Goal: Use online tool/utility: Use online tool/utility

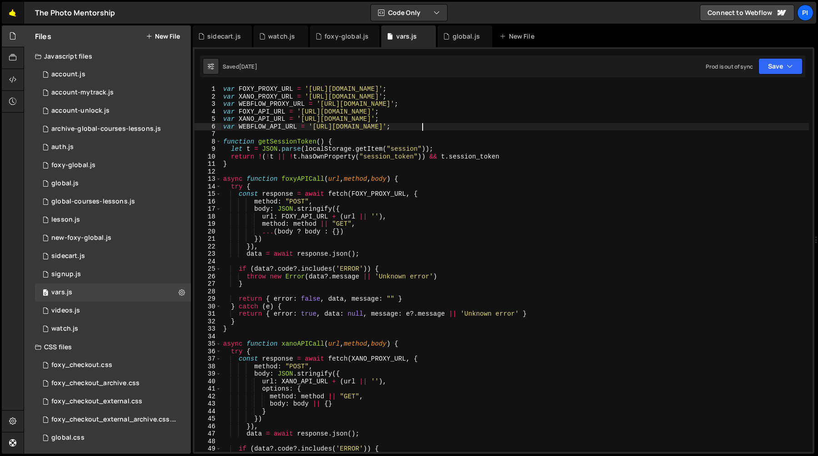
click at [16, 10] on link "🤙" at bounding box center [13, 13] width 22 height 22
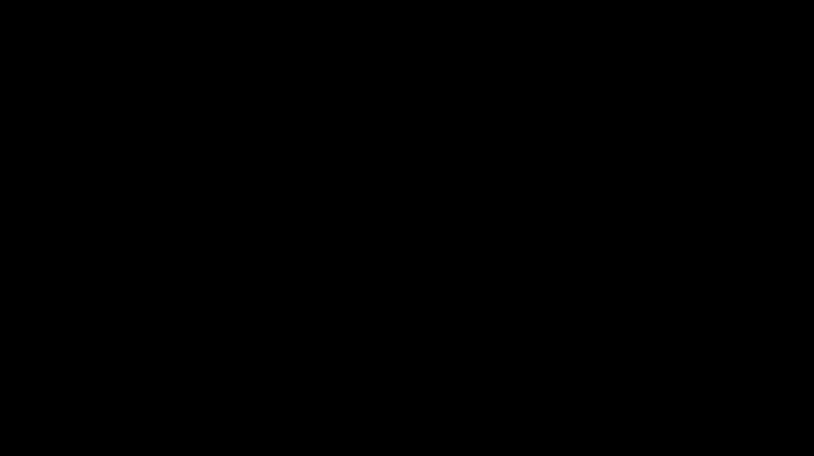
scroll to position [214, 0]
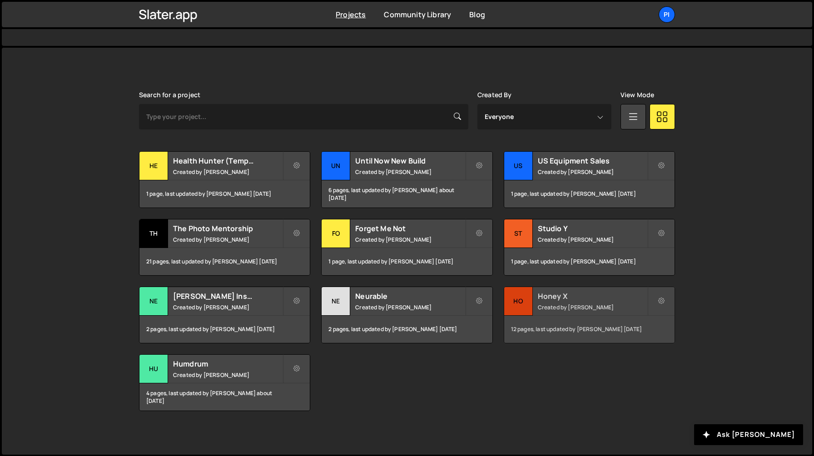
click at [552, 308] on small "Created by Richard Burles" at bounding box center [592, 307] width 109 height 8
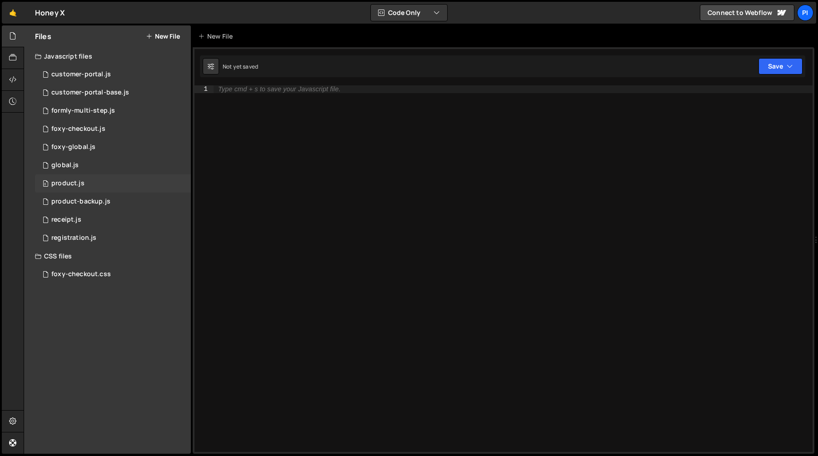
click at [93, 187] on div "0 product.js 0" at bounding box center [113, 183] width 156 height 18
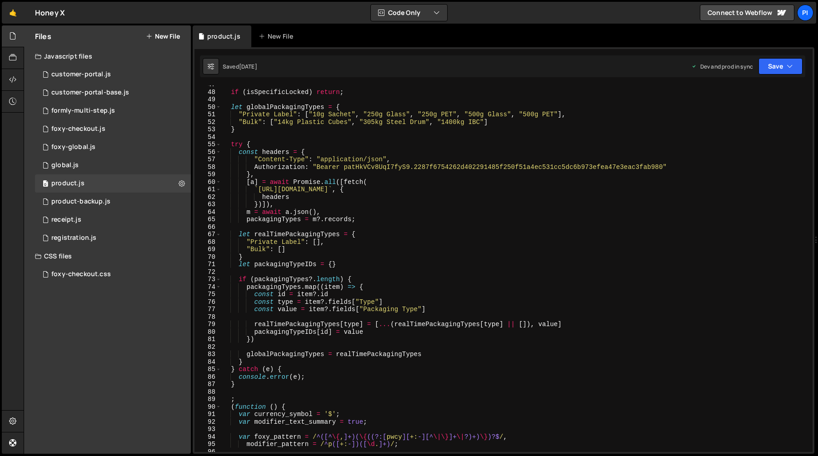
scroll to position [353, 0]
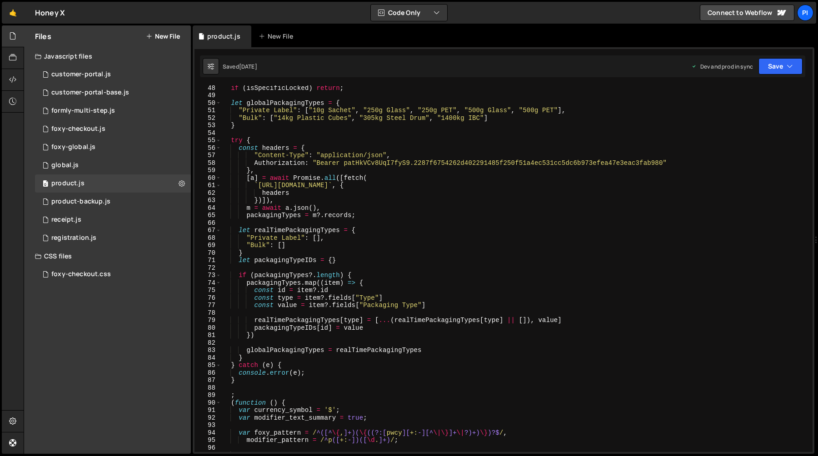
click at [291, 229] on div "if ( isSpecificLocked ) return ; let globalPackagingTypes = { "Private Label" :…" at bounding box center [514, 275] width 587 height 382
click at [263, 237] on div "if ( isSpecificLocked ) return ; let globalPackagingTypes = { "Private Label" :…" at bounding box center [514, 275] width 587 height 382
click at [302, 239] on div "if ( isSpecificLocked ) return ; let globalPackagingTypes = { "Private Label" :…" at bounding box center [514, 275] width 587 height 382
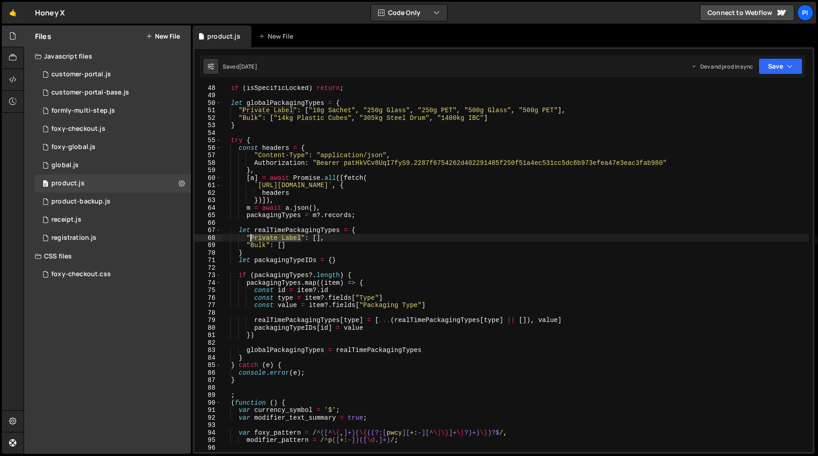
click at [251, 239] on div "if ( isSpecificLocked ) return ; let globalPackagingTypes = { "Private Label" :…" at bounding box center [514, 275] width 587 height 382
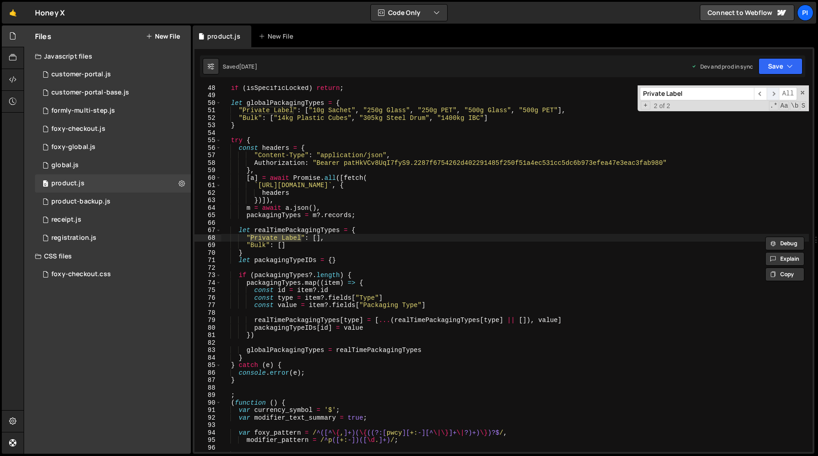
click at [776, 95] on span "​" at bounding box center [772, 93] width 13 height 13
click at [774, 95] on span "​" at bounding box center [772, 93] width 13 height 13
type textarea ""Bulk": []"
click at [258, 244] on div "if ( isSpecificLocked ) return ; let globalPackagingTypes = { "Private Label" :…" at bounding box center [514, 275] width 587 height 382
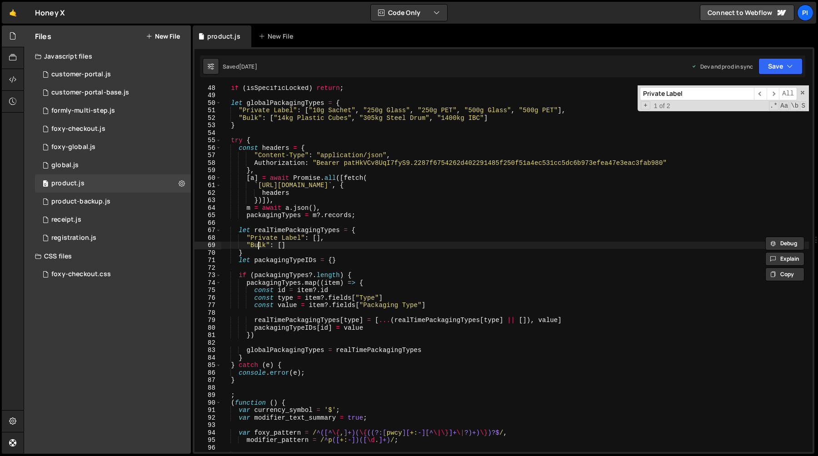
click at [258, 244] on div "if ( isSpecificLocked ) return ; let globalPackagingTypes = { "Private Label" :…" at bounding box center [514, 275] width 587 height 382
type input "Bulk"
click at [771, 93] on span "​" at bounding box center [772, 93] width 13 height 13
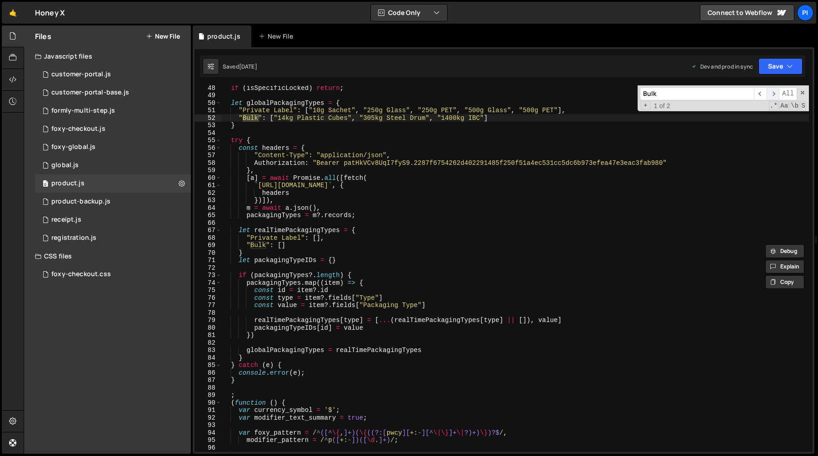
click at [771, 93] on span "​" at bounding box center [772, 93] width 13 height 13
click at [278, 102] on div "if ( isSpecificLocked ) return ; let globalPackagingTypes = { "Private Label" :…" at bounding box center [514, 275] width 587 height 382
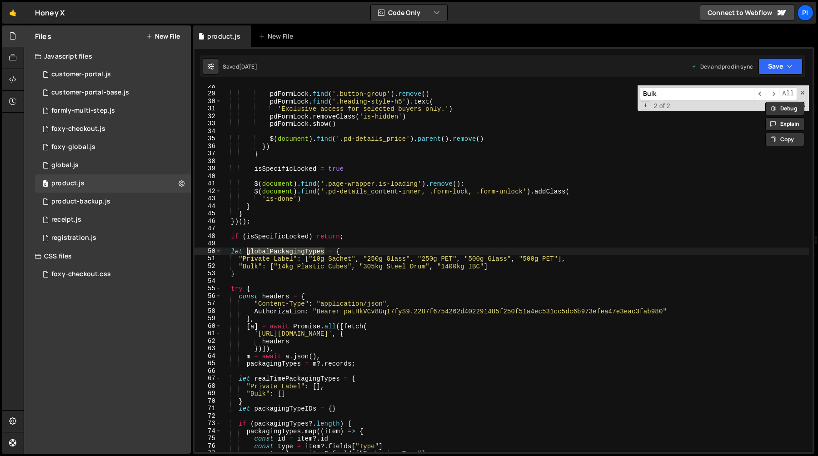
scroll to position [205, 0]
click at [281, 375] on div "pdFormLock . find ( '.button-group' ) . remove ( ) pdFormLock . find ( '.headin…" at bounding box center [514, 274] width 587 height 382
type textarea "let realTimePackagingTypes = {"
click at [281, 375] on div "pdFormLock . find ( '.button-group' ) . remove ( ) pdFormLock . find ( '.headin…" at bounding box center [514, 274] width 587 height 382
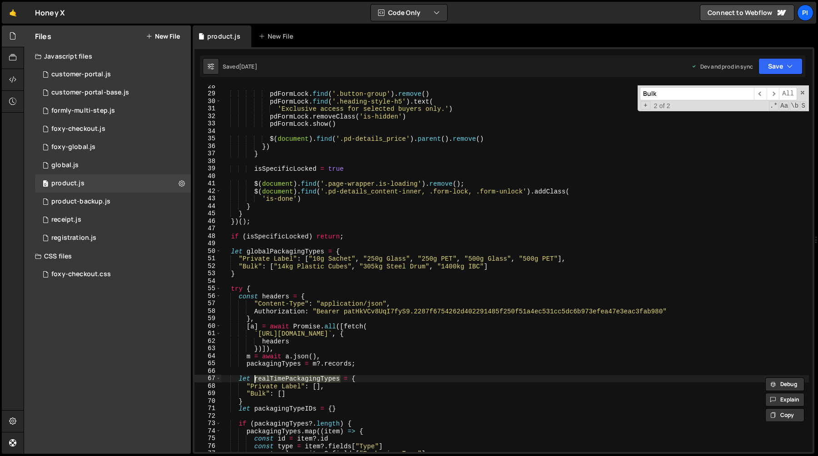
type input "realTimePackagingTypes"
click at [775, 89] on span "​" at bounding box center [772, 93] width 13 height 13
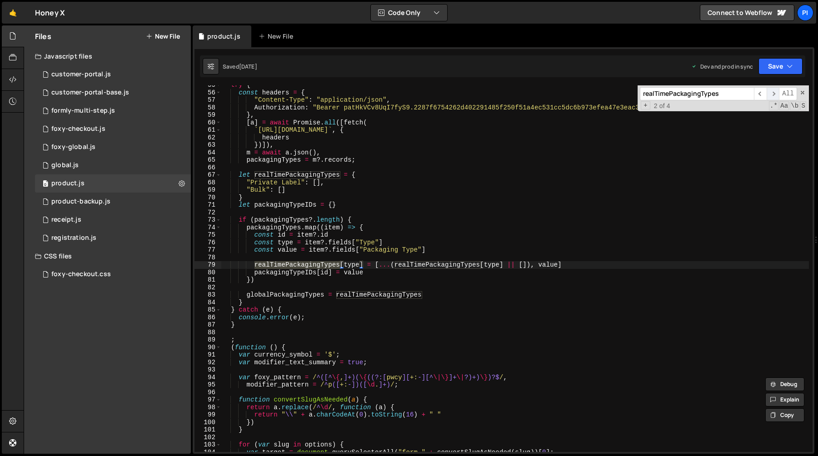
click at [775, 89] on span "​" at bounding box center [772, 93] width 13 height 13
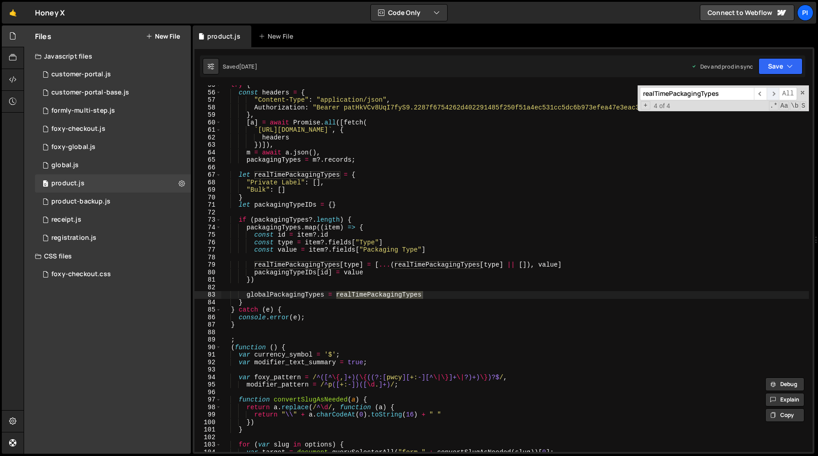
click at [775, 89] on span "​" at bounding box center [772, 93] width 13 height 13
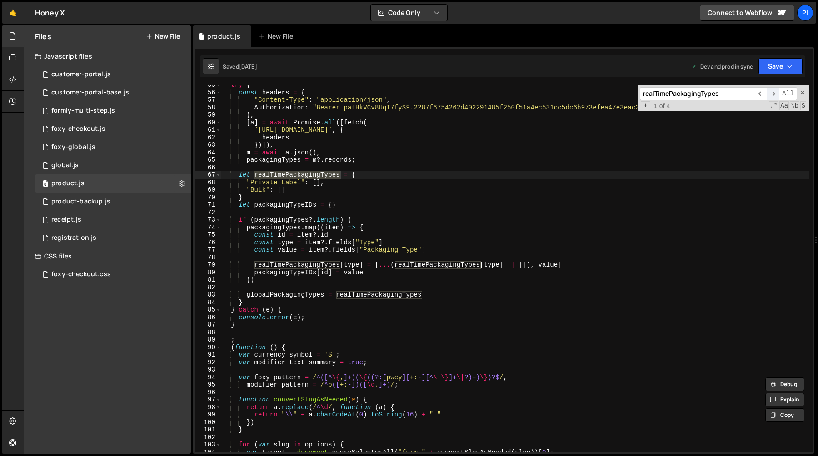
click at [775, 89] on span "​" at bounding box center [772, 93] width 13 height 13
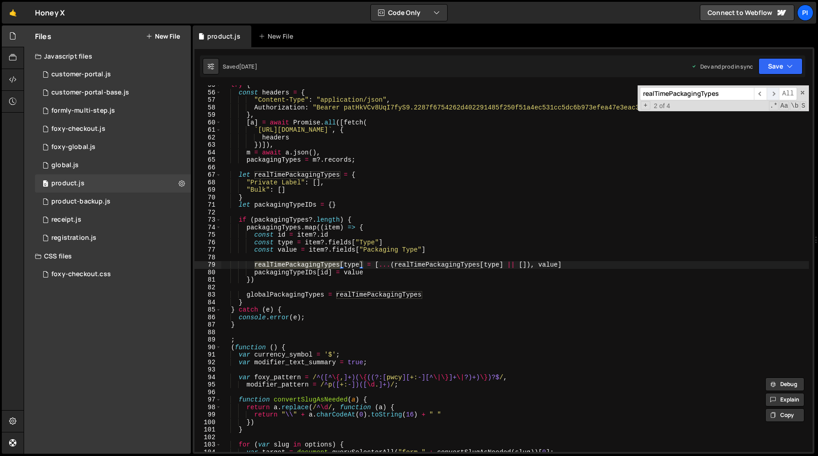
click at [775, 89] on span "​" at bounding box center [772, 93] width 13 height 13
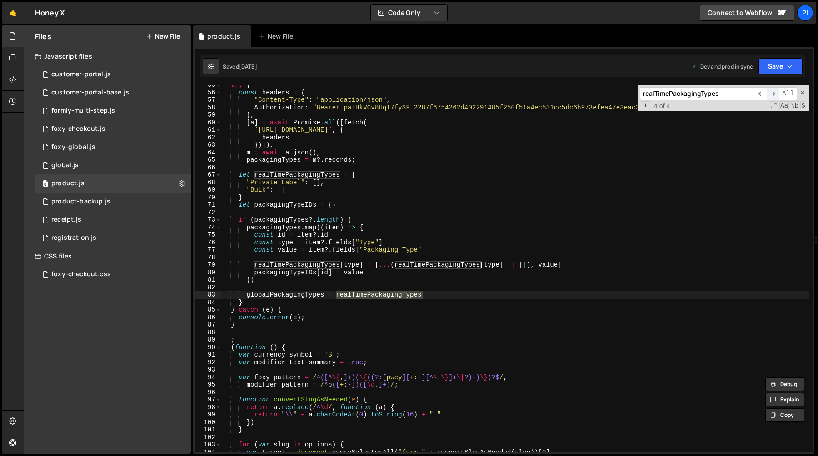
click at [775, 89] on span "​" at bounding box center [772, 93] width 13 height 13
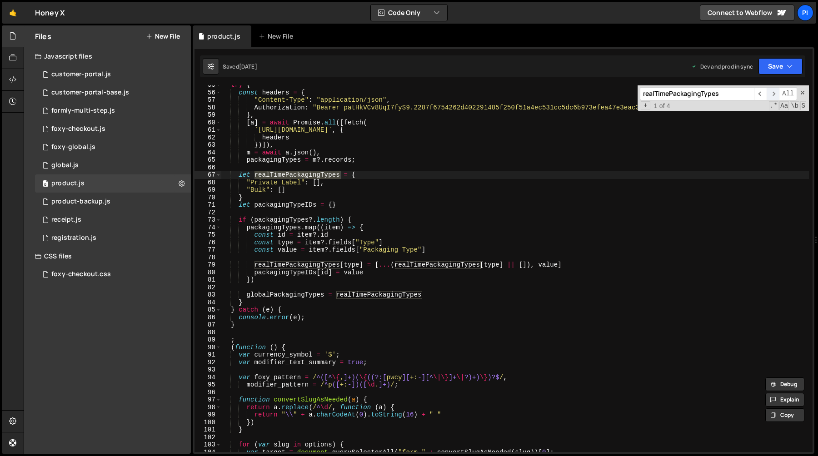
click at [775, 89] on span "​" at bounding box center [772, 93] width 13 height 13
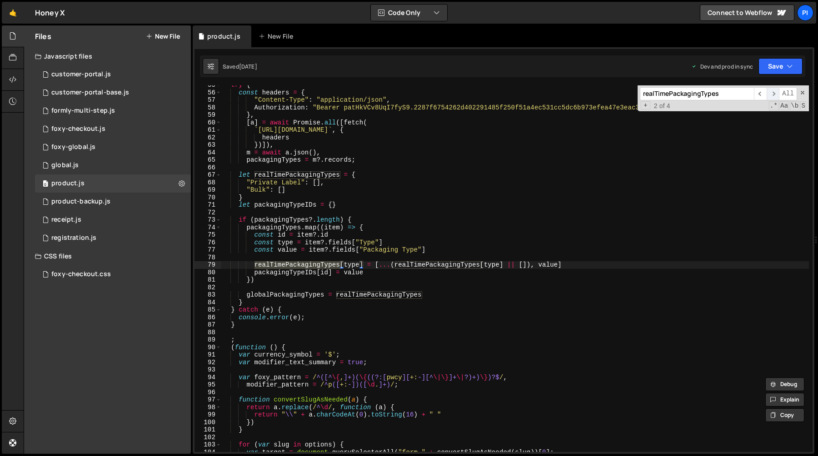
click at [775, 89] on span "​" at bounding box center [772, 93] width 13 height 13
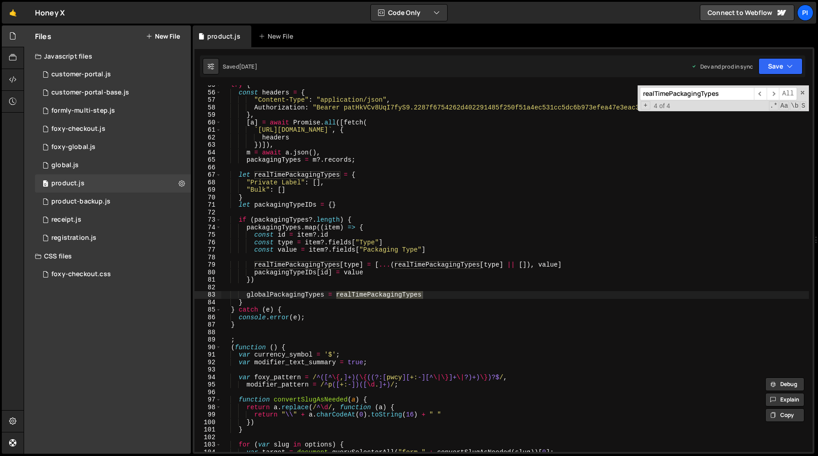
type textarea "globalPackagingTypes = realTimePackagingTypes"
click at [293, 296] on div "try { const headers = { "Content-Type" : "application/json" , Authorization : "…" at bounding box center [514, 272] width 587 height 382
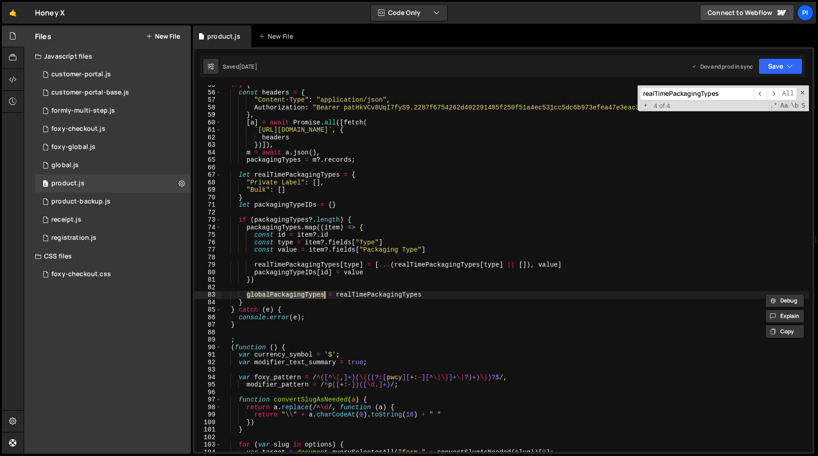
click at [661, 97] on input "realTimePackagingTypes" at bounding box center [697, 93] width 114 height 13
paste input "global"
type input "globalPackagingTypes"
click at [770, 97] on span "​" at bounding box center [772, 93] width 13 height 13
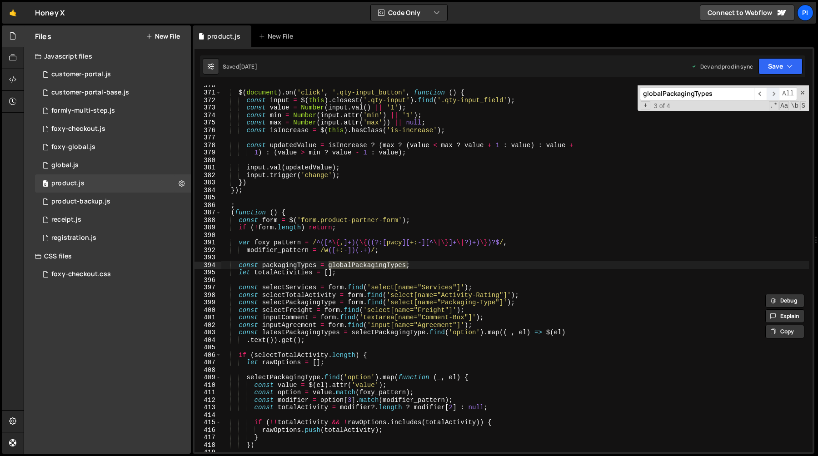
click at [770, 97] on span "​" at bounding box center [772, 93] width 13 height 13
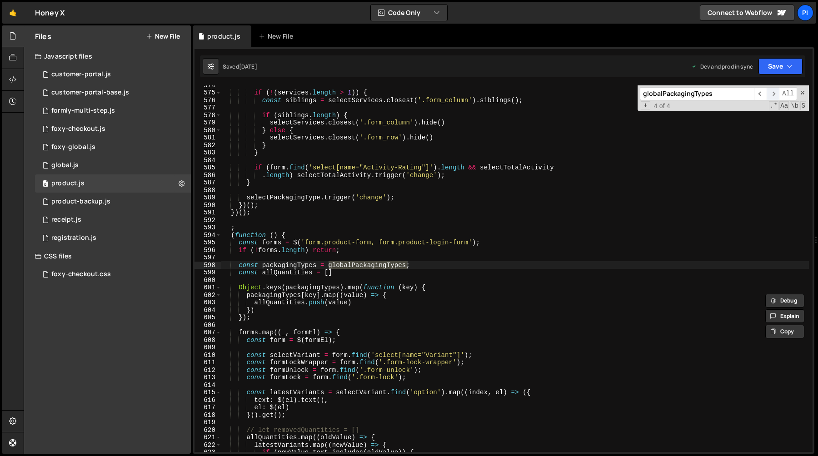
scroll to position [4299, 0]
click at [770, 97] on span "​" at bounding box center [772, 93] width 13 height 13
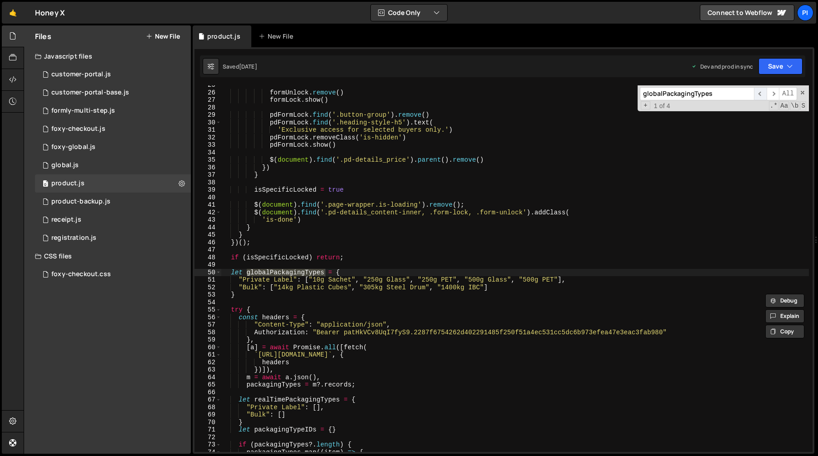
click at [760, 95] on span "​" at bounding box center [760, 93] width 13 height 13
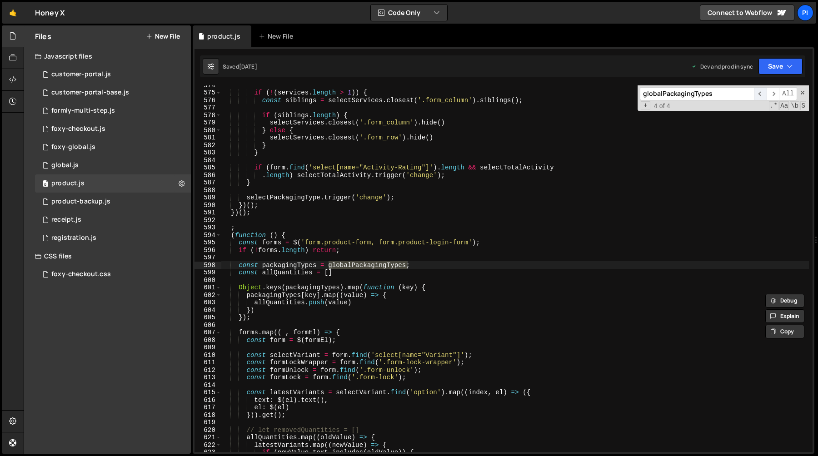
scroll to position [4299, 0]
click at [769, 94] on span "​" at bounding box center [772, 93] width 13 height 13
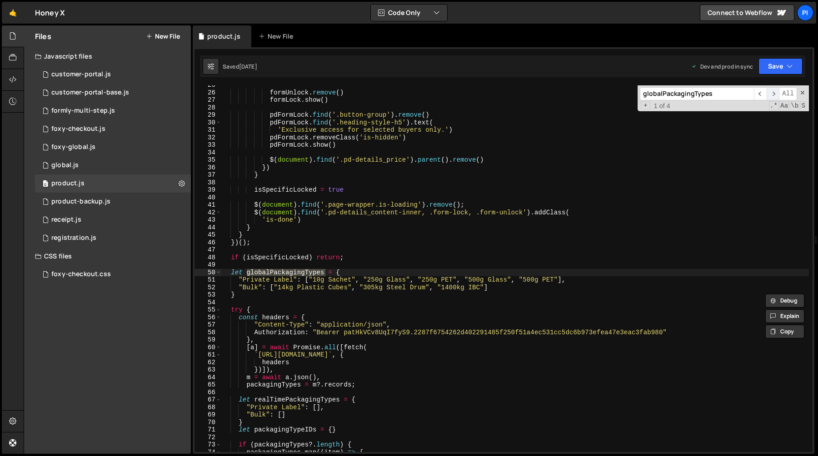
scroll to position [184, 0]
click at [753, 97] on input "globalPackagingTypes" at bounding box center [697, 93] width 114 height 13
click at [756, 97] on span "​" at bounding box center [760, 93] width 13 height 13
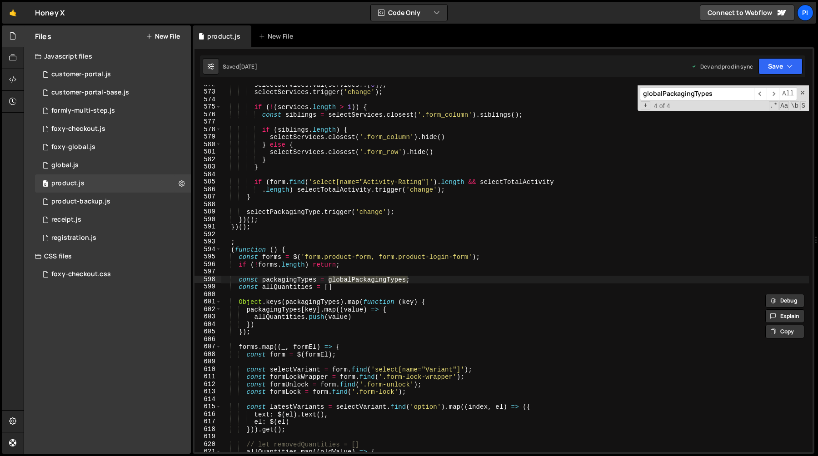
scroll to position [4157, 0]
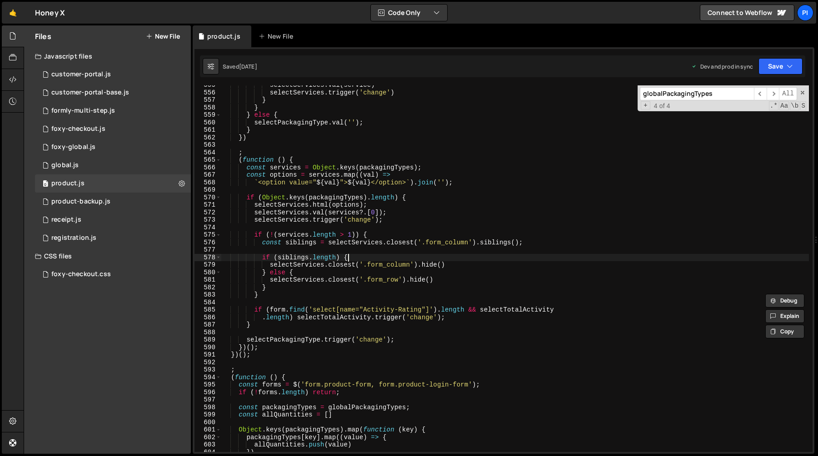
click at [398, 261] on div "selectServices . val ( service ) selectServices . trigger ( 'change' ) } } } el…" at bounding box center [514, 272] width 587 height 382
click at [461, 232] on div "selectServices . val ( service ) selectServices . trigger ( 'change' ) } } } el…" at bounding box center [514, 272] width 587 height 382
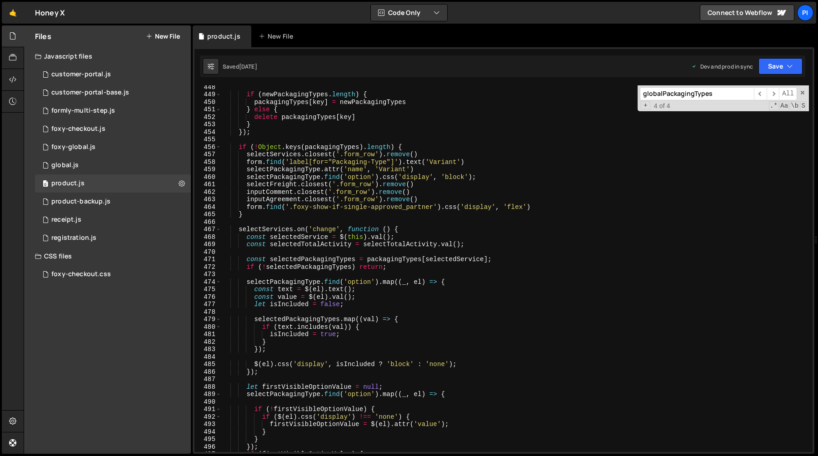
scroll to position [3353, 0]
click at [768, 93] on span "​" at bounding box center [772, 93] width 13 height 13
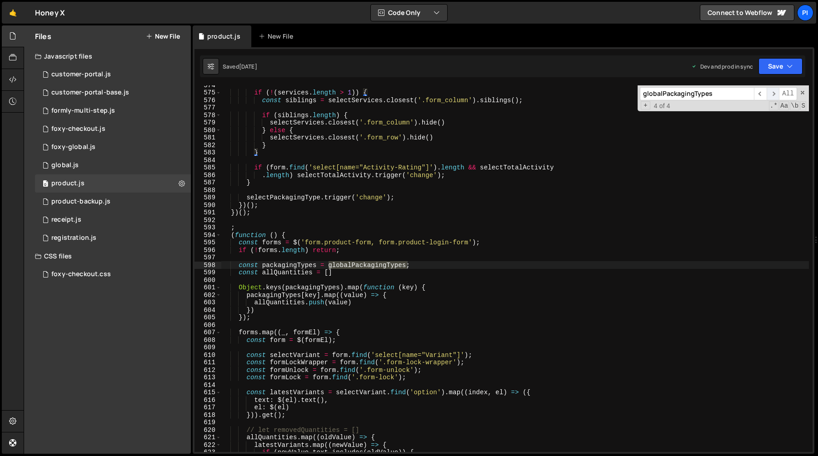
scroll to position [4299, 0]
click at [770, 95] on span "​" at bounding box center [772, 93] width 13 height 13
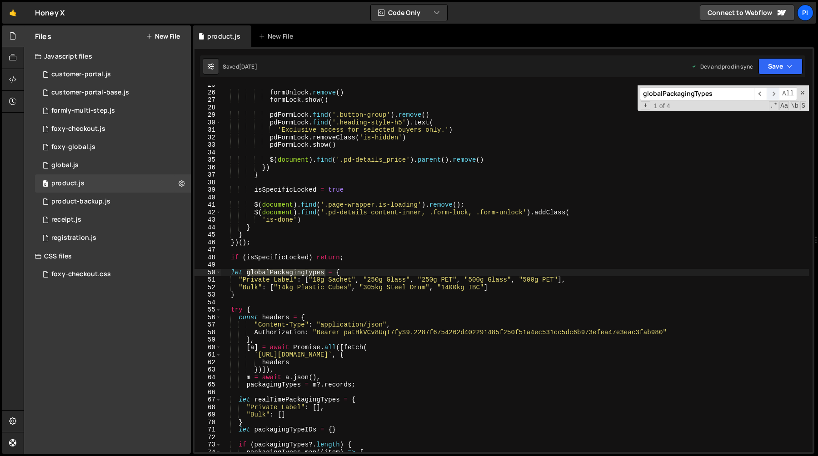
click at [770, 95] on span "​" at bounding box center [772, 93] width 13 height 13
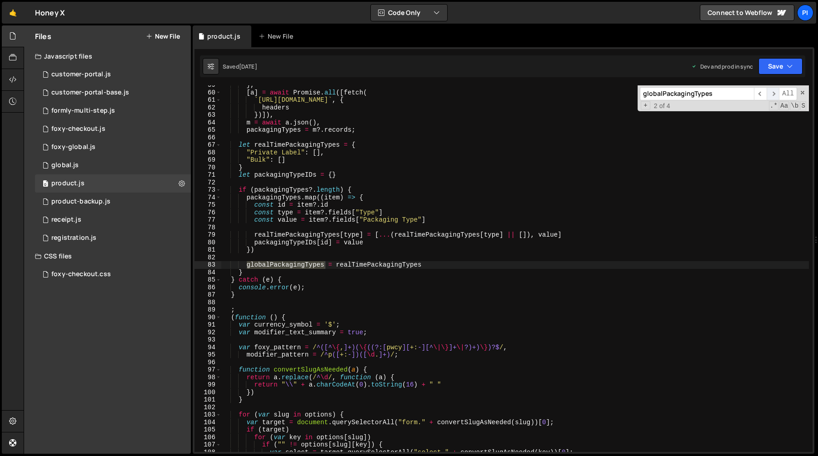
click at [770, 95] on span "​" at bounding box center [772, 93] width 13 height 13
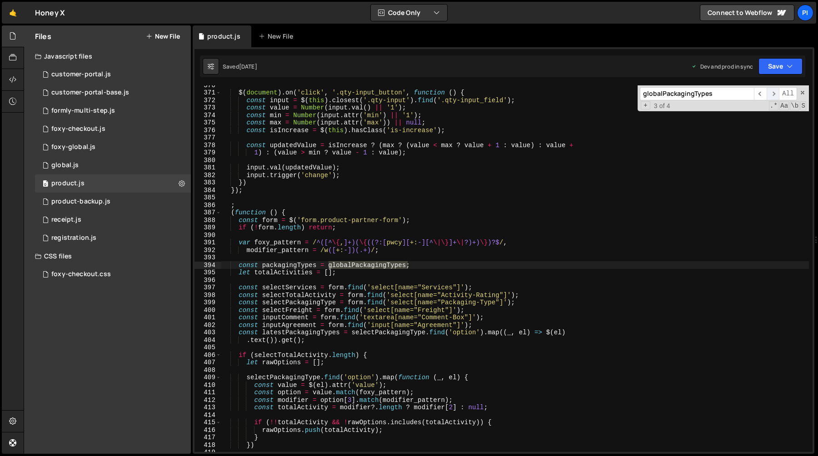
click at [770, 95] on span "​" at bounding box center [772, 93] width 13 height 13
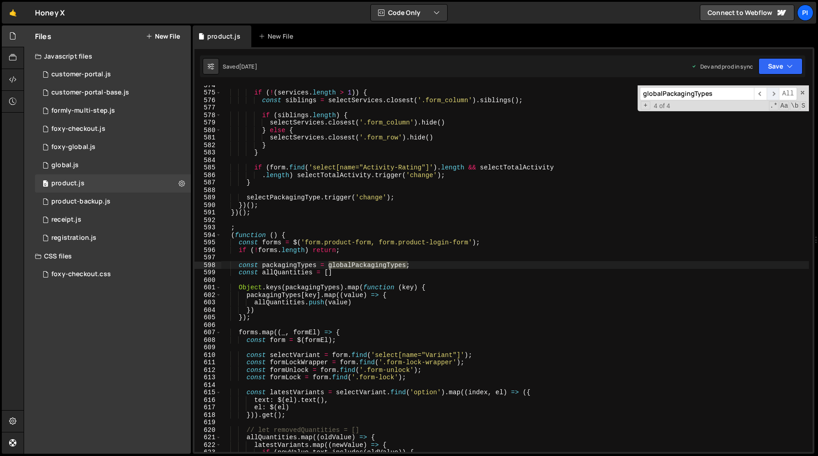
click at [770, 95] on span "​" at bounding box center [772, 93] width 13 height 13
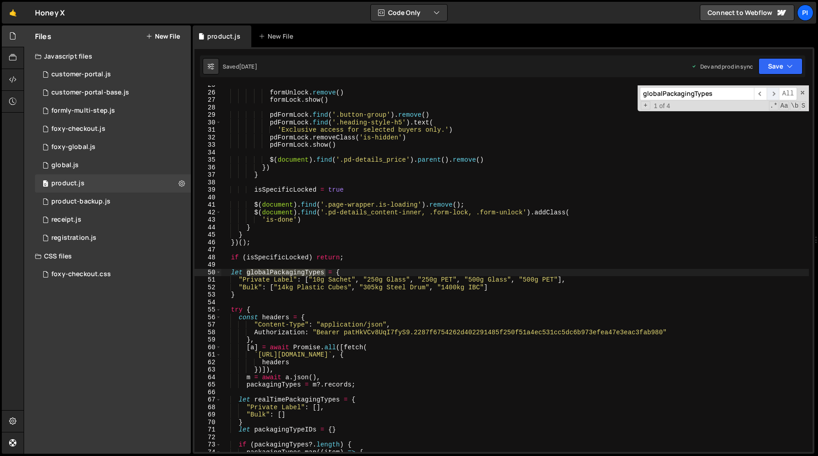
click at [770, 95] on span "​" at bounding box center [772, 93] width 13 height 13
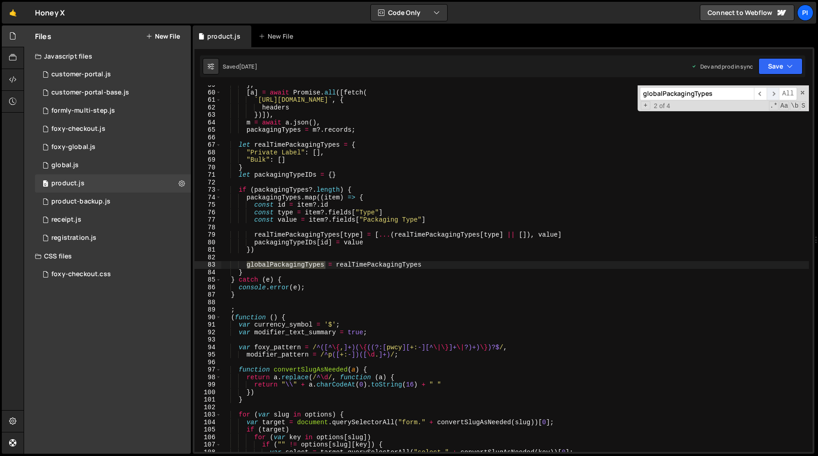
click at [770, 95] on span "​" at bounding box center [772, 93] width 13 height 13
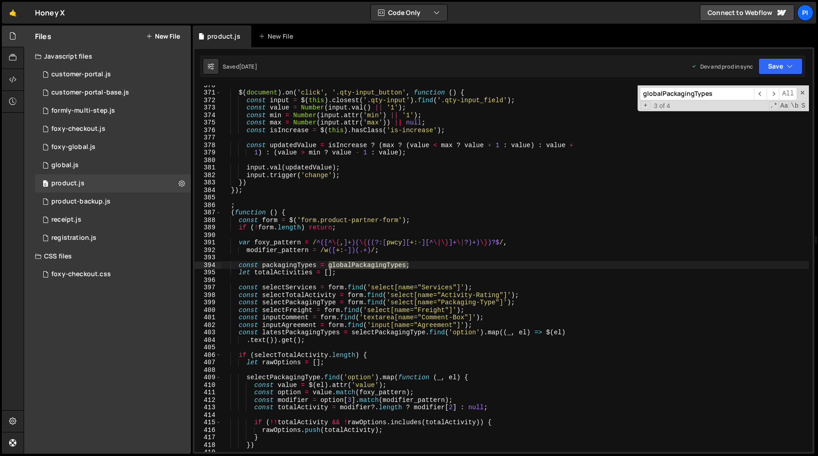
click at [336, 266] on div "$ ( document ) . on ( 'click' , '.qty-input_button' , function ( ) { const inpu…" at bounding box center [514, 268] width 587 height 367
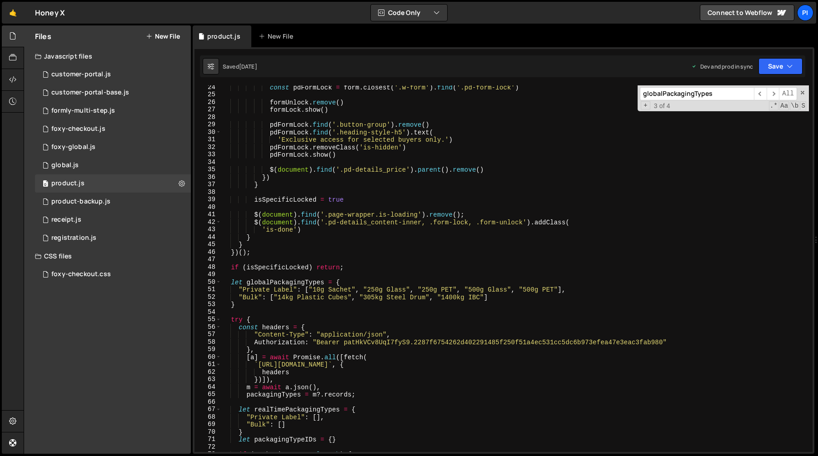
scroll to position [174, 0]
click at [265, 283] on div "const pdFormLock = form . closest ( '.w-form' ) . find ( '.pd-form-lock' ) form…" at bounding box center [514, 275] width 587 height 382
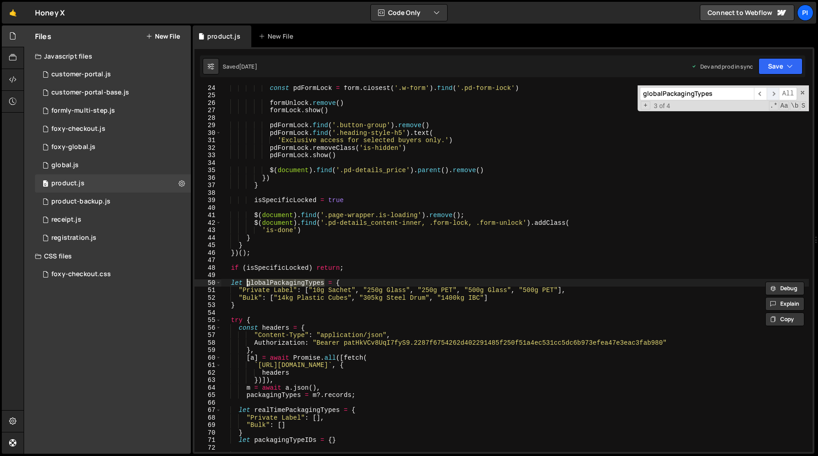
click at [773, 93] on span "​" at bounding box center [772, 93] width 13 height 13
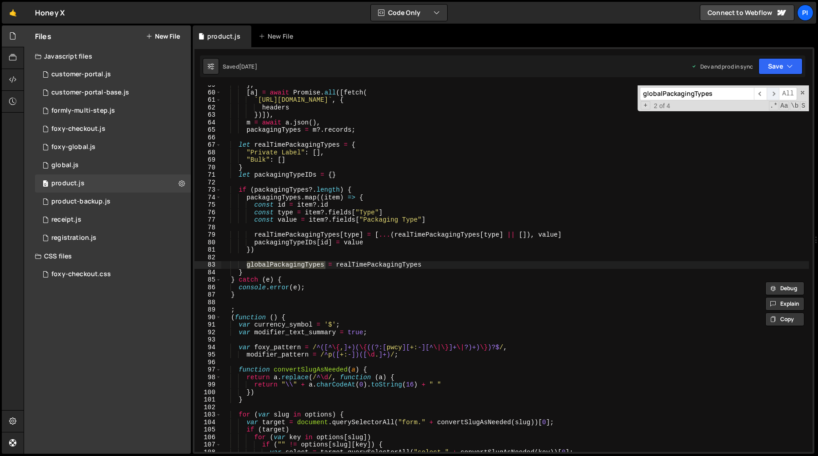
click at [773, 93] on span "​" at bounding box center [772, 93] width 13 height 13
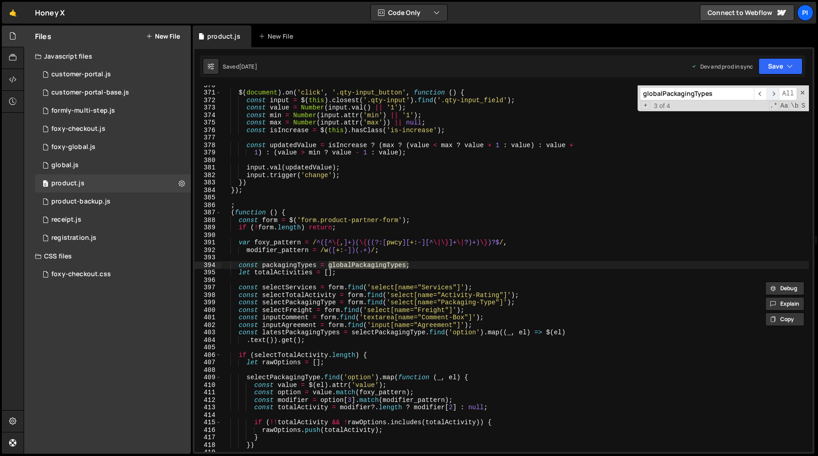
click at [773, 93] on span "​" at bounding box center [772, 93] width 13 height 13
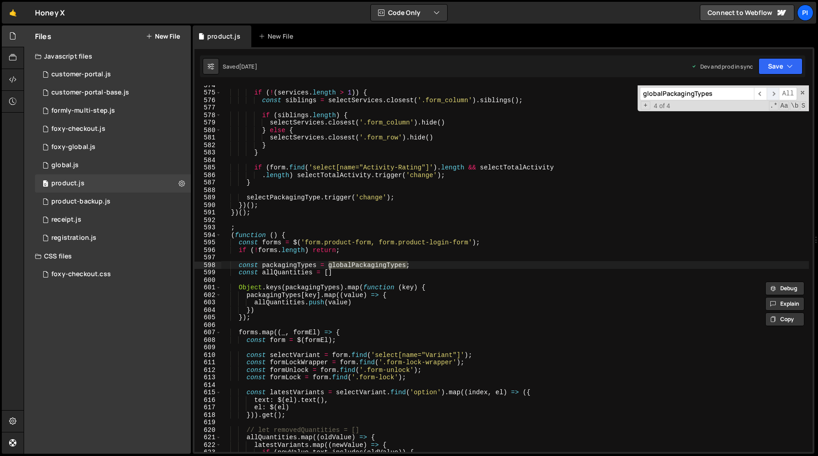
click at [773, 93] on span "​" at bounding box center [772, 93] width 13 height 13
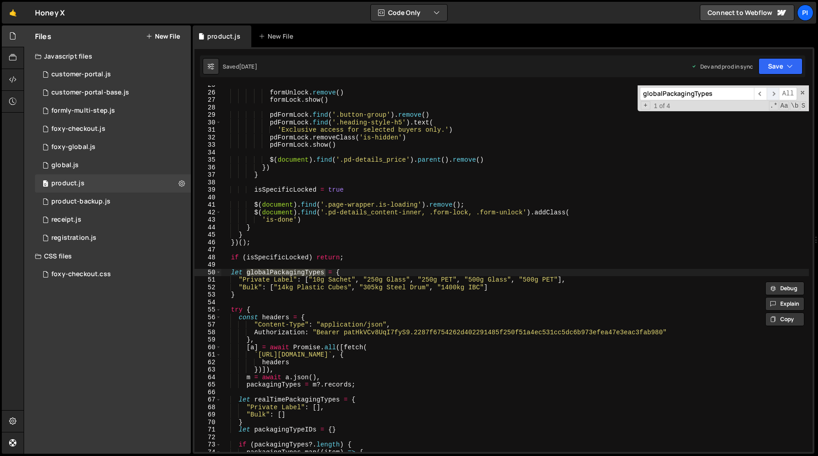
click at [773, 93] on span "​" at bounding box center [772, 93] width 13 height 13
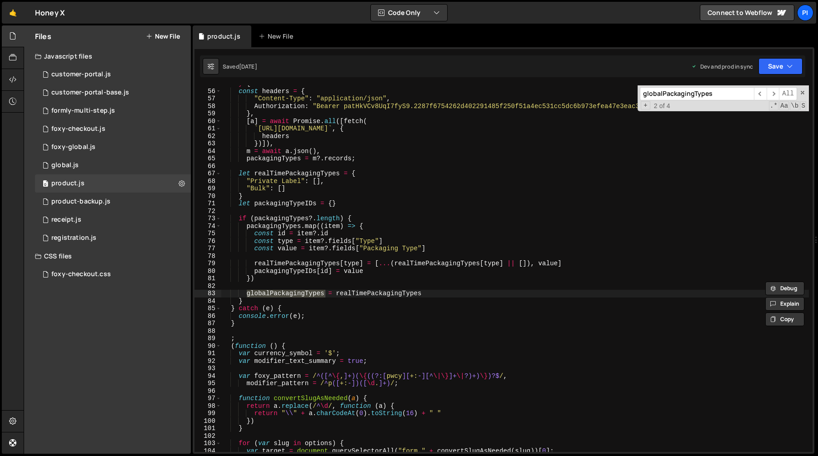
scroll to position [402, 0]
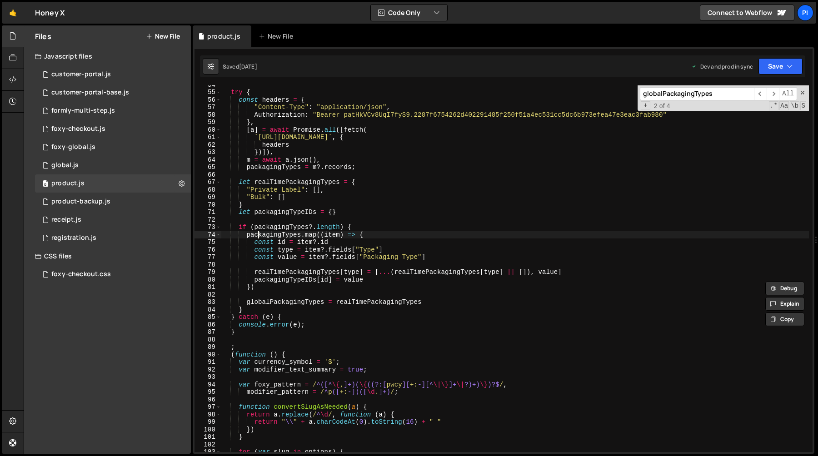
click at [258, 238] on div "try { const headers = { "Content-Type" : "application/json" , Authorization : "…" at bounding box center [514, 272] width 587 height 382
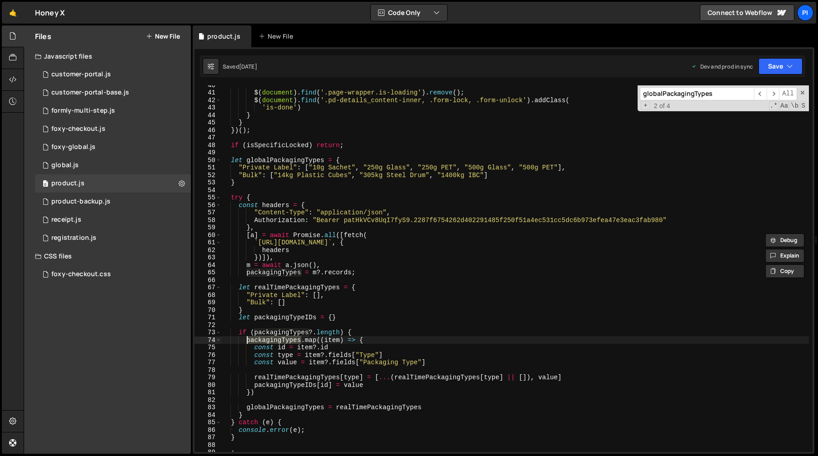
scroll to position [296, 0]
click at [271, 273] on div "$ ( document ) . find ( '.page-wrapper.is-loading' ) . remove ( ) ; $ ( documen…" at bounding box center [514, 273] width 587 height 382
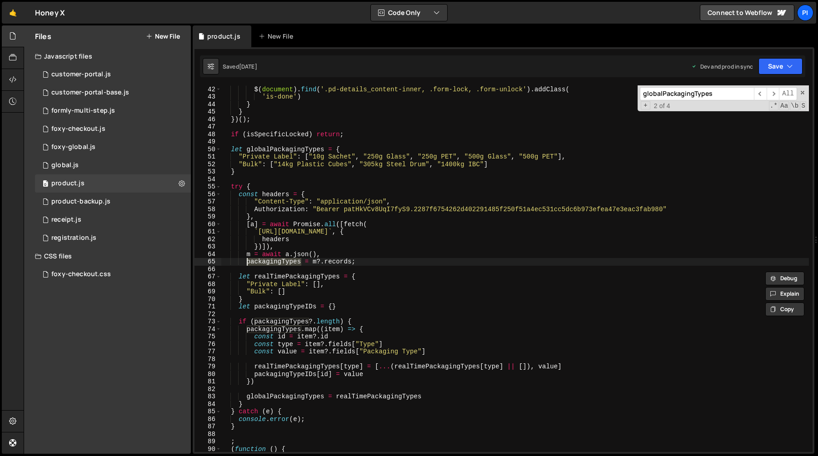
scroll to position [316, 0]
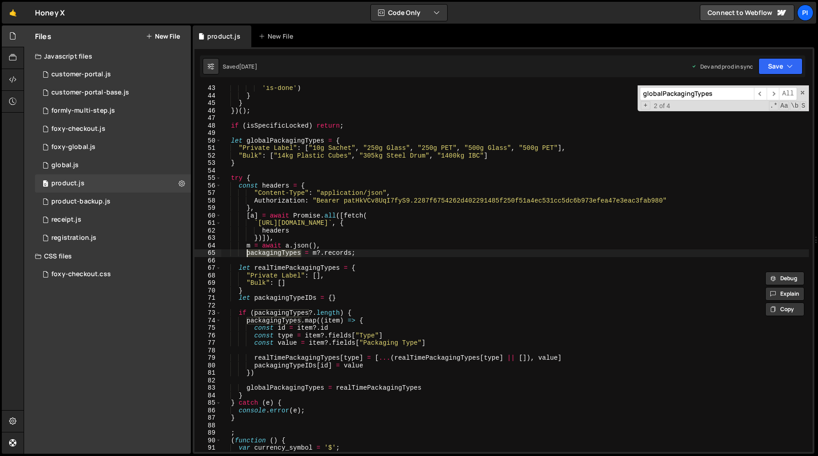
click at [314, 318] on div "'is-done' ) } } }) ( ) ; if ( isSpecificLocked ) return ; let globalPackagingTy…" at bounding box center [514, 276] width 587 height 382
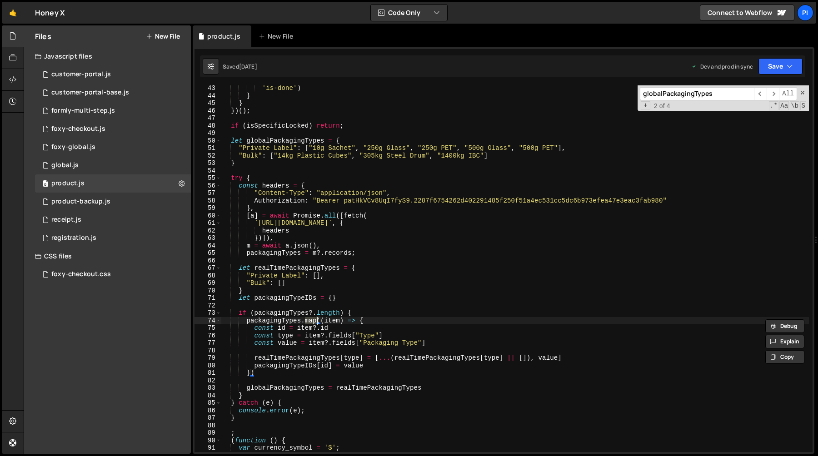
click at [344, 318] on div "'is-done' ) } } }) ( ) ; if ( isSpecificLocked ) return ; let globalPackagingTy…" at bounding box center [514, 276] width 587 height 382
click at [348, 335] on div "'is-done' ) } } }) ( ) ; if ( isSpecificLocked ) return ; let globalPackagingTy…" at bounding box center [514, 276] width 587 height 382
type textarea "const type = item?.fields["Type"]"
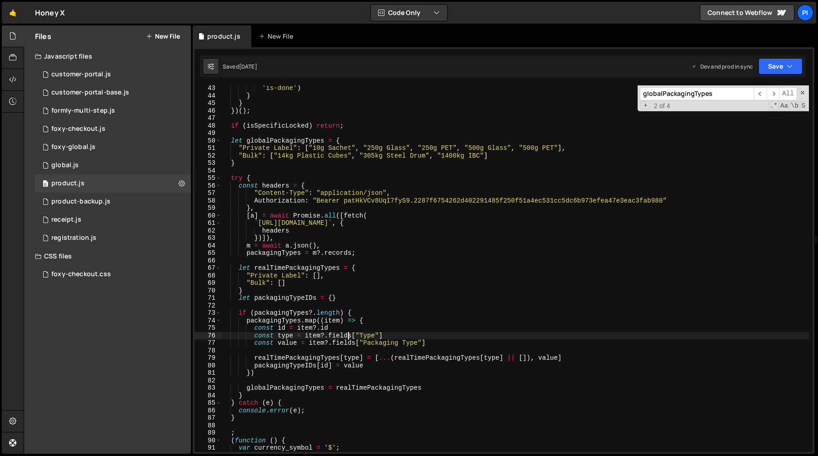
click at [348, 335] on div "'is-done' ) } } }) ( ) ; if ( isSpecificLocked ) return ; let globalPackagingTy…" at bounding box center [514, 276] width 587 height 382
click at [312, 354] on div "'is-done' ) } } }) ( ) ; if ( isSpecificLocked ) return ; let globalPackagingTy…" at bounding box center [514, 276] width 587 height 382
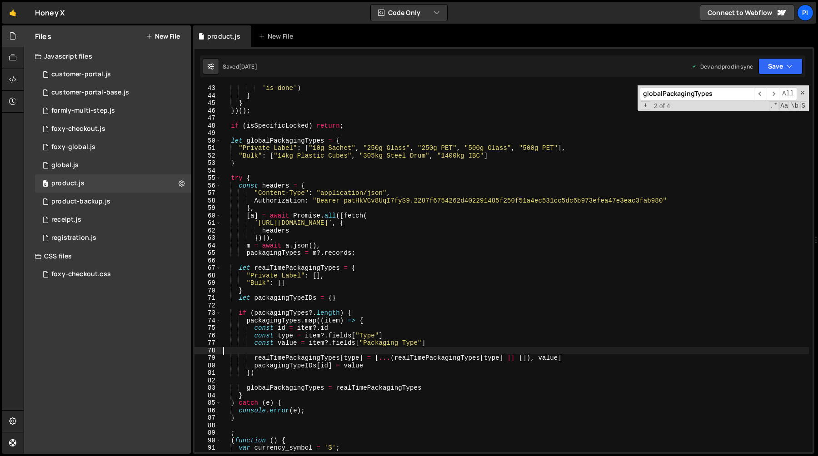
click at [312, 354] on div "'is-done' ) } } }) ( ) ; if ( isSpecificLocked ) return ; let globalPackagingTy…" at bounding box center [514, 276] width 587 height 382
click at [311, 361] on div "'is-done' ) } } }) ( ) ; if ( isSpecificLocked ) return ; let globalPackagingTy…" at bounding box center [514, 276] width 587 height 382
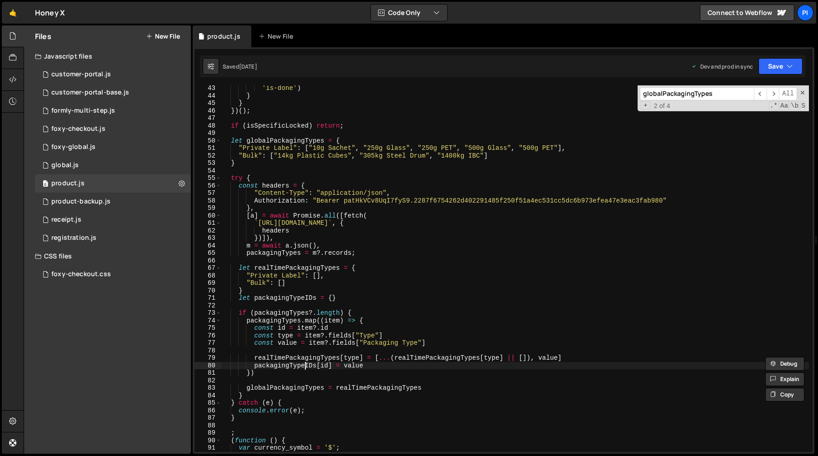
click at [305, 367] on div "'is-done' ) } } }) ( ) ; if ( isSpecificLocked ) return ; let globalPackagingTy…" at bounding box center [514, 276] width 587 height 382
type textarea "packagingTypeIDs[id] = value"
click at [305, 367] on div "'is-done' ) } } }) ( ) ; if ( isSpecificLocked ) return ; let globalPackagingTy…" at bounding box center [514, 276] width 587 height 382
type input "packagingTypeIDs"
click at [759, 93] on span "​" at bounding box center [760, 93] width 13 height 13
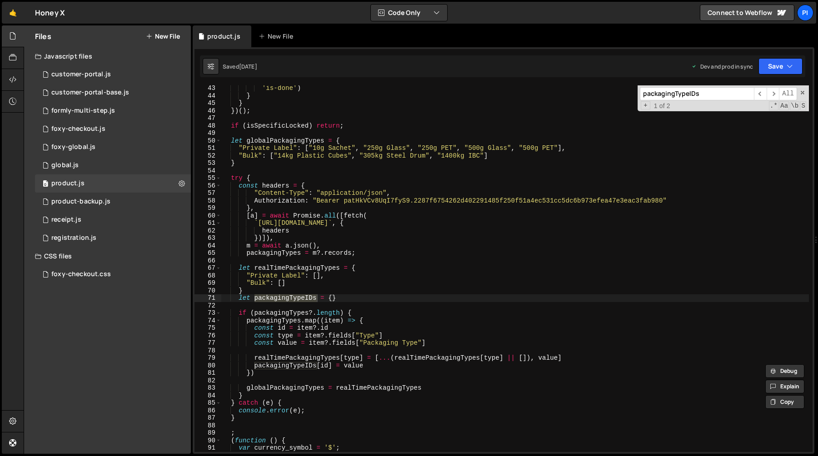
click at [267, 320] on div "'is-done' ) } } }) ( ) ; if ( isSpecificLocked ) return ; let globalPackagingTy…" at bounding box center [514, 276] width 587 height 382
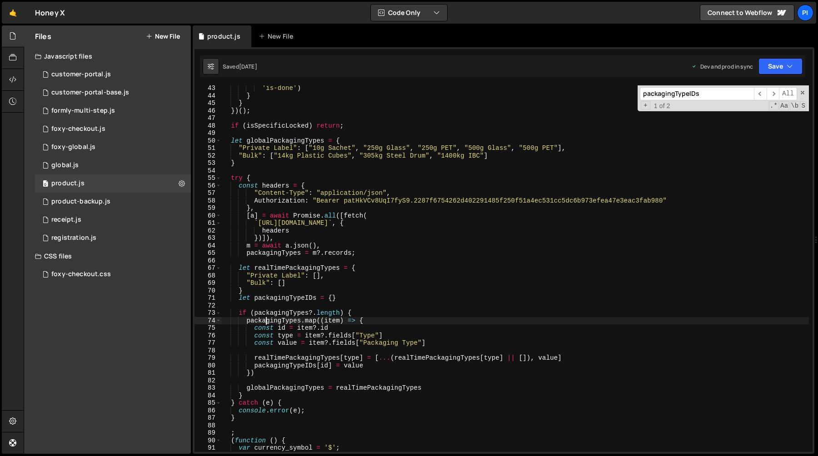
click at [267, 320] on div "'is-done' ) } } }) ( ) ; if ( isSpecificLocked ) return ; let globalPackagingTy…" at bounding box center [514, 276] width 587 height 382
click at [278, 253] on div "'is-done' ) } } }) ( ) ; if ( isSpecificLocked ) return ; let globalPackagingTy…" at bounding box center [514, 276] width 587 height 382
click at [369, 255] on div "'is-done' ) } } }) ( ) ; if ( isSpecificLocked ) return ; let globalPackagingTy…" at bounding box center [514, 276] width 587 height 382
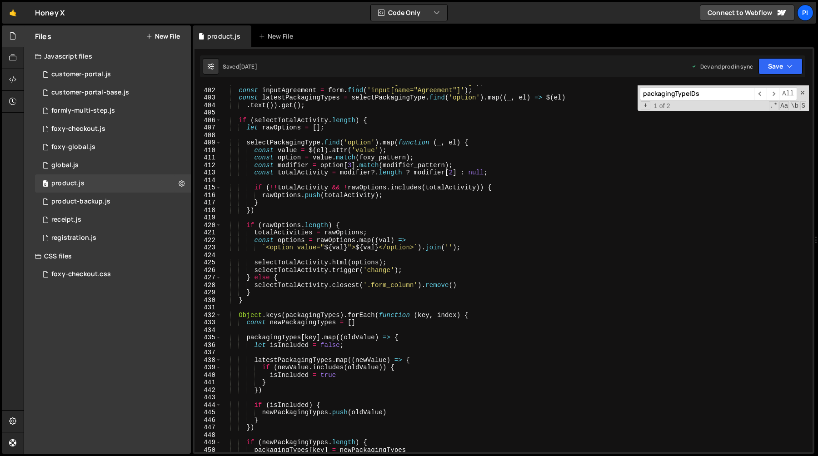
scroll to position [2992, 0]
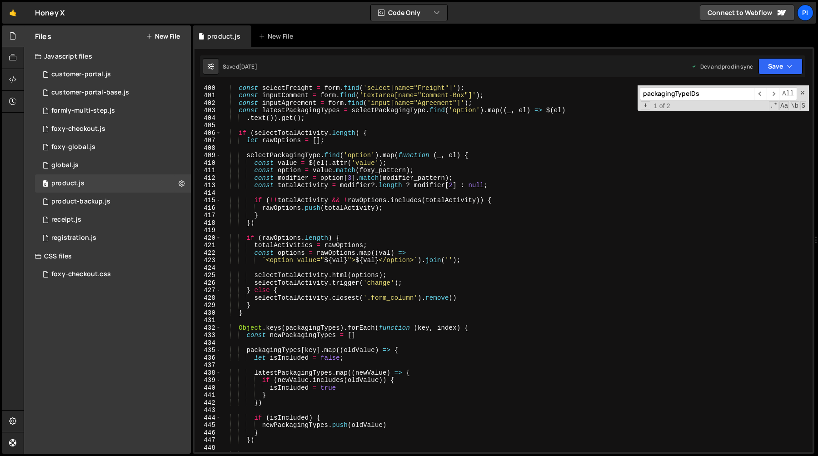
click at [276, 329] on div "const selectFreight = form . find ( 'select[name="Freight"]' ) ; const inputCom…" at bounding box center [514, 275] width 587 height 382
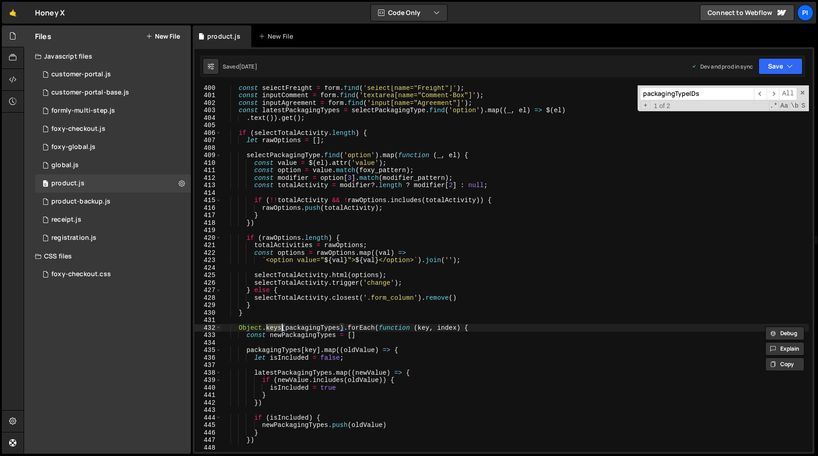
click at [312, 329] on div "const selectFreight = form . find ( 'select[name="Freight"]' ) ; const inputCom…" at bounding box center [514, 275] width 587 height 382
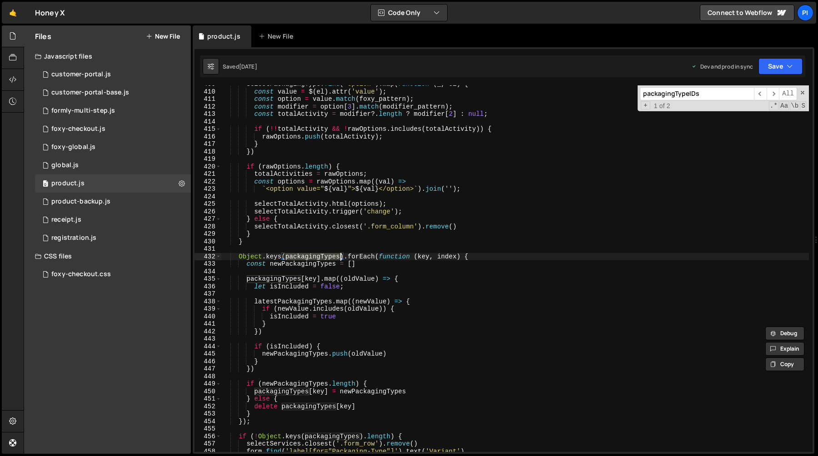
scroll to position [3084, 0]
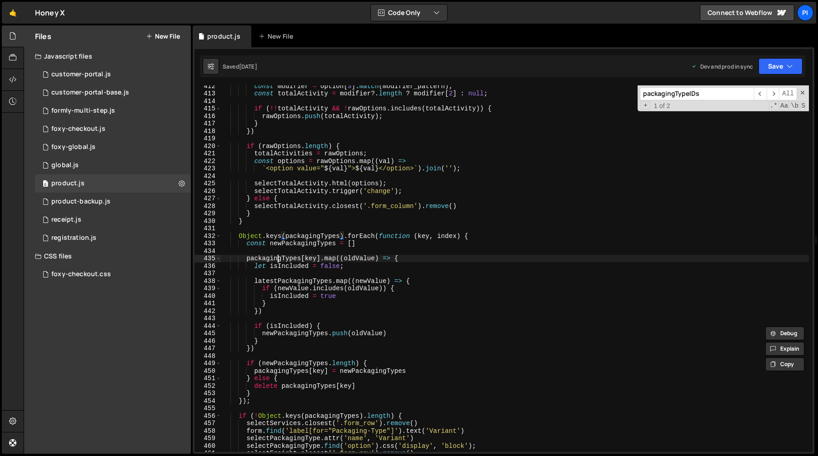
click at [279, 261] on div "const modifier = option [ 3 ] . match ( modifier_pattern ) ; const totalActivit…" at bounding box center [514, 273] width 587 height 382
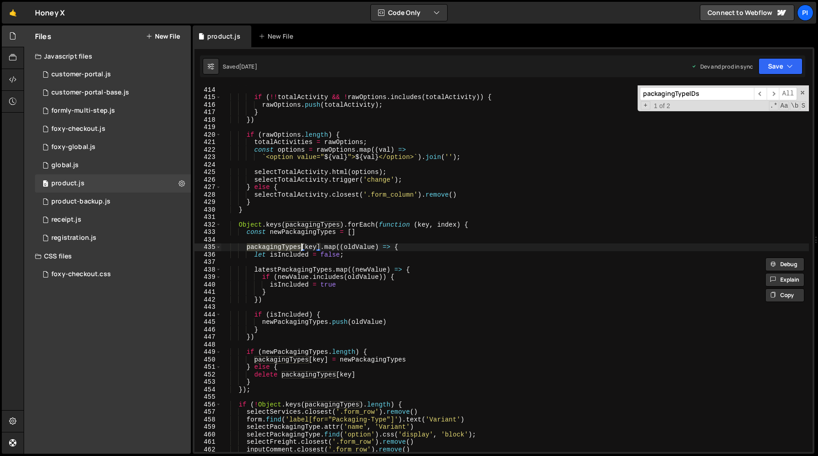
scroll to position [3094, 0]
click at [353, 279] on div "const totalActivity = modifier ?. length ? modifier [ 2 ] : null ; if ( !! tota…" at bounding box center [514, 271] width 587 height 382
click at [287, 277] on div "const totalActivity = modifier ?. length ? modifier [ 2 ] : null ; if ( !! tota…" at bounding box center [514, 271] width 587 height 382
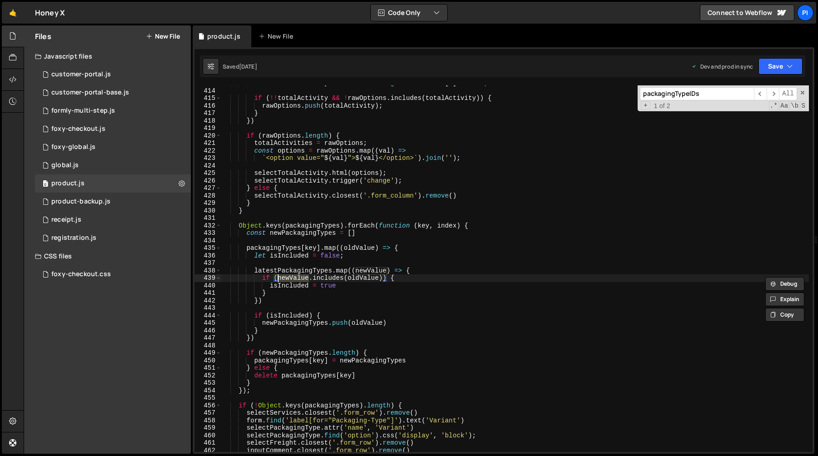
click at [280, 247] on div "const totalActivity = modifier ?. length ? modifier [ 2 ] : null ; if ( !! tota…" at bounding box center [514, 271] width 587 height 382
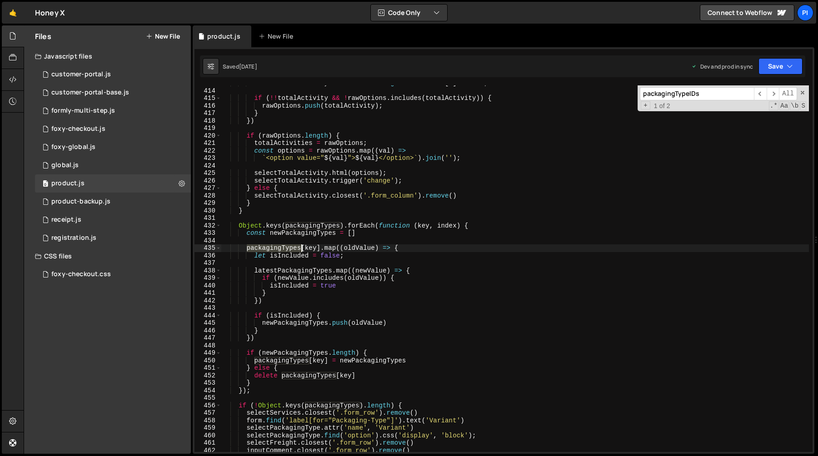
click at [280, 247] on div "const totalActivity = modifier ?. length ? modifier [ 2 ] : null ; if ( !! tota…" at bounding box center [514, 271] width 587 height 382
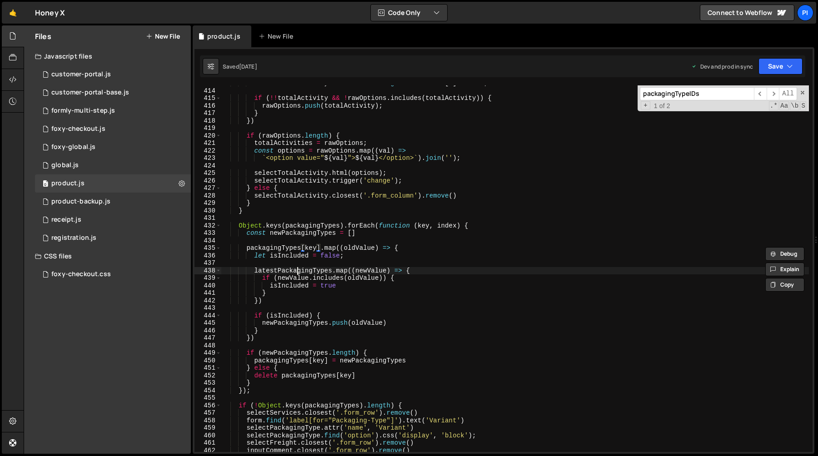
click at [298, 271] on div "const totalActivity = modifier ?. length ? modifier [ 2 ] : null ; if ( !! tota…" at bounding box center [514, 271] width 587 height 382
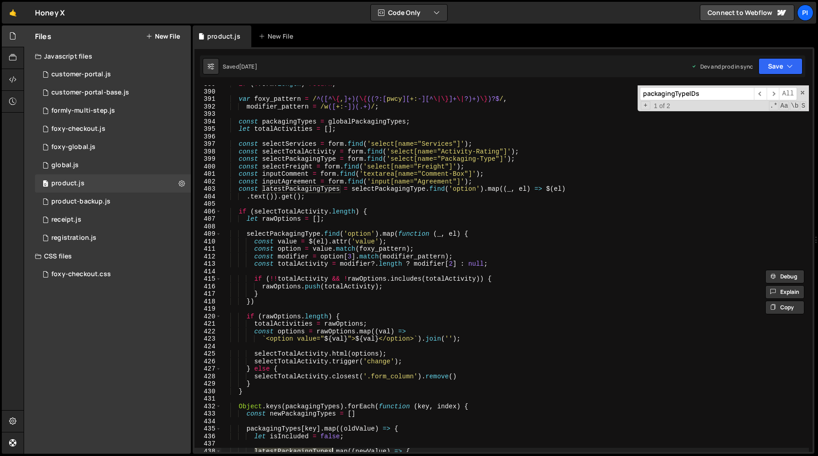
scroll to position [2904, 0]
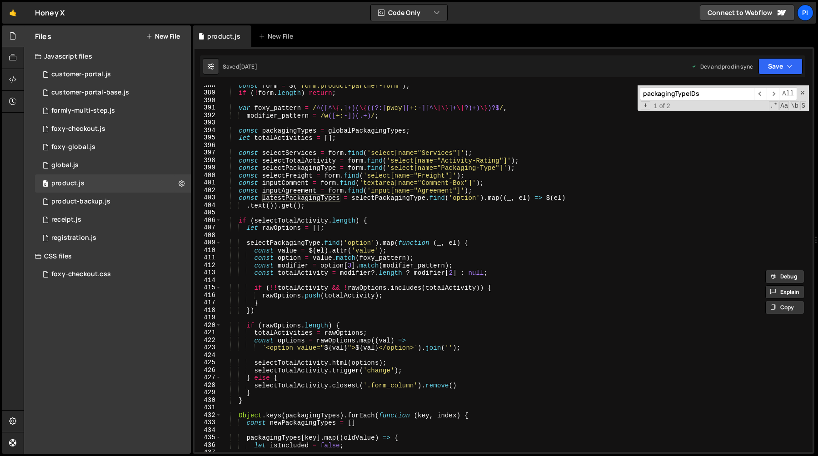
click at [320, 206] on div "const form = $ ( 'form.product-partner-form' ) ; if ( ! form . length ) return …" at bounding box center [514, 273] width 587 height 382
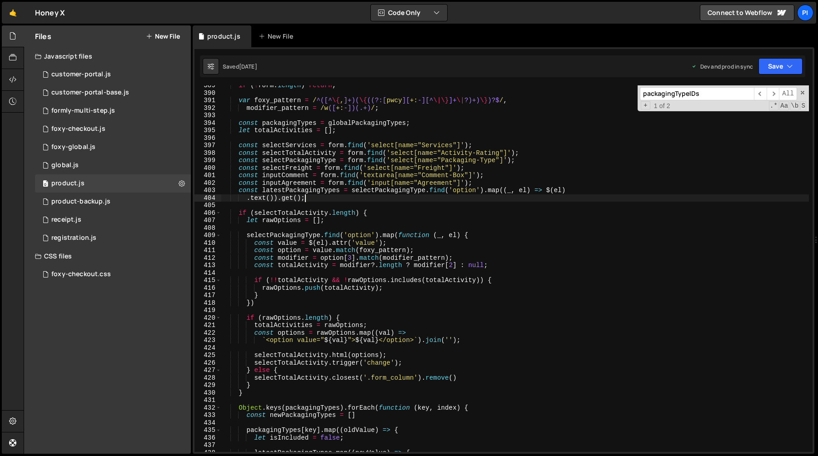
scroll to position [2909, 0]
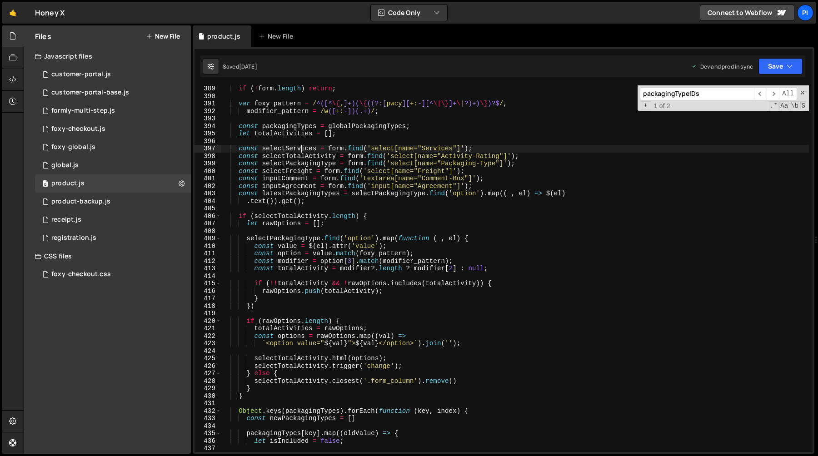
click at [300, 147] on div "if ( ! form . length ) return ; var foxy_pattern = / ^([^ \{ , ]+)( \{ ((?:[ pw…" at bounding box center [514, 276] width 587 height 382
type textarea "const selectServices = form.find('select[name="Services"]');"
click at [300, 147] on div "if ( ! form . length ) return ; var foxy_pattern = / ^([^ \{ , ]+)( \{ ((?:[ pw…" at bounding box center [514, 276] width 587 height 382
type input "selectServices"
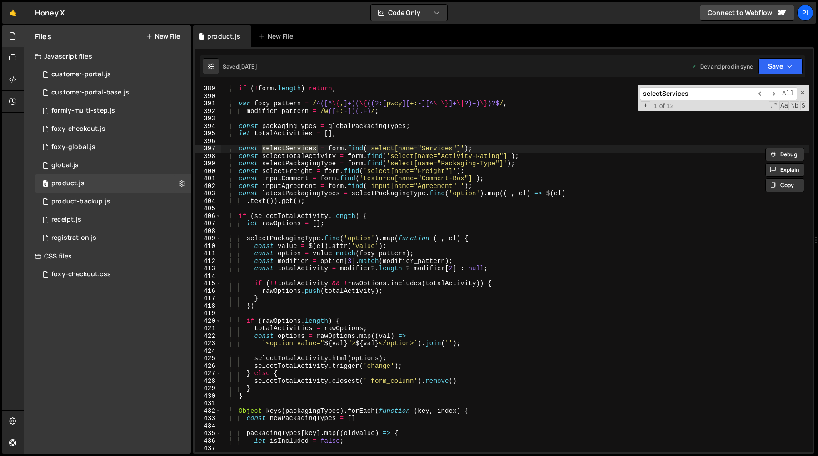
type textarea "selectPackagingType.find('option').map(function (_, el) {"
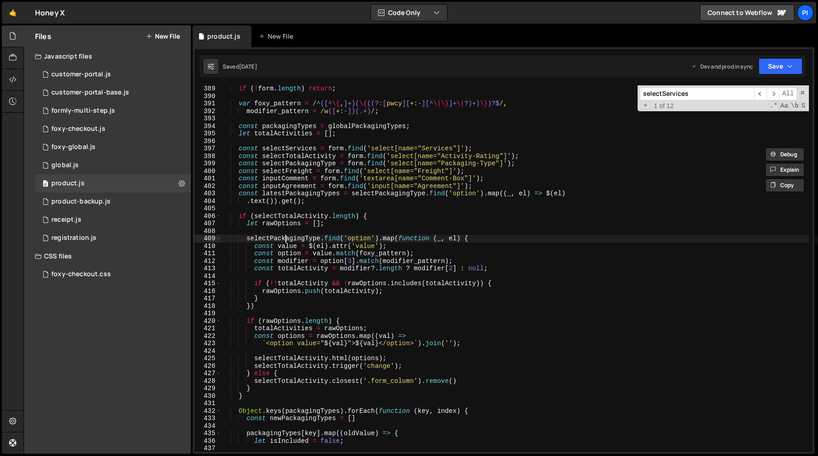
click at [287, 241] on div "if ( ! form . length ) return ; var foxy_pattern = / ^([^ \{ , ]+)( \{ ((?:[ pw…" at bounding box center [514, 276] width 587 height 382
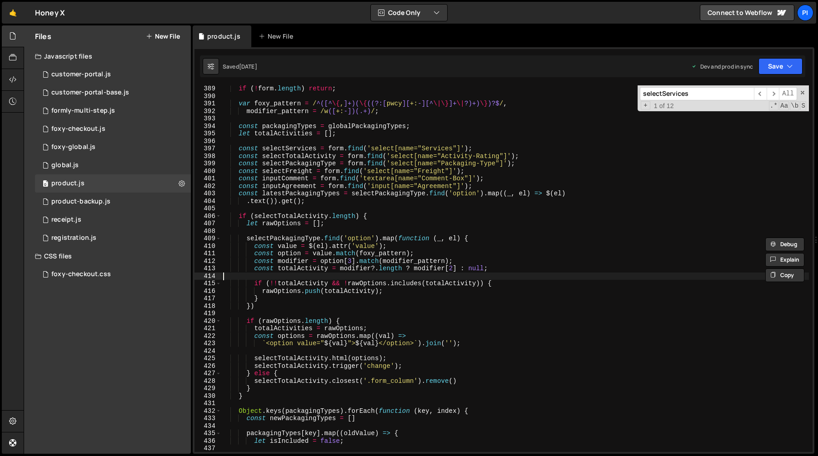
click at [320, 278] on div "if ( ! form . length ) return ; var foxy_pattern = / ^([^ \{ , ]+)( \{ ((?:[ pw…" at bounding box center [514, 276] width 587 height 382
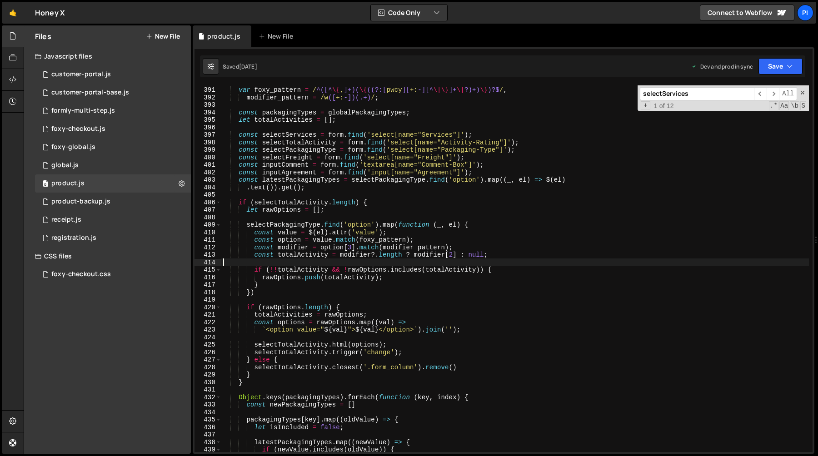
scroll to position [2923, 0]
click at [292, 307] on div "var foxy_pattern = / ^([^ \{ , ]+)( \{ ((?:[ pwcy ][ +: -][^ \|\} ]+ \| ?)+) \}…" at bounding box center [514, 270] width 587 height 382
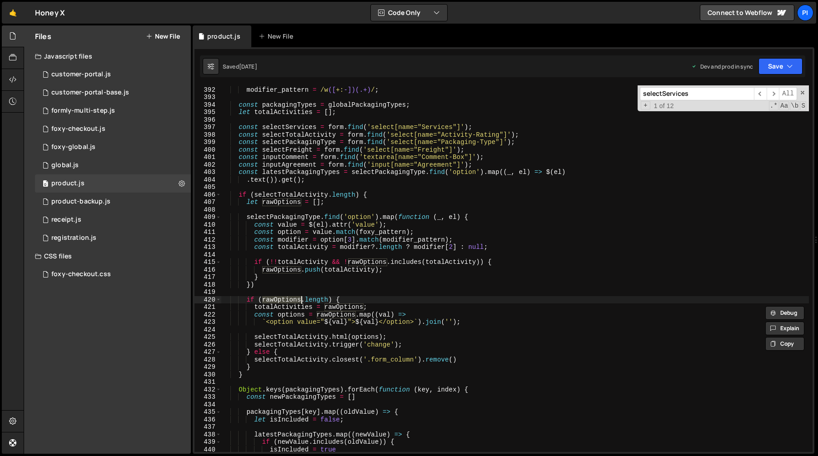
scroll to position [2930, 0]
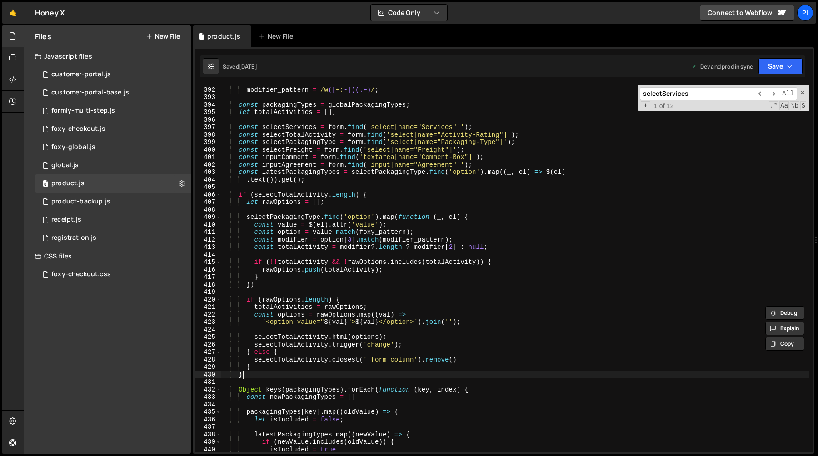
click at [276, 376] on div "var foxy_pattern = / ^([^ \{ , ]+)( \{ ((?:[ pwcy ][ +: -][^ \|\} ]+ \| ?)+) \}…" at bounding box center [514, 270] width 587 height 382
type textarea "}"
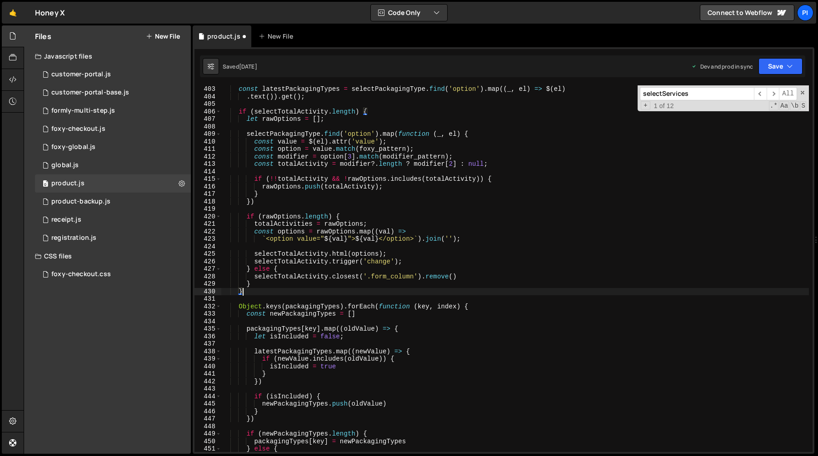
scroll to position [2833, 0]
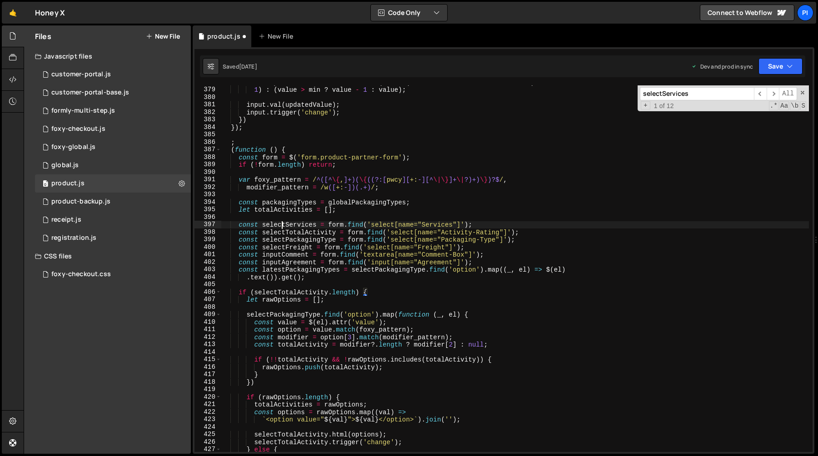
click at [281, 223] on div "const updatedValue = isIncrease ? ( max ? ( value < max ? value + 1 : value ) :…" at bounding box center [514, 270] width 587 height 382
type textarea "const selectServices = form.find('select[name="Services"]');"
click at [771, 94] on span "​" at bounding box center [772, 93] width 13 height 13
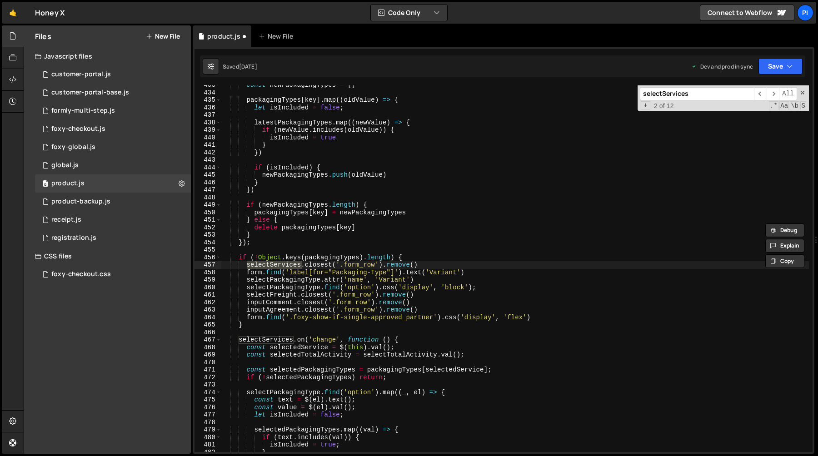
scroll to position [0, 0]
click at [270, 251] on div "const newPackagingTypes = [ ] packagingTypes [ key ] . map (( oldValue ) => { l…" at bounding box center [514, 272] width 587 height 382
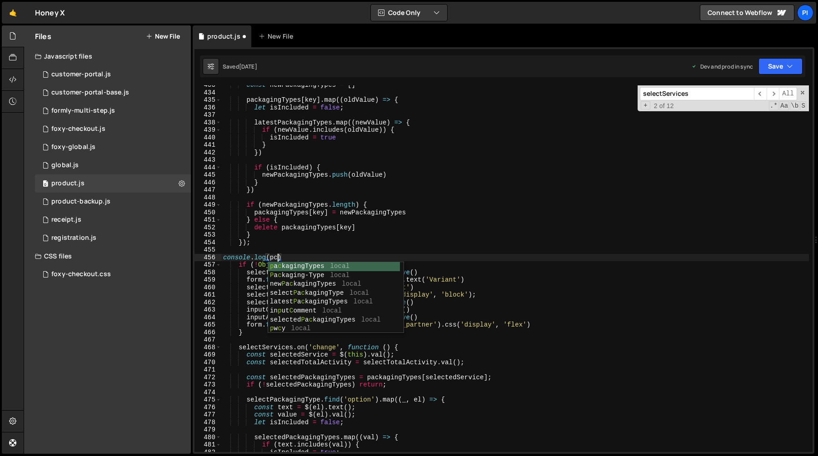
scroll to position [0, 3]
type textarea "console.log(packagingTypes)"
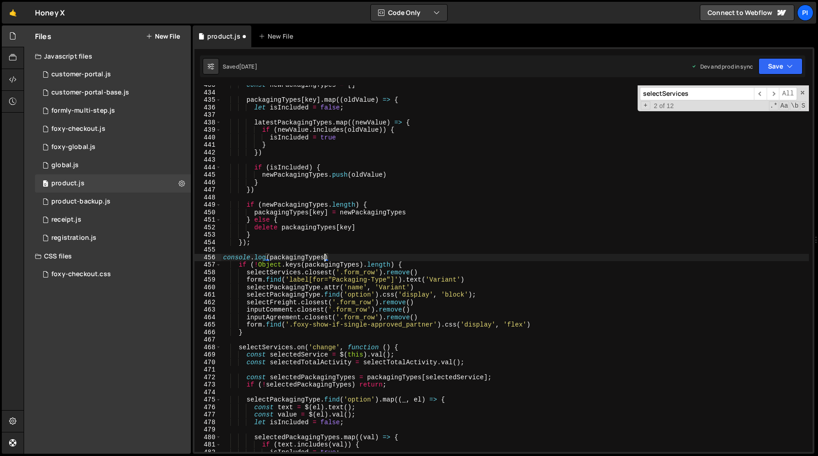
click at [293, 251] on div "const newPackagingTypes = [ ] packagingTypes [ key ] . map (( oldValue ) => { l…" at bounding box center [514, 272] width 587 height 382
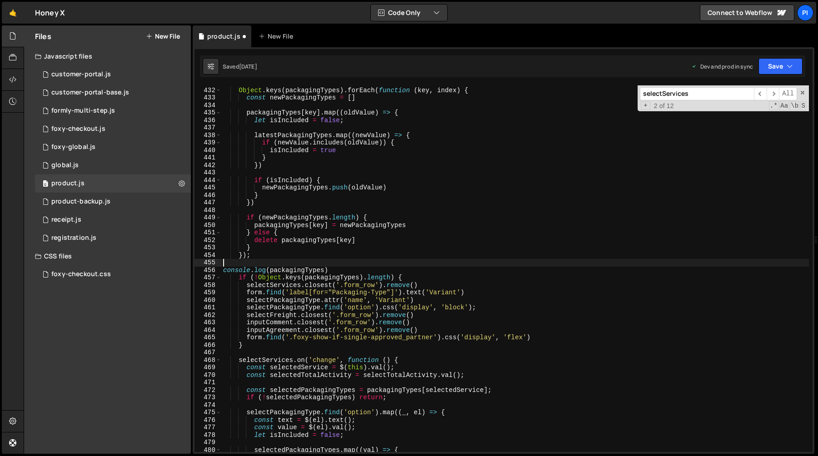
scroll to position [3230, 0]
click at [361, 273] on div "Object . keys ( packagingTypes ) . forEach ( function ( key , index ) { const n…" at bounding box center [514, 270] width 587 height 382
click at [783, 60] on button "Save" at bounding box center [780, 66] width 44 height 16
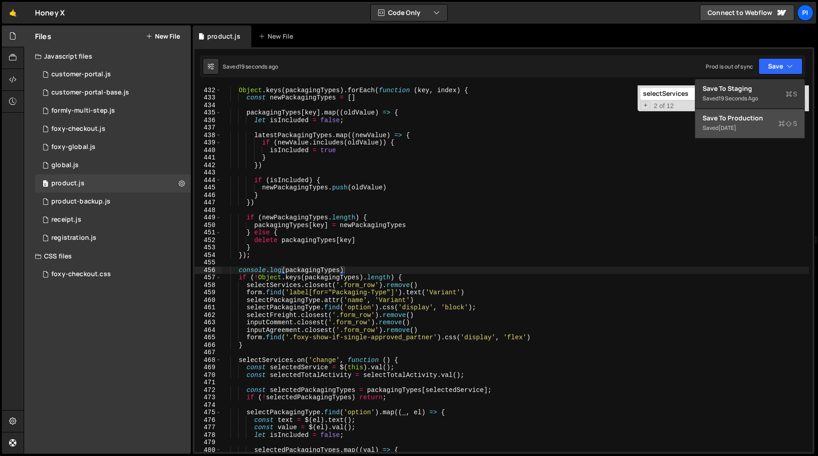
click at [756, 124] on div "Saved [DATE]" at bounding box center [749, 128] width 94 height 11
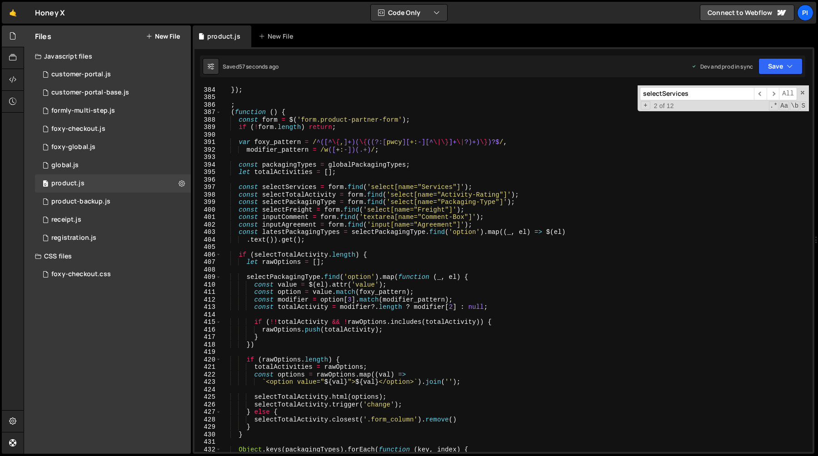
scroll to position [2864, 0]
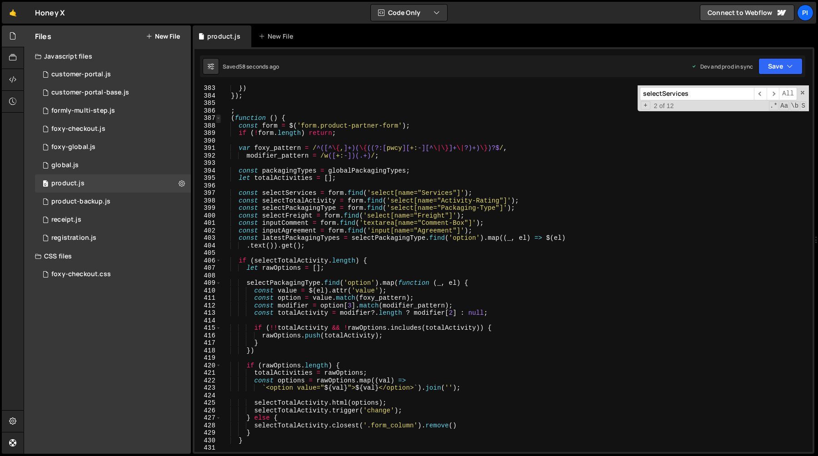
click at [218, 118] on span at bounding box center [218, 118] width 5 height 8
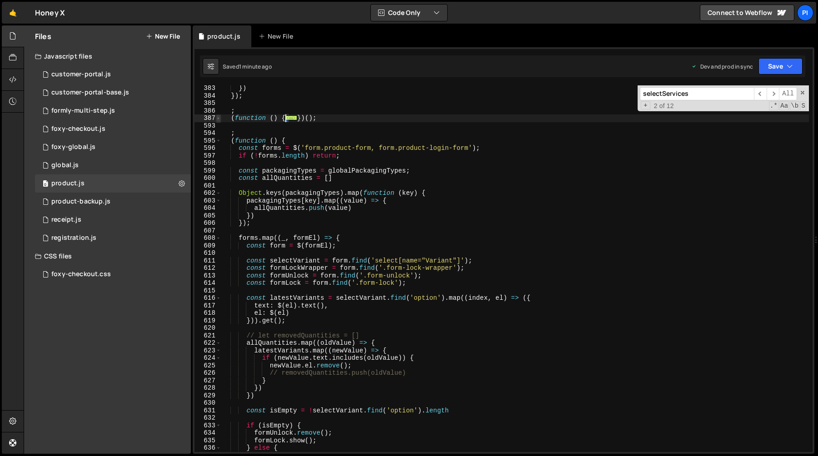
click at [218, 119] on span at bounding box center [218, 118] width 5 height 8
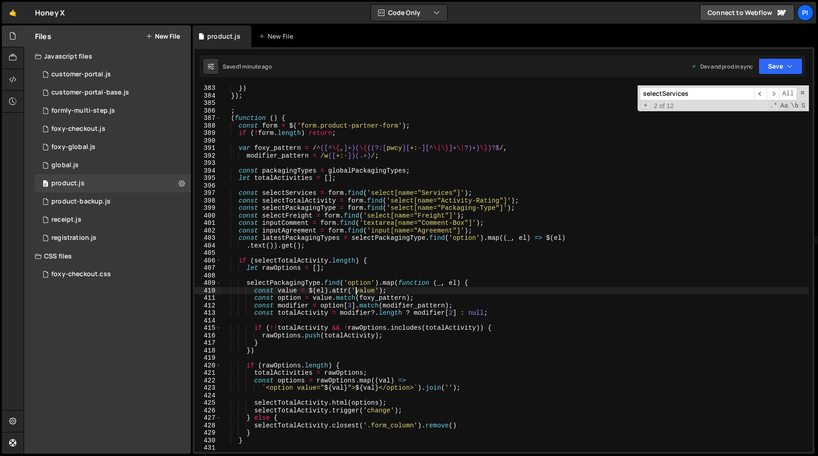
click at [357, 288] on div "}) }) ; ; ( function ( ) { const form = $ ( 'form.product-partner-form' ) ; if …" at bounding box center [514, 276] width 587 height 382
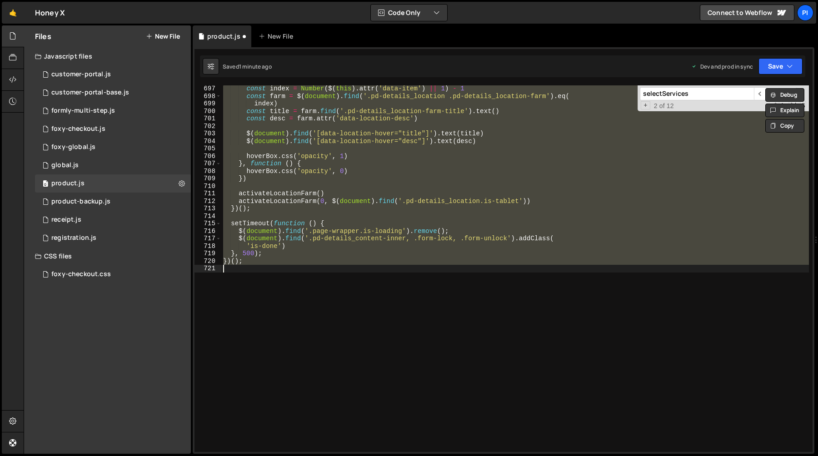
scroll to position [5218, 0]
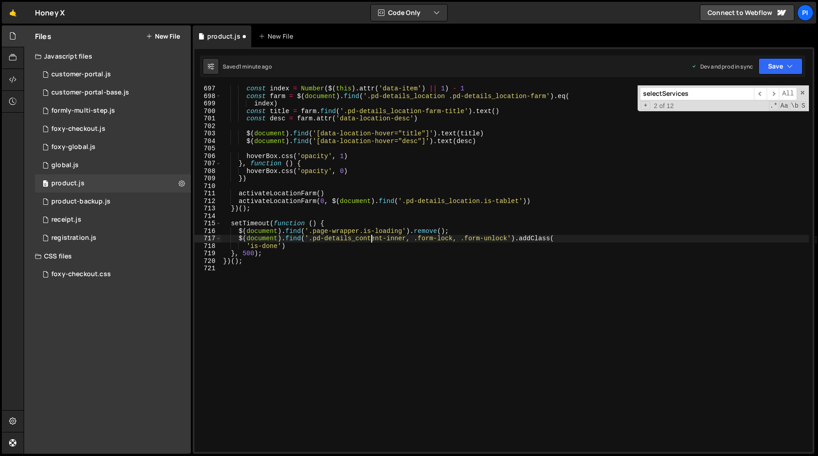
click at [373, 235] on div "const index = Number ( $ ( this ) . attr ( 'data-item' ) || 1 ) - 1 const farm …" at bounding box center [514, 276] width 587 height 382
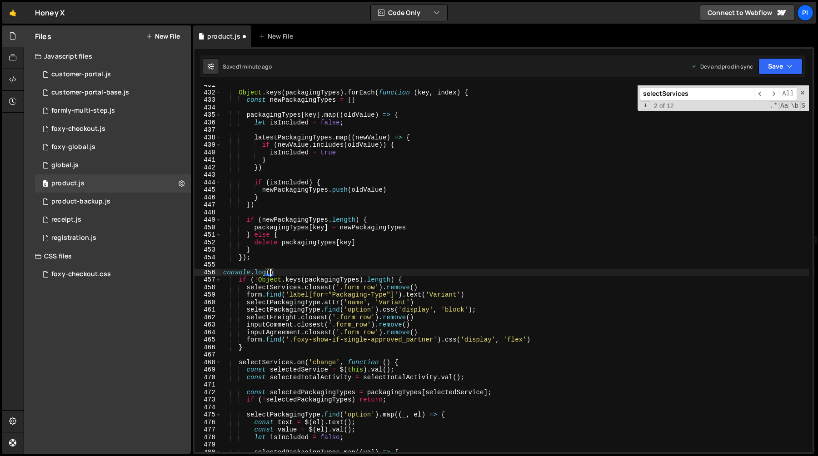
type textarea "console.log"
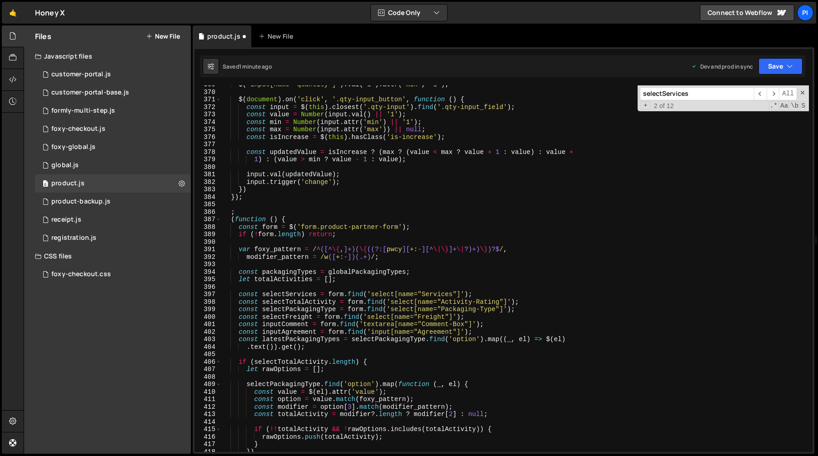
scroll to position [2763, 0]
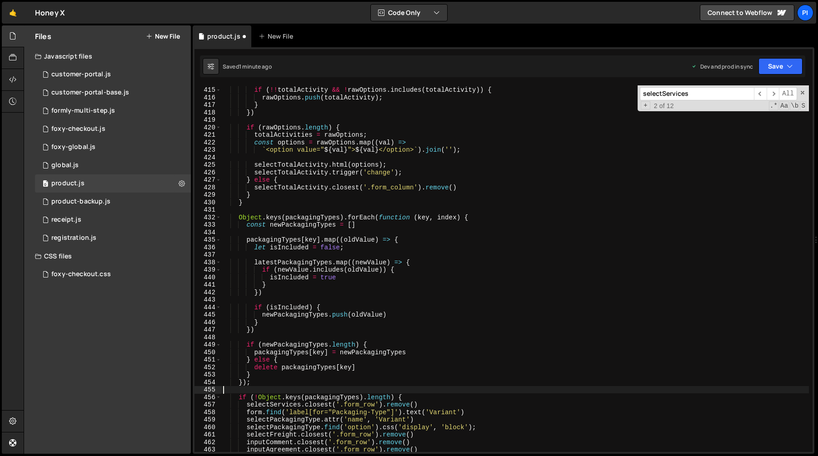
click at [268, 226] on div "if ( !! totalActivity && ! rawOptions . includes ( totalActivity )) { rawOption…" at bounding box center [514, 270] width 587 height 382
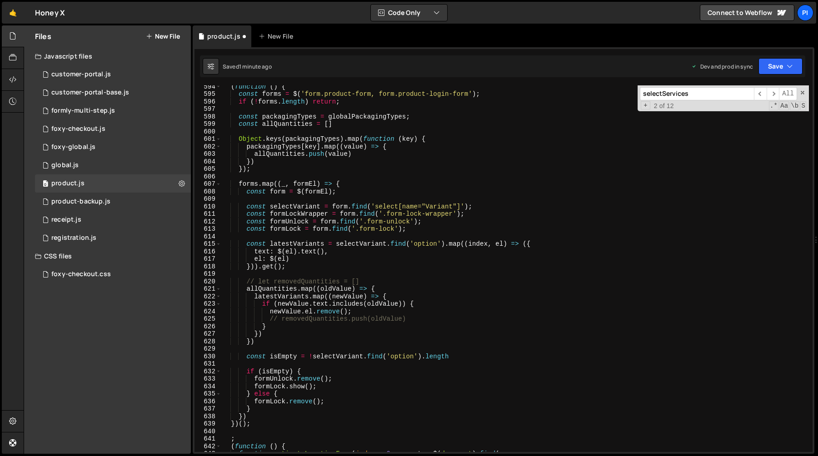
scroll to position [4452, 0]
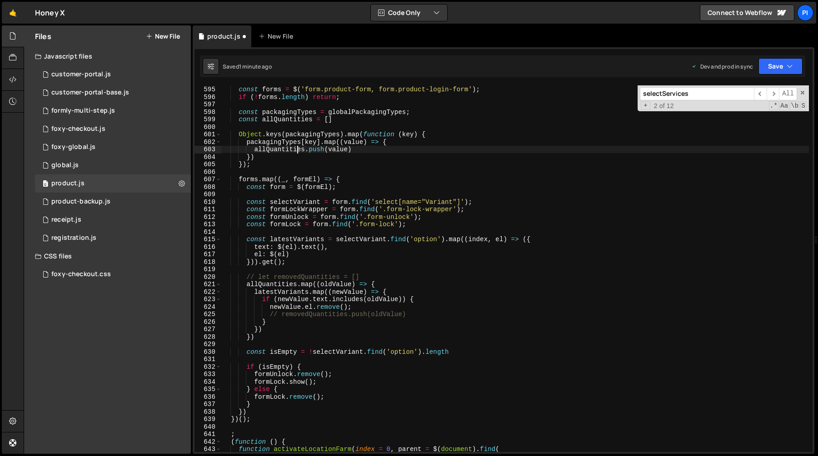
click at [295, 148] on div "( function ( ) { const forms = $ ( 'form.product-form, form.product-login-form'…" at bounding box center [514, 269] width 587 height 382
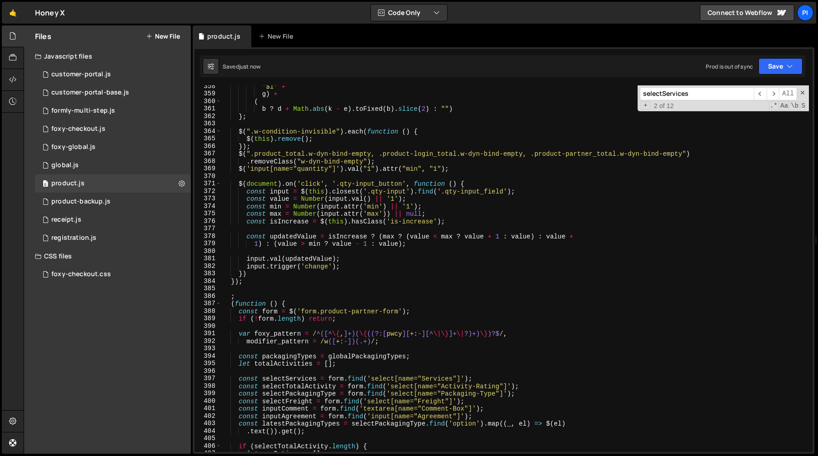
scroll to position [2670, 0]
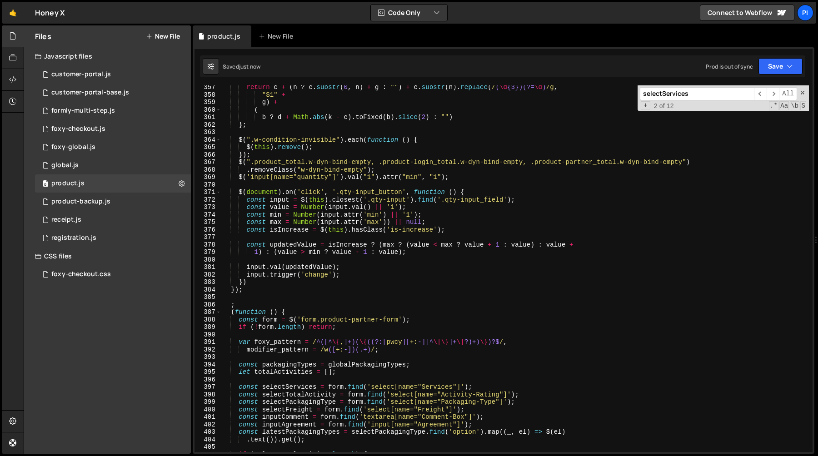
click at [328, 321] on div "return c + ( h ? e . substr ( 0 , h ) + g : "" ) + e . substr ( h ) . replace (…" at bounding box center [514, 275] width 587 height 382
click at [398, 320] on div "return c + ( h ? e . substr ( 0 , h ) + g : "" ) + e . substr ( h ) . replace (…" at bounding box center [514, 275] width 587 height 382
click at [321, 321] on div "return c + ( h ? e . substr ( 0 , h ) + g : "" ) + e . substr ( h ) . replace (…" at bounding box center [514, 275] width 587 height 382
click at [382, 151] on div "return c + ( h ? e . substr ( 0 , h ) + g : "" ) + e . substr ( h ) . replace (…" at bounding box center [514, 275] width 587 height 382
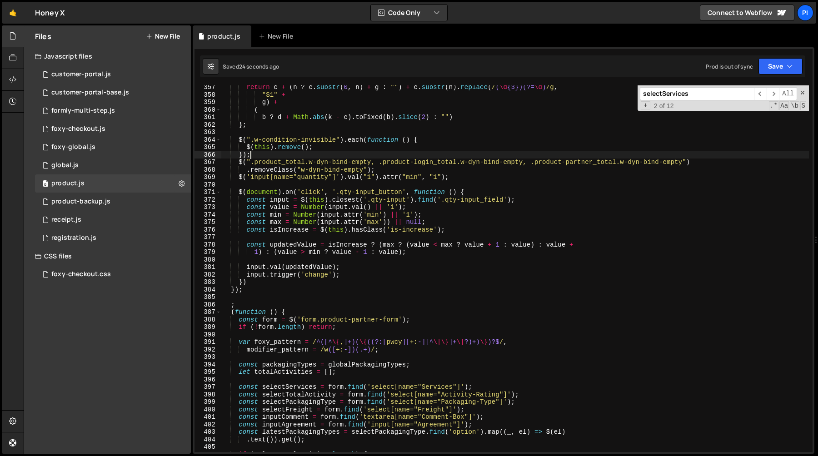
click at [381, 329] on div "return c + ( h ? e . substr ( 0 , h ) + g : "" ) + e . substr ( h ) . replace (…" at bounding box center [514, 275] width 587 height 382
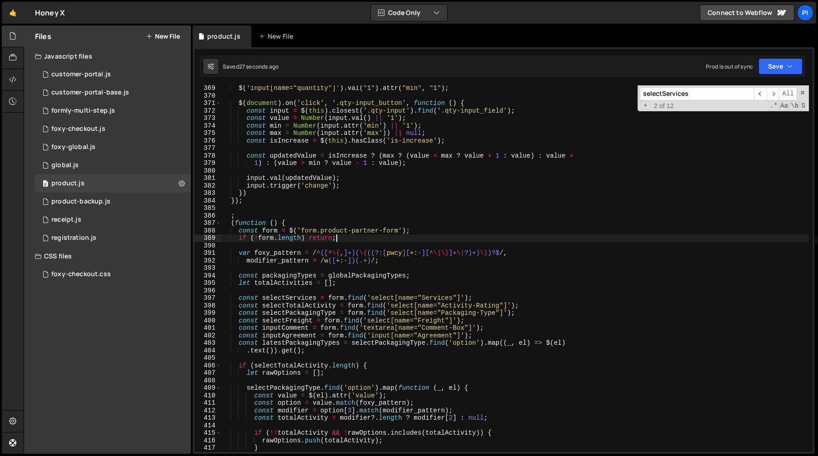
scroll to position [2769, 0]
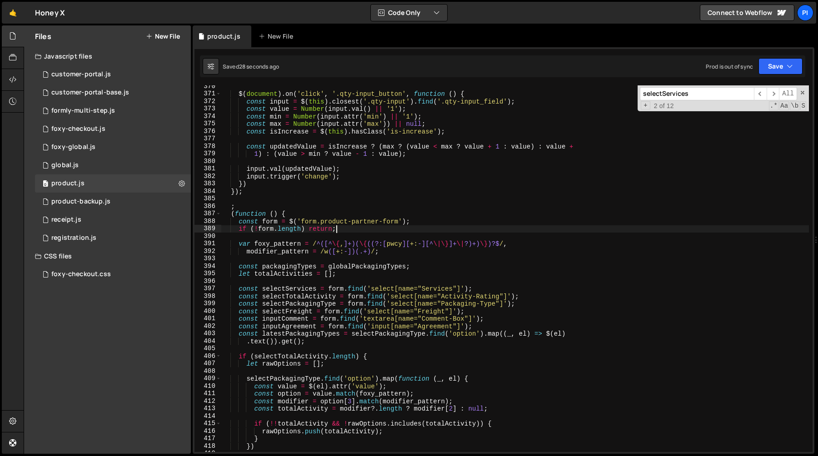
click at [421, 221] on div "$ ( document ) . on ( 'click' , '.qty-input_button' , function ( ) { const inpu…" at bounding box center [514, 274] width 587 height 382
click at [370, 223] on div "$ ( document ) . on ( 'click' , '.qty-input_button' , function ( ) { const inpu…" at bounding box center [514, 274] width 587 height 382
click at [785, 66] on button "Save" at bounding box center [780, 66] width 44 height 16
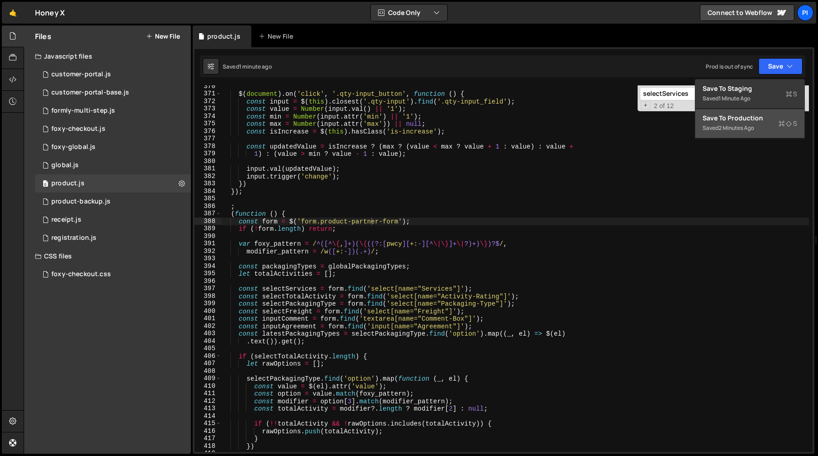
click at [746, 126] on div "2 minutes ago" at bounding box center [735, 128] width 35 height 8
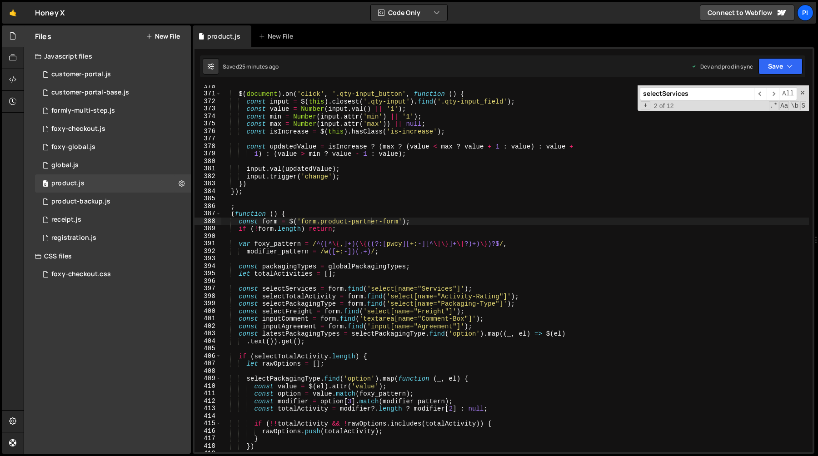
type textarea ";"
click at [373, 208] on div "$ ( document ) . on ( 'click' , '.qty-input_button' , function ( ) { const inpu…" at bounding box center [514, 274] width 587 height 382
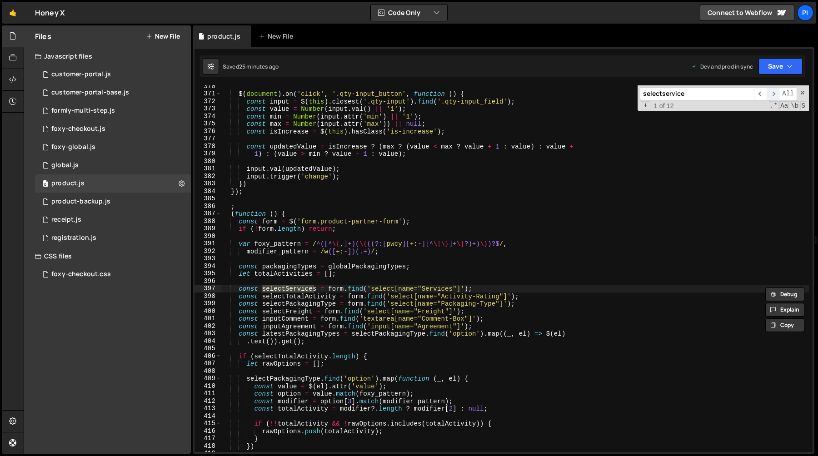
type input "selectservice"
click at [772, 95] on span "​" at bounding box center [772, 93] width 13 height 13
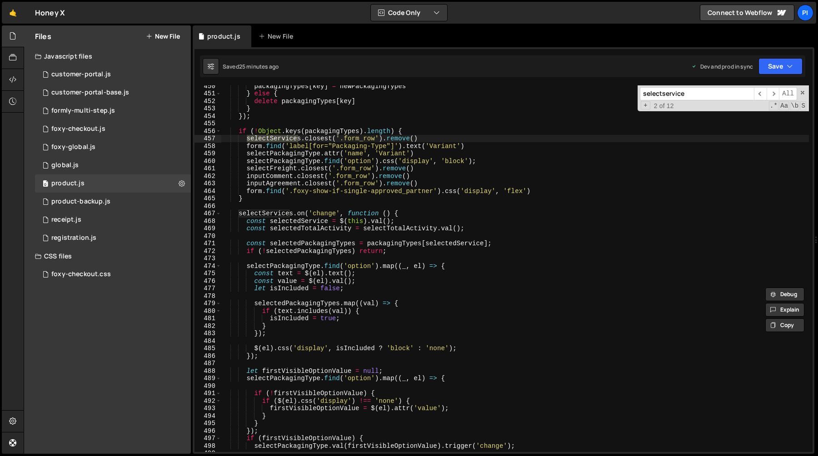
scroll to position [3384, 0]
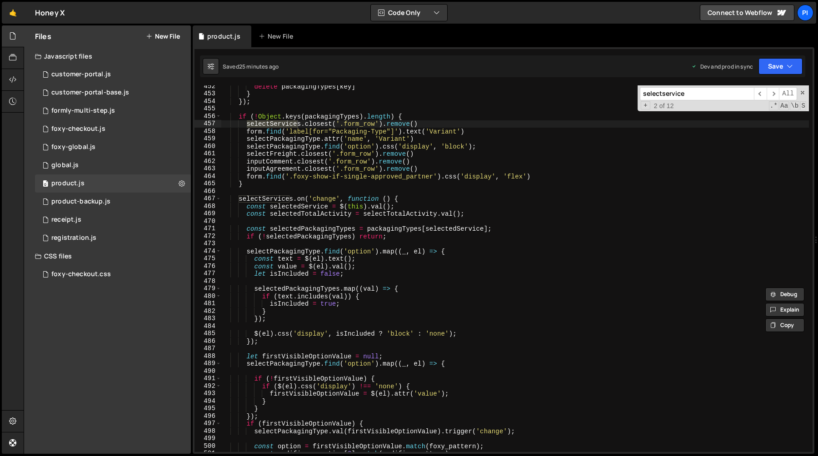
click at [321, 230] on div "delete packagingTypes [ key ] } }) ; if ( ! Object . keys ( packagingTypes ) . …" at bounding box center [514, 274] width 587 height 382
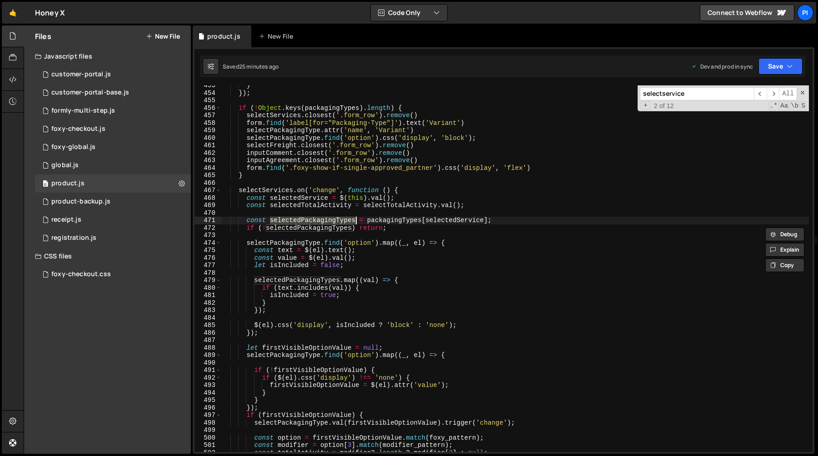
scroll to position [3395, 0]
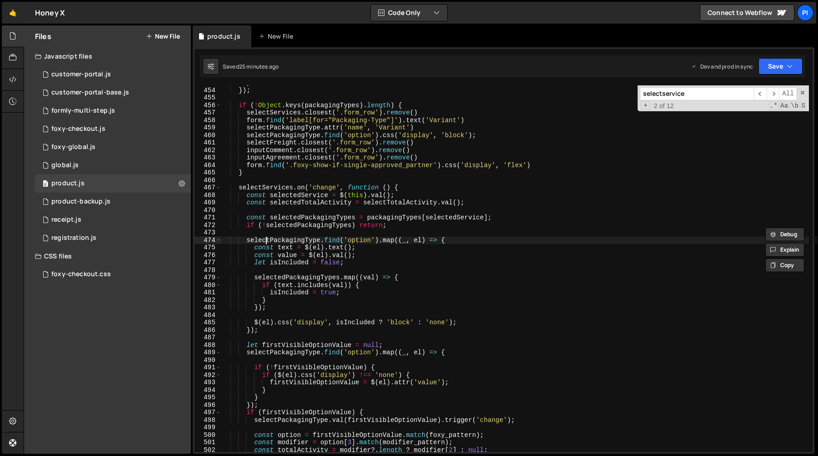
click at [266, 241] on div "} }) ; if ( ! Object . keys ( packagingTypes ) . length ) { selectServices . cl…" at bounding box center [514, 270] width 587 height 382
type textarea "selectPackagingType.find('option').map((_, el) => {"
click at [266, 241] on div "} }) ; if ( ! Object . keys ( packagingTypes ) . length ) { selectServices . cl…" at bounding box center [514, 270] width 587 height 382
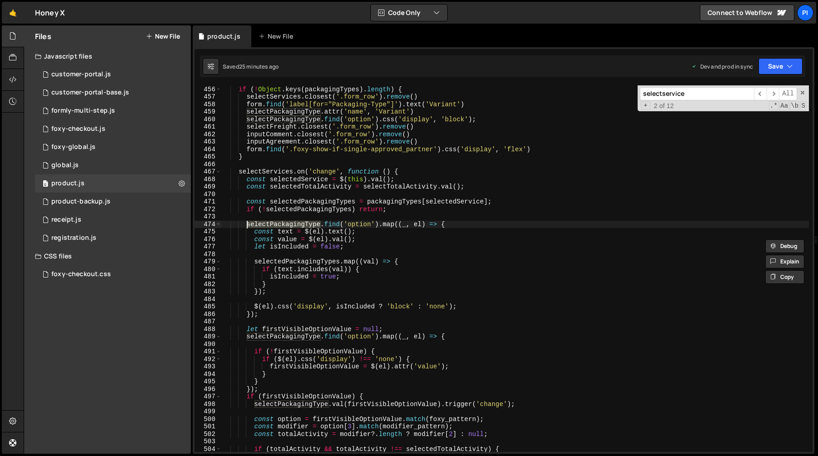
scroll to position [3420, 0]
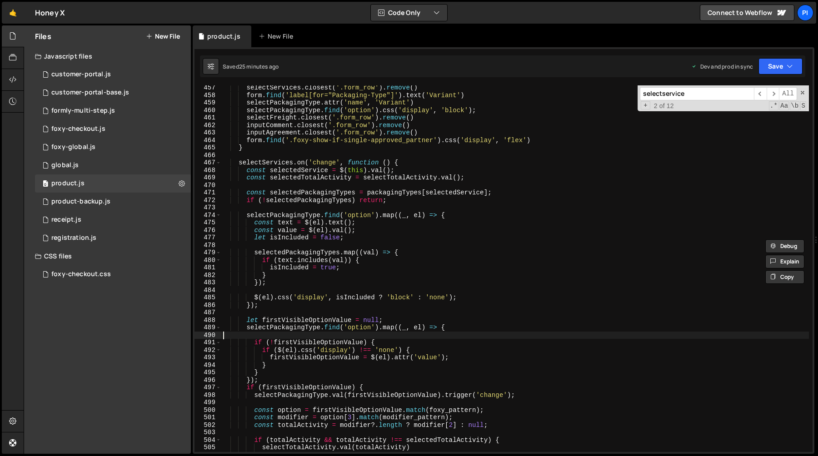
click at [284, 335] on div "selectServices . closest ( '.form_row' ) . remove ( ) form . find ( 'label[for=…" at bounding box center [514, 275] width 587 height 382
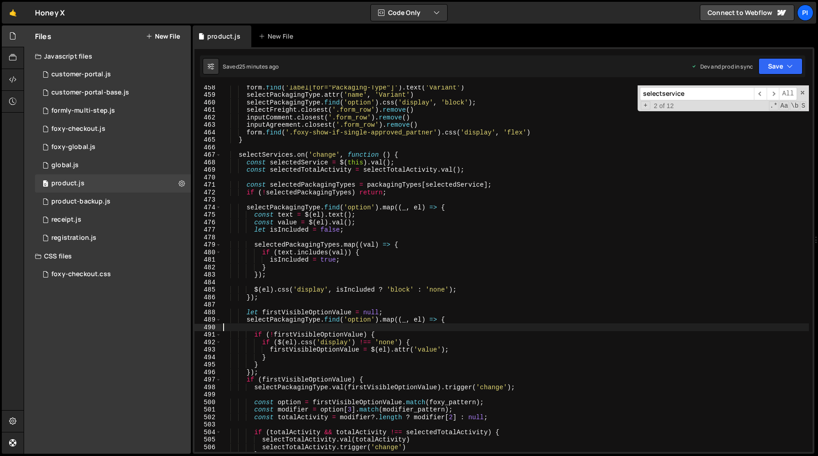
scroll to position [3428, 0]
click at [294, 312] on div "form . find ( 'label[for="Packaging-Type"]' ) . text ( 'Variant' ) selectPackag…" at bounding box center [514, 274] width 587 height 382
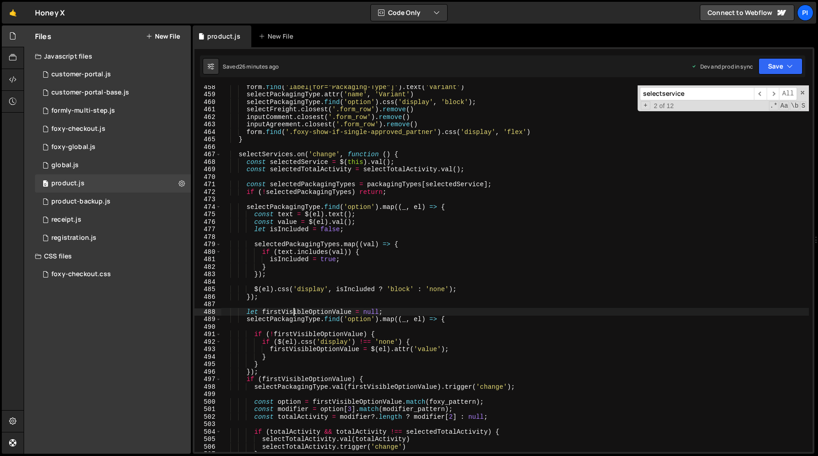
click at [294, 312] on div "form . find ( 'label[for="Packaging-Type"]' ) . text ( 'Variant' ) selectPackag…" at bounding box center [514, 274] width 587 height 382
click at [278, 321] on div "form . find ( 'label[for="Packaging-Type"]' ) . text ( 'Variant' ) selectPackag…" at bounding box center [514, 274] width 587 height 382
click at [285, 314] on div "form . find ( 'label[for="Packaging-Type"]' ) . text ( 'Variant' ) selectPackag…" at bounding box center [514, 274] width 587 height 382
type textarea "let firstVisibleOptionValue = null;"
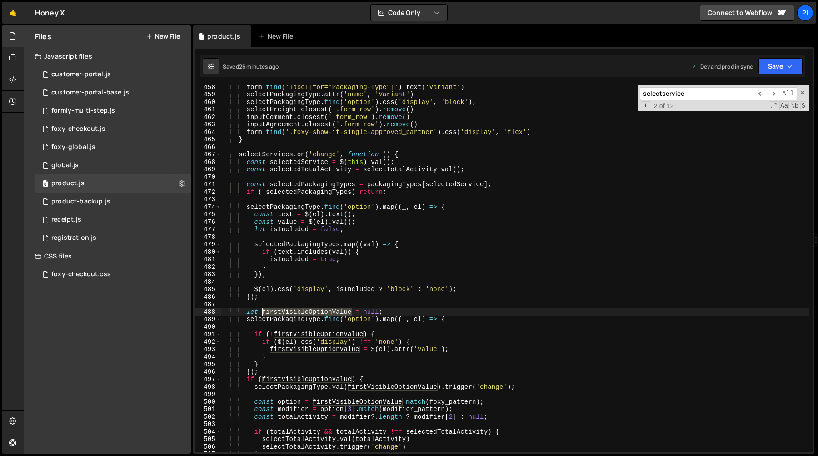
click at [285, 314] on div "form . find ( 'label[for="Packaging-Type"]' ) . text ( 'Variant' ) selectPackag…" at bounding box center [514, 274] width 587 height 382
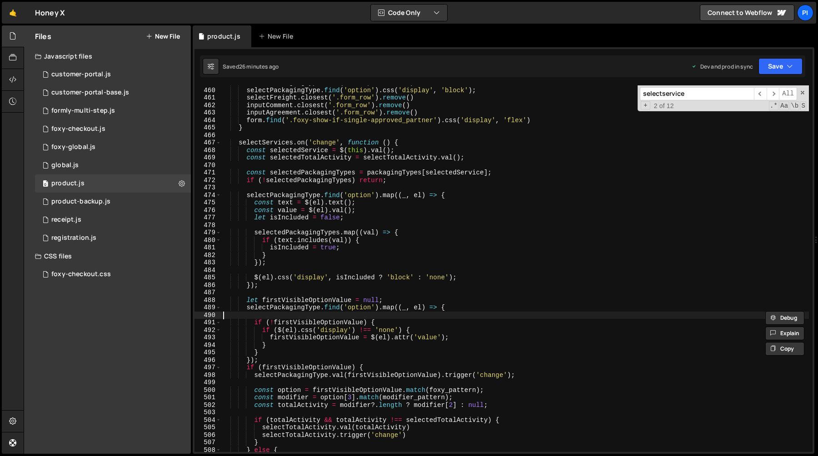
click at [285, 318] on div "selectPackagingType . attr ( 'name' , 'Variant' ) selectPackagingType . find ( …" at bounding box center [514, 270] width 587 height 382
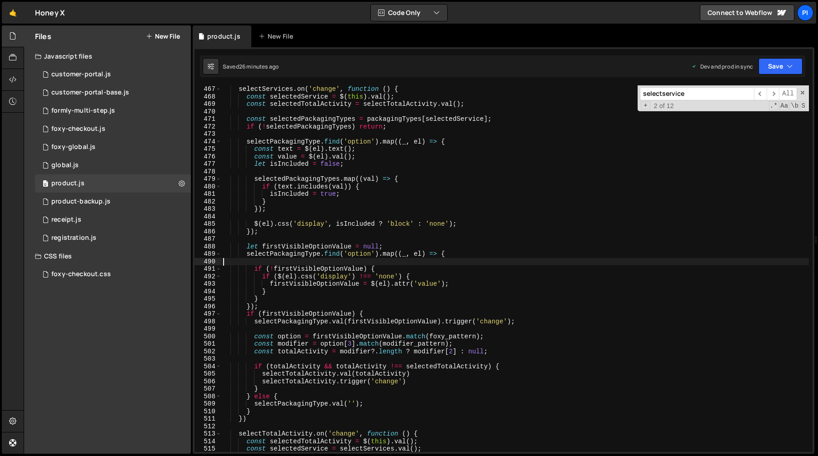
scroll to position [3504, 0]
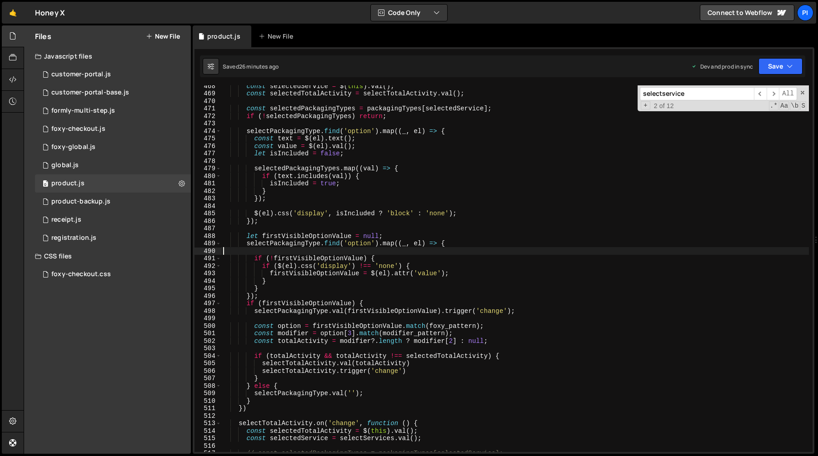
click at [294, 338] on div "const selectedService = $ ( this ) . val ( ) ; const selectedTotalActivity = se…" at bounding box center [514, 273] width 587 height 382
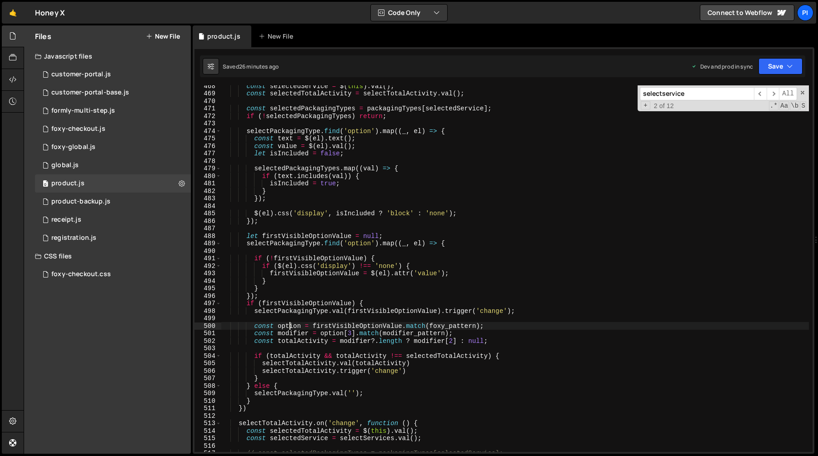
click at [289, 327] on div "const selectedService = $ ( this ) . val ( ) ; const selectedTotalActivity = se…" at bounding box center [514, 273] width 587 height 382
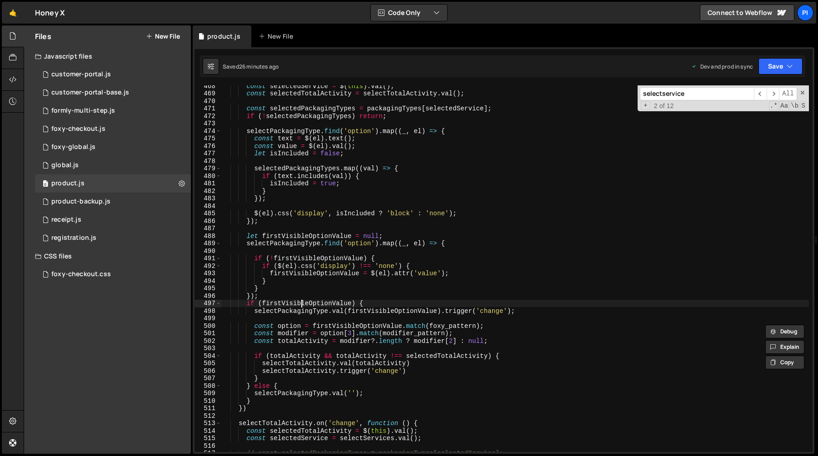
click at [302, 304] on div "const selectedService = $ ( this ) . val ( ) ; const selectedTotalActivity = se…" at bounding box center [514, 273] width 587 height 382
type textarea "if (firstVisibleOptionValue) {"
click at [302, 304] on div "const selectedService = $ ( this ) . val ( ) ; const selectedTotalActivity = se…" at bounding box center [514, 273] width 587 height 382
click at [288, 345] on div "const selectedService = $ ( this ) . val ( ) ; const selectedTotalActivity = se…" at bounding box center [514, 273] width 587 height 382
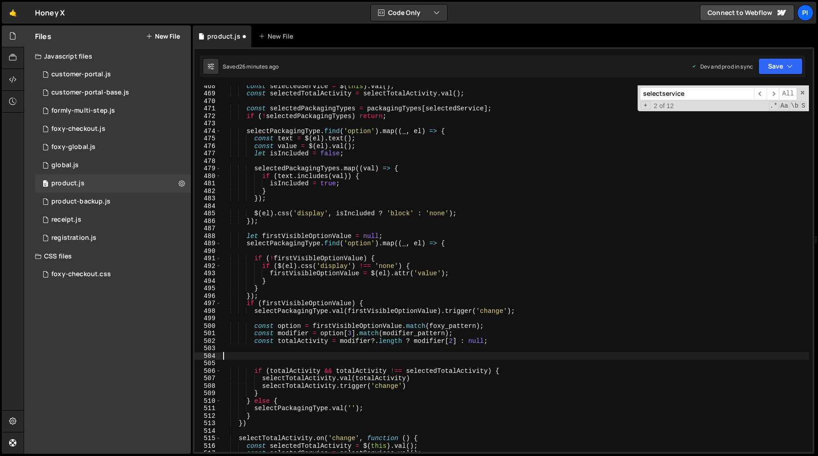
paste textarea "firstVisibleOptionValue"
type textarea "firstVisibleOptionValue"
paste textarea "firstVisibleOptionValue"
click at [284, 326] on div "const selectedService = $ ( this ) . val ( ) ; const selectedTotalActivity = se…" at bounding box center [514, 273] width 587 height 382
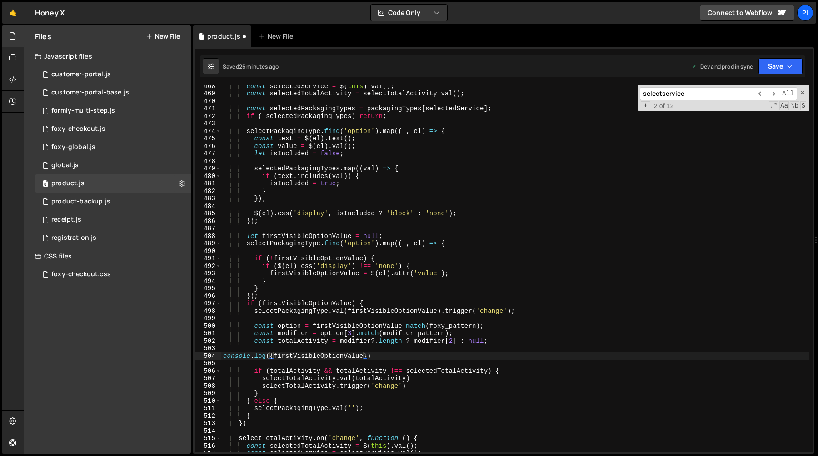
click at [284, 326] on div "const selectedService = $ ( this ) . val ( ) ; const selectedTotalActivity = se…" at bounding box center [514, 273] width 587 height 382
click at [364, 358] on div "const selectedService = $ ( this ) . val ( ) ; const selectedTotalActivity = se…" at bounding box center [514, 273] width 587 height 382
paste textarea "option"
click at [292, 333] on div "const selectedService = $ ( this ) . val ( ) ; const selectedTotalActivity = se…" at bounding box center [514, 273] width 587 height 382
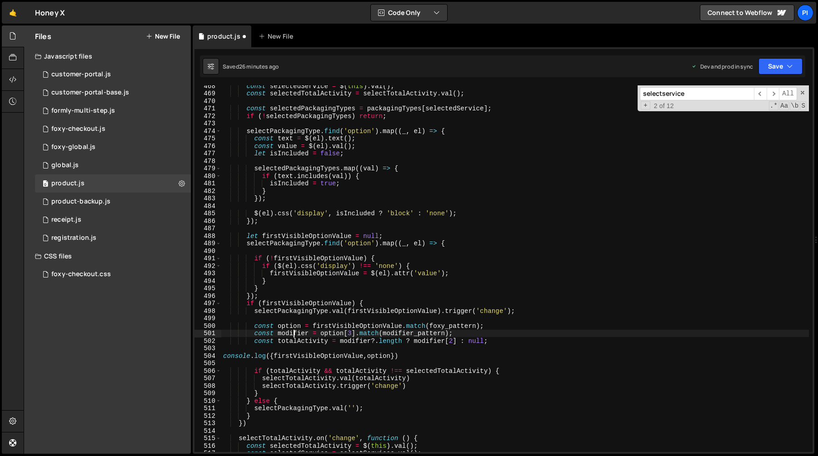
click at [292, 333] on div "const selectedService = $ ( this ) . val ( ) ; const selectedTotalActivity = se…" at bounding box center [514, 273] width 587 height 382
click at [388, 354] on div "const selectedService = $ ( this ) . val ( ) ; const selectedTotalActivity = se…" at bounding box center [514, 273] width 587 height 382
click at [309, 340] on div "const selectedService = $ ( this ) . val ( ) ; const selectedTotalActivity = se…" at bounding box center [514, 273] width 587 height 382
click at [392, 358] on div "const selectedService = $ ( this ) . val ( ) ; const selectedTotalActivity = se…" at bounding box center [514, 273] width 587 height 382
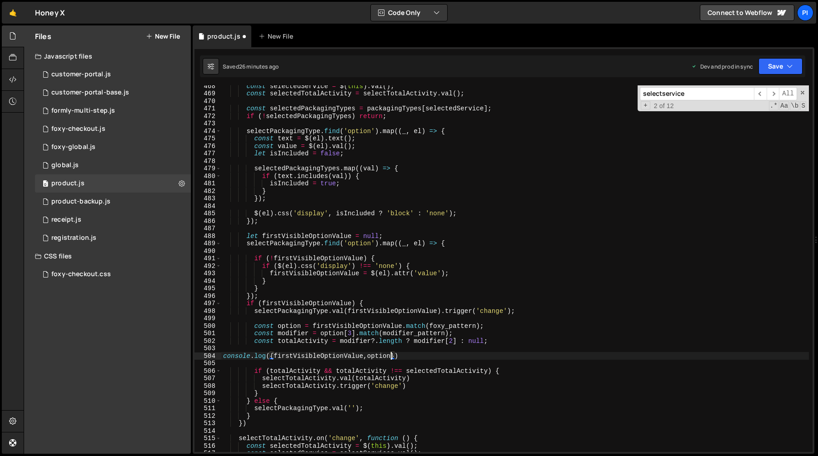
click at [372, 358] on div "const selectedService = $ ( this ) . val ( ) ; const selectedTotalActivity = se…" at bounding box center [514, 273] width 587 height 382
paste textarea "totalActivity"
click at [771, 64] on button "Save" at bounding box center [780, 66] width 44 height 16
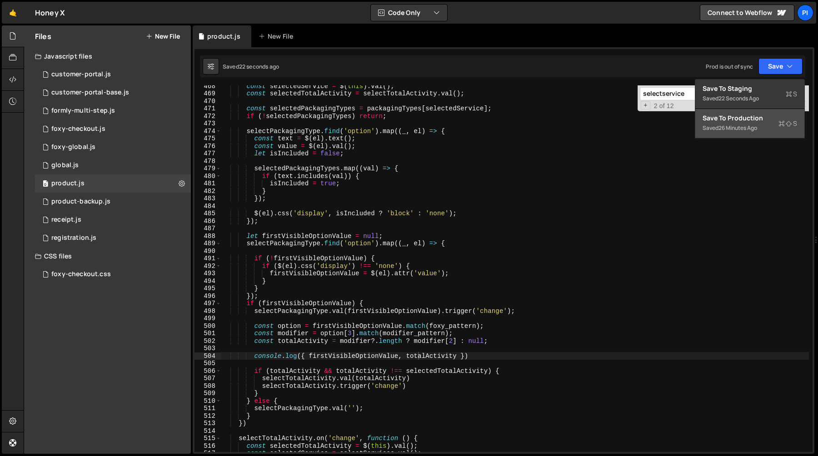
click at [737, 129] on div "26 minutes ago" at bounding box center [737, 128] width 39 height 8
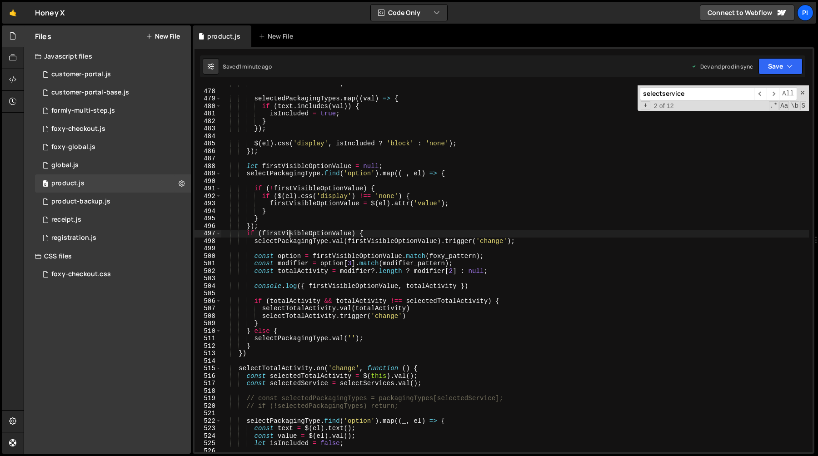
scroll to position [0, 9]
click at [291, 233] on div "let isIncluded = false ; selectedPackagingTypes . map (( val ) => { if ( text .…" at bounding box center [514, 271] width 587 height 382
click at [273, 228] on div "let isIncluded = false ; selectedPackagingTypes . map (( val ) => { if ( text .…" at bounding box center [514, 271] width 587 height 382
type textarea "});"
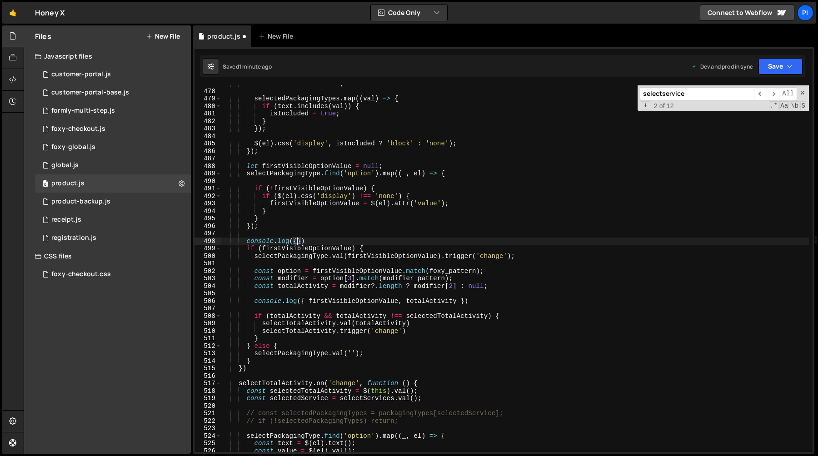
scroll to position [0, 5]
paste textarea "firstVisibleOptionValue}"
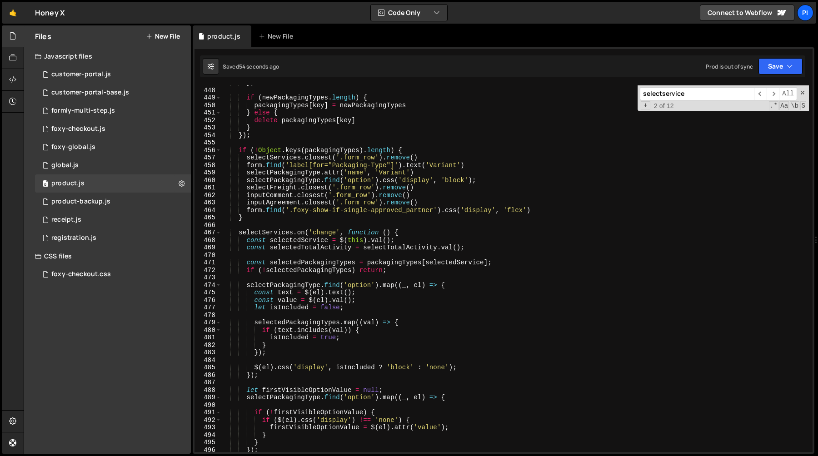
scroll to position [3342, 0]
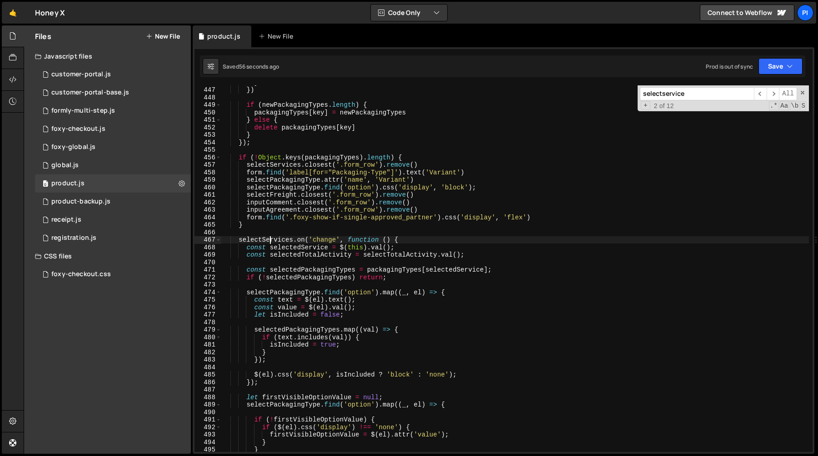
click at [268, 239] on div "} }) if ( newPackagingTypes . length ) { packagingTypes [ key ] = newPackagingT…" at bounding box center [514, 270] width 587 height 382
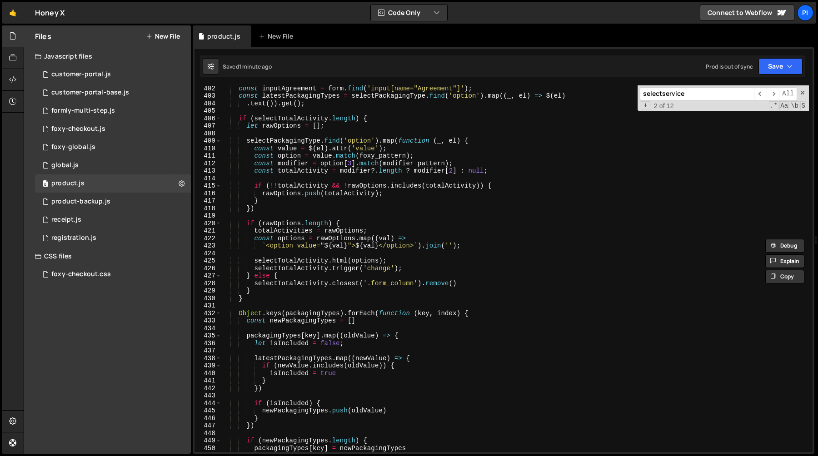
scroll to position [3007, 0]
click at [248, 319] on div "const inputAgreement = form . find ( 'input[name="Agreement"]' ) ; const latest…" at bounding box center [514, 276] width 587 height 382
click at [247, 310] on div "const inputAgreement = form . find ( 'input[name="Agreement"]' ) ; const latest…" at bounding box center [514, 276] width 587 height 382
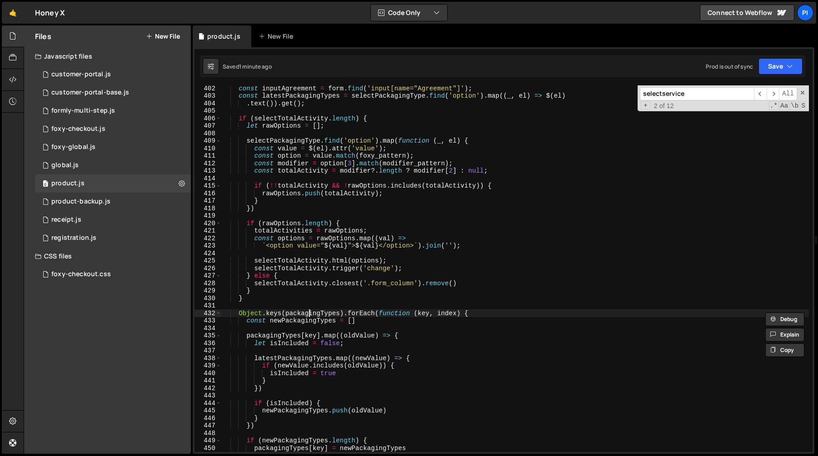
click at [310, 312] on div "const inputAgreement = form . find ( 'input[name="Agreement"]' ) ; const latest…" at bounding box center [514, 276] width 587 height 382
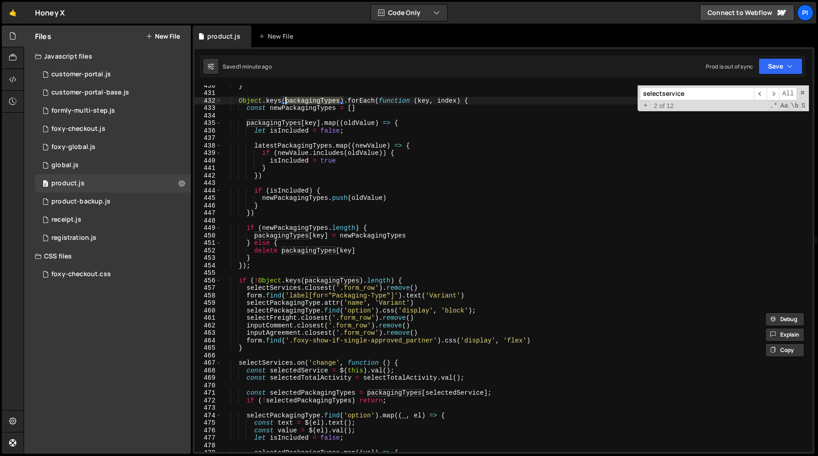
scroll to position [3219, 0]
click at [295, 267] on div "} Object . keys ( packagingTypes ) . forEach ( function ( key , index ) { const…" at bounding box center [514, 273] width 587 height 382
type textarea "});"
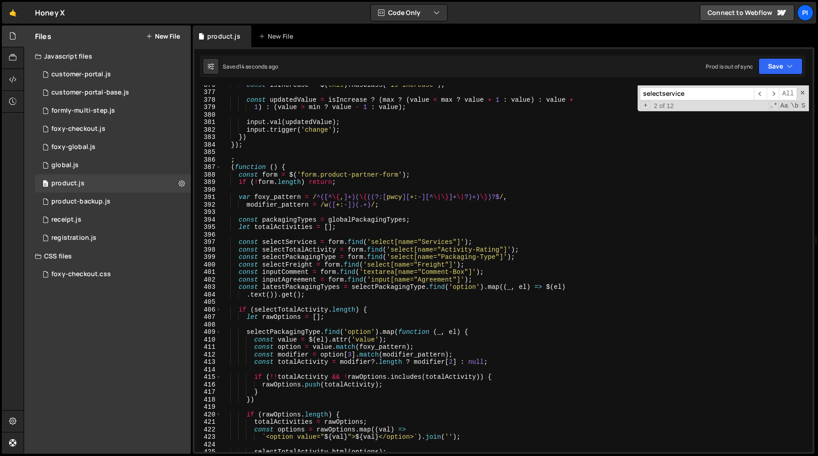
scroll to position [2796, 0]
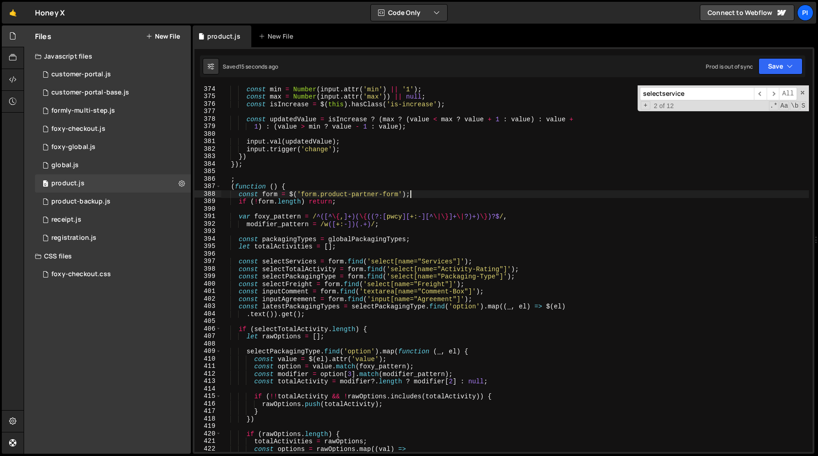
click at [436, 195] on div "const min = Number ( input . attr ( 'min' ) || '1' ) ; const max = Number ( inp…" at bounding box center [514, 276] width 587 height 382
type textarea "const form = $('form.product-partner-form');"
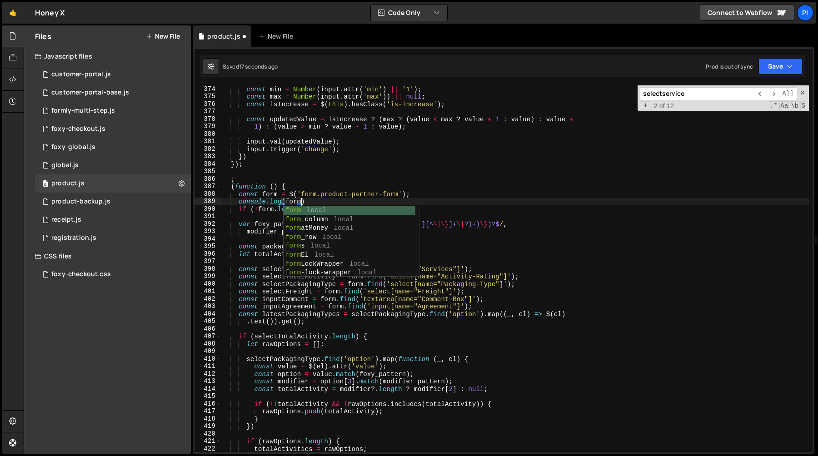
scroll to position [0, 5]
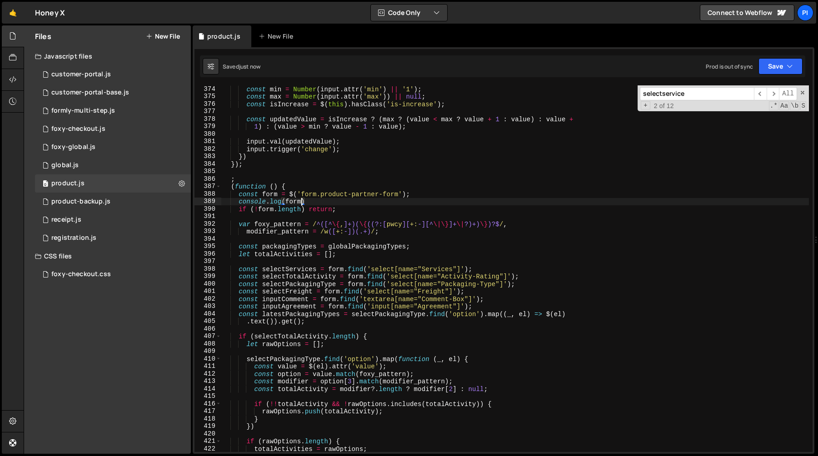
type textarea "console.log(form)"
click at [258, 172] on div "const min = Number ( input . attr ( 'min' ) || '1' ) ; const max = Number ( inp…" at bounding box center [514, 276] width 587 height 382
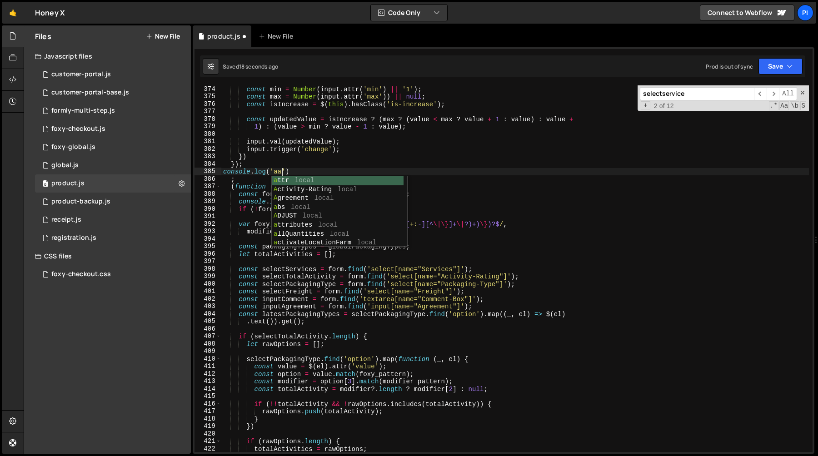
scroll to position [0, 4]
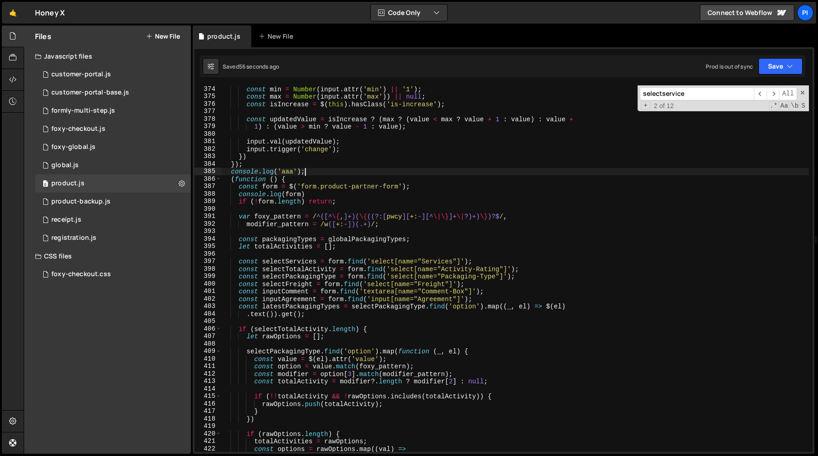
click at [335, 168] on div "const min = Number ( input . attr ( 'min' ) || '1' ) ; const max = Number ( inp…" at bounding box center [514, 276] width 587 height 382
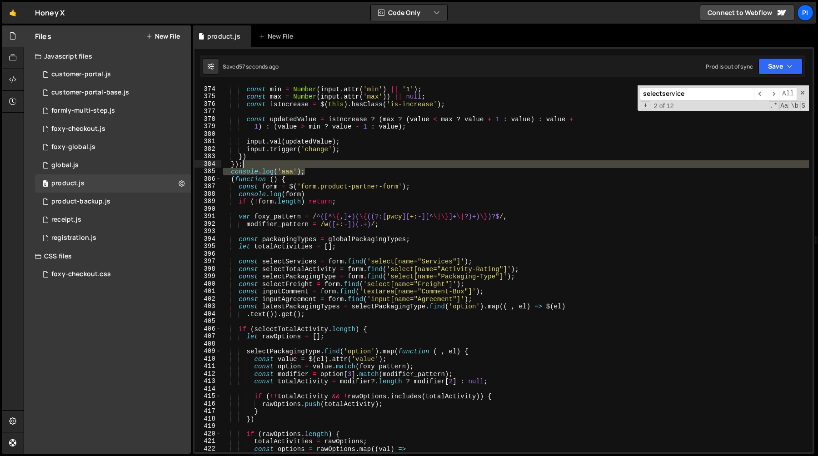
click at [318, 163] on div "const min = Number ( input . attr ( 'min' ) || '1' ) ; const max = Number ( inp…" at bounding box center [514, 276] width 587 height 382
type textarea "}); console.log('aaa');"
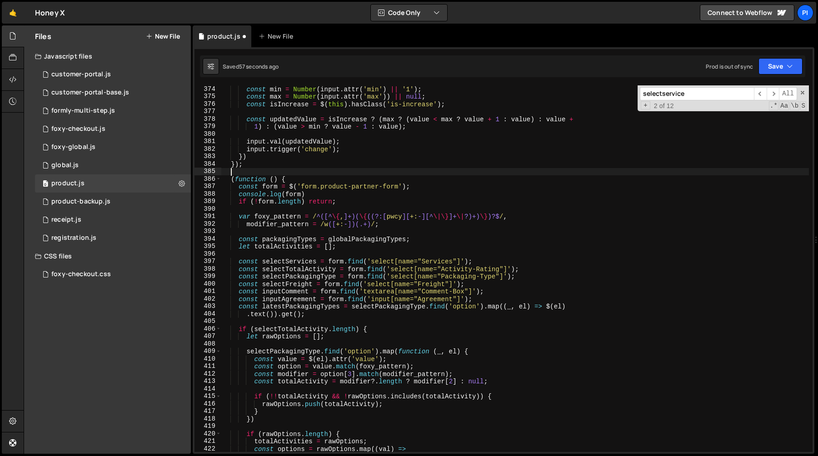
scroll to position [0, 0]
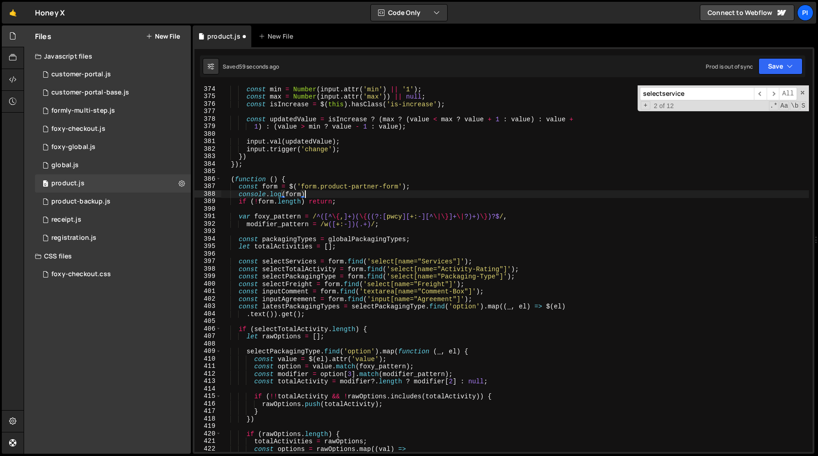
click at [330, 194] on div "const min = Number ( input . attr ( 'min' ) || '1' ) ; const max = Number ( inp…" at bounding box center [514, 276] width 587 height 382
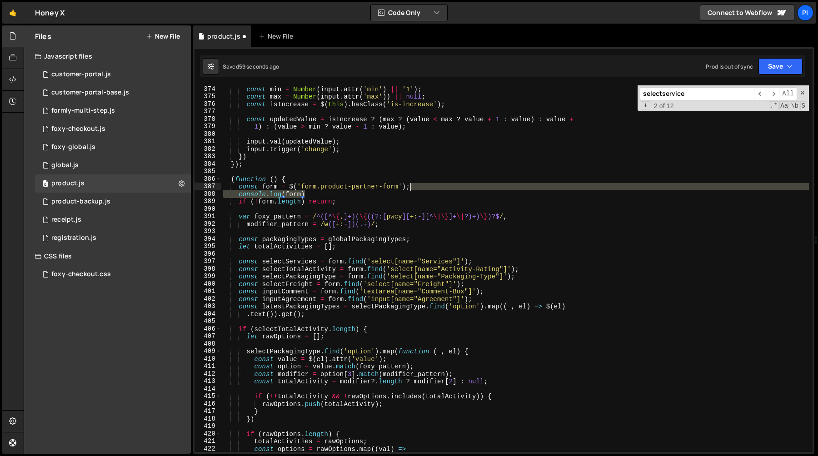
click at [436, 187] on div "const min = Number ( input . attr ( 'min' ) || '1' ) ; const max = Number ( inp…" at bounding box center [514, 276] width 587 height 382
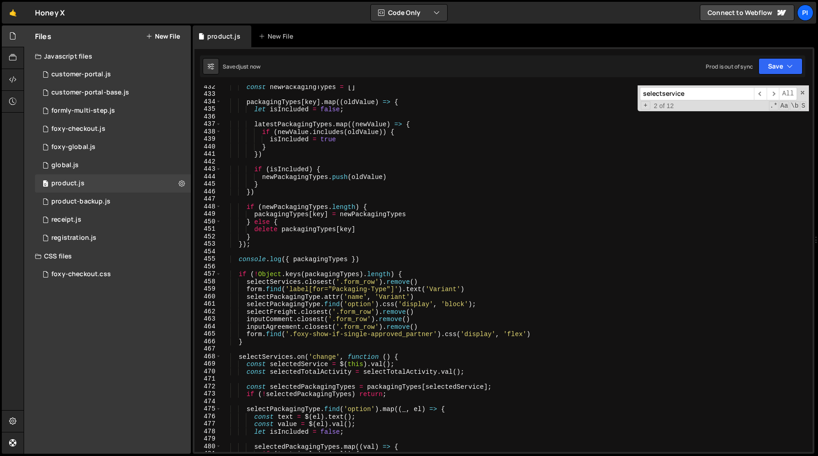
scroll to position [3236, 0]
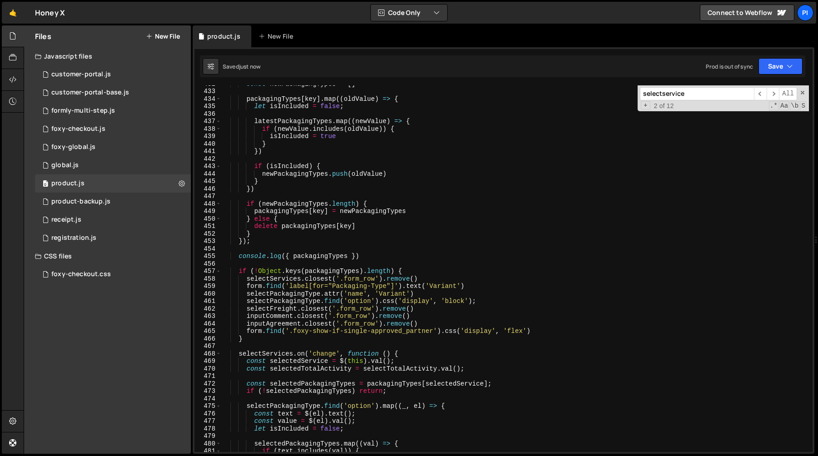
type textarea "const form = $('form.product-partner-form');"
click at [390, 261] on div "const newPackagingTypes = [ ] packagingTypes [ key ] . map (( oldValue ) => { l…" at bounding box center [514, 271] width 587 height 382
click at [380, 257] on div "const newPackagingTypes = [ ] packagingTypes [ key ] . map (( oldValue ) => { l…" at bounding box center [514, 271] width 587 height 382
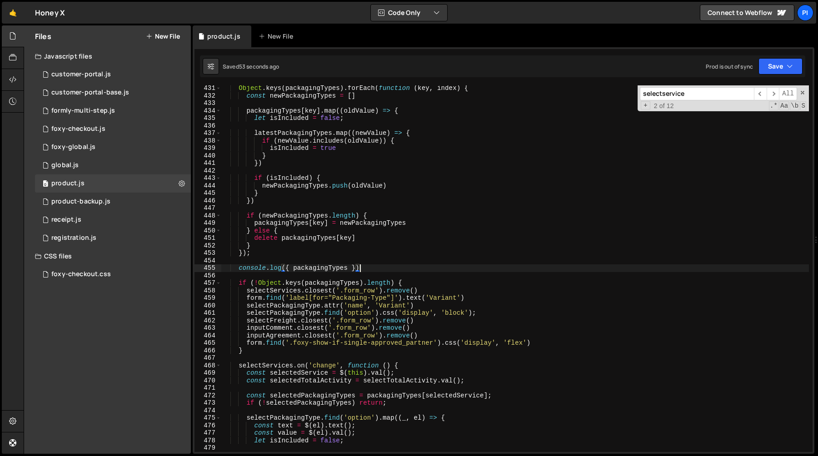
scroll to position [3224, 0]
click at [369, 266] on div "Object . keys ( packagingTypes ) . forEach ( function ( key , index ) { const n…" at bounding box center [514, 276] width 587 height 382
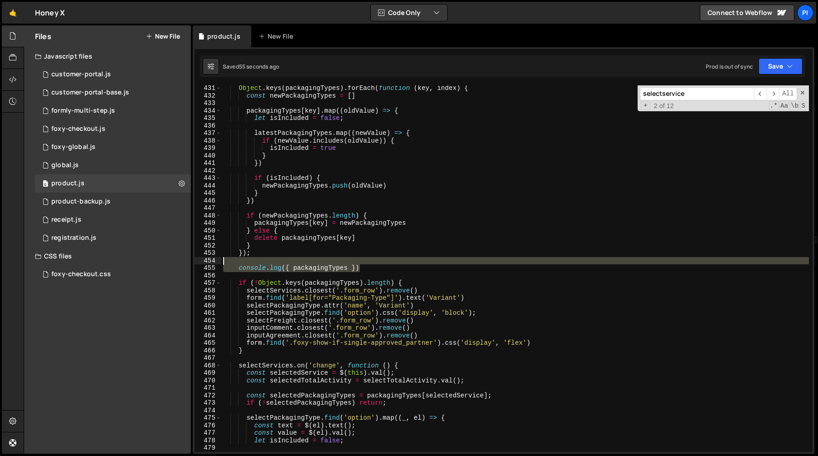
drag, startPoint x: 369, startPoint y: 266, endPoint x: 367, endPoint y: 259, distance: 7.3
click at [367, 259] on div "Object . keys ( packagingTypes ) . forEach ( function ( key , index ) { const n…" at bounding box center [514, 276] width 587 height 382
type textarea "console.log({ packagingTypes })"
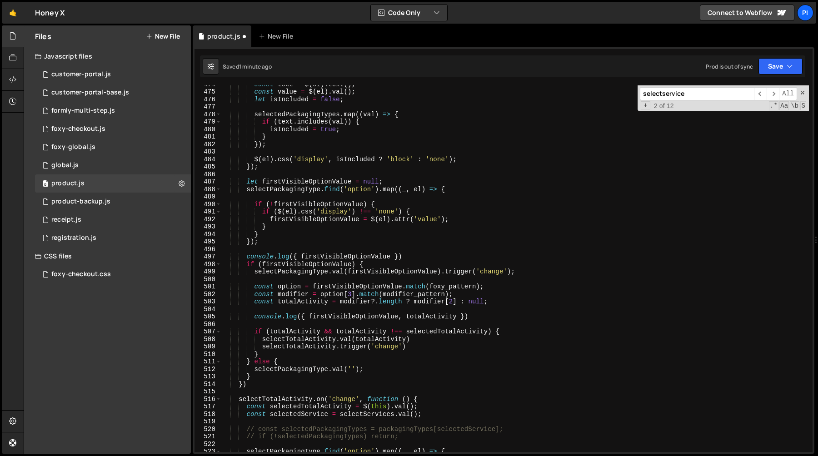
scroll to position [3559, 0]
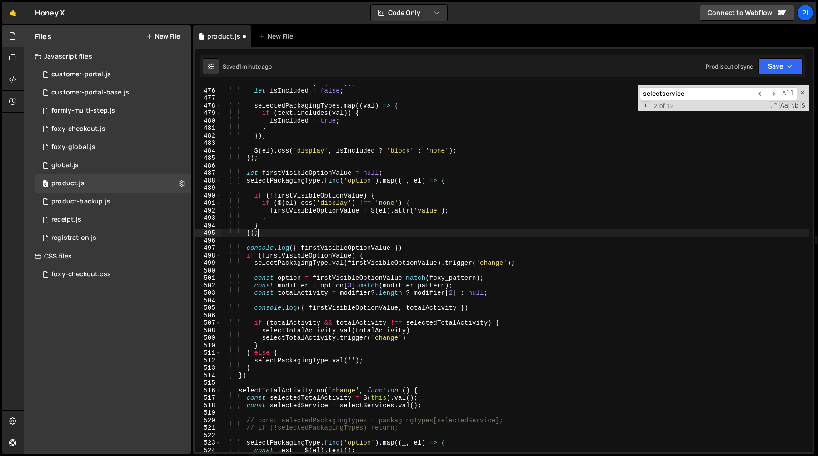
click at [396, 232] on div "const value = $ ( el ) . val ( ) ; let isIncluded = false ; selectedPackagingTy…" at bounding box center [514, 271] width 587 height 382
click at [426, 248] on div "const value = $ ( el ) . val ( ) ; let isIncluded = false ; selectedPackagingTy…" at bounding box center [514, 271] width 587 height 382
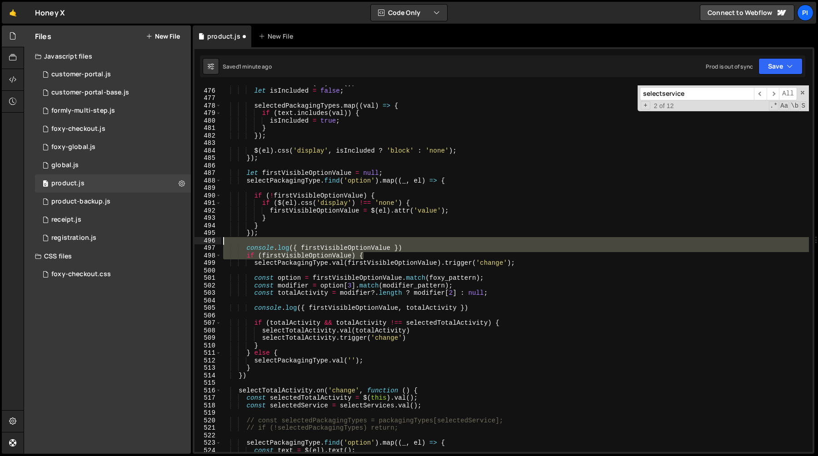
drag, startPoint x: 424, startPoint y: 253, endPoint x: 417, endPoint y: 243, distance: 12.1
click at [417, 243] on div "const value = $ ( el ) . val ( ) ; let isIncluded = false ; selectedPackagingTy…" at bounding box center [514, 271] width 587 height 382
click at [392, 255] on div "const value = $ ( el ) . val ( ) ; let isIncluded = false ; selectedPackagingTy…" at bounding box center [514, 268] width 587 height 367
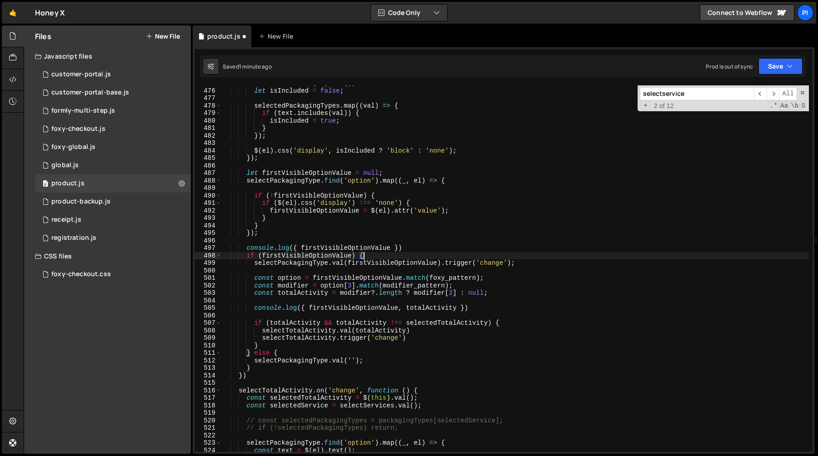
click at [413, 254] on div "const value = $ ( el ) . val ( ) ; let isIncluded = false ; selectedPackagingTy…" at bounding box center [514, 271] width 587 height 382
click at [413, 250] on div "const value = $ ( el ) . val ( ) ; let isIncluded = false ; selectedPackagingTy…" at bounding box center [514, 271] width 587 height 382
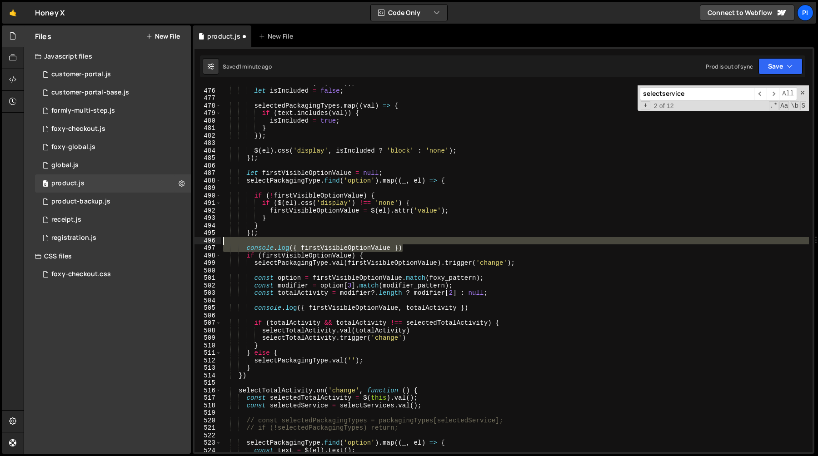
drag, startPoint x: 413, startPoint y: 250, endPoint x: 405, endPoint y: 243, distance: 10.9
click at [405, 243] on div "const value = $ ( el ) . val ( ) ; let isIncluded = false ; selectedPackagingTy…" at bounding box center [514, 271] width 587 height 382
type textarea "console.log({ firstVisibleOptionValue })"
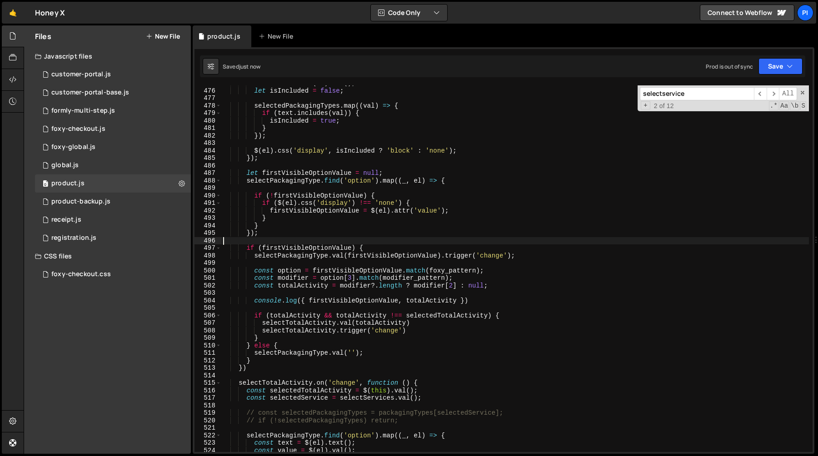
click at [290, 182] on div "const value = $ ( el ) . val ( ) ; let isIncluded = false ; selectedPackagingTy…" at bounding box center [514, 271] width 587 height 382
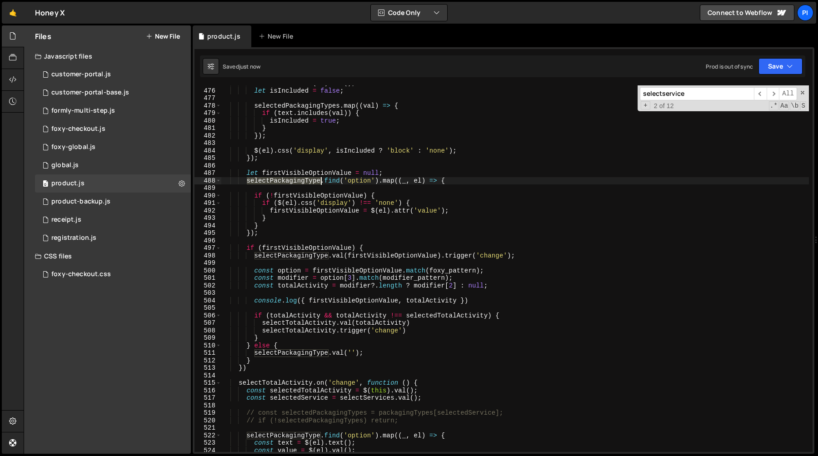
click at [290, 182] on div "const value = $ ( el ) . val ( ) ; let isIncluded = false ; selectedPackagingTy…" at bounding box center [514, 271] width 587 height 382
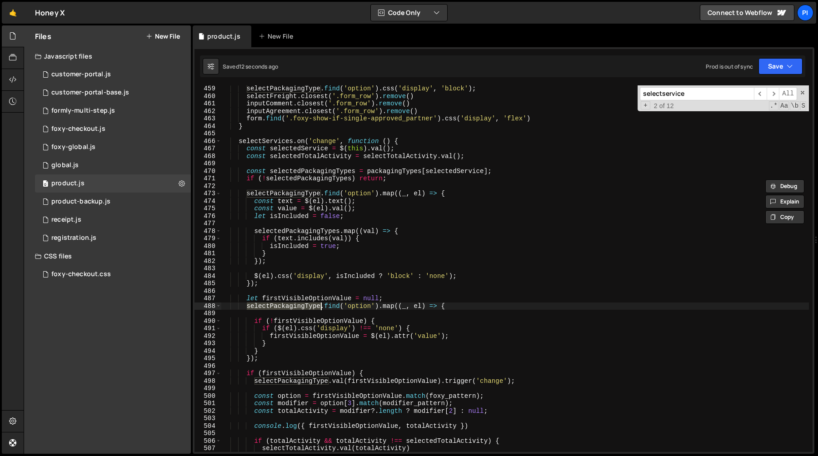
scroll to position [3429, 0]
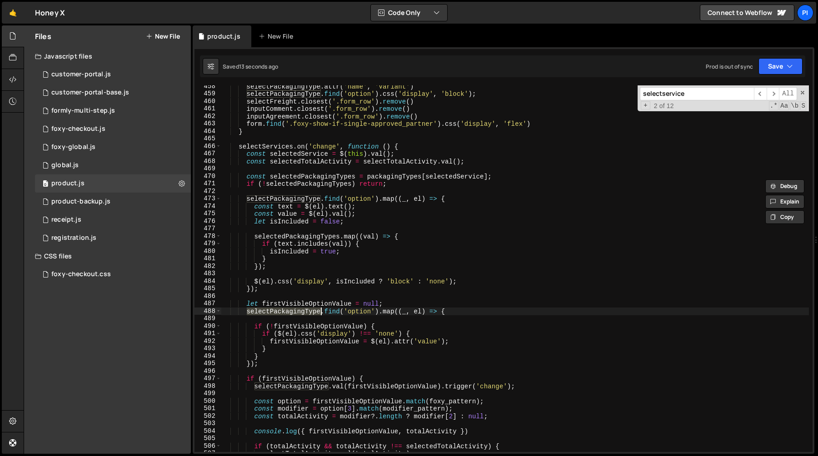
click at [303, 238] on div "selectPackagingType . attr ( 'name' , 'Variant' ) selectPackagingType . find ( …" at bounding box center [514, 274] width 587 height 382
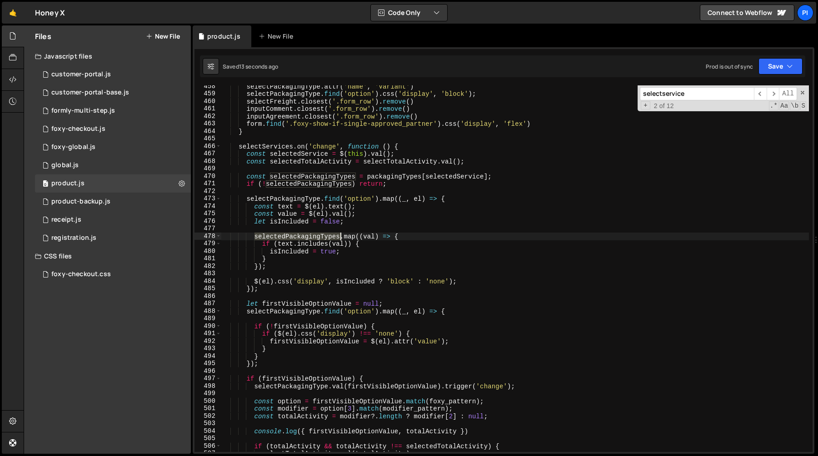
click at [303, 238] on div "selectPackagingType . attr ( 'name' , 'Variant' ) selectPackagingType . find ( …" at bounding box center [514, 274] width 587 height 382
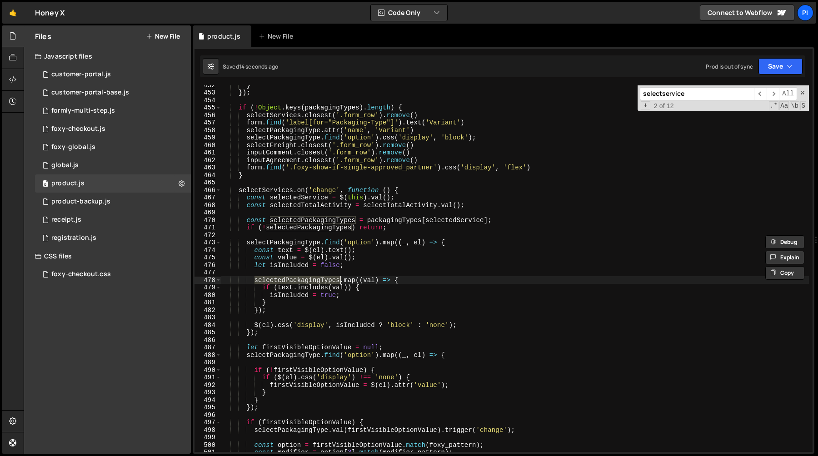
scroll to position [3384, 0]
click at [295, 292] on div "} }) ; if ( ! Object . keys ( packagingTypes ) . length ) { selectServices . cl…" at bounding box center [514, 273] width 587 height 382
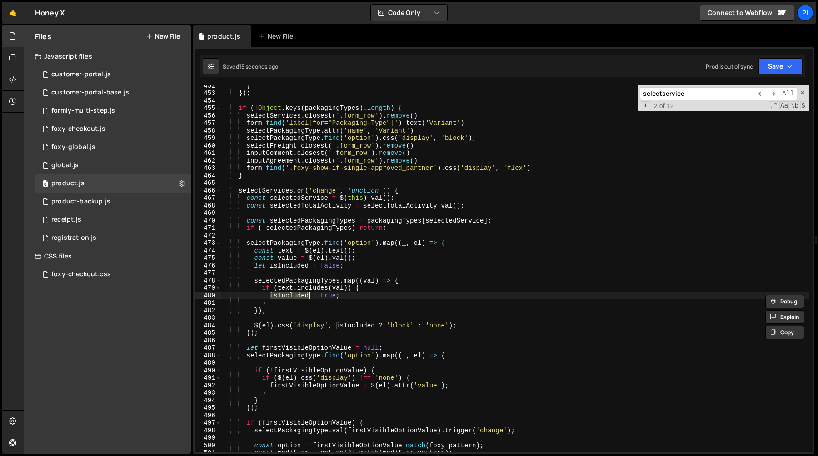
click at [321, 291] on div "} }) ; if ( ! Object . keys ( packagingTypes ) . length ) { selectServices . cl…" at bounding box center [514, 273] width 587 height 382
click at [271, 287] on div "} }) ; if ( ! Object . keys ( packagingTypes ) . length ) { selectServices . cl…" at bounding box center [514, 273] width 587 height 382
click at [305, 287] on div "} }) ; if ( ! Object . keys ( packagingTypes ) . length ) { selectServices . cl…" at bounding box center [514, 273] width 587 height 382
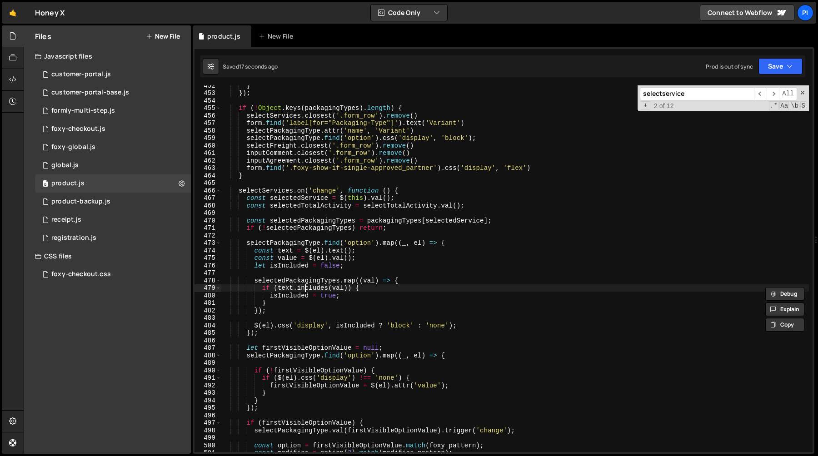
click at [305, 287] on div "} }) ; if ( ! Object . keys ( packagingTypes ) . length ) { selectServices . cl…" at bounding box center [514, 273] width 587 height 382
click at [288, 287] on div "} }) ; if ( ! Object . keys ( packagingTypes ) . length ) { selectServices . cl…" at bounding box center [514, 273] width 587 height 382
click at [320, 288] on div "} }) ; if ( ! Object . keys ( packagingTypes ) . length ) { selectServices . cl…" at bounding box center [514, 273] width 587 height 382
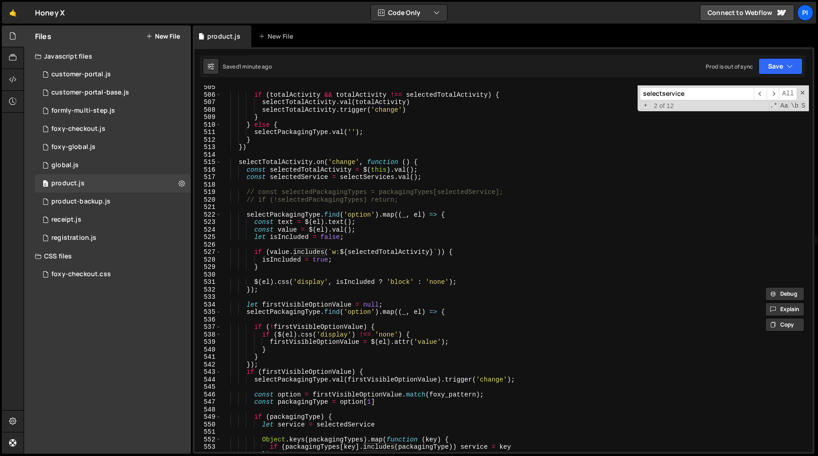
scroll to position [3775, 0]
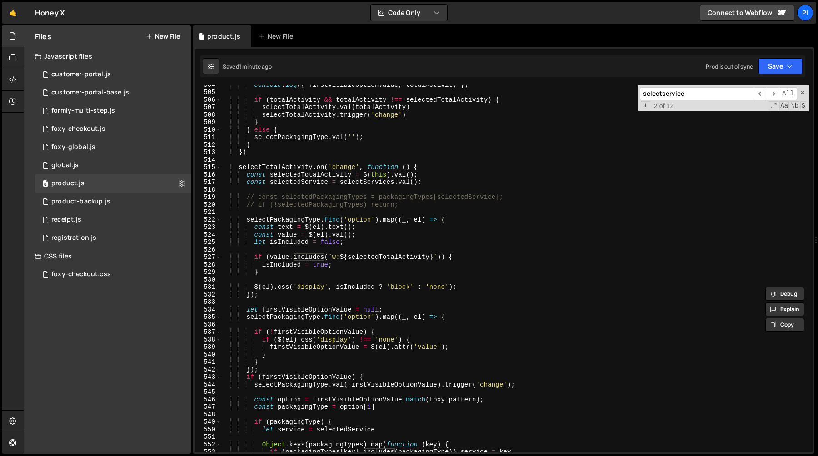
click at [252, 258] on div "console . log ({ firstVisibleOptionValue , totalActivity }) if ( totalActivity …" at bounding box center [514, 272] width 587 height 382
click at [270, 258] on div "console . log ({ firstVisibleOptionValue , totalActivity }) if ( totalActivity …" at bounding box center [514, 272] width 587 height 382
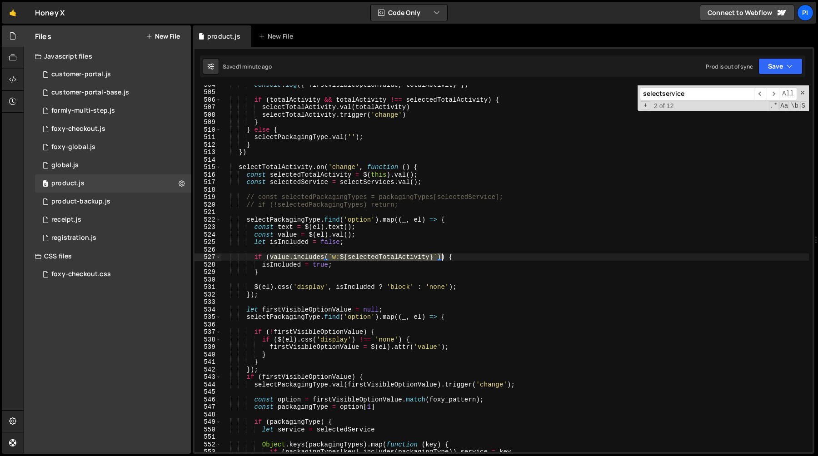
click at [442, 258] on div "console . log ({ firstVisibleOptionValue , totalActivity }) if ( totalActivity …" at bounding box center [514, 272] width 587 height 382
click at [367, 257] on div "console . log ({ firstVisibleOptionValue , totalActivity }) if ( totalActivity …" at bounding box center [514, 268] width 587 height 367
click at [367, 257] on div "console . log ({ firstVisibleOptionValue , totalActivity }) if ( totalActivity …" at bounding box center [514, 272] width 587 height 382
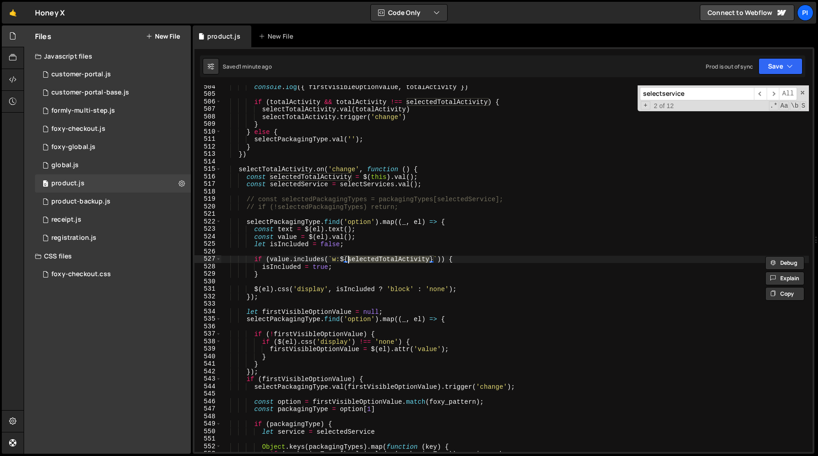
scroll to position [3773, 0]
click at [286, 222] on div "console . log ({ firstVisibleOptionValue , totalActivity }) if ( totalActivity …" at bounding box center [514, 274] width 587 height 382
type textarea "selectPackagingType.find('option').map((_, el) => {"
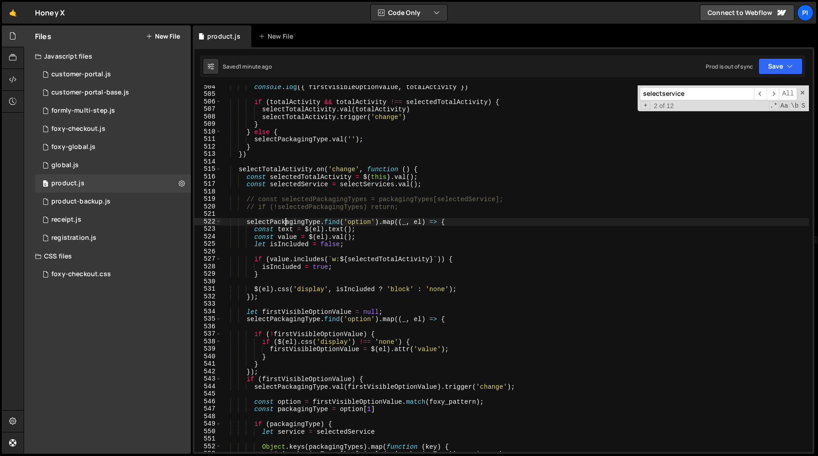
click at [286, 222] on div "console . log ({ firstVisibleOptionValue , totalActivity }) if ( totalActivity …" at bounding box center [514, 274] width 587 height 382
type input "selectPackagingType"
click at [777, 90] on span "​" at bounding box center [772, 93] width 13 height 13
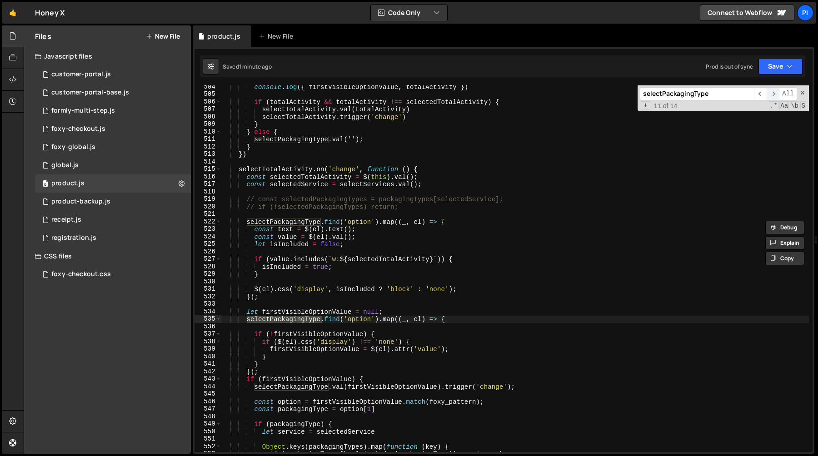
click at [776, 90] on span "​" at bounding box center [772, 93] width 13 height 13
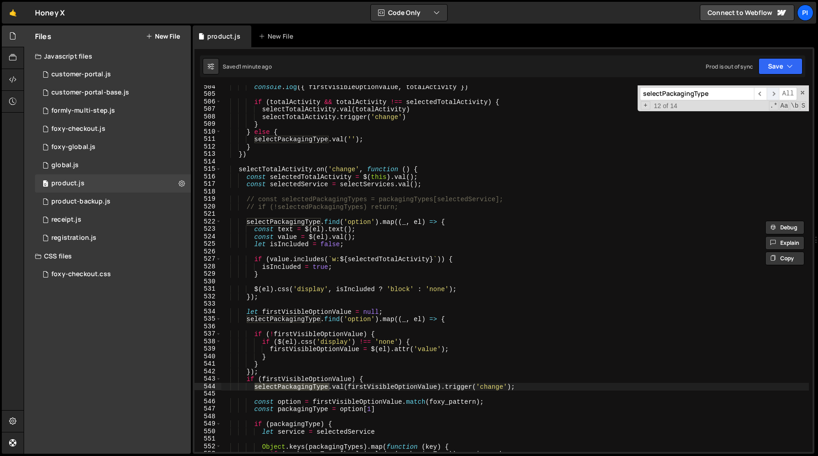
click at [776, 90] on span "​" at bounding box center [772, 93] width 13 height 13
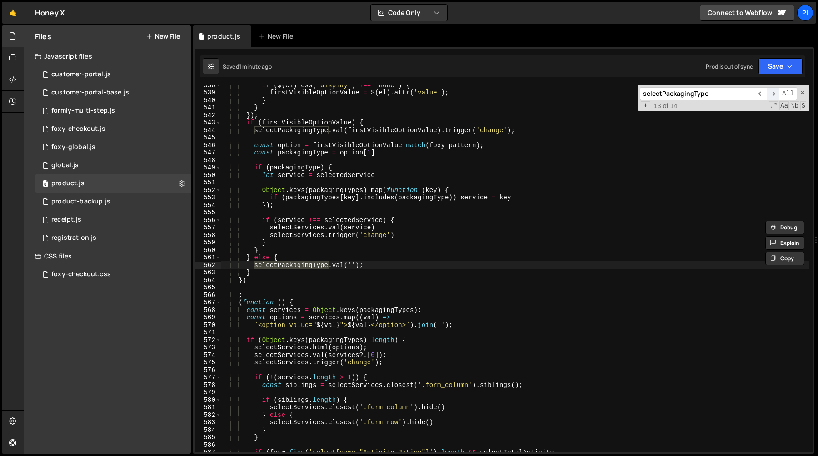
click at [776, 90] on span "​" at bounding box center [772, 93] width 13 height 13
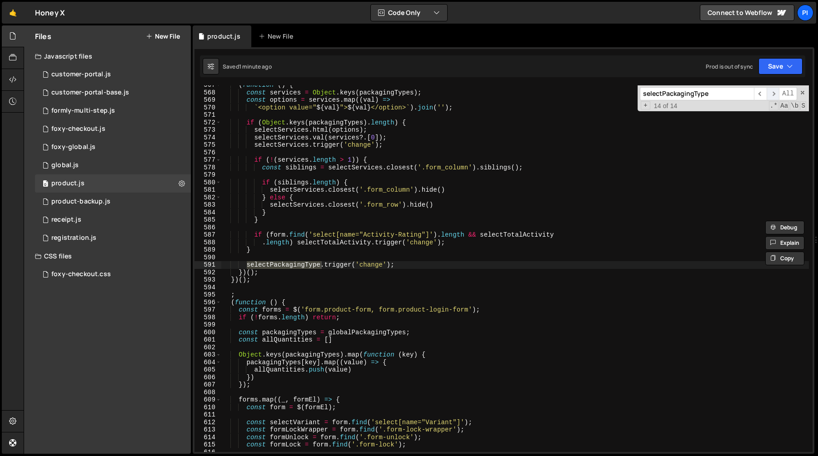
click at [776, 90] on span "​" at bounding box center [772, 93] width 13 height 13
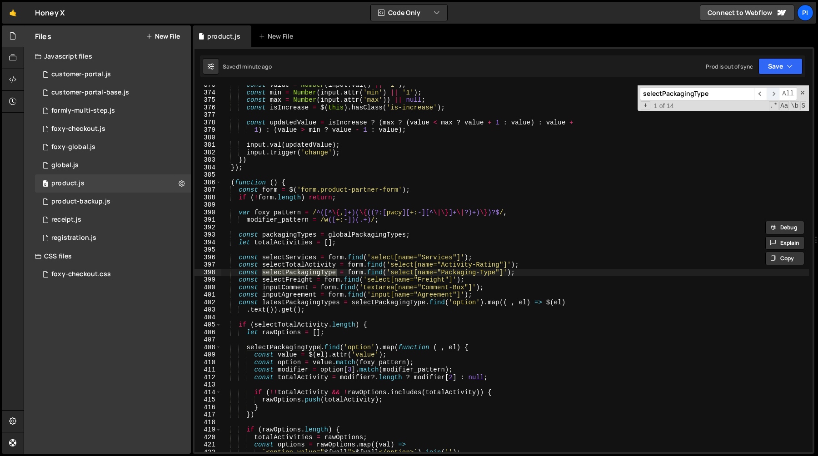
scroll to position [2793, 0]
click at [775, 90] on span "​" at bounding box center [772, 93] width 13 height 13
click at [776, 90] on span "​" at bounding box center [772, 93] width 13 height 13
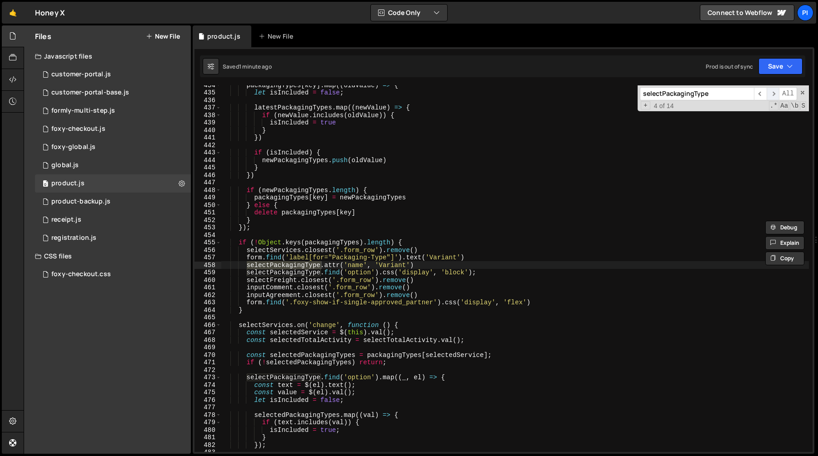
click at [776, 90] on span "​" at bounding box center [772, 93] width 13 height 13
click at [775, 90] on span "​" at bounding box center [772, 93] width 13 height 13
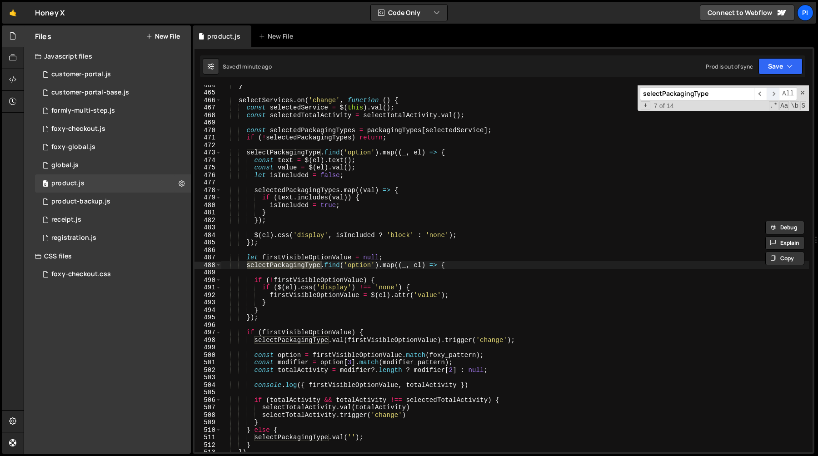
scroll to position [3475, 0]
click at [775, 90] on span "​" at bounding box center [772, 93] width 13 height 13
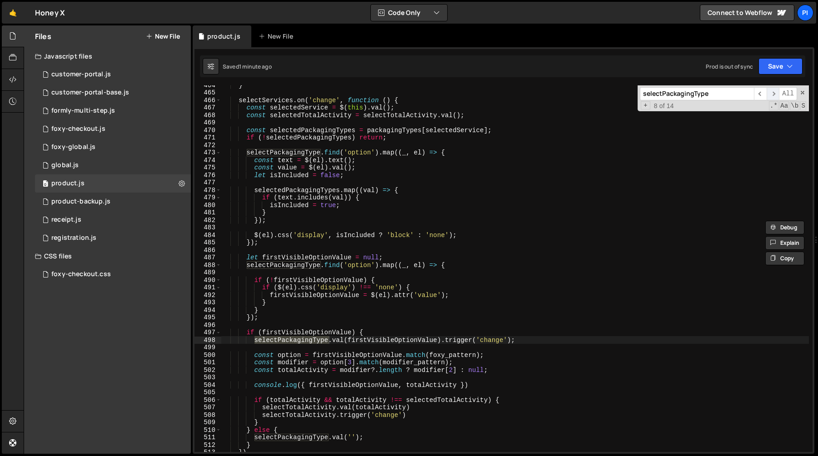
click at [775, 90] on span "​" at bounding box center [772, 93] width 13 height 13
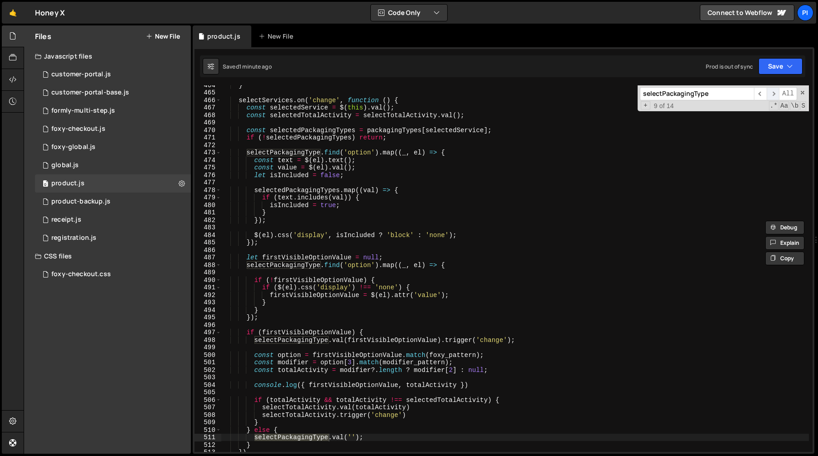
click at [775, 90] on span "​" at bounding box center [772, 93] width 13 height 13
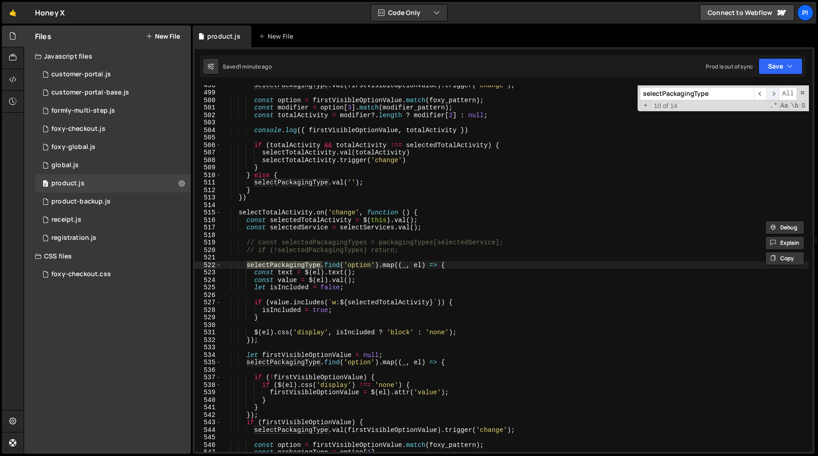
click at [775, 90] on span "​" at bounding box center [772, 93] width 13 height 13
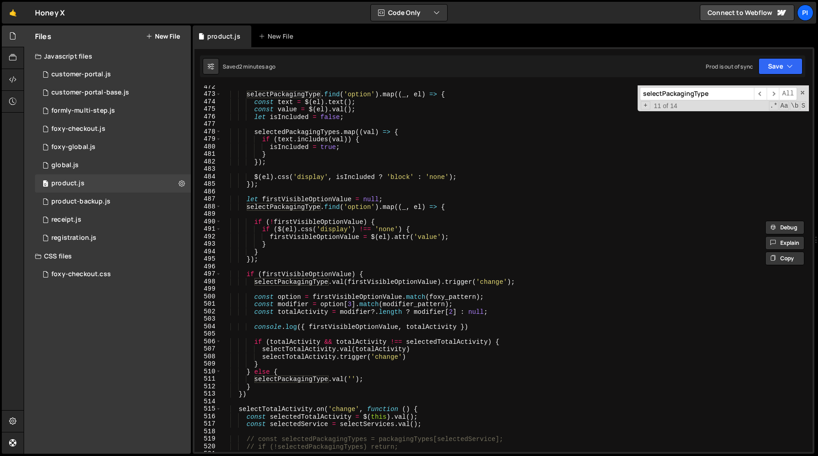
scroll to position [3636, 0]
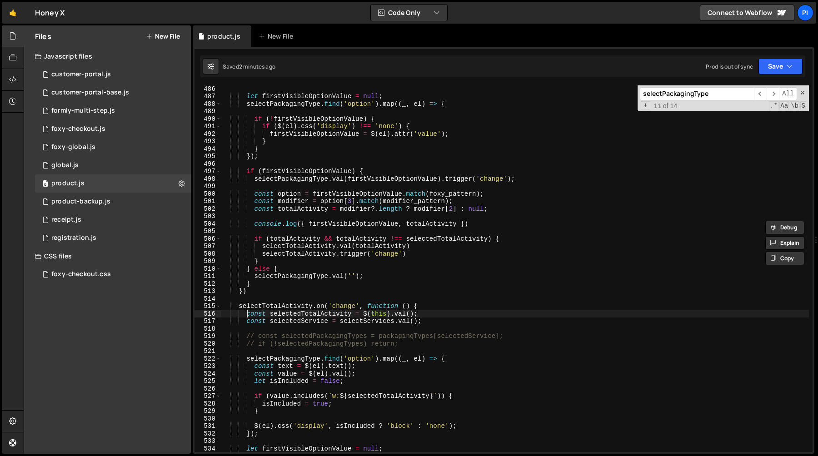
click at [246, 317] on div "let firstVisibleOptionValue = null ; selectPackagingType . find ( 'option' ) . …" at bounding box center [514, 276] width 587 height 382
click at [449, 324] on div "let firstVisibleOptionValue = null ; selectPackagingType . find ( 'option' ) . …" at bounding box center [514, 276] width 587 height 382
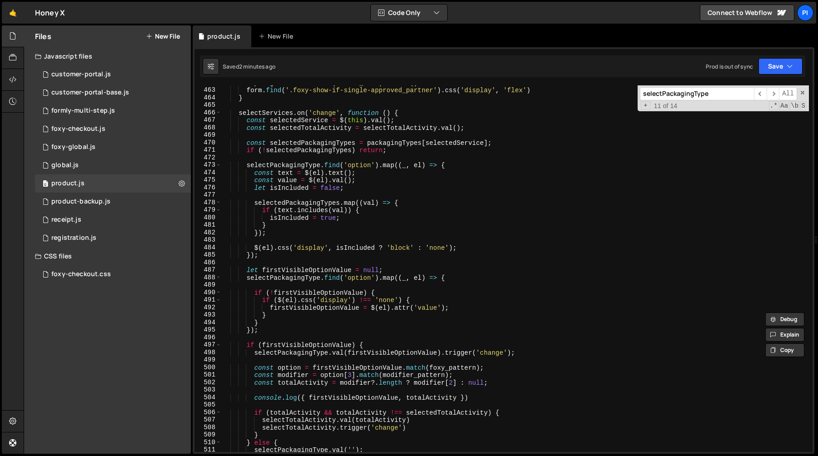
scroll to position [3461, 0]
click at [297, 128] on div "inputAgreement . closest ( '.form_row' ) . remove ( ) form . find ( '.foxy-show…" at bounding box center [514, 271] width 587 height 382
type textarea "const selectedTotalActivity = selectTotalActivity.val();"
click at [297, 128] on div "inputAgreement . closest ( '.form_row' ) . remove ( ) form . find ( '.foxy-show…" at bounding box center [514, 271] width 587 height 382
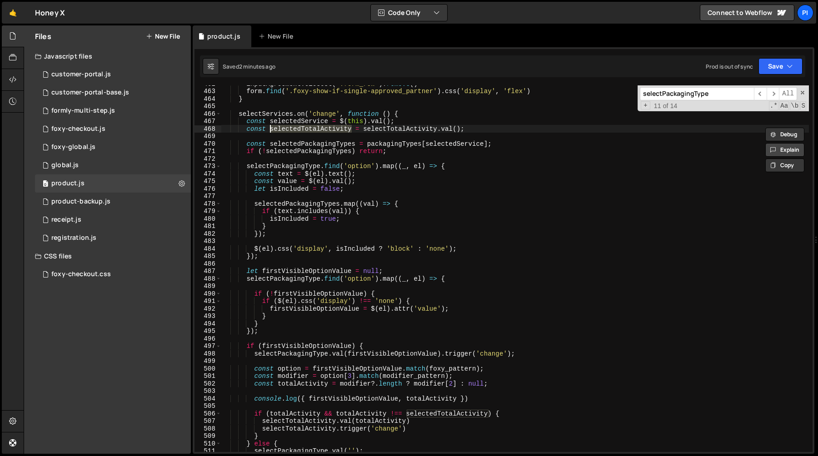
type input "selectedTotalActivity"
click at [774, 94] on span "​" at bounding box center [772, 93] width 13 height 13
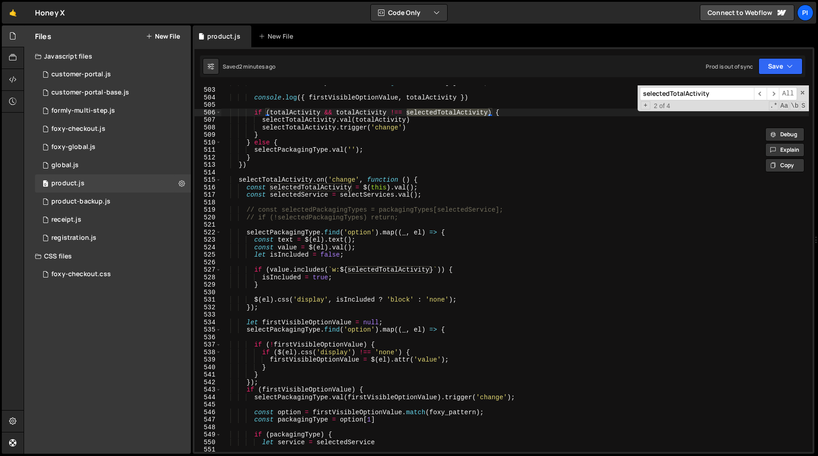
scroll to position [3765, 0]
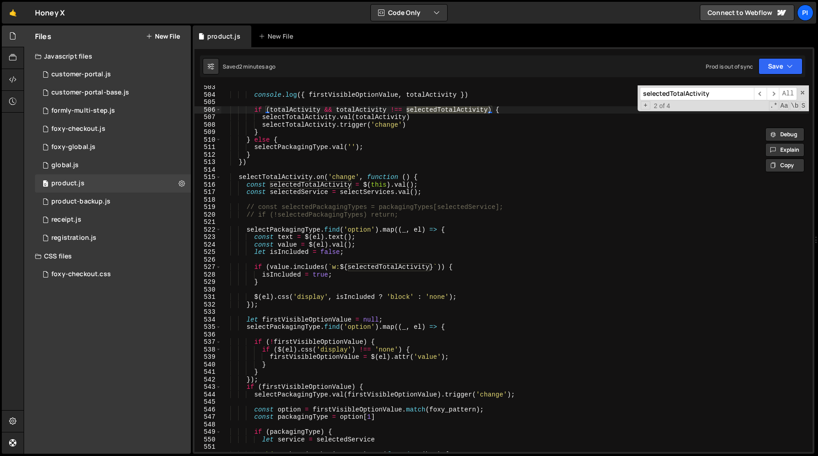
click at [300, 242] on div "console . log ({ firstVisibleOptionValue , totalActivity }) if ( totalActivity …" at bounding box center [514, 275] width 587 height 382
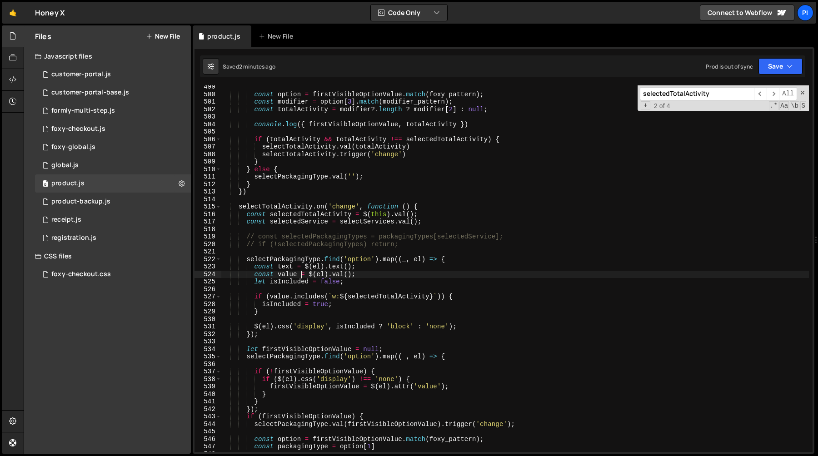
scroll to position [3724, 0]
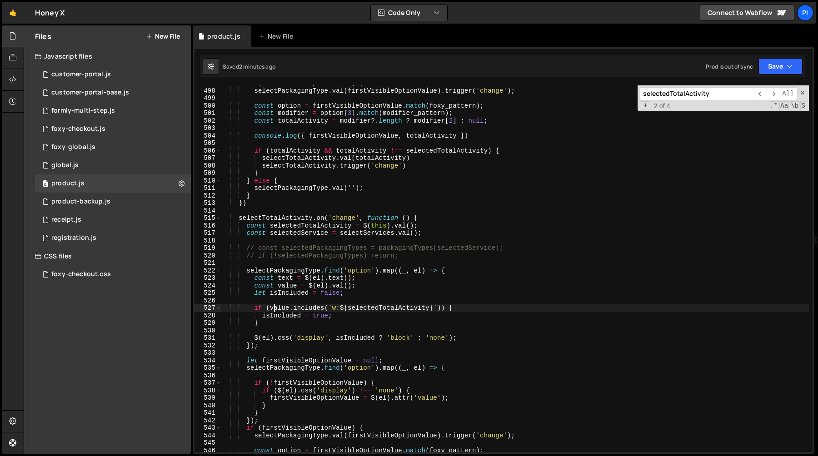
click at [274, 308] on div "if ( firstVisibleOptionValue ) { selectPackagingType . val ( firstVisibleOption…" at bounding box center [514, 271] width 587 height 382
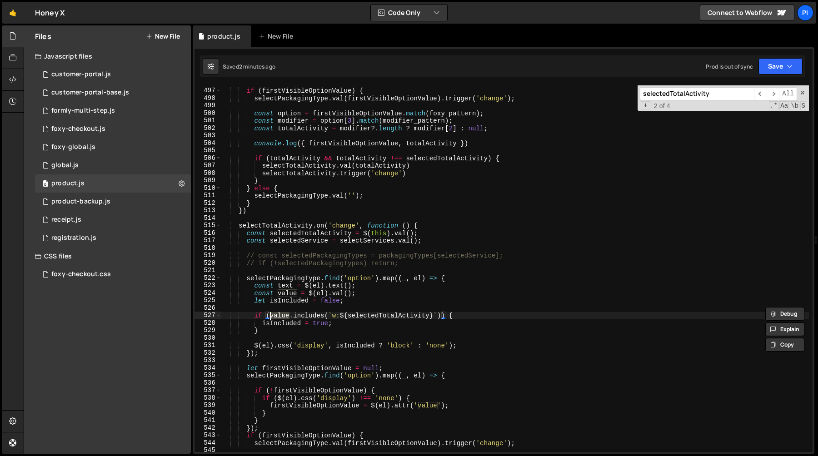
click at [321, 352] on div "if ( firstVisibleOptionValue ) { selectPackagingType . val ( firstVisibleOption…" at bounding box center [514, 271] width 587 height 382
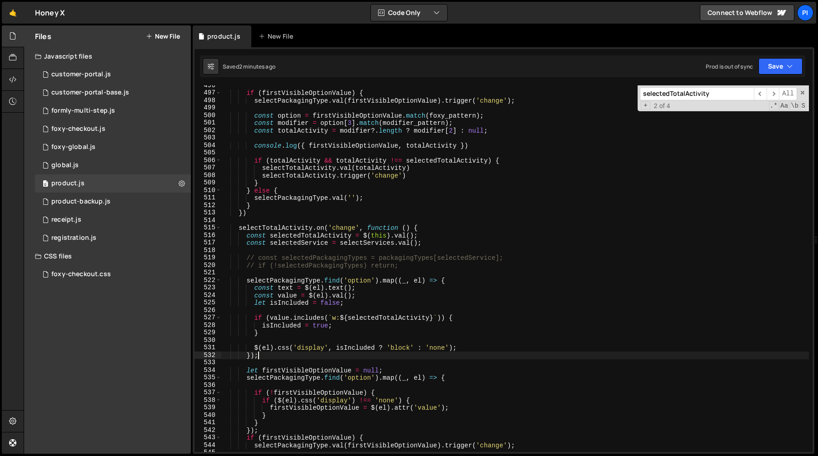
scroll to position [3685, 0]
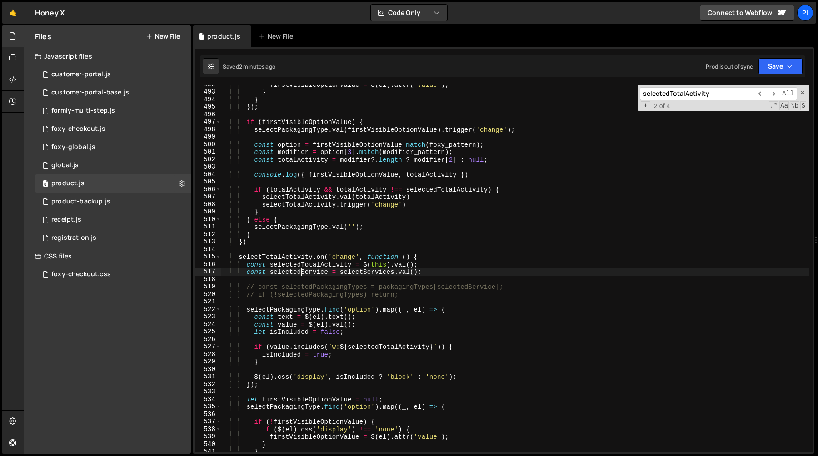
click at [299, 274] on div "firstVisibleOptionValue = $ ( el ) . attr ( 'value' ) ; } } }) ; if ( firstVisi…" at bounding box center [514, 272] width 587 height 382
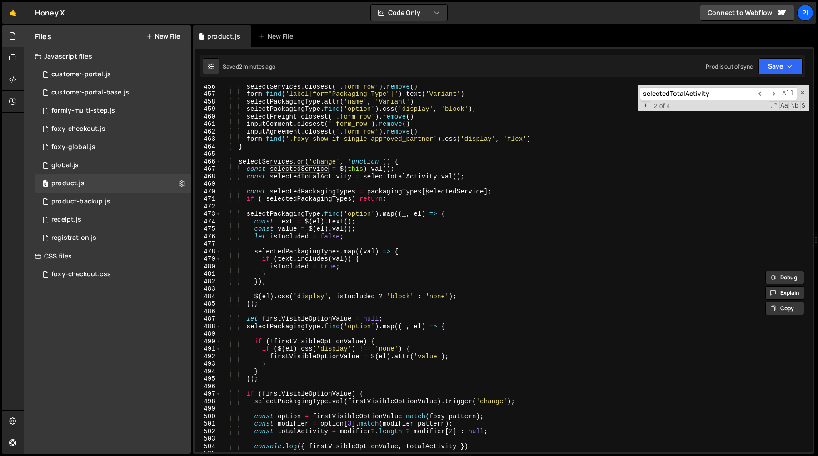
scroll to position [3384, 0]
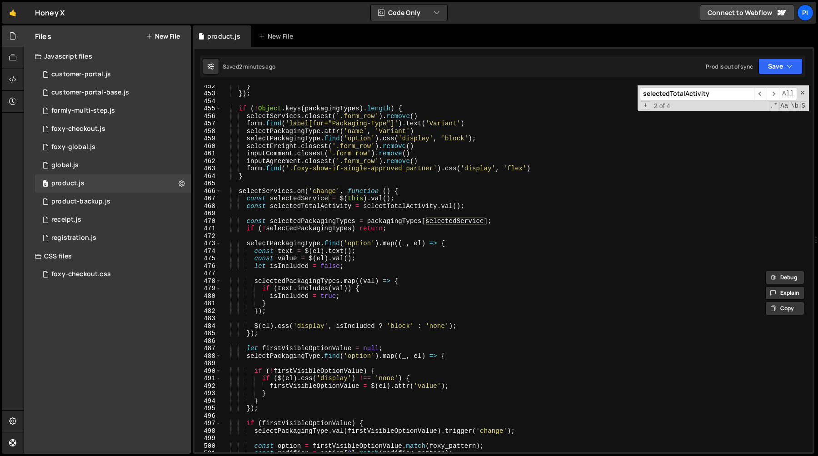
click at [314, 197] on div "} }) ; if ( ! Object . keys ( packagingTypes ) . length ) { selectServices . cl…" at bounding box center [514, 273] width 587 height 382
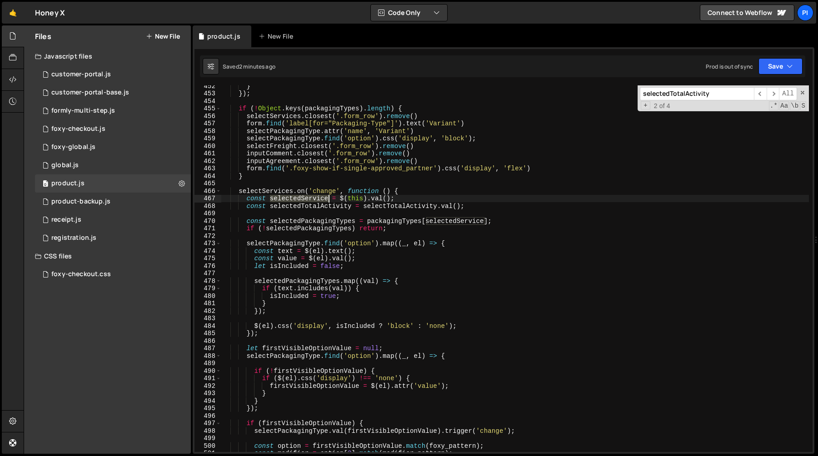
click at [314, 197] on div "} }) ; if ( ! Object . keys ( packagingTypes ) . length ) { selectServices . cl…" at bounding box center [514, 273] width 587 height 382
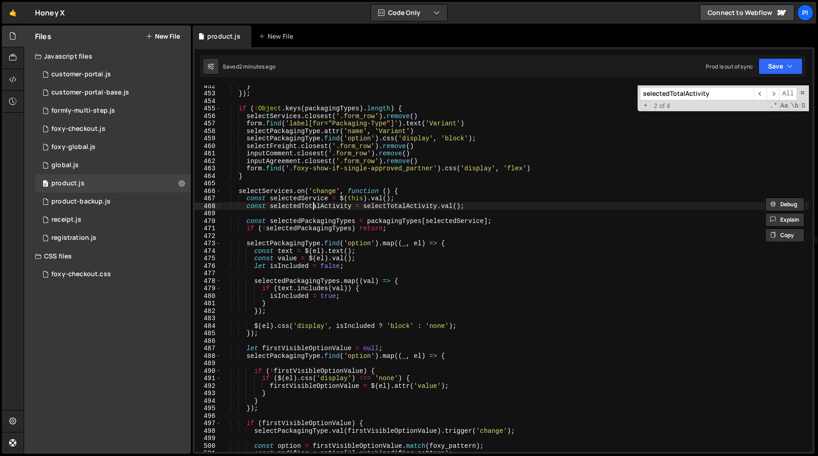
click at [313, 204] on div "} }) ; if ( ! Object . keys ( packagingTypes ) . length ) { selectServices . cl…" at bounding box center [514, 273] width 587 height 382
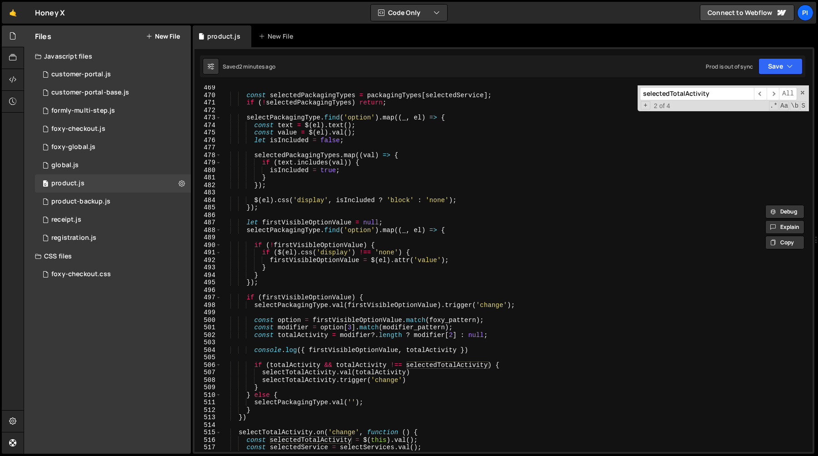
scroll to position [3509, 0]
click at [508, 336] on div "const selectedPackagingTypes = packagingTypes [ selectedService ] ; if ( ! sele…" at bounding box center [514, 276] width 587 height 382
type textarea "const totalActivity = modifier?.length ? modifier[2] : null;"
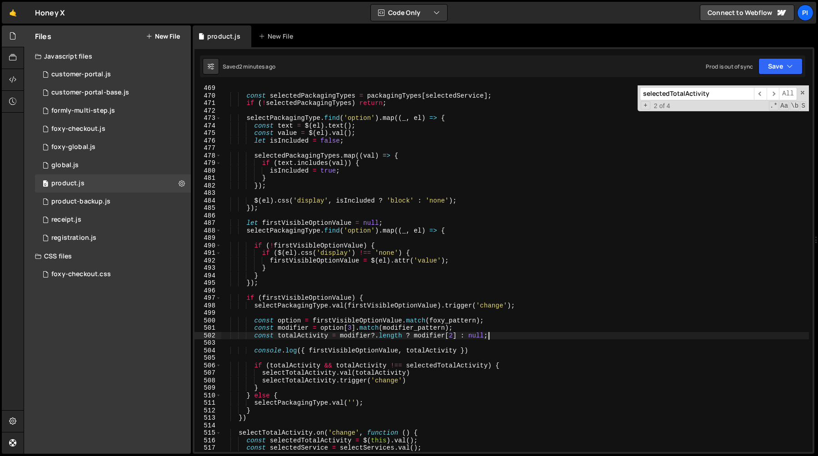
click at [458, 354] on div "const selectedPackagingTypes = packagingTypes [ selectedService ] ; if ( ! sele…" at bounding box center [514, 276] width 587 height 382
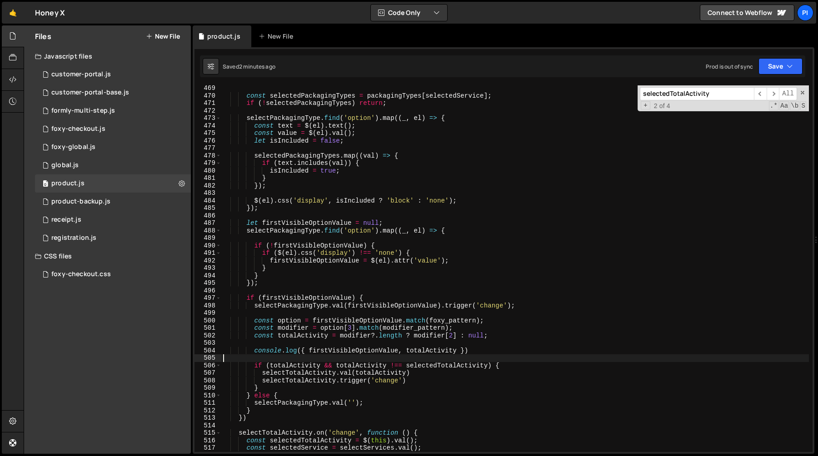
click at [457, 350] on div "const selectedPackagingTypes = packagingTypes [ selectedService ] ; if ( ! sele…" at bounding box center [514, 276] width 587 height 382
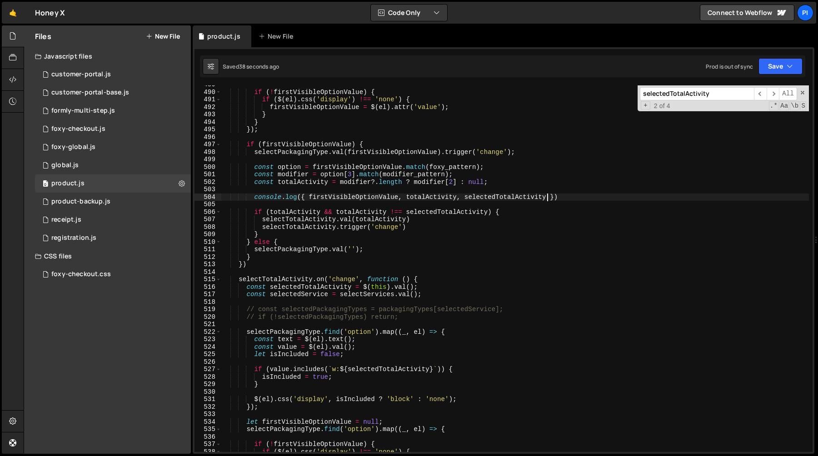
scroll to position [3669, 0]
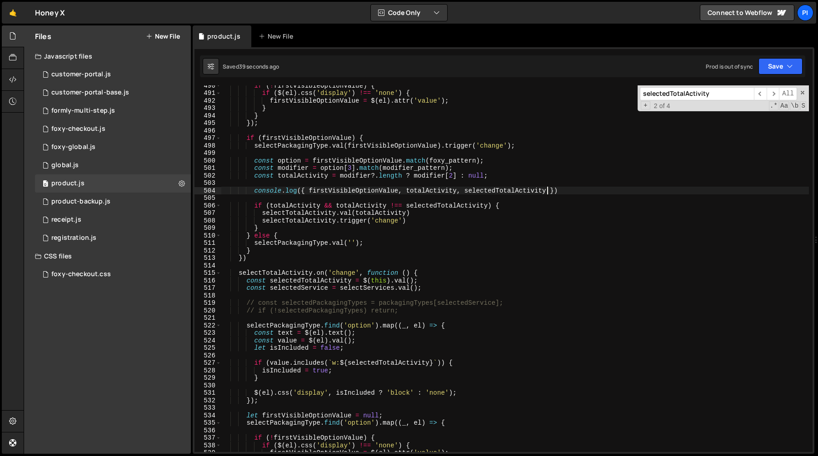
click at [415, 216] on div "if ( ! firstVisibleOptionValue ) { if ( $ ( el ) . css ( 'display' ) !== 'none'…" at bounding box center [514, 273] width 587 height 382
click at [419, 225] on div "if ( ! firstVisibleOptionValue ) { if ( $ ( el ) . css ( 'display' ) !== 'none'…" at bounding box center [514, 273] width 587 height 382
click at [415, 216] on div "if ( ! firstVisibleOptionValue ) { if ( $ ( el ) . css ( 'display' ) !== 'none'…" at bounding box center [514, 273] width 587 height 382
click at [418, 219] on div "if ( ! firstVisibleOptionValue ) { if ( $ ( el ) . css ( 'display' ) !== 'none'…" at bounding box center [514, 273] width 587 height 382
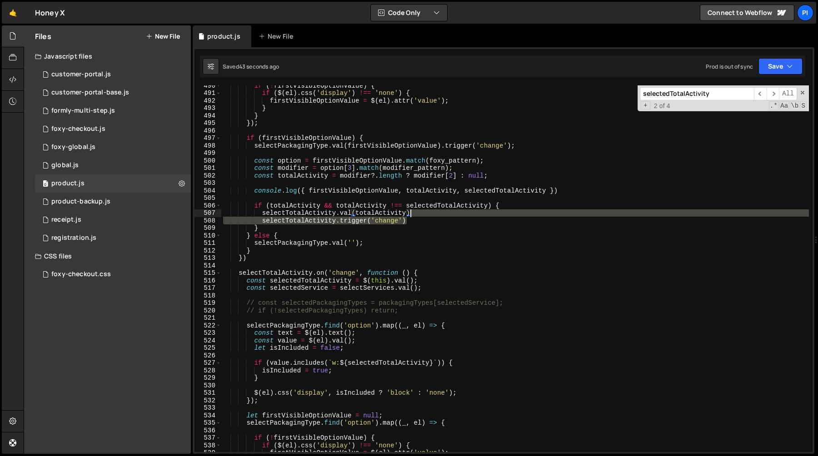
click at [418, 215] on div "if ( ! firstVisibleOptionValue ) { if ( $ ( el ) . css ( 'display' ) !== 'none'…" at bounding box center [514, 273] width 587 height 382
click at [414, 217] on div "if ( ! firstVisibleOptionValue ) { if ( $ ( el ) . css ( 'display' ) !== 'none'…" at bounding box center [514, 268] width 587 height 367
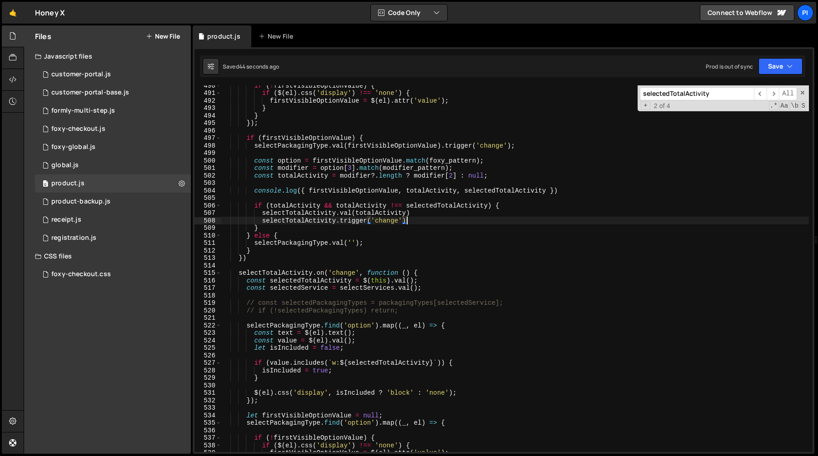
click at [413, 219] on div "if ( ! firstVisibleOptionValue ) { if ( $ ( el ) . css ( 'display' ) !== 'none'…" at bounding box center [514, 273] width 587 height 382
click at [415, 222] on div "if ( ! firstVisibleOptionValue ) { if ( $ ( el ) . css ( 'display' ) !== 'none'…" at bounding box center [514, 274] width 587 height 382
click at [450, 288] on div "if ( ! firstVisibleOptionValue ) { if ( $ ( el ) . css ( 'display' ) !== 'none'…" at bounding box center [514, 274] width 587 height 382
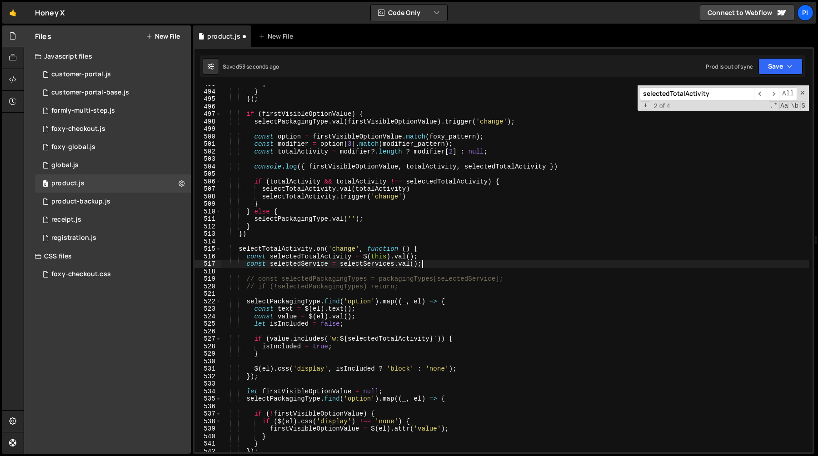
scroll to position [3694, 0]
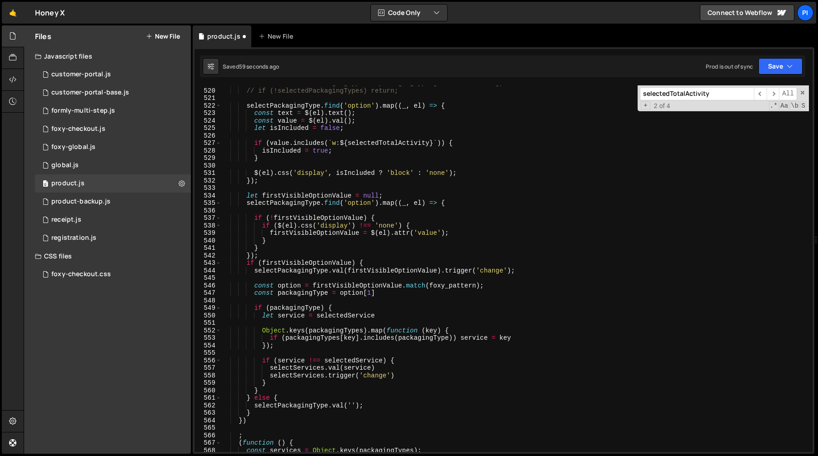
click at [278, 252] on div "// const selectedPackagingTypes = packagingTypes[selectedService]; // if (!sele…" at bounding box center [514, 271] width 587 height 382
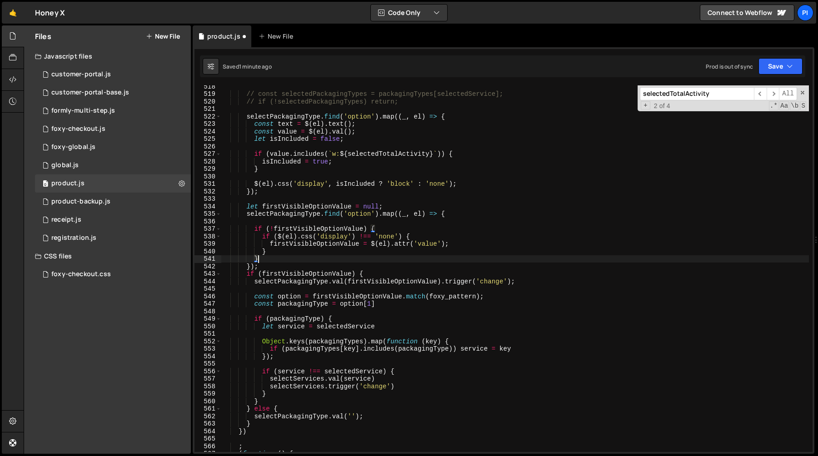
scroll to position [3870, 0]
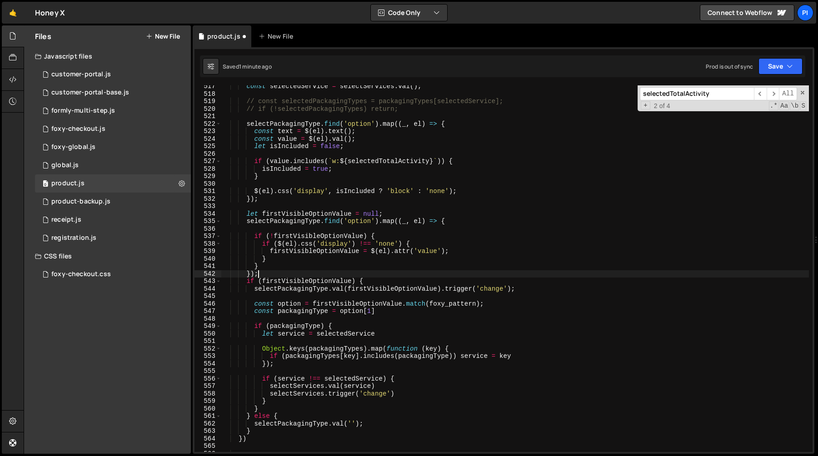
click at [268, 274] on div "const selectedService = selectServices . val ( ) ; // const selectedPackagingTy…" at bounding box center [514, 274] width 587 height 382
type textarea "});"
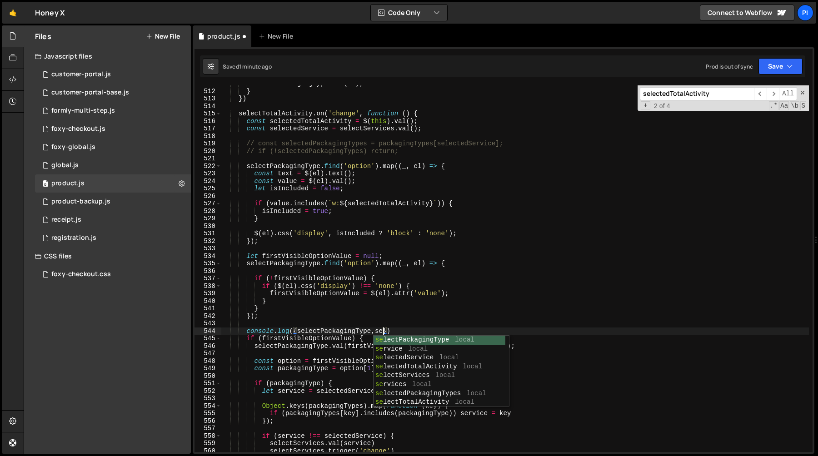
scroll to position [0, 11]
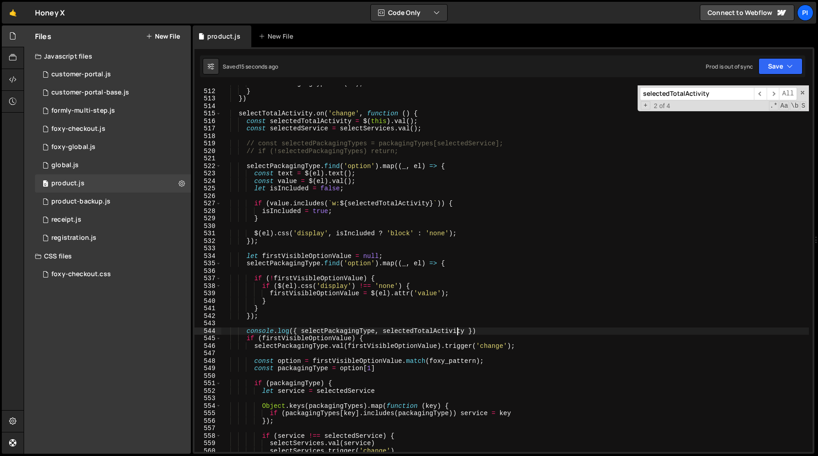
click at [324, 330] on div "selectPackagingType . val ( '' ) ; } }) selectTotalActivity . on ( 'change' , f…" at bounding box center [514, 271] width 587 height 382
click at [387, 304] on div "selectPackagingType . val ( '' ) ; } }) selectTotalActivity . on ( 'change' , f…" at bounding box center [514, 271] width 587 height 382
type textarea "}"
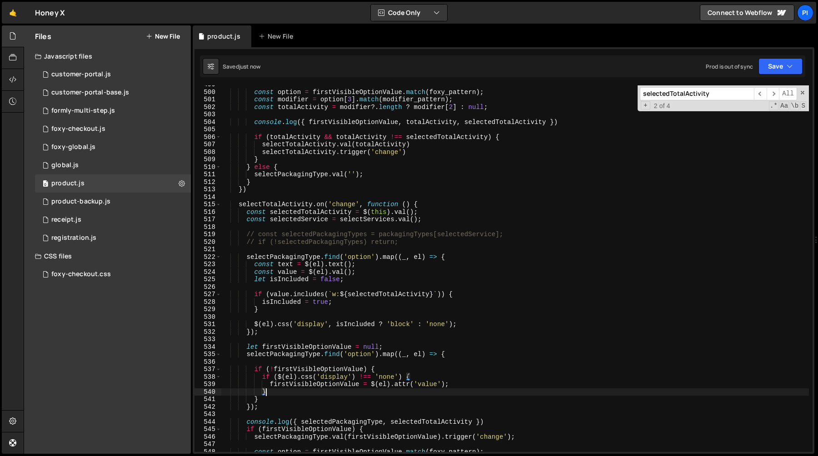
scroll to position [3738, 0]
click at [294, 224] on div "const option = firstVisibleOptionValue . match ( foxy_pattern ) ; const modifie…" at bounding box center [514, 272] width 587 height 382
click at [298, 216] on div "const option = firstVisibleOptionValue . match ( foxy_pattern ) ; const modifie…" at bounding box center [514, 272] width 587 height 382
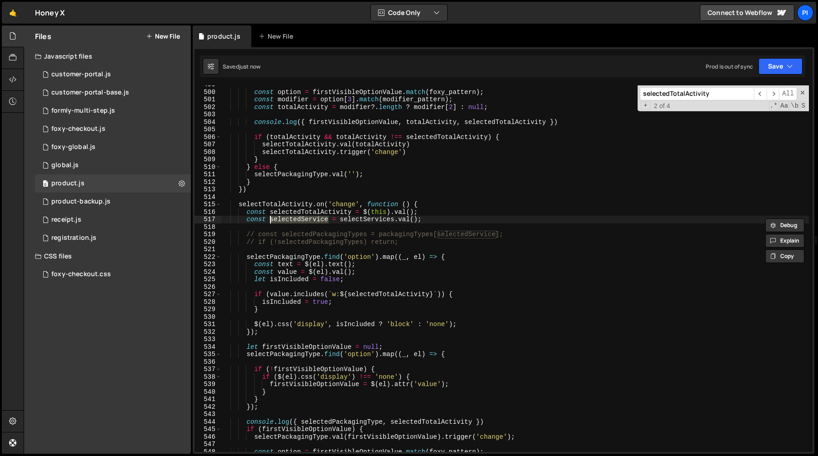
click at [319, 424] on div "const option = firstVisibleOptionValue . match ( foxy_pattern ) ; const modifie…" at bounding box center [514, 272] width 587 height 382
paste textarea "Servic"
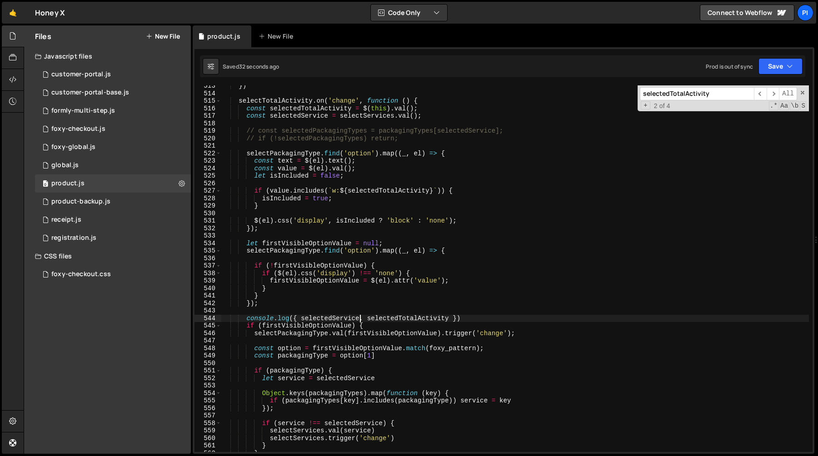
scroll to position [3837, 0]
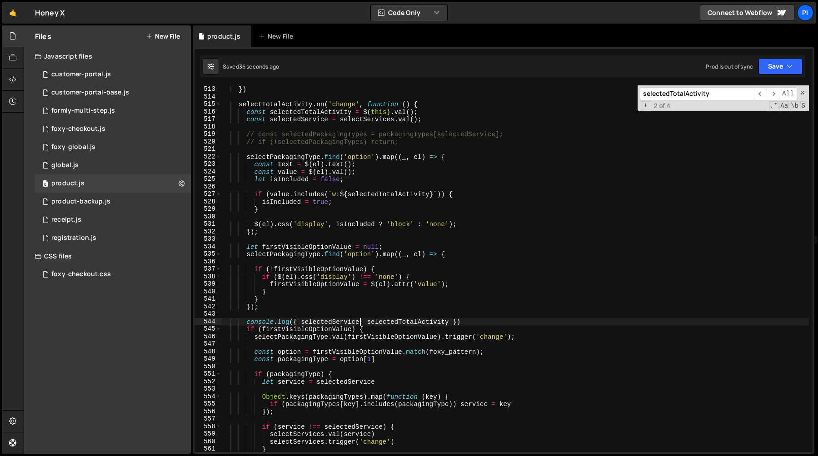
click at [473, 321] on div "} }) selectTotalActivity . on ( 'change' , function ( ) { const selectedTotalAc…" at bounding box center [514, 269] width 587 height 382
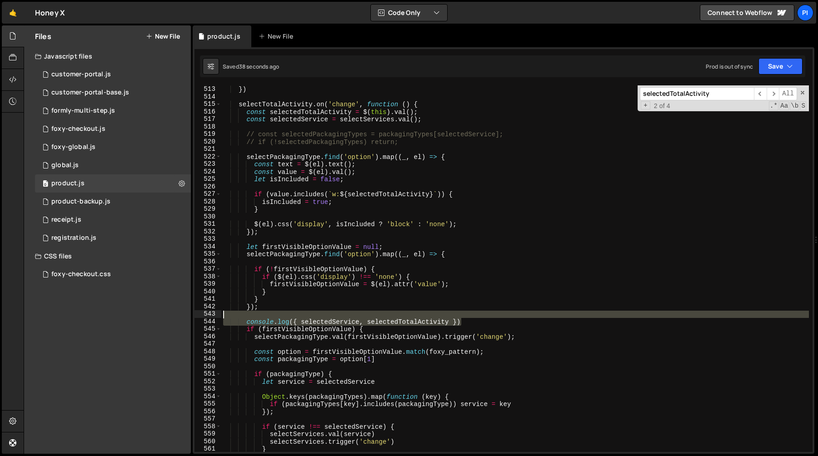
drag, startPoint x: 473, startPoint y: 321, endPoint x: 468, endPoint y: 316, distance: 7.1
click at [468, 316] on div "} }) selectTotalActivity . on ( 'change' , function ( ) { const selectedTotalAc…" at bounding box center [514, 269] width 587 height 382
type textarea "console.log({ selectedService, selectedTotalActivity })"
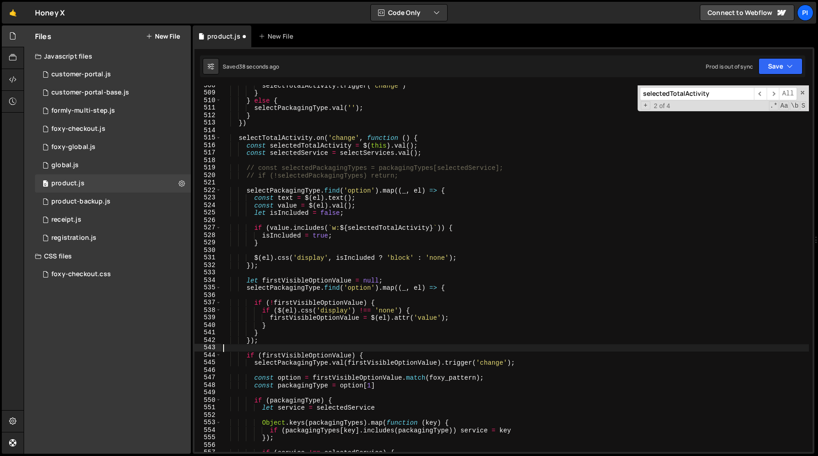
scroll to position [3645, 0]
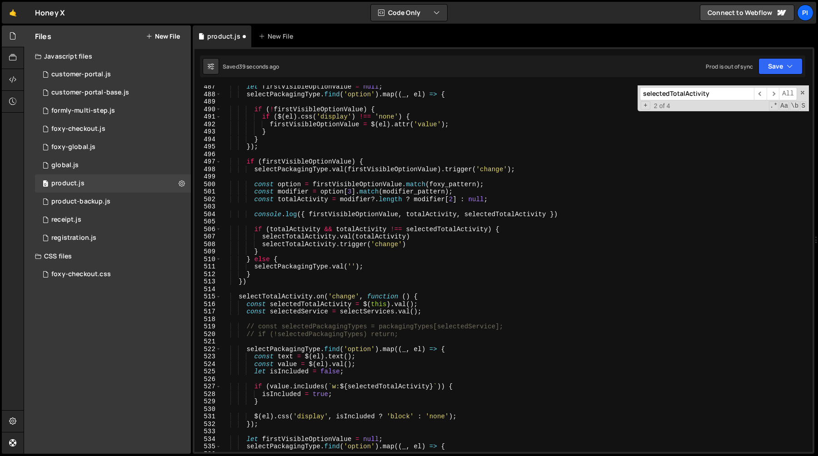
click at [410, 244] on div "let firstVisibleOptionValue = null ; selectPackagingType . find ( 'option' ) . …" at bounding box center [514, 274] width 587 height 382
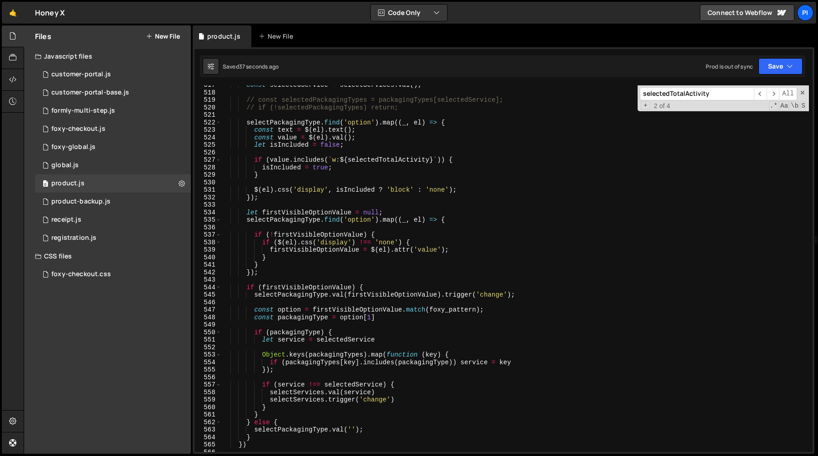
scroll to position [3882, 0]
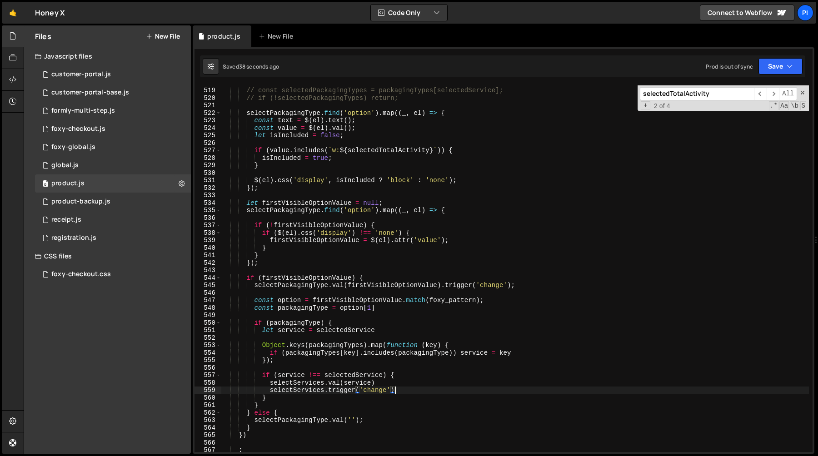
click at [405, 391] on div "// const selectedPackagingTypes = packagingTypes[selectedService]; // if (!sele…" at bounding box center [514, 270] width 587 height 382
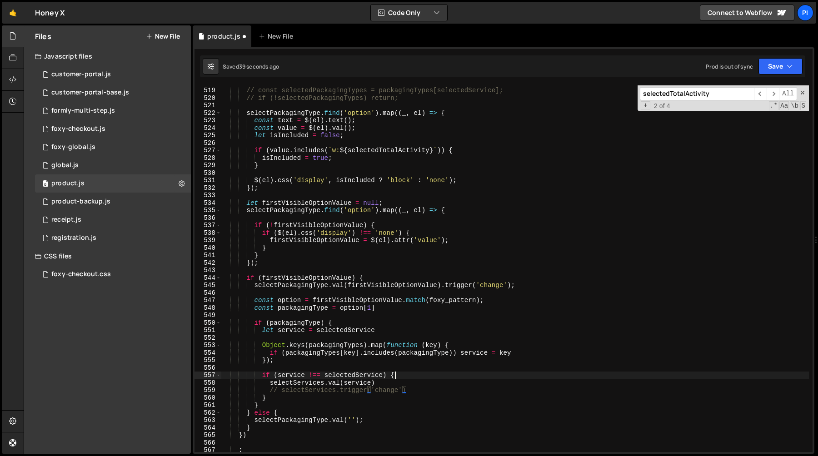
click at [409, 376] on div "// const selectedPackagingTypes = packagingTypes[selectedService]; // if (!sele…" at bounding box center [514, 270] width 587 height 382
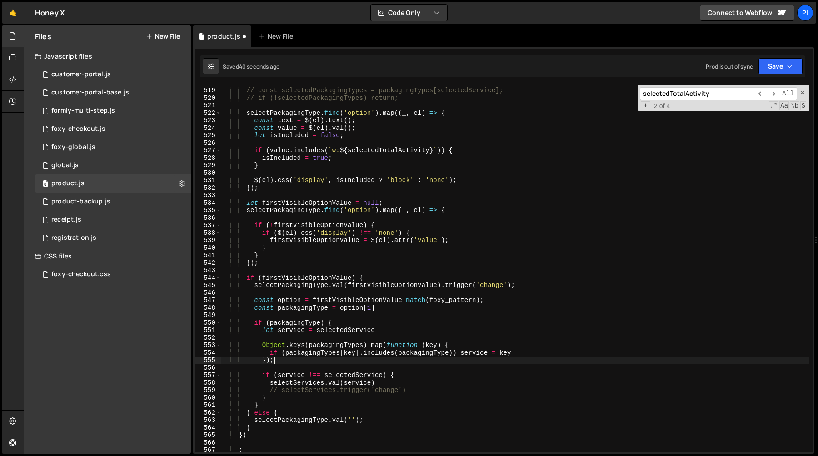
click at [415, 363] on div "// const selectedPackagingTypes = packagingTypes[selectedService]; // if (!sele…" at bounding box center [514, 270] width 587 height 382
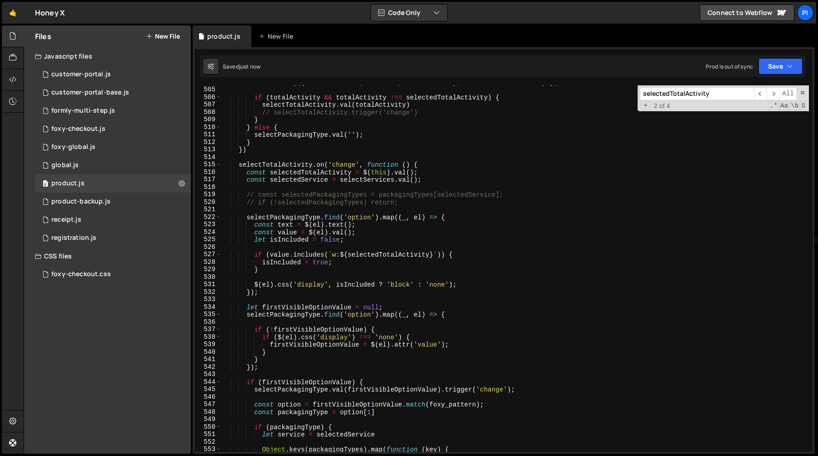
scroll to position [3786, 0]
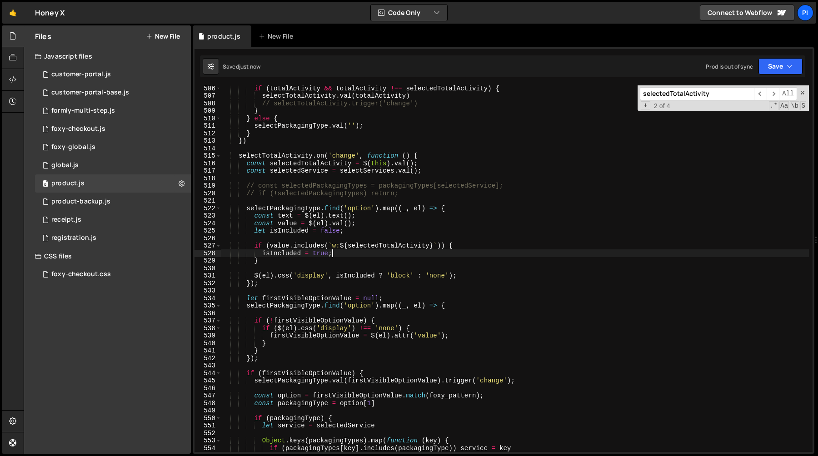
click at [352, 252] on div "if ( totalActivity && totalActivity !== selectedTotalActivity ) { selectTotalAc…" at bounding box center [514, 276] width 587 height 382
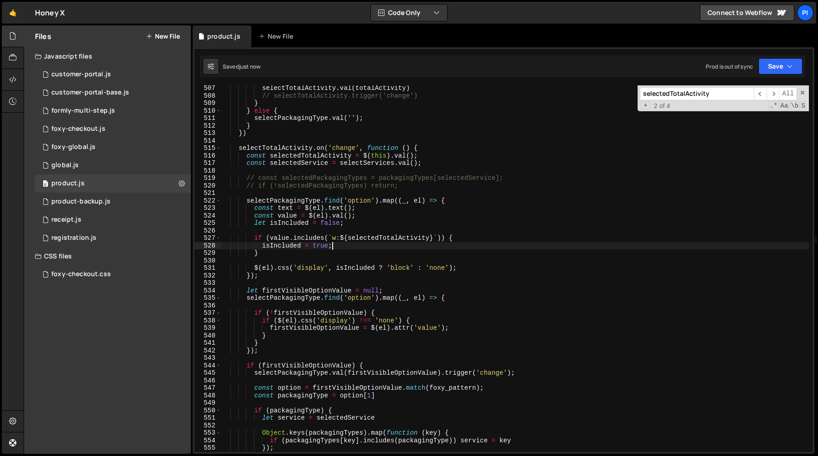
scroll to position [3794, 0]
drag, startPoint x: 361, startPoint y: 271, endPoint x: 257, endPoint y: 268, distance: 104.1
click at [257, 268] on div "selectTotalActivity . val ( totalActivity ) // selectTotalActivity.trigger('cha…" at bounding box center [514, 275] width 587 height 382
click at [257, 268] on div "selectTotalActivity . val ( totalActivity ) // selectTotalActivity.trigger('cha…" at bounding box center [514, 268] width 587 height 367
click at [255, 268] on div "selectTotalActivity . val ( totalActivity ) // selectTotalActivity.trigger('cha…" at bounding box center [514, 275] width 587 height 382
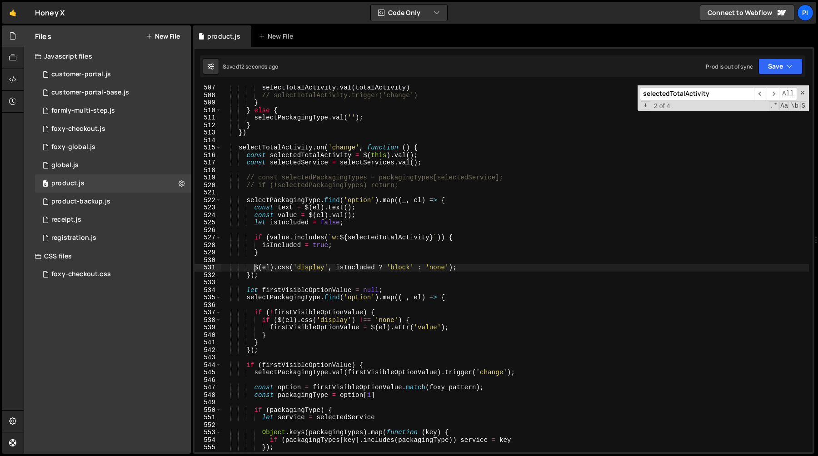
click at [470, 276] on div "selectTotalActivity . val ( totalActivity ) // selectTotalActivity.trigger('cha…" at bounding box center [514, 275] width 587 height 382
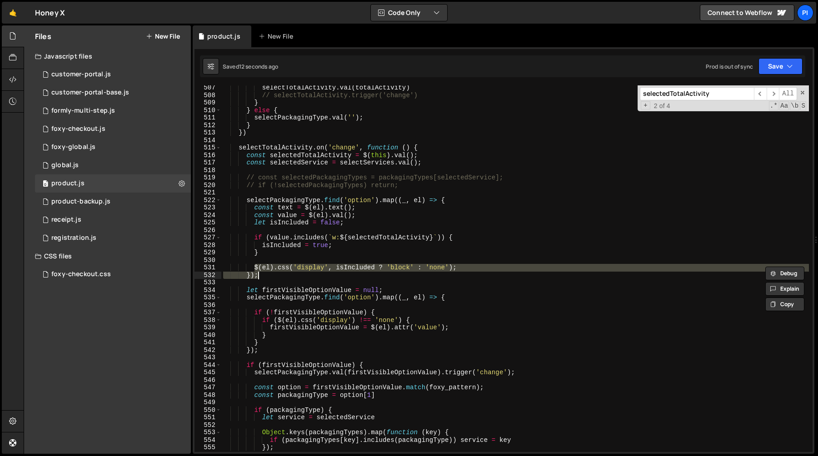
click at [471, 267] on div "selectTotalActivity . val ( totalActivity ) // selectTotalActivity.trigger('cha…" at bounding box center [514, 268] width 587 height 367
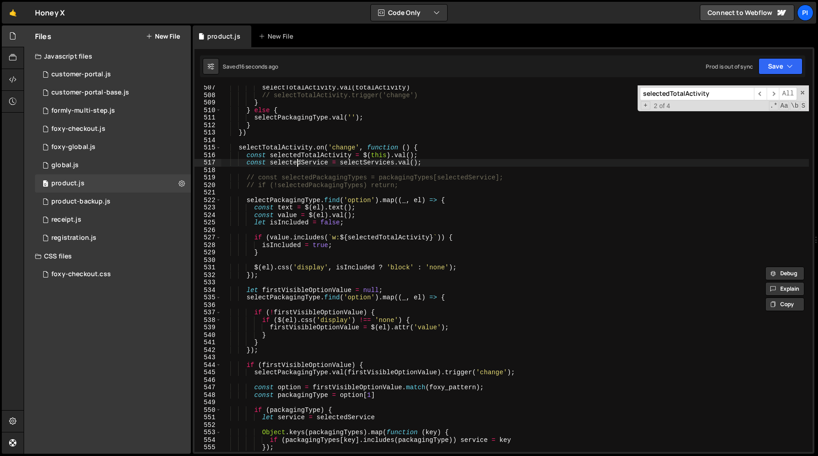
click at [298, 165] on div "selectTotalActivity . val ( totalActivity ) // selectTotalActivity.trigger('cha…" at bounding box center [514, 275] width 587 height 382
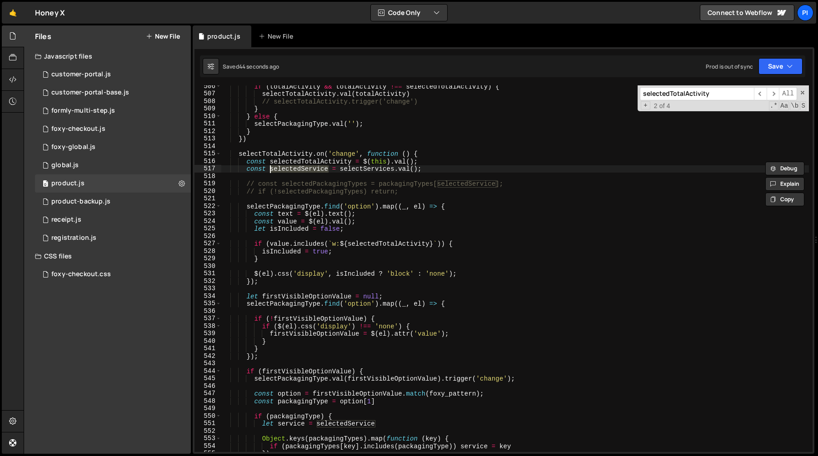
scroll to position [3786, 0]
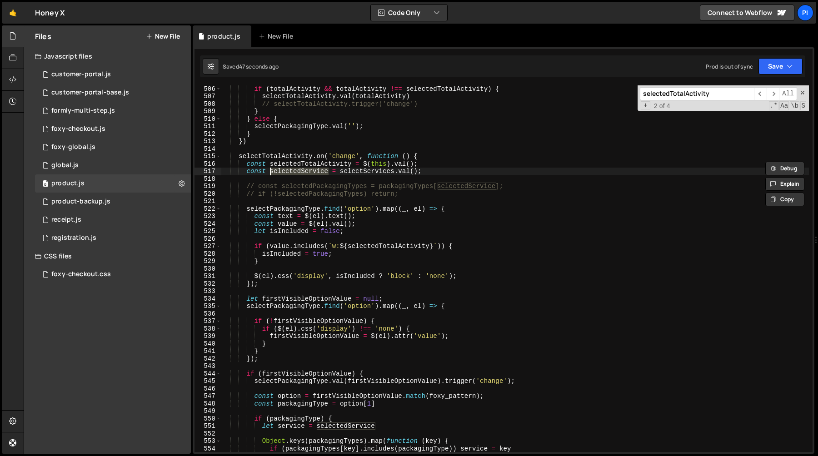
click at [441, 246] on div "if ( totalActivity && totalActivity !== selectedTotalActivity ) { selectTotalAc…" at bounding box center [514, 276] width 587 height 382
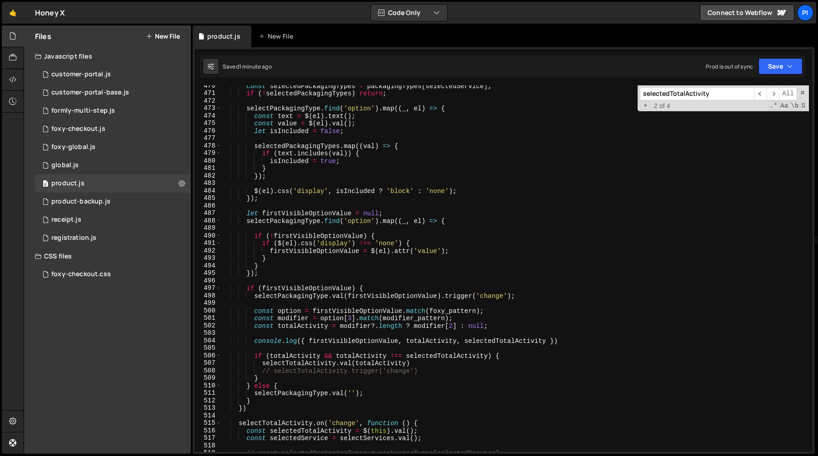
scroll to position [3509, 0]
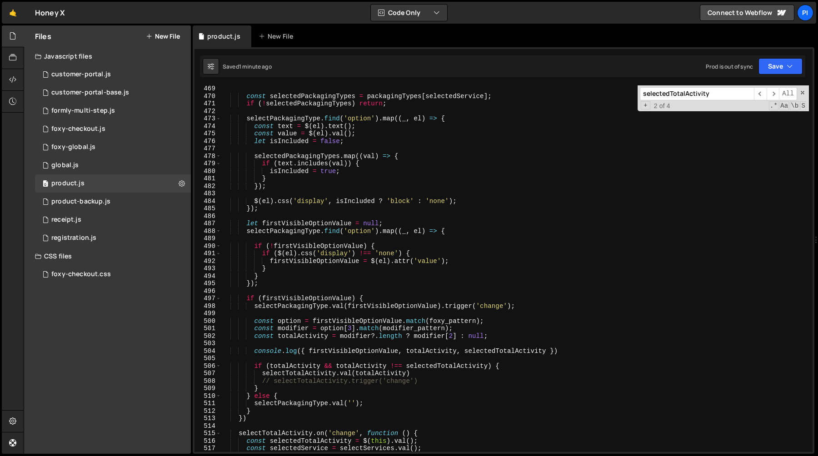
click at [343, 232] on div "const selectedPackagingTypes = packagingTypes [ selectedService ] ; if ( ! sele…" at bounding box center [514, 276] width 587 height 382
type textarea "selectPackagingType.find('option').map((_, el) => {"
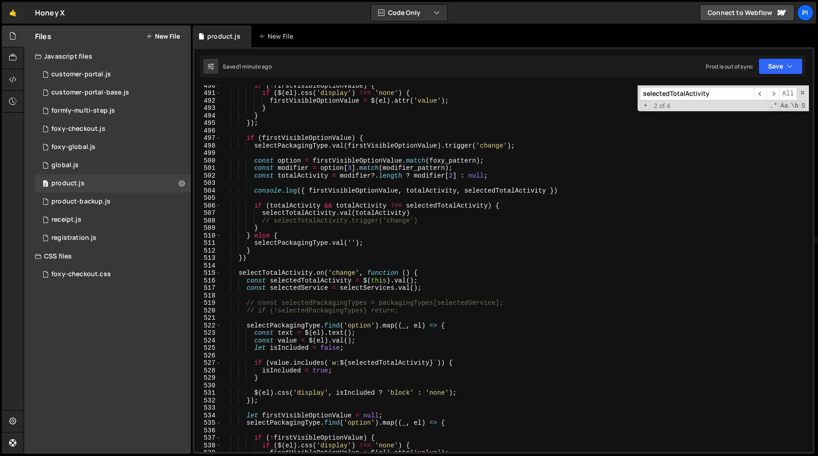
click at [402, 180] on div "if ( ! firstVisibleOptionValue ) { if ( $ ( el ) . css ( 'display' ) !== 'none'…" at bounding box center [514, 273] width 587 height 382
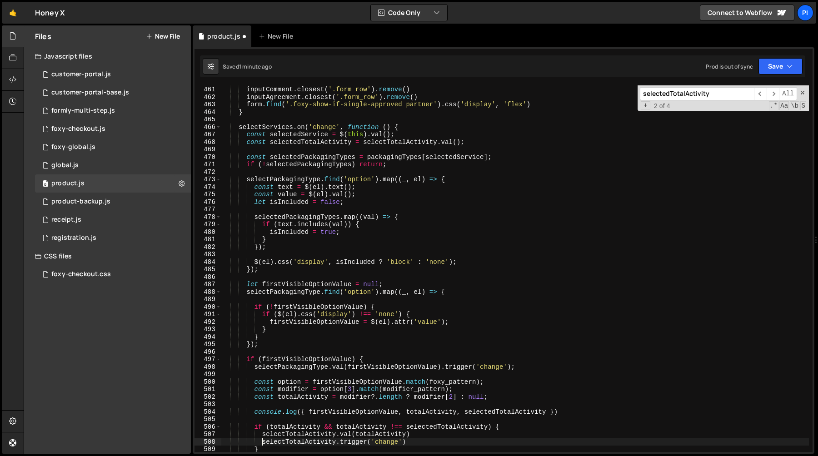
scroll to position [3439, 0]
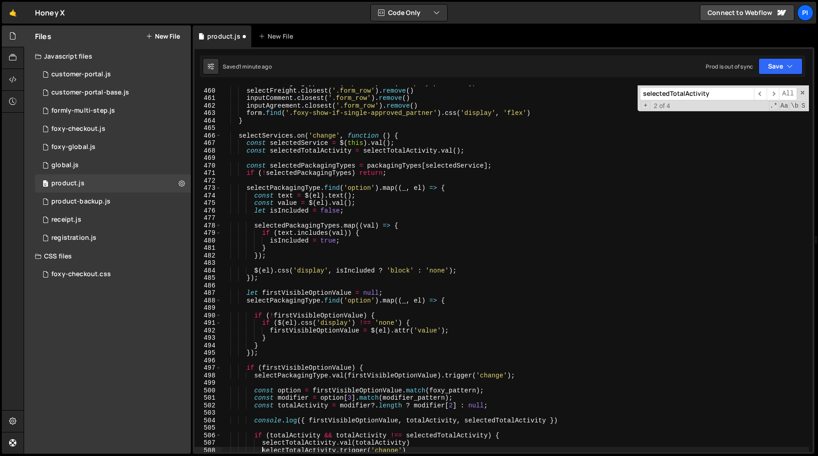
click at [273, 272] on div "selectPackagingType . find ( 'option' ) . css ( 'display' , 'block' ) ; selectF…" at bounding box center [514, 271] width 587 height 382
click at [365, 272] on div "selectPackagingType . find ( 'option' ) . css ( 'display' , 'block' ) ; selectF…" at bounding box center [514, 271] width 587 height 382
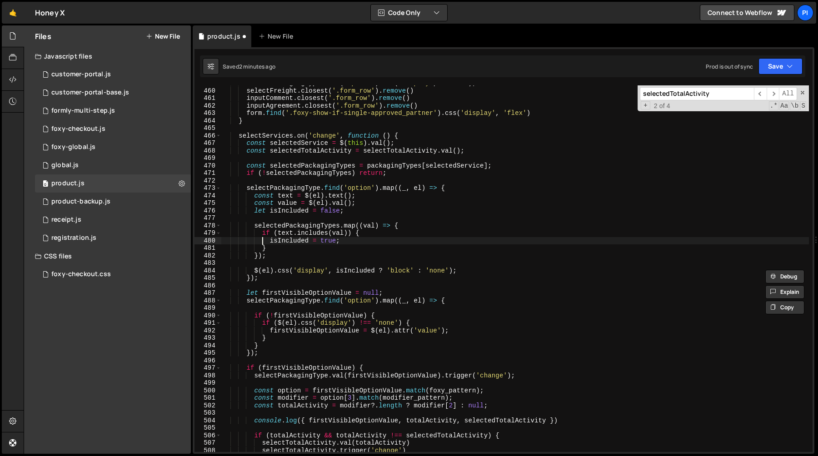
click at [263, 237] on div "selectPackagingType . find ( 'option' ) . css ( 'display' , 'block' ) ; selectF…" at bounding box center [514, 271] width 587 height 382
click at [275, 246] on div "selectPackagingType . find ( 'option' ) . css ( 'display' , 'block' ) ; selectF…" at bounding box center [514, 271] width 587 height 382
click at [347, 233] on div "selectPackagingType . find ( 'option' ) . css ( 'display' , 'block' ) ; selectF…" at bounding box center [514, 271] width 587 height 382
click at [304, 149] on div "selectPackagingType . find ( 'option' ) . css ( 'display' , 'block' ) ; selectF…" at bounding box center [514, 271] width 587 height 382
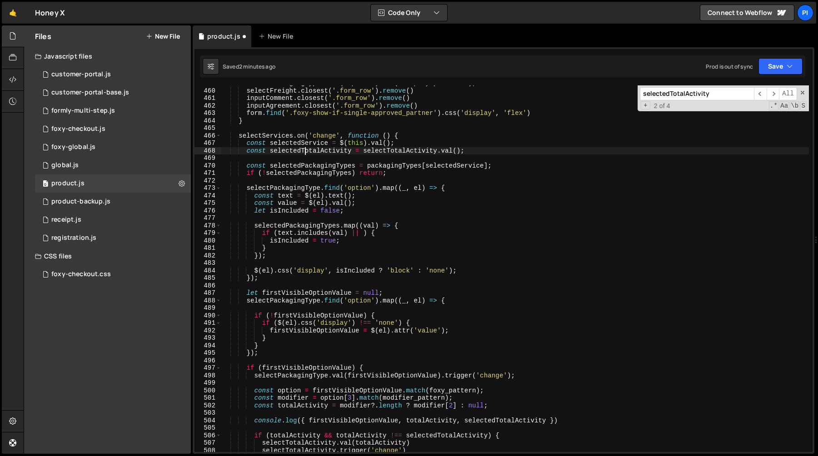
click at [304, 149] on div "selectPackagingType . find ( 'option' ) . css ( 'display' , 'block' ) ; selectF…" at bounding box center [514, 271] width 587 height 382
click at [364, 233] on div "selectPackagingType . find ( 'option' ) . css ( 'display' , 'block' ) ; selectF…" at bounding box center [514, 271] width 587 height 382
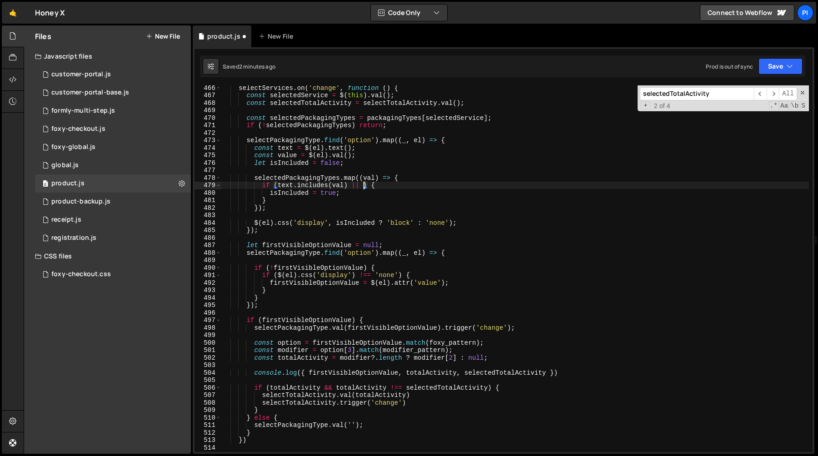
scroll to position [3487, 0]
click at [577, 370] on div "selectServices . on ( 'change' , function ( ) { const selectedService = $ ( thi…" at bounding box center [514, 275] width 587 height 382
click at [567, 365] on div "selectServices . on ( 'change' , function ( ) { const selectedService = $ ( thi…" at bounding box center [514, 275] width 587 height 382
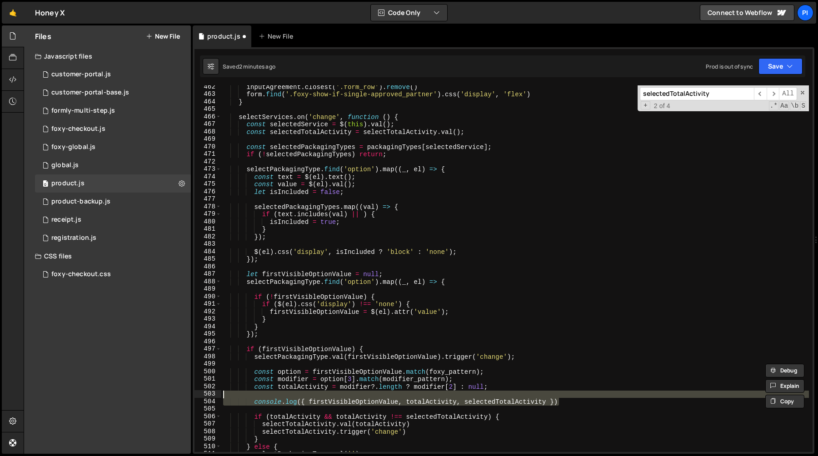
scroll to position [3458, 0]
click at [363, 213] on div "inputAgreement . closest ( '.form_row' ) . remove ( ) form . find ( '.foxy-show…" at bounding box center [514, 274] width 587 height 382
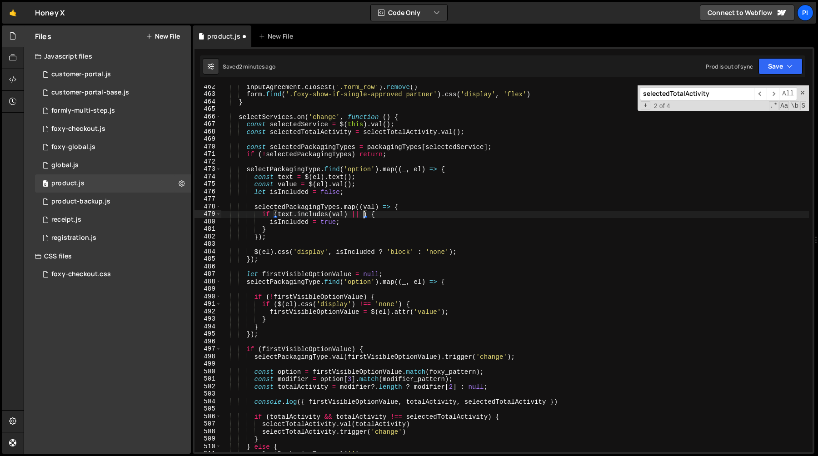
click at [368, 195] on div "inputAgreement . closest ( '.form_row' ) . remove ( ) form . find ( '.foxy-show…" at bounding box center [514, 274] width 587 height 382
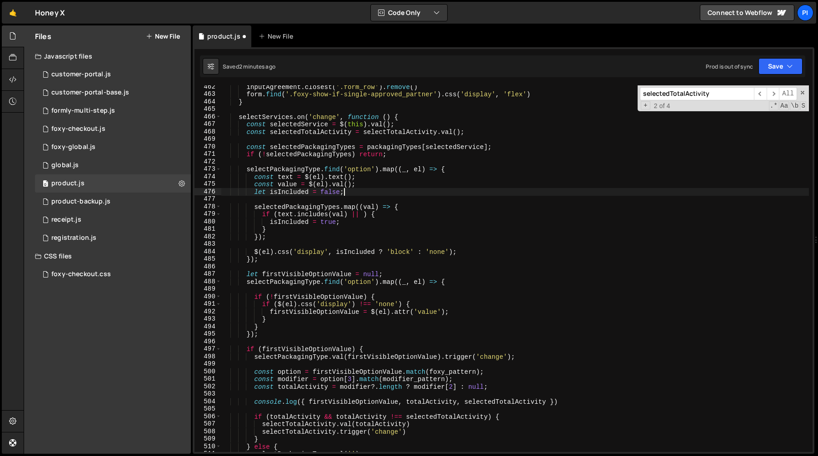
scroll to position [0, 8]
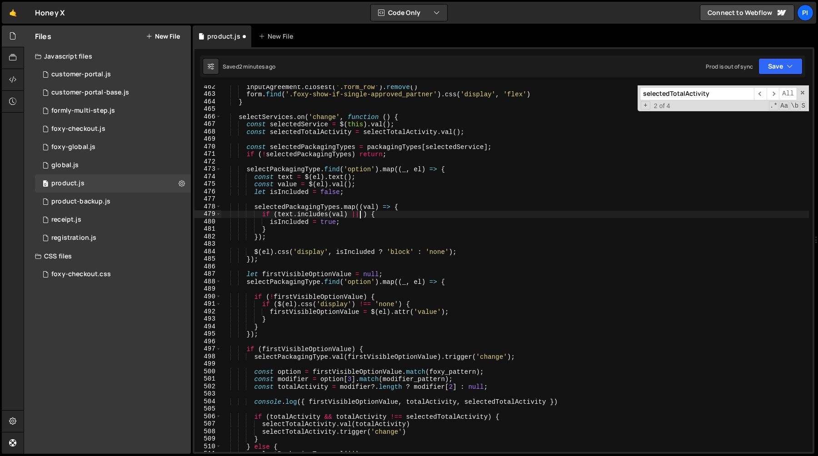
click at [360, 214] on div "inputAgreement . closest ( '.form_row' ) . remove ( ) form . find ( '.foxy-show…" at bounding box center [514, 274] width 587 height 382
click at [364, 216] on div "inputAgreement . closest ( '.form_row' ) . remove ( ) form . find ( '.foxy-show…" at bounding box center [514, 274] width 587 height 382
click at [350, 216] on div "inputAgreement . closest ( '.form_row' ) . remove ( ) form . find ( '.foxy-show…" at bounding box center [514, 274] width 587 height 382
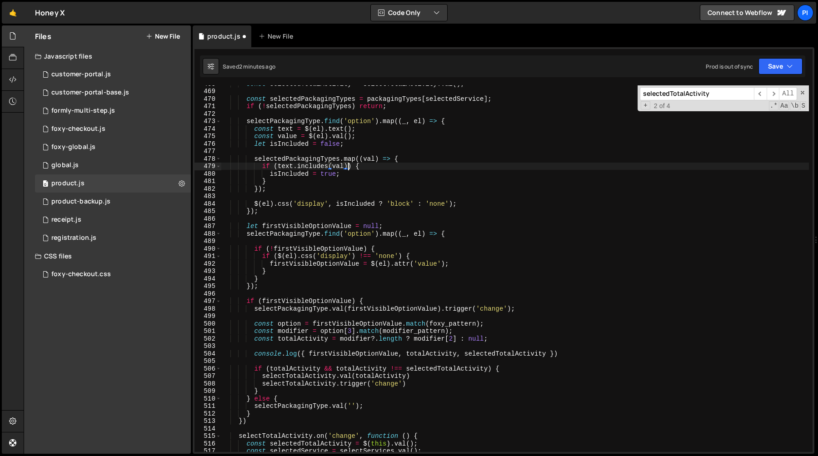
scroll to position [3567, 0]
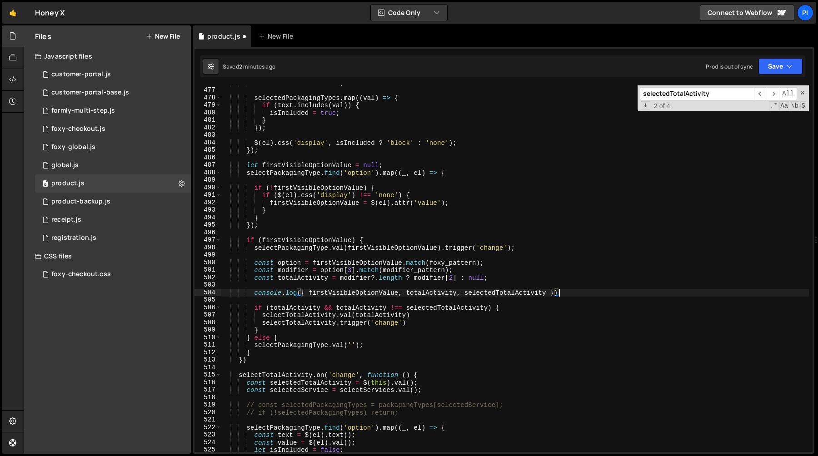
click at [568, 290] on div "let isIncluded = false ; selectedPackagingTypes . map (( val ) => { if ( text .…" at bounding box center [514, 270] width 587 height 382
click at [557, 283] on div "let isIncluded = false ; selectedPackagingTypes . map (( val ) => { if ( text .…" at bounding box center [514, 270] width 587 height 382
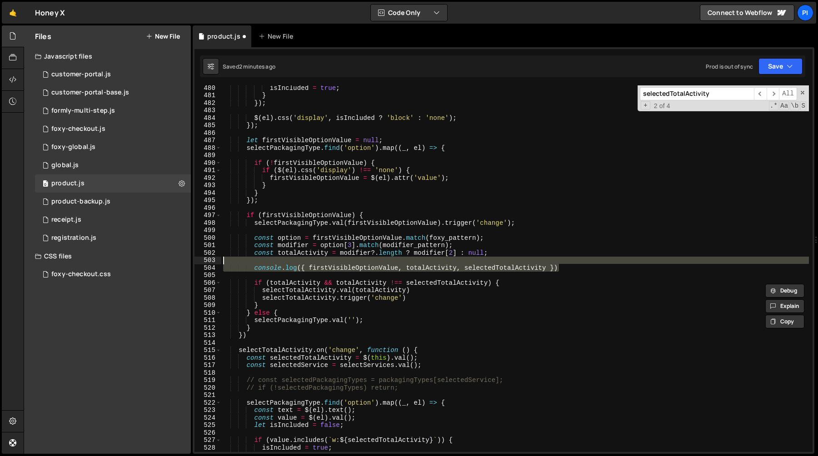
scroll to position [3592, 0]
click at [421, 299] on div "isIncluded = true ; } }) ; $ ( el ) . css ( 'display' , isIncluded ? 'block' : …" at bounding box center [514, 275] width 587 height 382
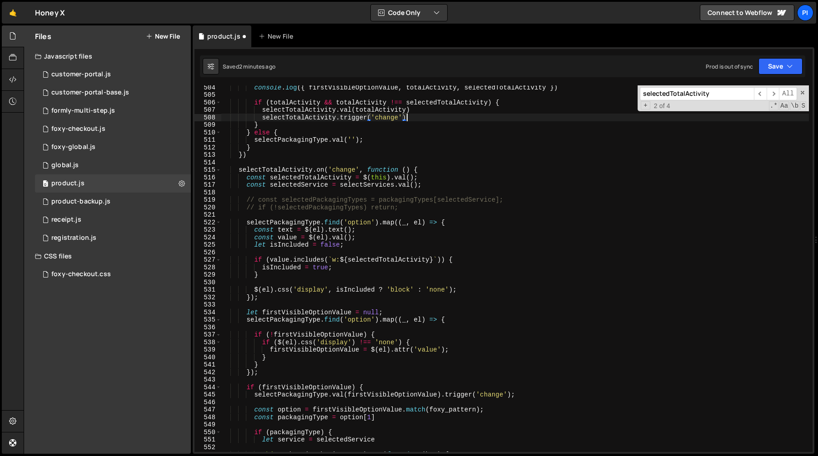
scroll to position [3788, 0]
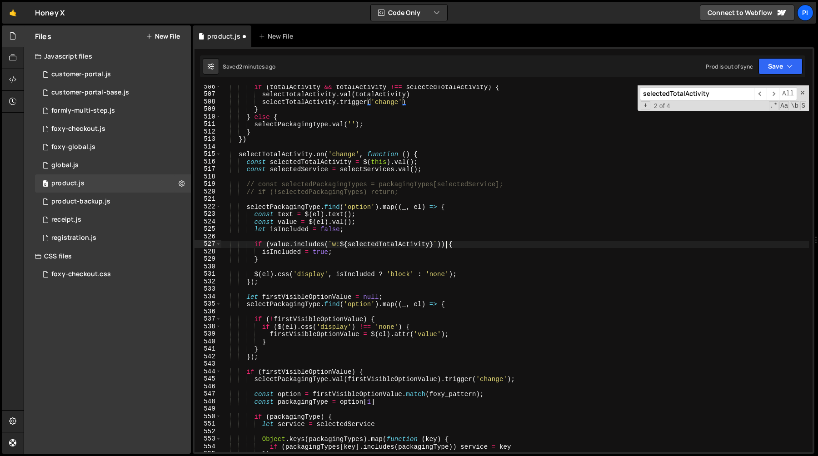
click at [444, 246] on div "if ( totalActivity && totalActivity !== selectedTotalActivity ) { selectTotalAc…" at bounding box center [514, 274] width 587 height 382
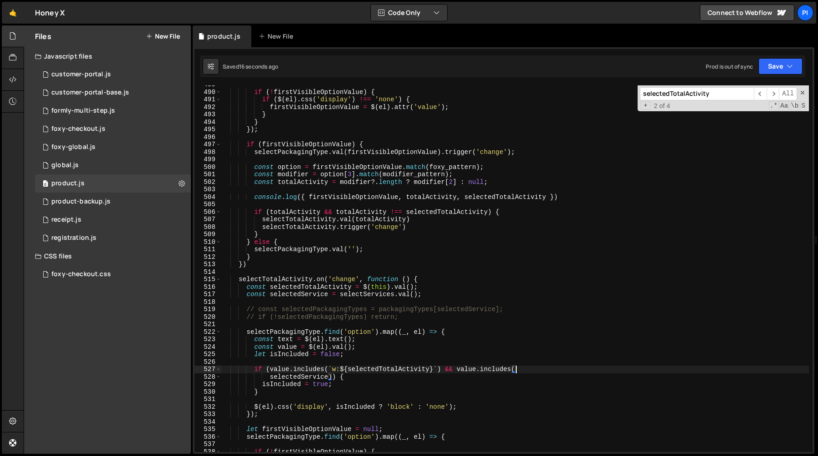
scroll to position [3651, 0]
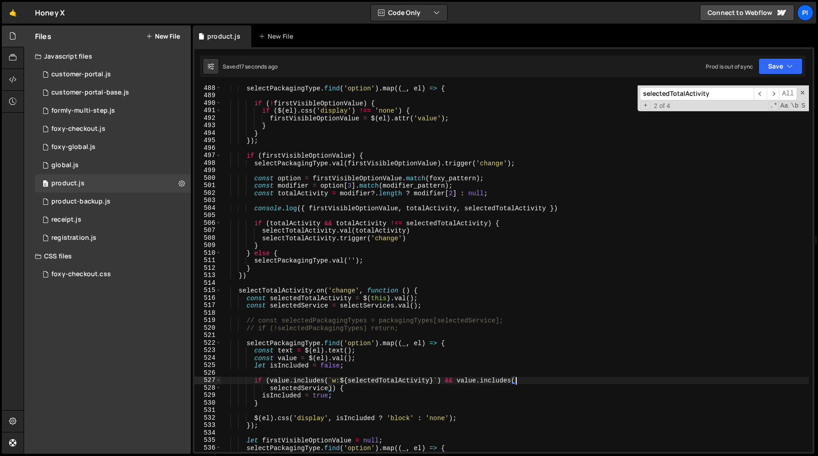
click at [425, 239] on div "selectPackagingType . find ( 'option' ) . map (( _ , el ) => { if ( ! firstVisi…" at bounding box center [514, 276] width 587 height 382
click at [428, 232] on div "selectPackagingType . find ( 'option' ) . map (( _ , el ) => { if ( ! firstVisi…" at bounding box center [514, 276] width 587 height 382
click at [358, 235] on div "selectPackagingType . find ( 'option' ) . map (( _ , el ) => { if ( ! firstVisi…" at bounding box center [514, 276] width 587 height 382
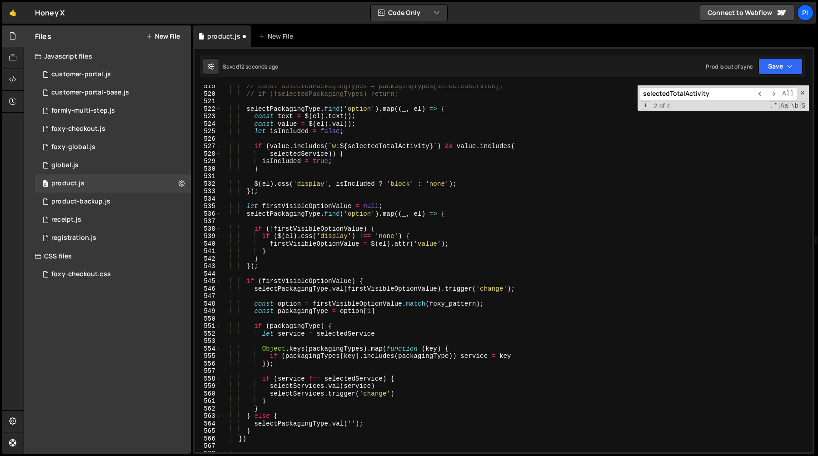
scroll to position [3995, 0]
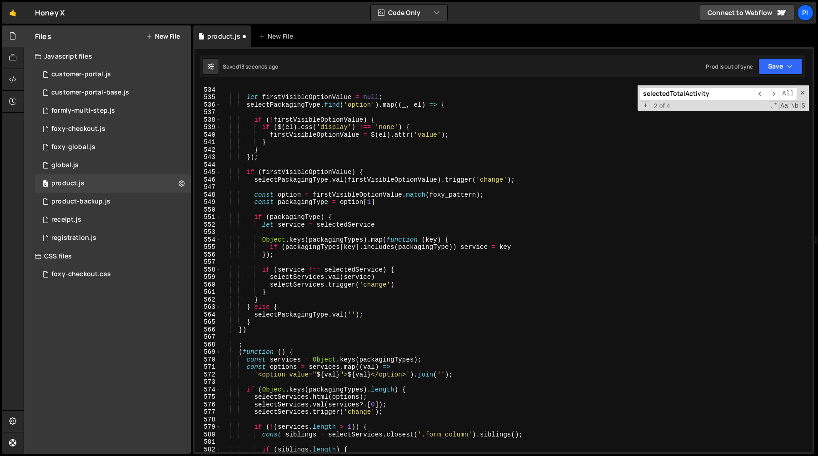
click at [403, 285] on div "}) ; let firstVisibleOptionValue = null ; selectPackagingType . find ( 'option'…" at bounding box center [514, 270] width 587 height 382
click at [421, 271] on div "}) ; let firstVisibleOptionValue = null ; selectPackagingType . find ( 'option'…" at bounding box center [514, 270] width 587 height 382
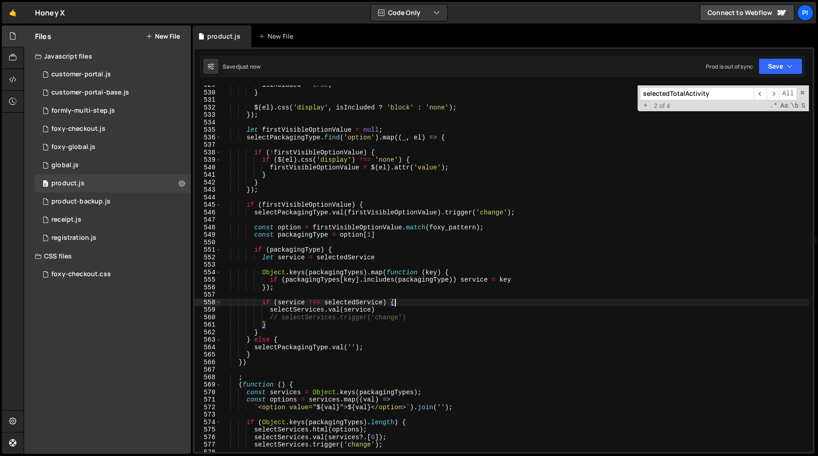
scroll to position [3958, 0]
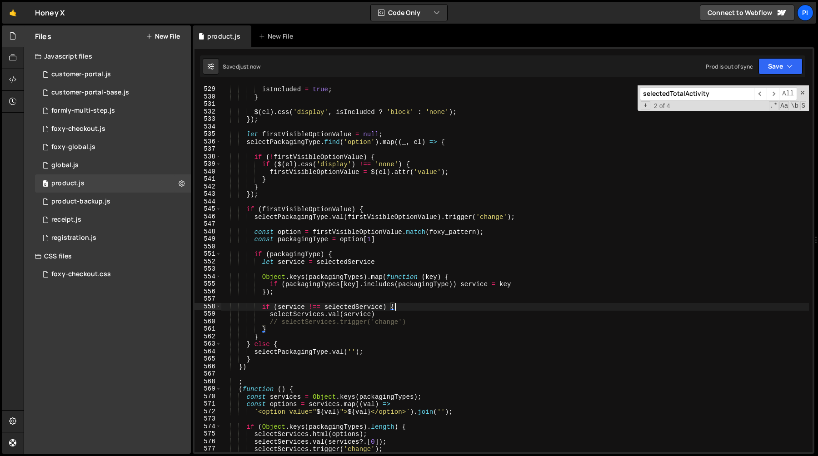
click at [415, 324] on div "selectedService )) { isIncluded = true ; } $ ( el ) . css ( 'display' , isInclu…" at bounding box center [514, 269] width 587 height 382
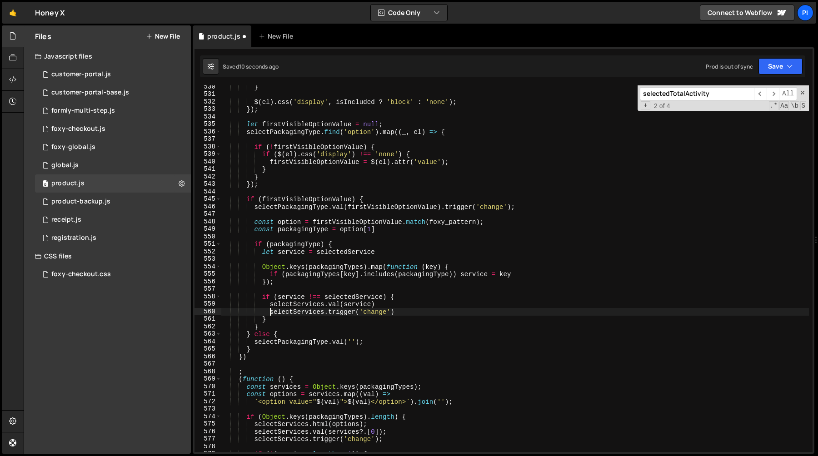
scroll to position [3934, 0]
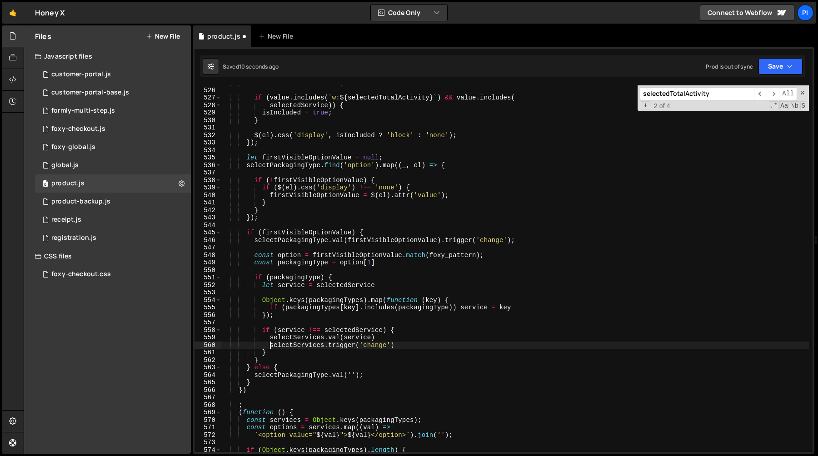
click at [249, 234] on div "let isIncluded = false ; if ( value . includes ( ` w: ${ selectedTotalActivity …" at bounding box center [514, 270] width 587 height 382
type textarea "if (firstVisibleOptionValue) {"
click at [244, 234] on div "let isIncluded = false ; if ( value . includes ( ` w: ${ selectedTotalActivity …" at bounding box center [514, 270] width 587 height 382
click at [248, 231] on div "let isIncluded = false ; if ( value . includes ( ` w: ${ selectedTotalActivity …" at bounding box center [514, 270] width 587 height 382
click at [298, 228] on div "let isIncluded = false ; if ( value . includes ( ` w: ${ selectedTotalActivity …" at bounding box center [514, 270] width 587 height 382
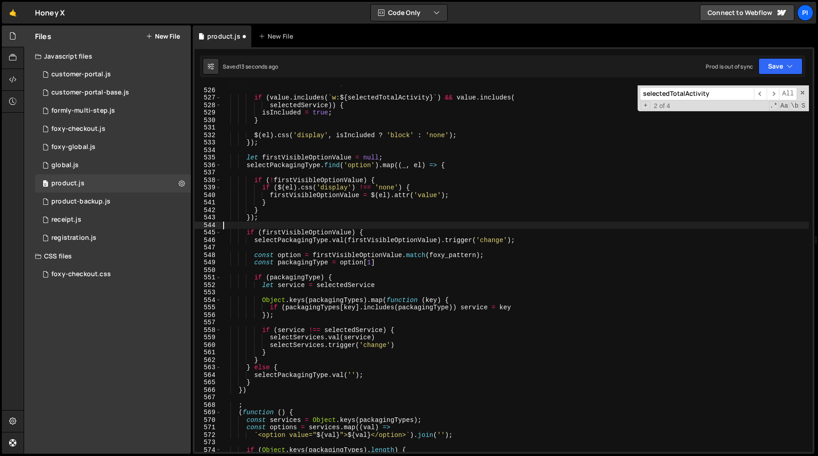
scroll to position [0, 0]
click at [298, 228] on div "let isIncluded = false ; if ( value . includes ( ` w: ${ selectedTotalActivity …" at bounding box center [514, 270] width 587 height 382
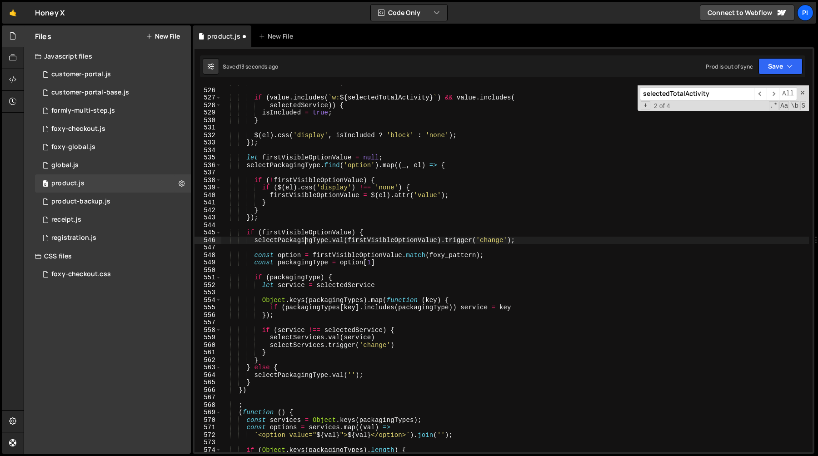
click at [306, 239] on div "let isIncluded = false ; if ( value . includes ( ` w: ${ selectedTotalActivity …" at bounding box center [514, 270] width 587 height 382
click at [313, 232] on div "let isIncluded = false ; if ( value . includes ( ` w: ${ selectedTotalActivity …" at bounding box center [514, 270] width 587 height 382
click at [388, 235] on div "let isIncluded = false ; if ( value . includes ( ` w: ${ selectedTotalActivity …" at bounding box center [514, 270] width 587 height 382
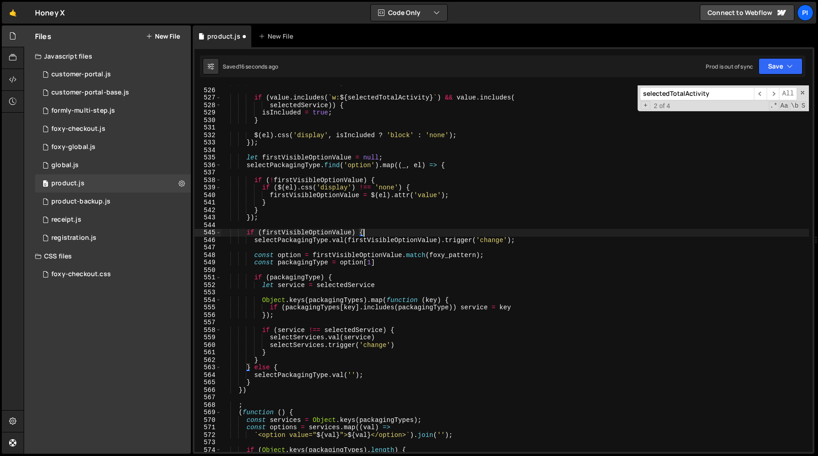
click at [339, 234] on div "let isIncluded = false ; if ( value . includes ( ` w: ${ selectedTotalActivity …" at bounding box center [514, 270] width 587 height 382
click at [409, 234] on div "let isIncluded = false ; if ( value . includes ( ` w: ${ selectedTotalActivity …" at bounding box center [514, 270] width 587 height 382
click at [335, 234] on div "let isIncluded = false ; if ( value . includes ( ` w: ${ selectedTotalActivity …" at bounding box center [514, 270] width 587 height 382
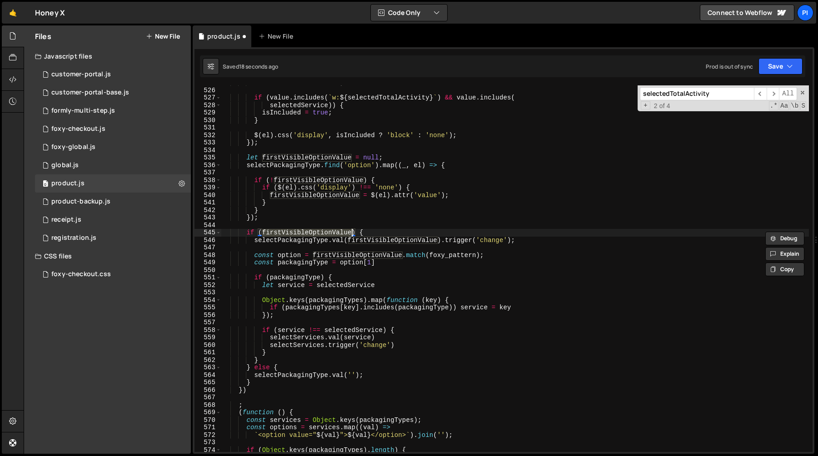
click at [246, 233] on div "let isIncluded = false ; if ( value . includes ( ` w: ${ selectedTotalActivity …" at bounding box center [514, 270] width 587 height 382
click at [265, 384] on div "let isIncluded = false ; if ( value . includes ( ` w: ${ selectedTotalActivity …" at bounding box center [514, 270] width 587 height 382
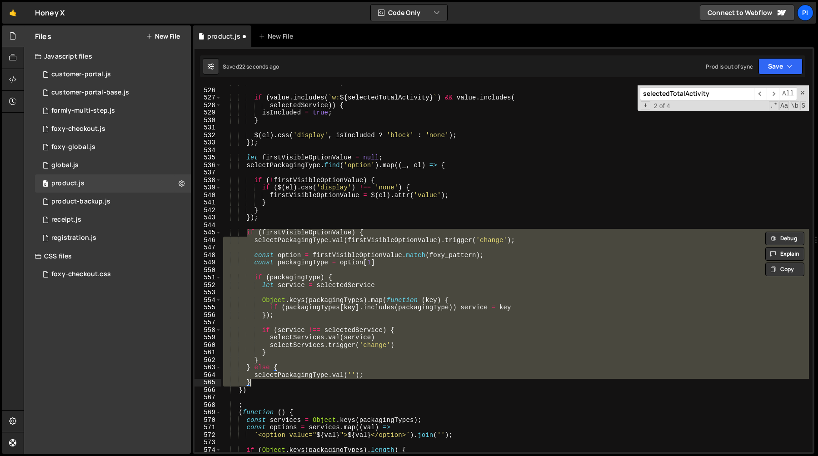
click at [285, 232] on div "let isIncluded = false ; if ( value . includes ( ` w: ${ selectedTotalActivity …" at bounding box center [514, 268] width 587 height 367
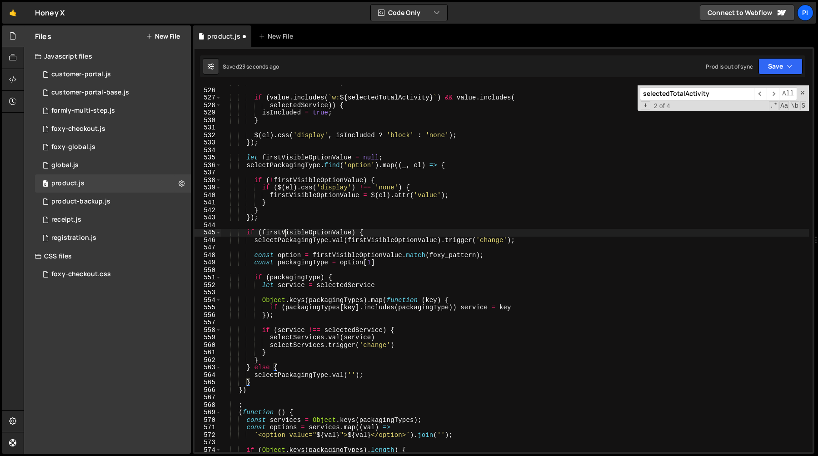
click at [285, 232] on div "let isIncluded = false ; if ( value . includes ( ` w: ${ selectedTotalActivity …" at bounding box center [514, 270] width 587 height 382
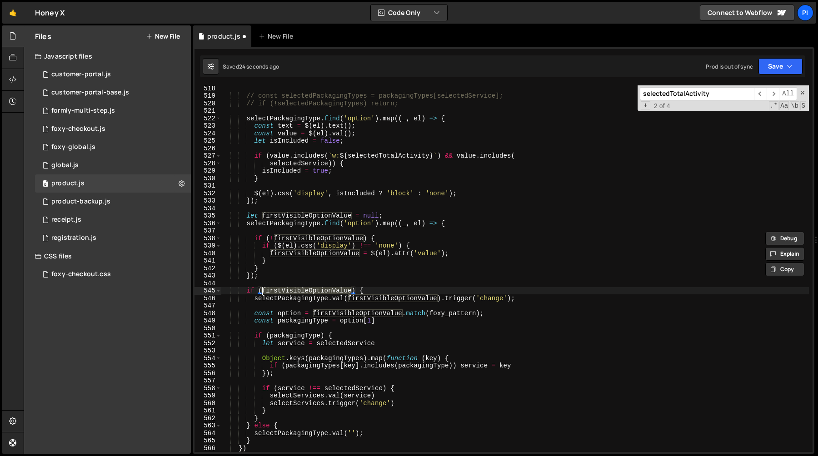
scroll to position [3865, 0]
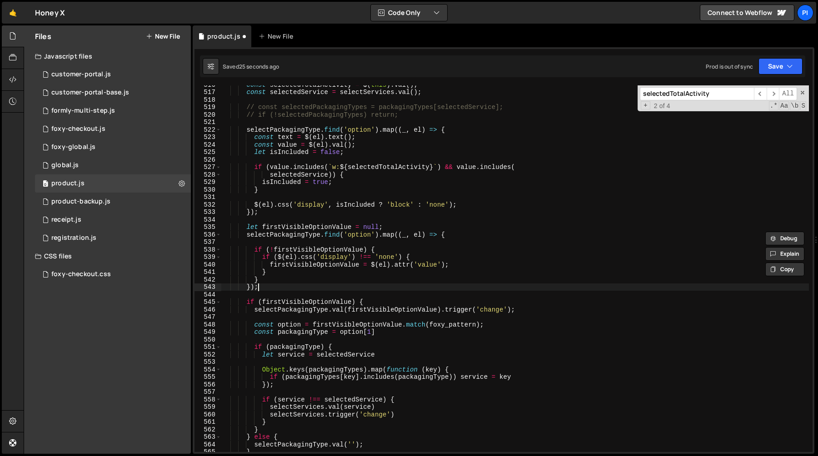
click at [280, 288] on div "const selectedTotalActivity = $ ( this ) . val ( ) ; const selectedService = se…" at bounding box center [514, 272] width 587 height 382
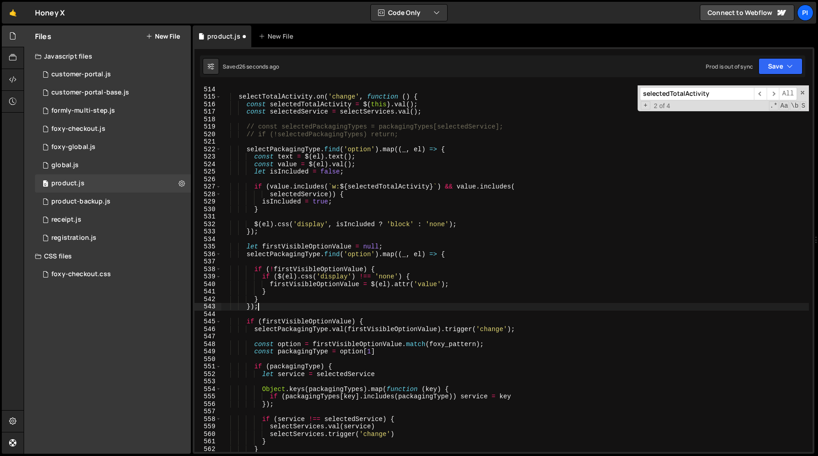
scroll to position [3845, 0]
click at [292, 321] on div "}) selectTotalActivity . on ( 'change' , function ( ) { const selectedTotalActi…" at bounding box center [514, 269] width 587 height 382
type textarea "if (firstVisibleOptionValue) {"
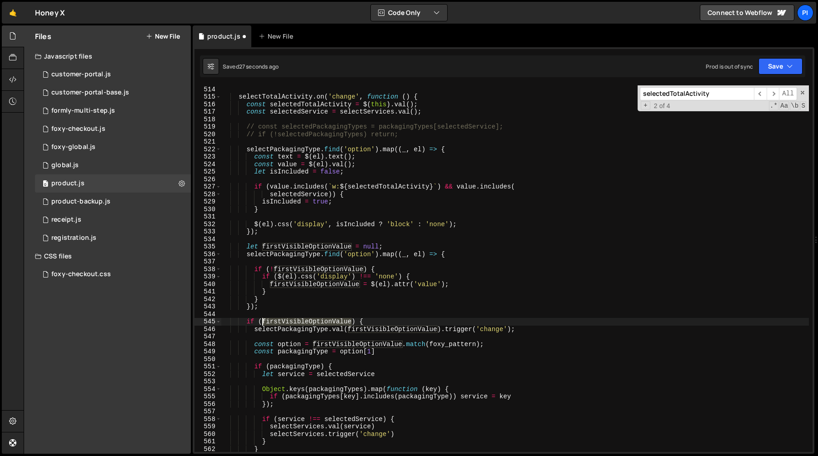
click at [292, 321] on div "}) selectTotalActivity . on ( 'change' , function ( ) { const selectedTotalActi…" at bounding box center [514, 269] width 587 height 382
click at [292, 311] on div "}) selectTotalActivity . on ( 'change' , function ( ) { const selectedTotalActi…" at bounding box center [514, 269] width 587 height 382
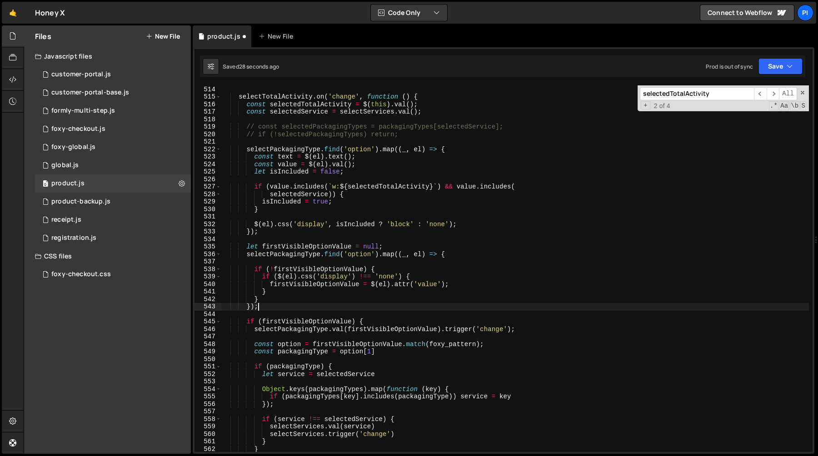
click at [297, 306] on div "}) selectTotalActivity . on ( 'change' , function ( ) { const selectedTotalActi…" at bounding box center [514, 269] width 587 height 382
click at [293, 252] on div "}) selectTotalActivity . on ( 'change' , function ( ) { const selectedTotalActi…" at bounding box center [514, 269] width 587 height 382
type textarea "selectPackagingType.find('option').map((_, el) => {"
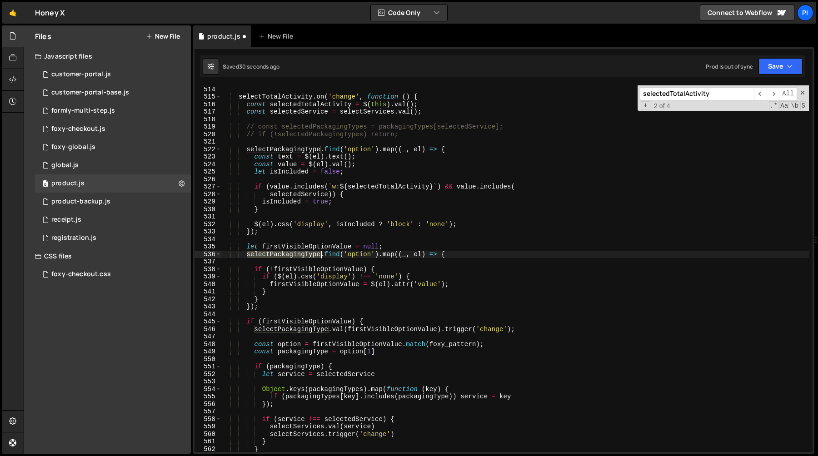
click at [293, 252] on div "}) selectTotalActivity . on ( 'change' , function ( ) { const selectedTotalActi…" at bounding box center [514, 269] width 587 height 382
click at [349, 263] on div "}) selectTotalActivity . on ( 'change' , function ( ) { const selectedTotalActi…" at bounding box center [514, 269] width 587 height 382
click at [278, 323] on div "}) selectTotalActivity . on ( 'change' , function ( ) { const selectedTotalActi…" at bounding box center [514, 269] width 587 height 382
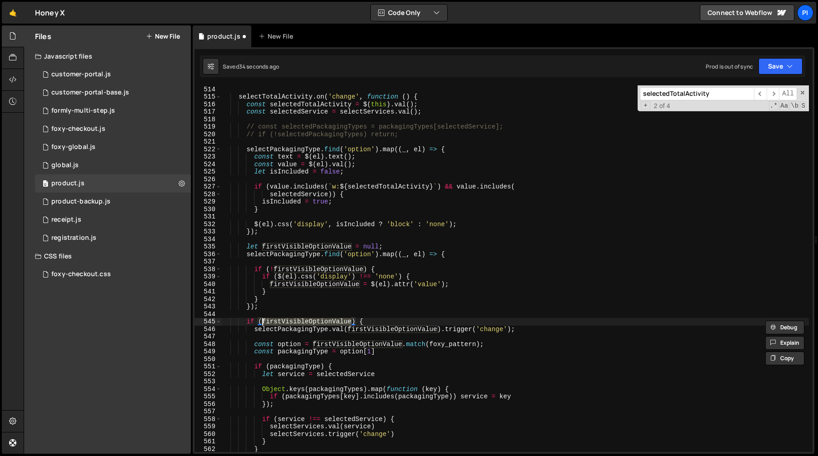
click at [281, 310] on div "}) selectTotalActivity . on ( 'change' , function ( ) { const selectedTotalActi…" at bounding box center [514, 269] width 587 height 382
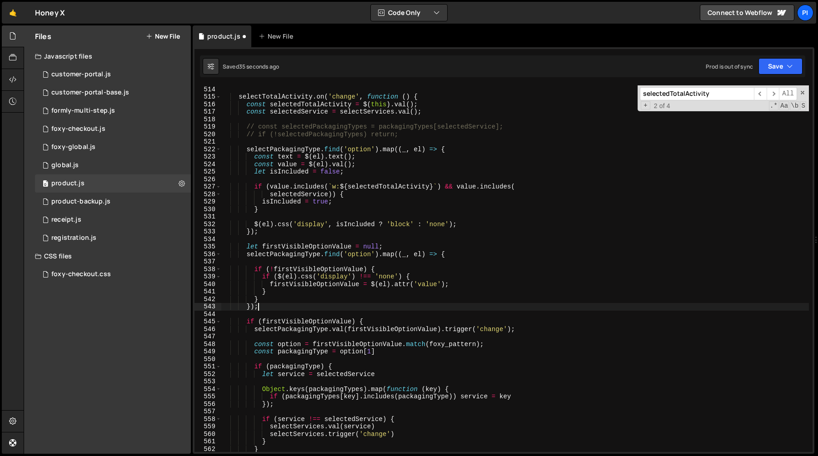
click at [263, 319] on div "}) selectTotalActivity . on ( 'change' , function ( ) { const selectedTotalActi…" at bounding box center [514, 269] width 587 height 382
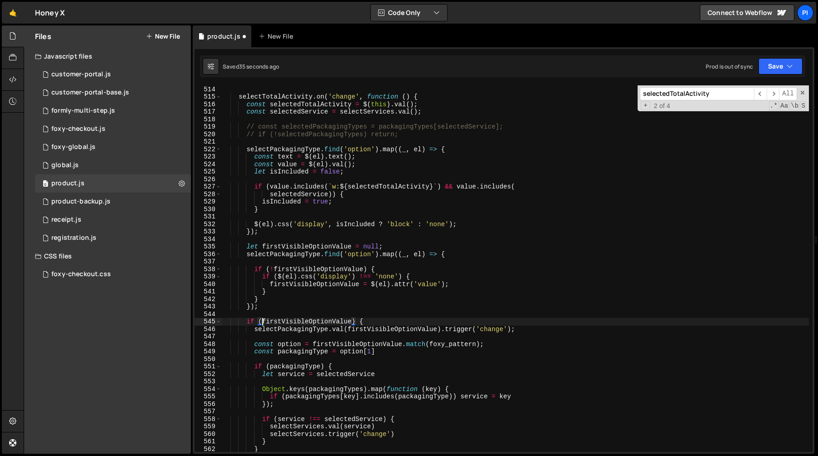
click at [268, 310] on div "}) selectTotalActivity . on ( 'change' , function ( ) { const selectedTotalActi…" at bounding box center [514, 269] width 587 height 382
type textarea "});"
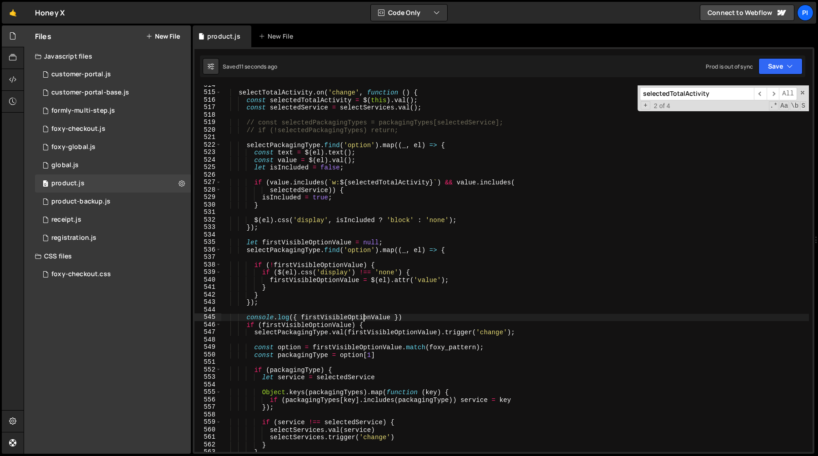
scroll to position [3863, 0]
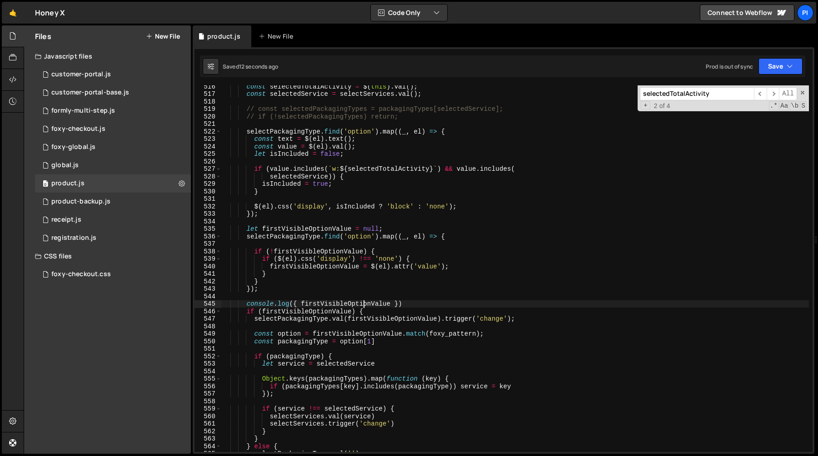
click at [414, 303] on div "const selectedTotalActivity = $ ( this ) . val ( ) ; const selectedService = se…" at bounding box center [514, 274] width 587 height 382
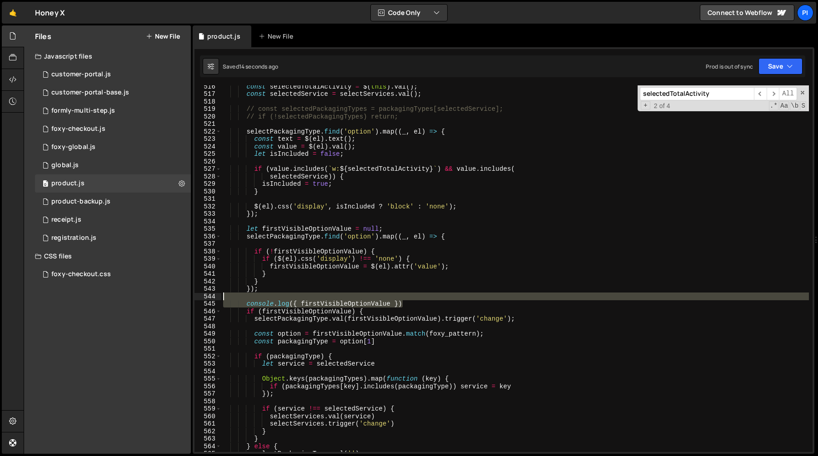
click at [413, 300] on div "const selectedTotalActivity = $ ( this ) . val ( ) ; const selectedService = se…" at bounding box center [514, 274] width 587 height 382
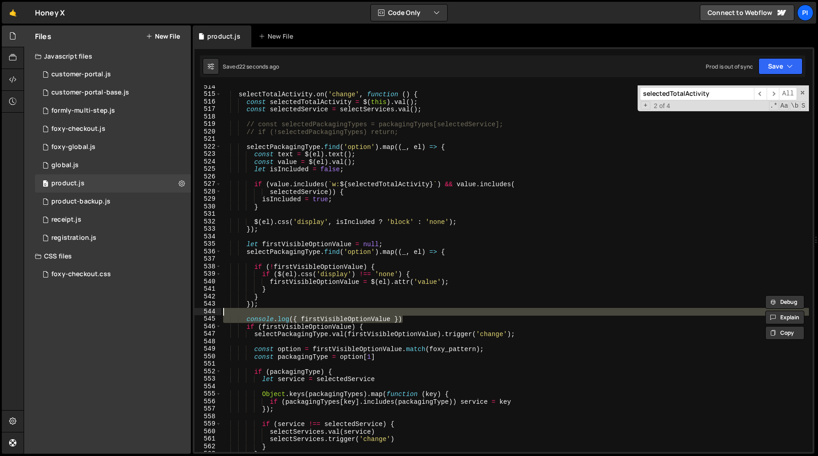
scroll to position [3846, 0]
click at [433, 321] on div "selectTotalActivity . on ( 'change' , function ( ) { const selectedTotalActivit…" at bounding box center [514, 268] width 587 height 367
drag, startPoint x: 433, startPoint y: 321, endPoint x: 426, endPoint y: 316, distance: 8.8
click at [426, 316] on div "selectTotalActivity . on ( 'change' , function ( ) { const selectedTotalActivit…" at bounding box center [514, 276] width 587 height 382
type textarea "console.log({ firstVisibleOptionValue })"
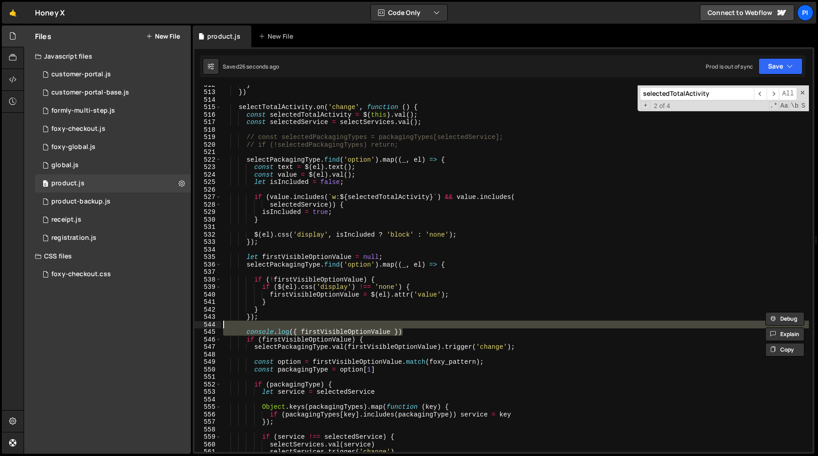
scroll to position [3833, 0]
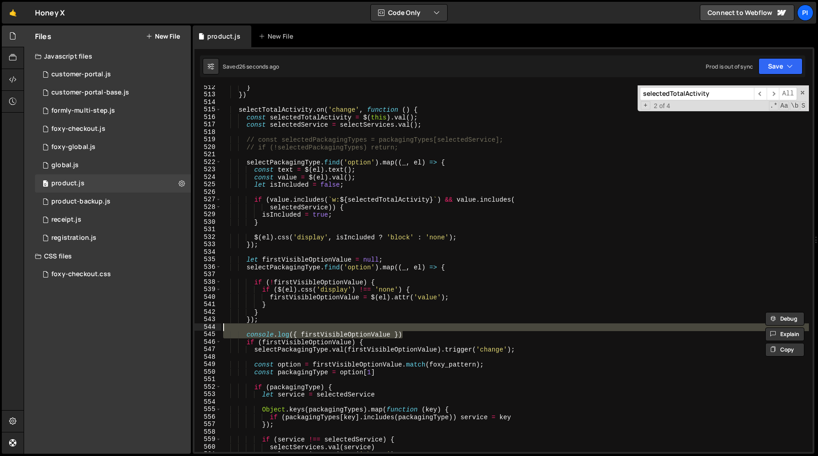
click at [385, 327] on div "} }) selectTotalActivity . on ( 'change' , function ( ) { const selectedTotalAc…" at bounding box center [514, 268] width 587 height 367
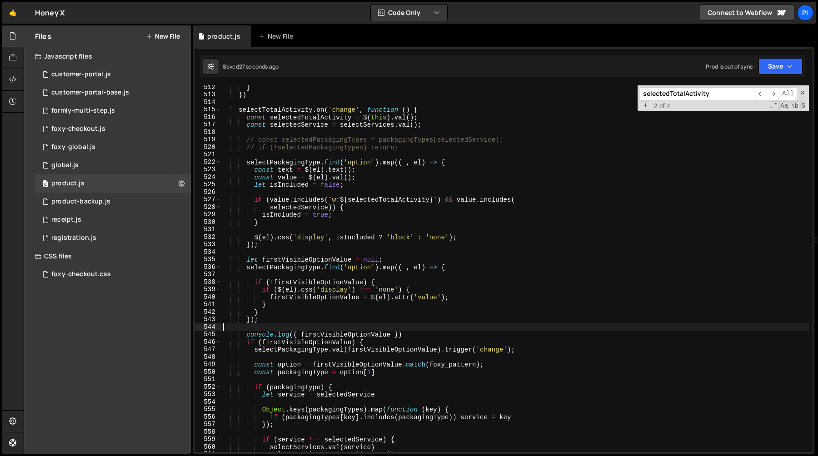
scroll to position [0, 0]
click at [432, 337] on div "} }) selectTotalActivity . on ( 'change' , function ( ) { const selectedTotalAc…" at bounding box center [514, 275] width 587 height 382
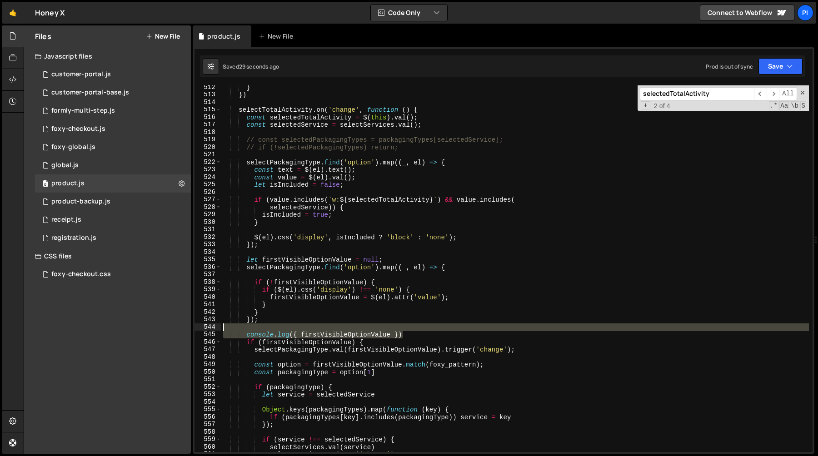
drag, startPoint x: 432, startPoint y: 337, endPoint x: 426, endPoint y: 329, distance: 9.7
click at [426, 329] on div "} }) selectTotalActivity . on ( 'change' , function ( ) { const selectedTotalAc…" at bounding box center [514, 275] width 587 height 382
type textarea "console.log({ firstVisibleOptionValue })"
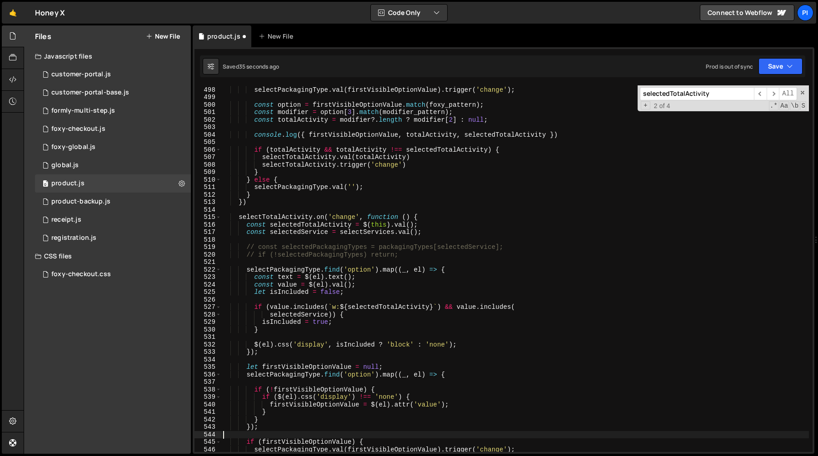
scroll to position [3682, 0]
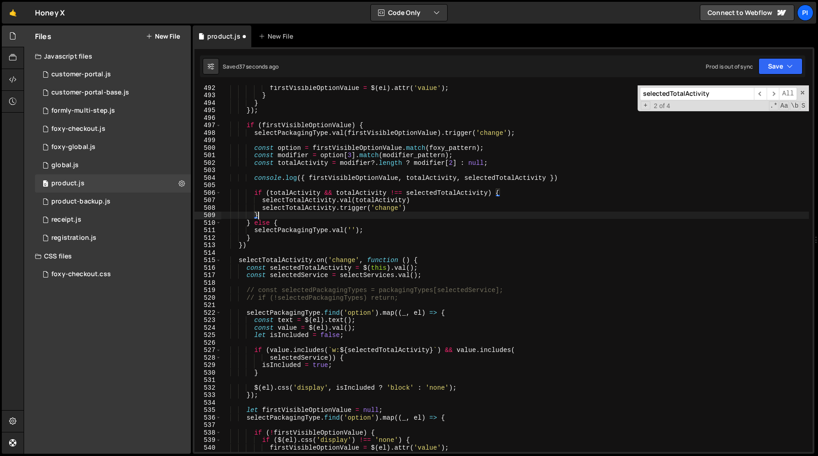
click at [408, 218] on div "firstVisibleOptionValue = $ ( el ) . attr ( 'value' ) ; } } }) ; if ( firstVisi…" at bounding box center [514, 275] width 587 height 382
click at [407, 211] on div "firstVisibleOptionValue = $ ( el ) . attr ( 'value' ) ; } } }) ; if ( firstVisi…" at bounding box center [514, 275] width 587 height 382
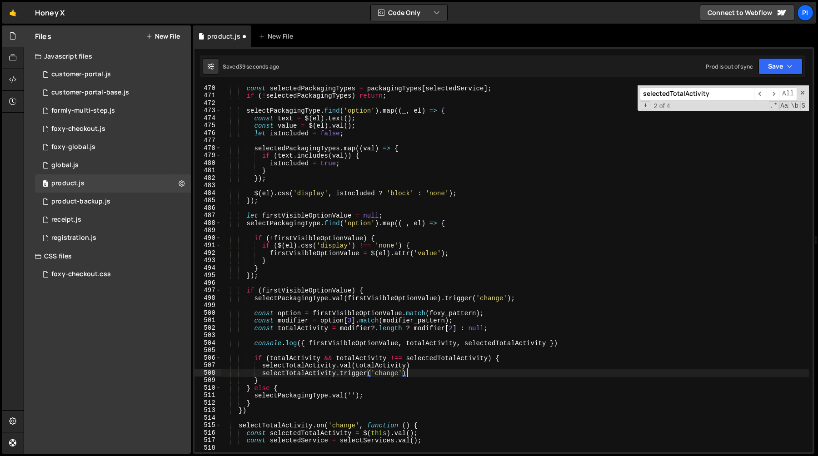
scroll to position [3516, 0]
click at [345, 237] on div "const selectedPackagingTypes = packagingTypes [ selectedService ] ; if ( ! sele…" at bounding box center [514, 276] width 587 height 382
click at [353, 277] on div "const selectedPackagingTypes = packagingTypes [ selectedService ] ; if ( ! sele…" at bounding box center [514, 276] width 587 height 382
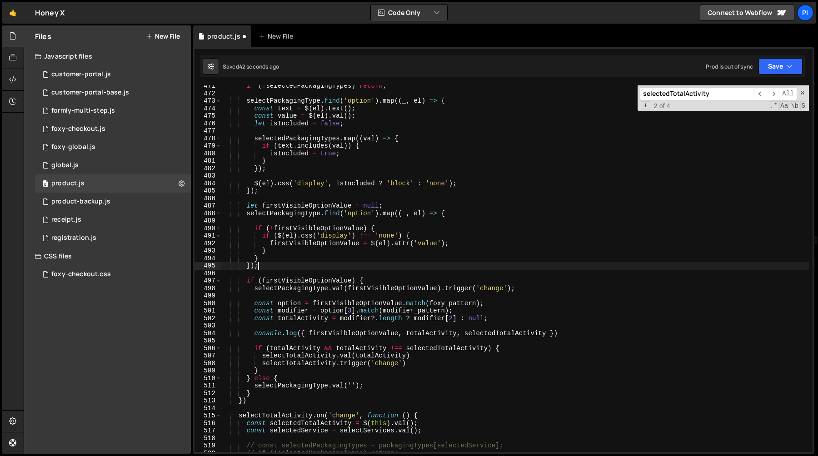
scroll to position [3528, 0]
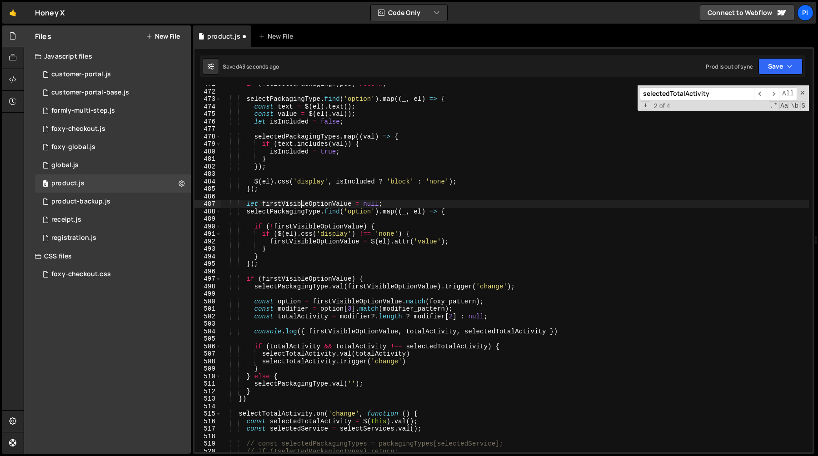
click at [303, 203] on div "if ( ! selectedPackagingTypes ) return ; selectPackagingType . find ( 'option' …" at bounding box center [514, 271] width 587 height 382
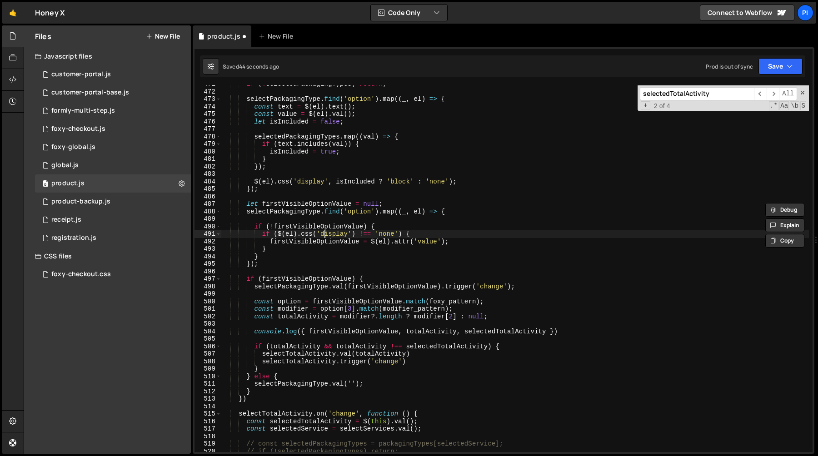
click at [326, 233] on div "if ( ! selectedPackagingTypes ) return ; selectPackagingType . find ( 'option' …" at bounding box center [514, 271] width 587 height 382
click at [322, 226] on div "if ( ! selectedPackagingTypes ) return ; selectPackagingType . find ( 'option' …" at bounding box center [514, 271] width 587 height 382
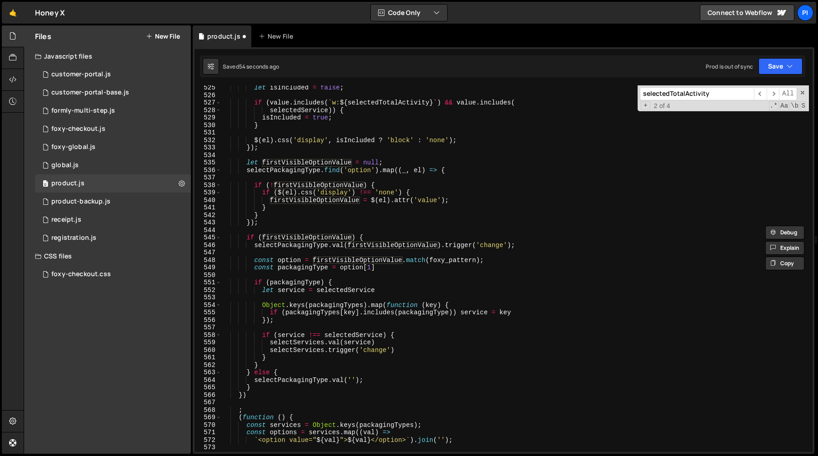
scroll to position [3932, 0]
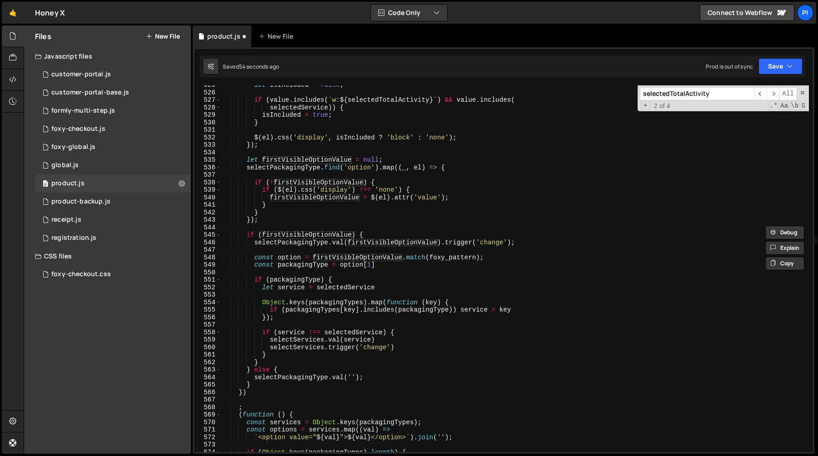
click at [407, 349] on div "let isIncluded = false ; if ( value . includes ( ` w: ${ selectedTotalActivity …" at bounding box center [514, 272] width 587 height 382
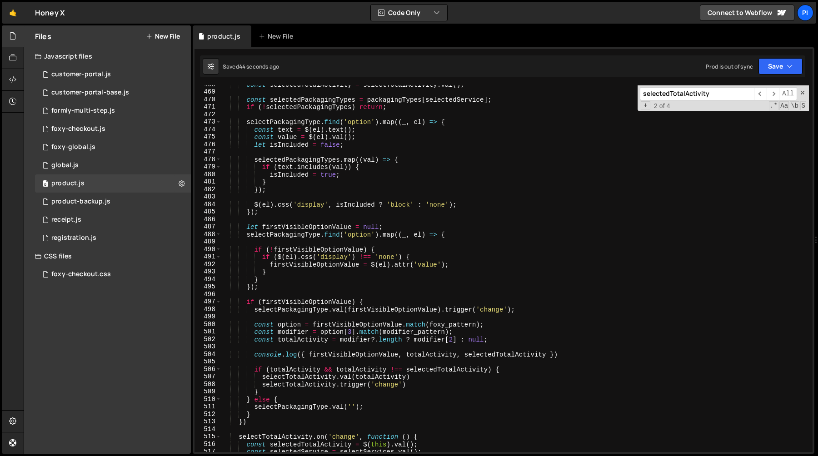
scroll to position [3510, 0]
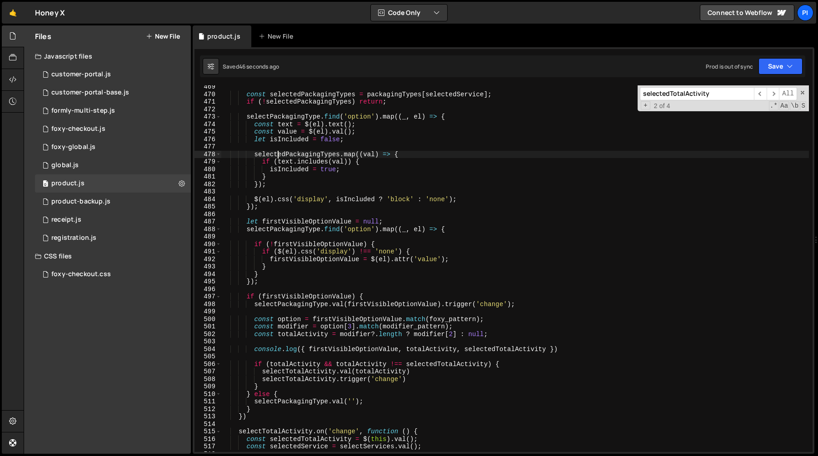
click at [277, 156] on div "const selectedPackagingTypes = packagingTypes [ selectedService ] ; if ( ! sele…" at bounding box center [514, 274] width 587 height 382
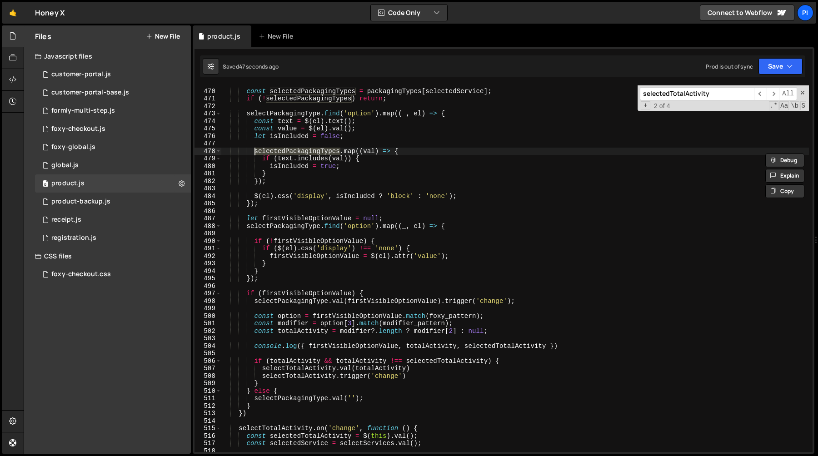
scroll to position [3519, 0]
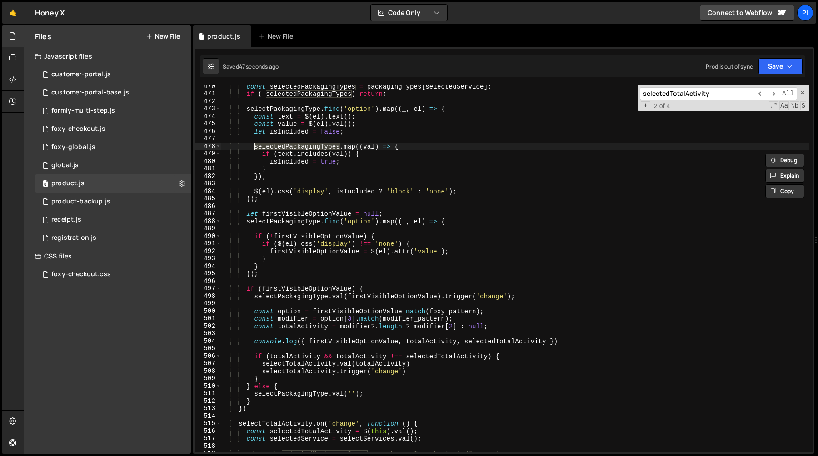
click at [288, 153] on div "const selectedPackagingTypes = packagingTypes [ selectedService ] ; if ( ! sele…" at bounding box center [514, 274] width 587 height 382
click at [286, 149] on div "const selectedPackagingTypes = packagingTypes [ selectedService ] ; if ( ! sele…" at bounding box center [514, 274] width 587 height 382
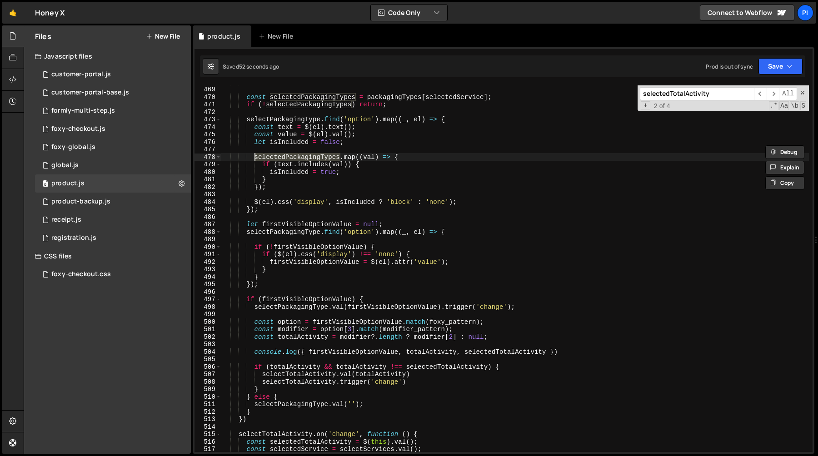
scroll to position [3508, 0]
click at [291, 154] on div "const selectedPackagingTypes = packagingTypes [ selectedService ] ; if ( ! sele…" at bounding box center [514, 268] width 587 height 367
click at [291, 154] on div "const selectedPackagingTypes = packagingTypes [ selectedService ] ; if ( ! sele…" at bounding box center [514, 276] width 587 height 382
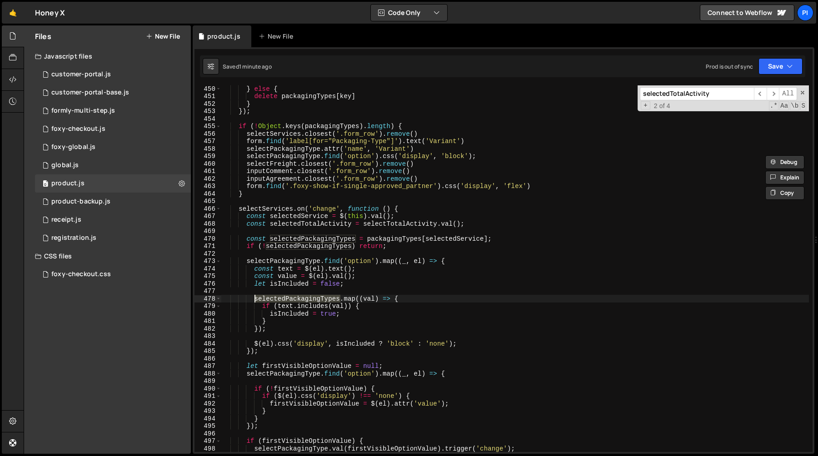
scroll to position [3405, 0]
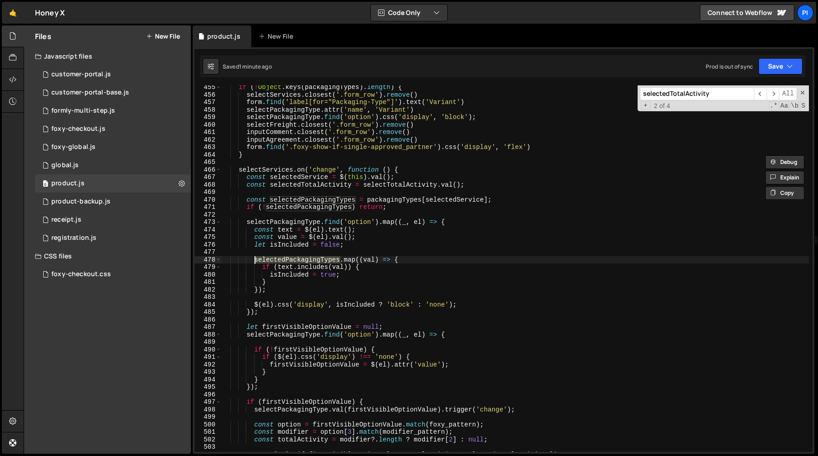
click at [323, 197] on div "if ( ! Object . keys ( packagingTypes ) . length ) { selectServices . closest (…" at bounding box center [514, 275] width 587 height 382
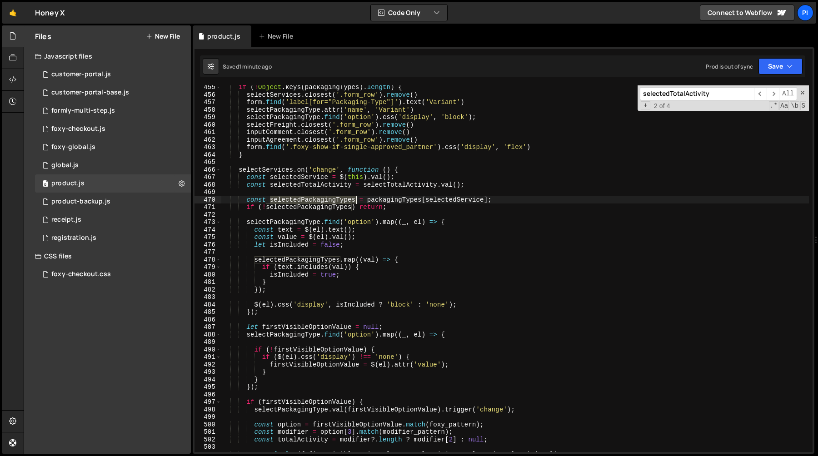
click at [323, 197] on div "if ( ! Object . keys ( packagingTypes ) . length ) { selectServices . closest (…" at bounding box center [514, 275] width 587 height 382
click at [389, 199] on div "if ( ! Object . keys ( packagingTypes ) . length ) { selectServices . closest (…" at bounding box center [514, 275] width 587 height 382
click at [332, 199] on div "if ( ! Object . keys ( packagingTypes ) . length ) { selectServices . closest (…" at bounding box center [514, 275] width 587 height 382
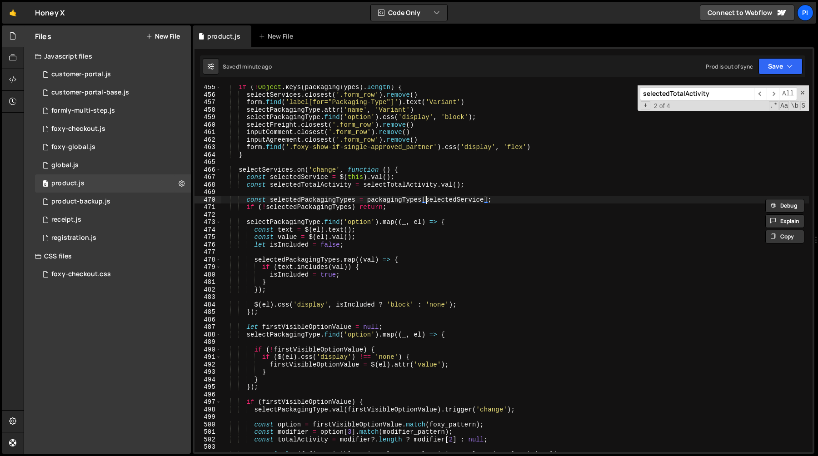
click at [426, 199] on div "if ( ! Object . keys ( packagingTypes ) . length ) { selectServices . closest (…" at bounding box center [514, 275] width 587 height 382
click at [408, 199] on div "if ( ! Object . keys ( packagingTypes ) . length ) { selectServices . closest (…" at bounding box center [514, 275] width 587 height 382
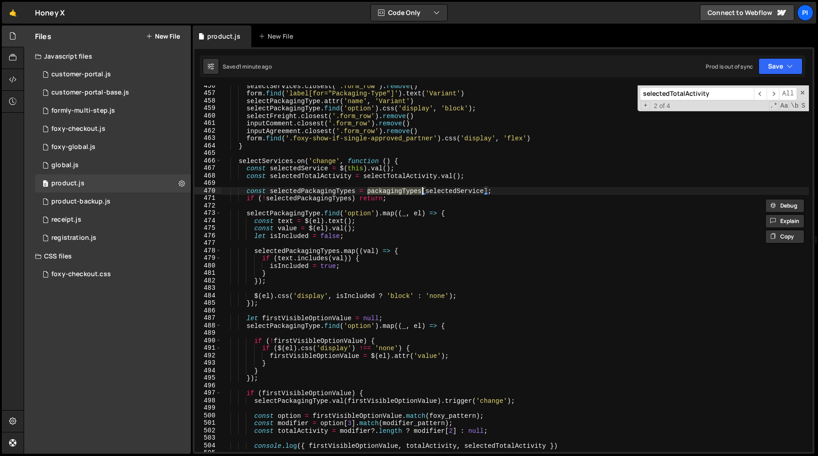
scroll to position [3414, 0]
click at [283, 210] on div "selectServices . closest ( '.form_row' ) . remove ( ) form . find ( 'label[for=…" at bounding box center [514, 273] width 587 height 382
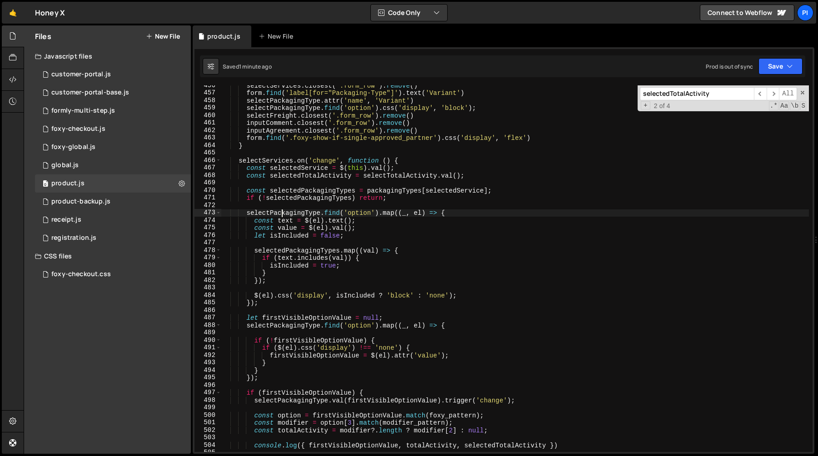
click at [283, 210] on div "selectServices . closest ( '.form_row' ) . remove ( ) form . find ( 'label[for=…" at bounding box center [514, 273] width 587 height 382
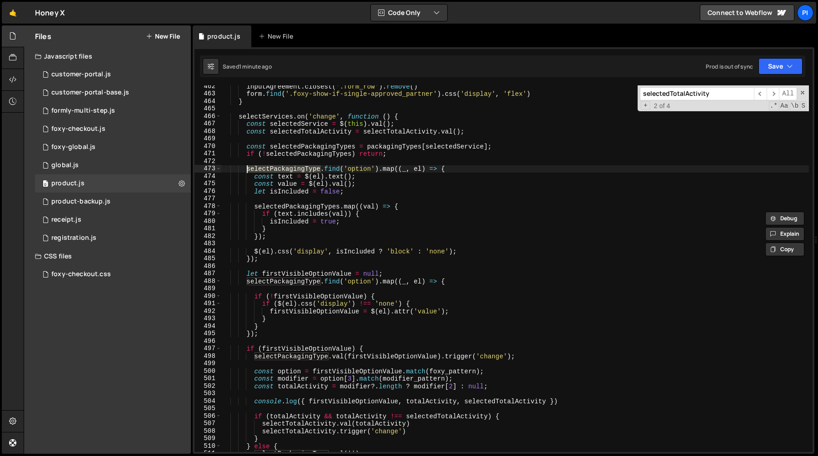
scroll to position [3460, 0]
click at [293, 207] on div "inputAgreement . closest ( '.form_row' ) . remove ( ) form . find ( '.foxy-show…" at bounding box center [514, 272] width 587 height 382
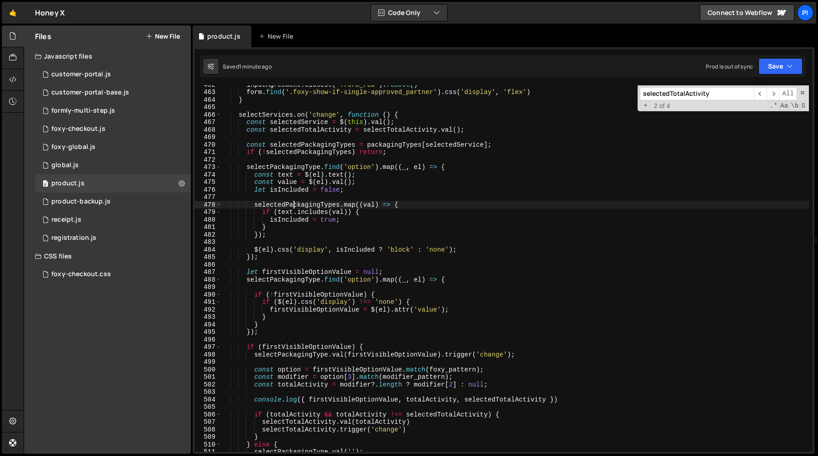
click at [293, 207] on div "inputAgreement . closest ( '.form_row' ) . remove ( ) form . find ( '.foxy-show…" at bounding box center [514, 272] width 587 height 382
click at [317, 209] on div "inputAgreement . closest ( '.form_row' ) . remove ( ) form . find ( '.foxy-show…" at bounding box center [514, 272] width 587 height 382
click at [343, 150] on div "inputAgreement . closest ( '.form_row' ) . remove ( ) form . find ( '.foxy-show…" at bounding box center [514, 272] width 587 height 382
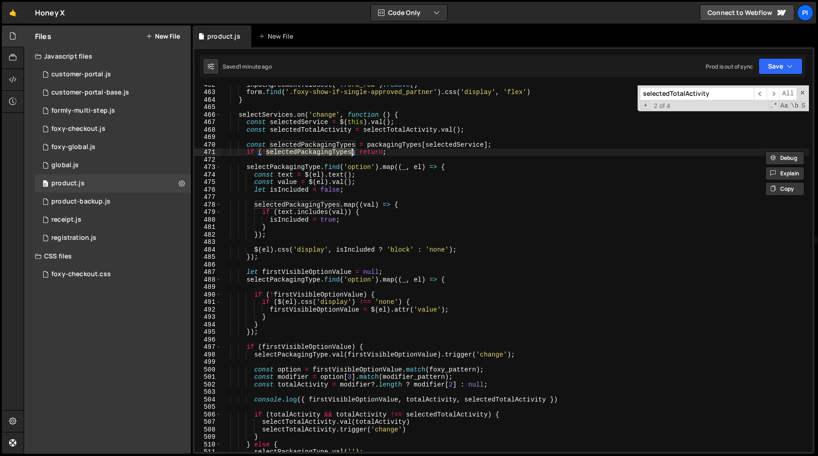
click at [390, 149] on div "inputAgreement . closest ( '.form_row' ) . remove ( ) form . find ( '.foxy-show…" at bounding box center [514, 272] width 587 height 382
click at [399, 144] on div "inputAgreement . closest ( '.form_row' ) . remove ( ) form . find ( '.foxy-show…" at bounding box center [514, 272] width 587 height 382
type textarea "const selectedPackagingTypes = packagingTypes[selectedService];"
click at [399, 144] on div "inputAgreement . closest ( '.form_row' ) . remove ( ) form . find ( '.foxy-show…" at bounding box center [514, 272] width 587 height 382
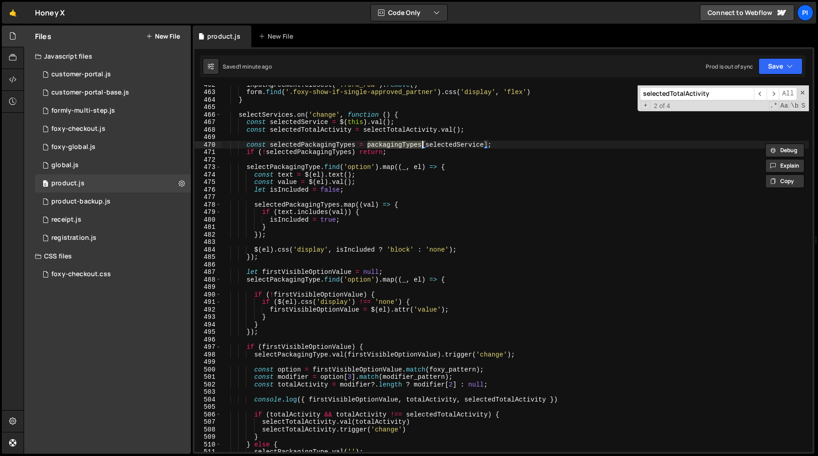
click at [331, 158] on div "inputAgreement . closest ( '.form_row' ) . remove ( ) form . find ( '.foxy-show…" at bounding box center [514, 272] width 587 height 382
click at [283, 169] on div "inputAgreement . closest ( '.form_row' ) . remove ( ) form . find ( '.foxy-show…" at bounding box center [514, 272] width 587 height 382
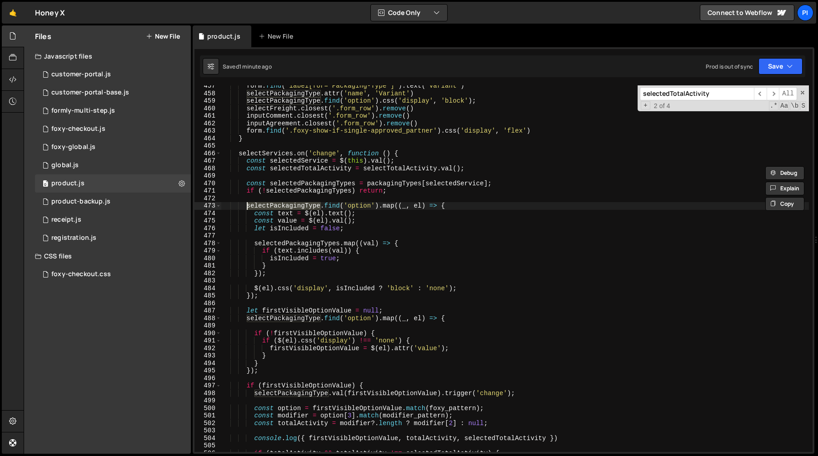
scroll to position [3421, 0]
click at [304, 183] on div "form . find ( 'label[for="Packaging-Type"]' ) . text ( 'Variant' ) selectPackag…" at bounding box center [514, 274] width 587 height 382
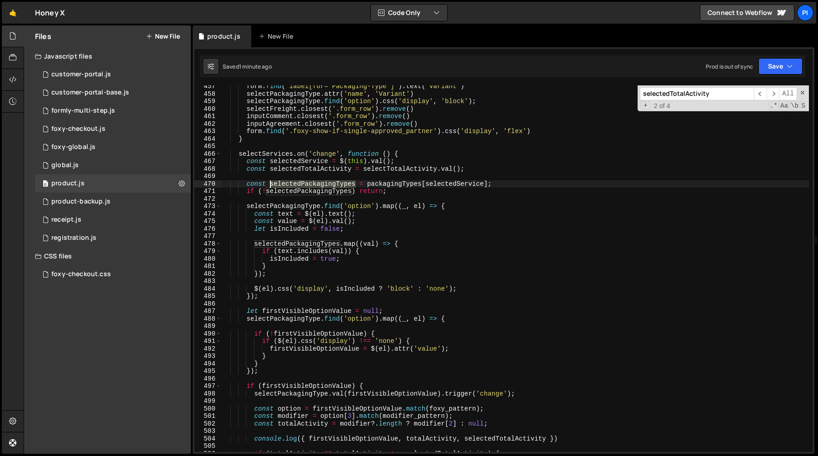
click at [304, 183] on div "form . find ( 'label[for="Packaging-Type"]' ) . text ( 'Variant' ) selectPackag…" at bounding box center [514, 274] width 587 height 382
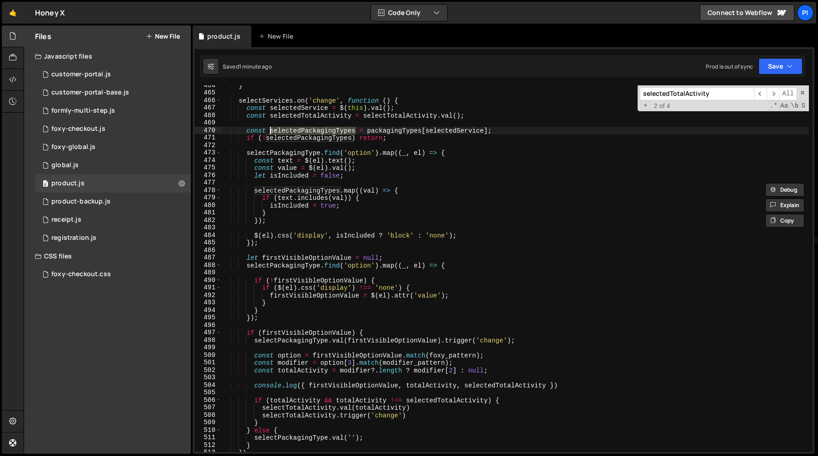
scroll to position [3494, 0]
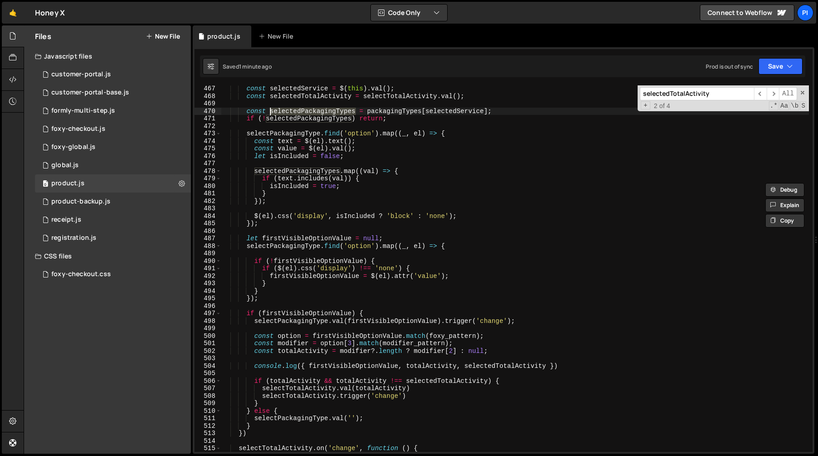
click at [255, 174] on div "const selectedService = $ ( this ) . val ( ) ; const selectedTotalActivity = se…" at bounding box center [514, 276] width 587 height 382
type textarea "[DOMAIN_NAME]((val) => {"
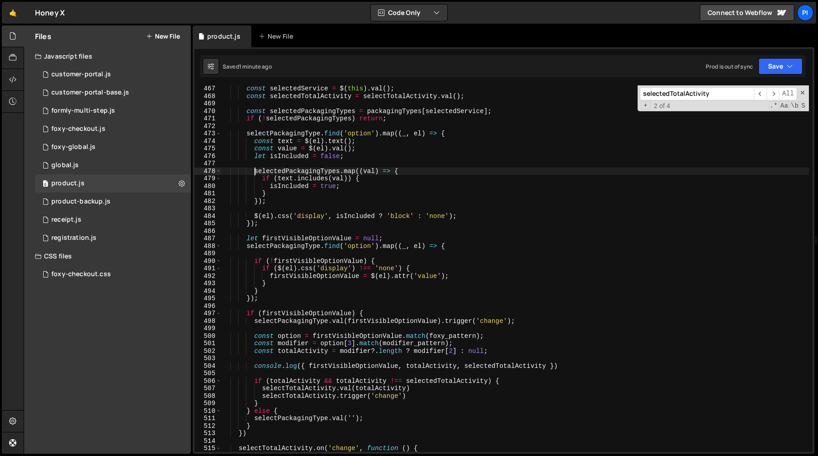
click at [300, 170] on div "const selectedService = $ ( this ) . val ( ) ; const selectedTotalActivity = se…" at bounding box center [514, 276] width 587 height 382
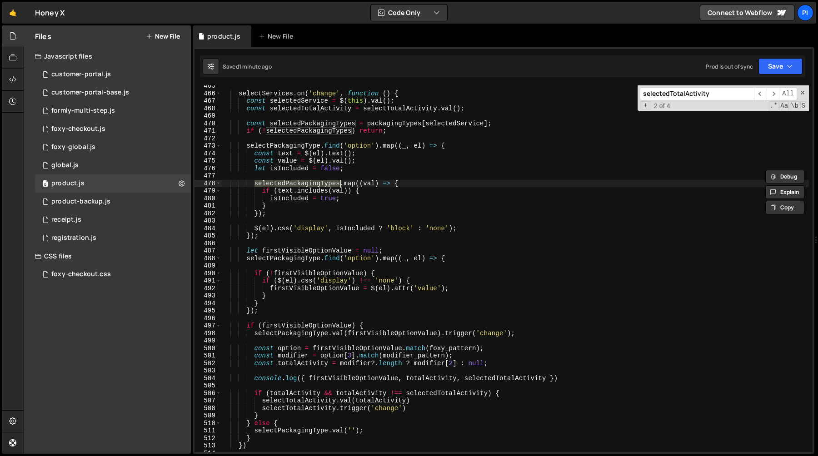
scroll to position [3481, 0]
click at [341, 179] on div "selectServices . on ( 'change' , function ( ) { const selectedService = $ ( thi…" at bounding box center [514, 273] width 587 height 382
click at [314, 187] on div "selectServices . on ( 'change' , function ( ) { const selectedService = $ ( thi…" at bounding box center [514, 273] width 587 height 382
click at [295, 181] on div "selectServices . on ( 'change' , function ( ) { const selectedService = $ ( thi…" at bounding box center [514, 273] width 587 height 382
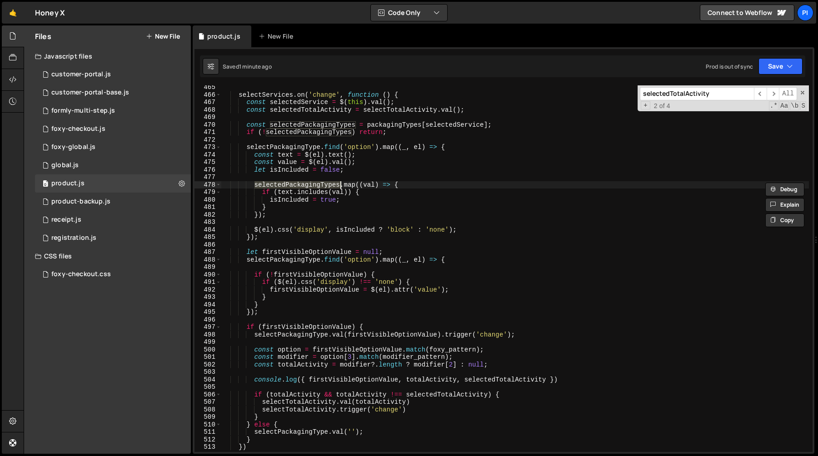
scroll to position [3470, 0]
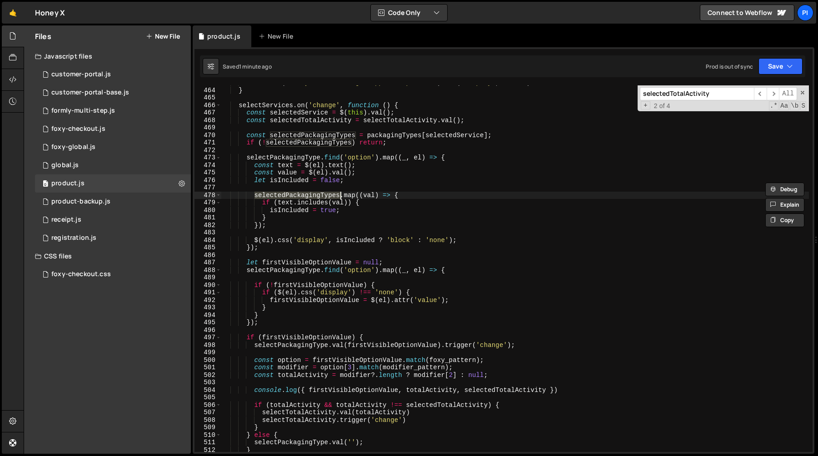
click at [370, 193] on div "form . find ( '.foxy-show-if-single-approved_partner' ) . css ( 'display' , 'fl…" at bounding box center [514, 270] width 587 height 382
click at [341, 193] on div "form . find ( '.foxy-show-if-single-approved_partner' ) . css ( 'display' , 'fl…" at bounding box center [514, 270] width 587 height 382
click at [375, 194] on div "form . find ( '.foxy-show-if-single-approved_partner' ) . css ( 'display' , 'fl…" at bounding box center [514, 270] width 587 height 382
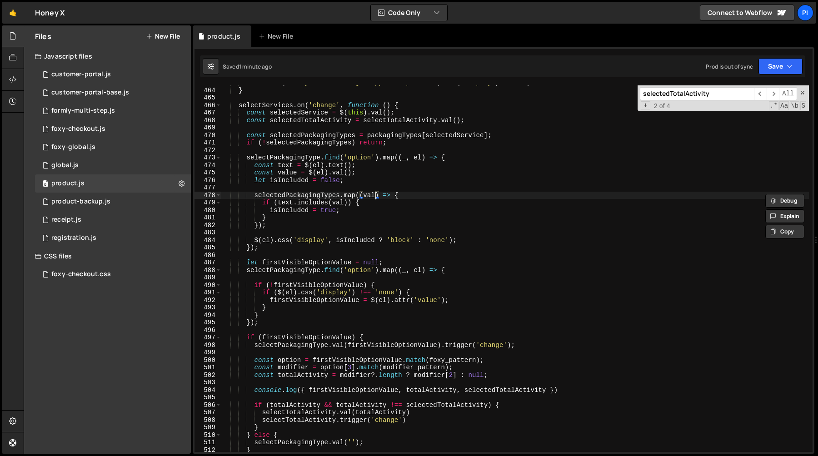
click at [375, 194] on div "form . find ( '.foxy-show-if-single-approved_partner' ) . css ( 'display' , 'fl…" at bounding box center [514, 270] width 587 height 382
click at [283, 201] on div "form . find ( '.foxy-show-if-single-approved_partner' ) . css ( 'display' , 'fl…" at bounding box center [514, 270] width 587 height 382
click at [334, 201] on div "form . find ( '.foxy-show-if-single-approved_partner' ) . css ( 'display' , 'fl…" at bounding box center [514, 270] width 587 height 382
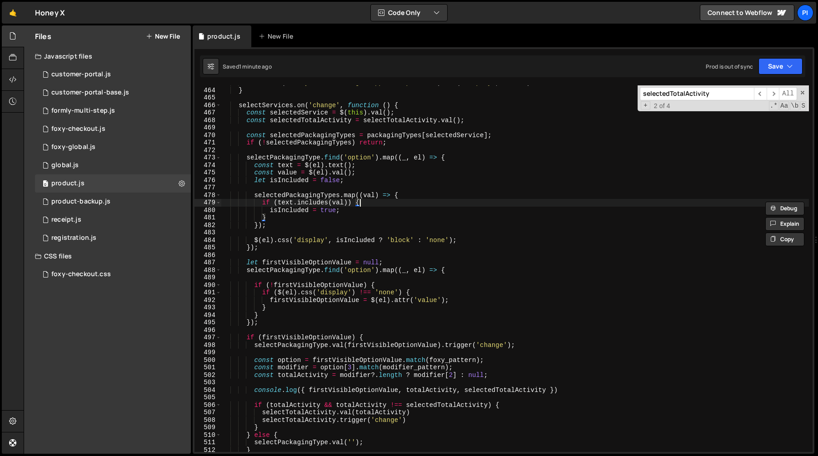
click at [361, 201] on div "form . find ( '.foxy-show-if-single-approved_partner' ) . css ( 'display' , 'fl…" at bounding box center [514, 270] width 587 height 382
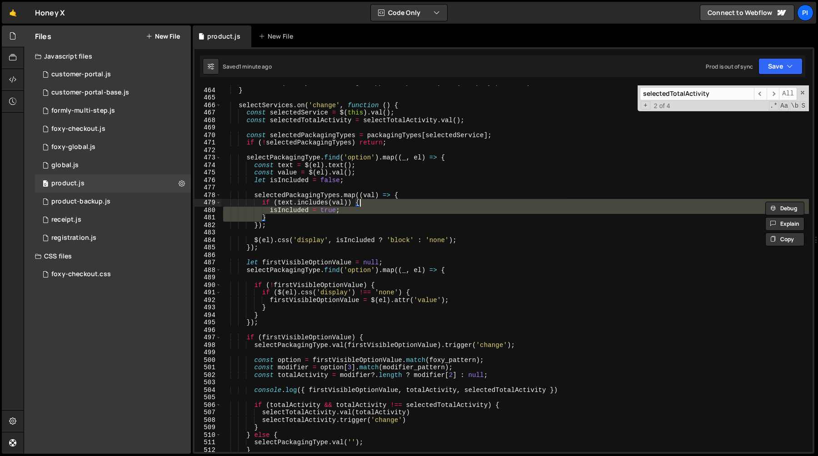
click at [373, 201] on div "form . find ( '.foxy-show-if-single-approved_partner' ) . css ( 'display' , 'fl…" at bounding box center [514, 268] width 587 height 367
type textarea "if (text.includes(val)) {"
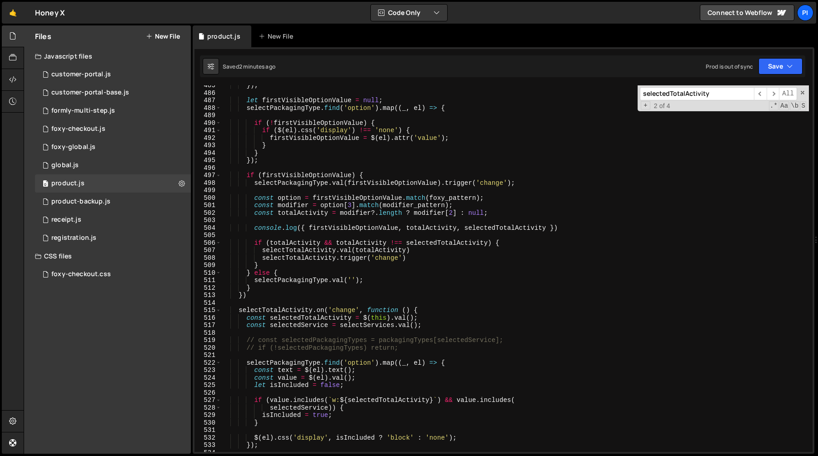
scroll to position [3640, 0]
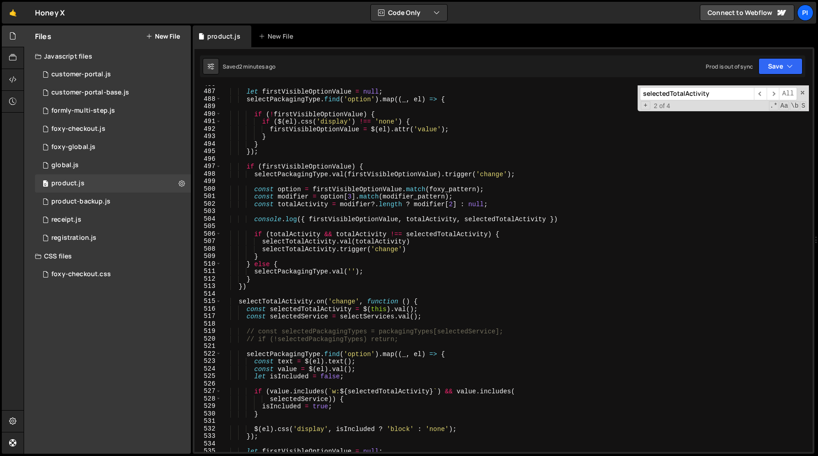
click at [370, 383] on div "let firstVisibleOptionValue = null ; selectPackagingType . find ( 'option' ) . …" at bounding box center [514, 271] width 587 height 382
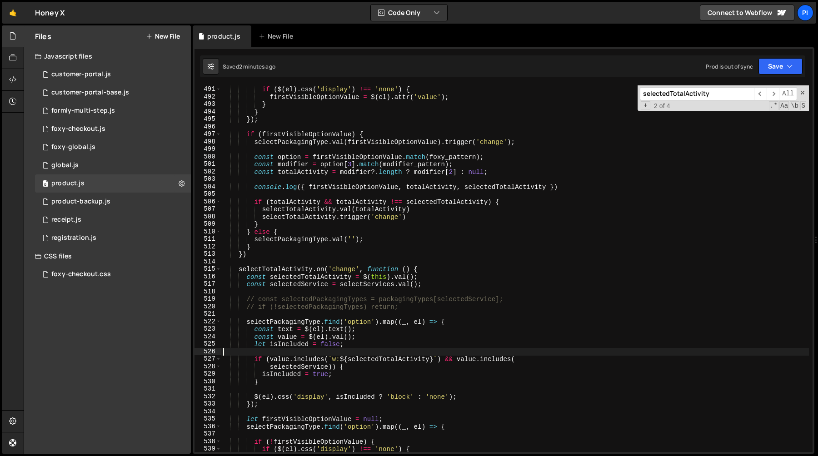
scroll to position [3691, 0]
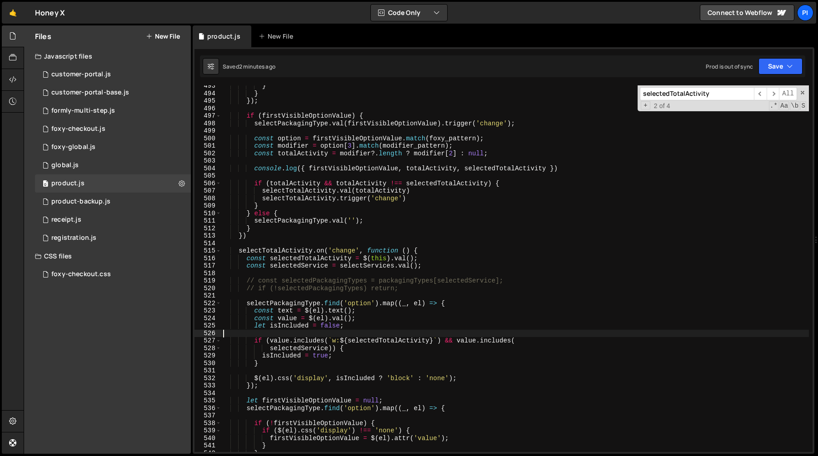
click at [464, 336] on div "} } }) ; if ( firstVisibleOptionValue ) { selectPackagingType . val ( firstVisi…" at bounding box center [514, 273] width 587 height 382
click at [460, 341] on div "} } }) ; if ( firstVisibleOptionValue ) { selectPackagingType . val ( firstVisi…" at bounding box center [514, 273] width 587 height 382
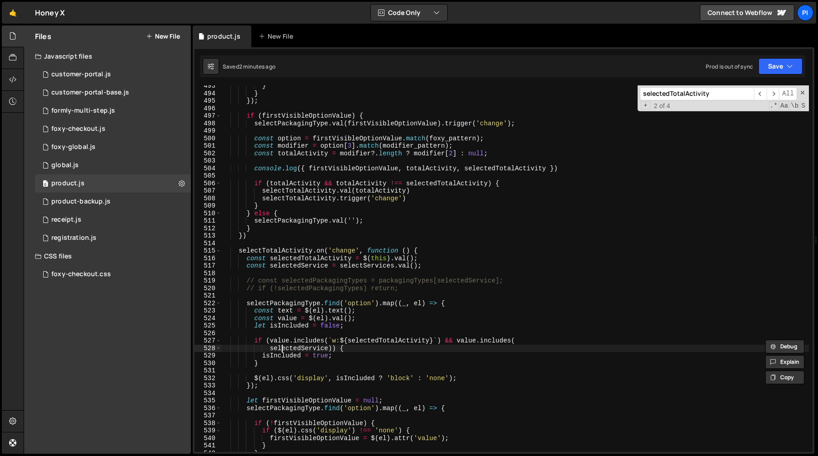
click at [282, 350] on div "} } }) ; if ( firstVisibleOptionValue ) { selectPackagingType . val ( firstVisi…" at bounding box center [514, 273] width 587 height 382
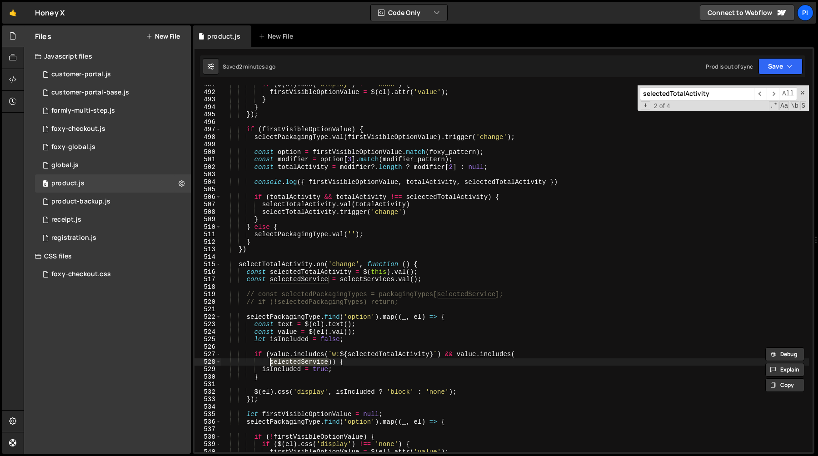
click at [302, 365] on div "if ( $ ( el ) . css ( 'display' ) !== 'none' ) { firstVisibleOptionValue = $ ( …" at bounding box center [514, 268] width 587 height 367
click at [302, 365] on div "if ( $ ( el ) . css ( 'display' ) !== 'none' ) { firstVisibleOptionValue = $ ( …" at bounding box center [514, 272] width 587 height 382
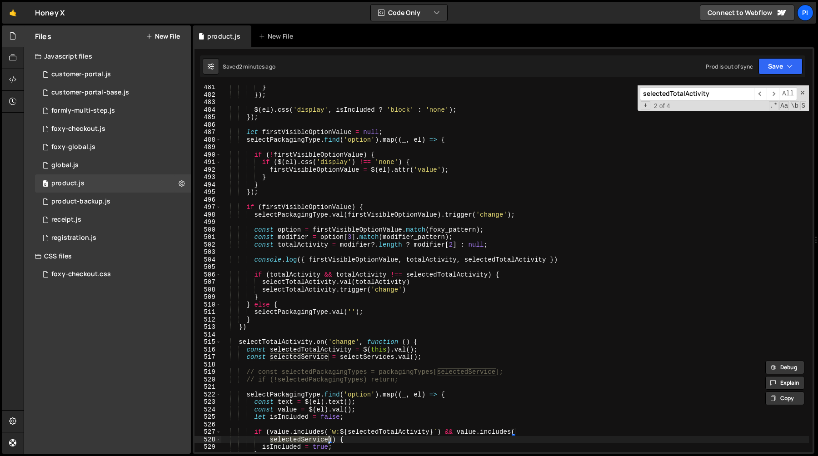
scroll to position [3599, 0]
click at [424, 383] on div "} }) ; $ ( el ) . css ( 'display' , isIncluded ? 'block' : 'none' ) ; }) ; let …" at bounding box center [514, 275] width 587 height 382
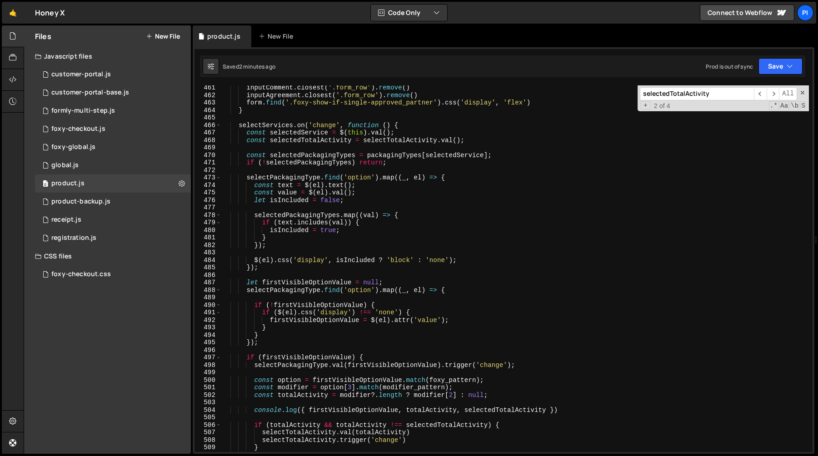
scroll to position [3445, 0]
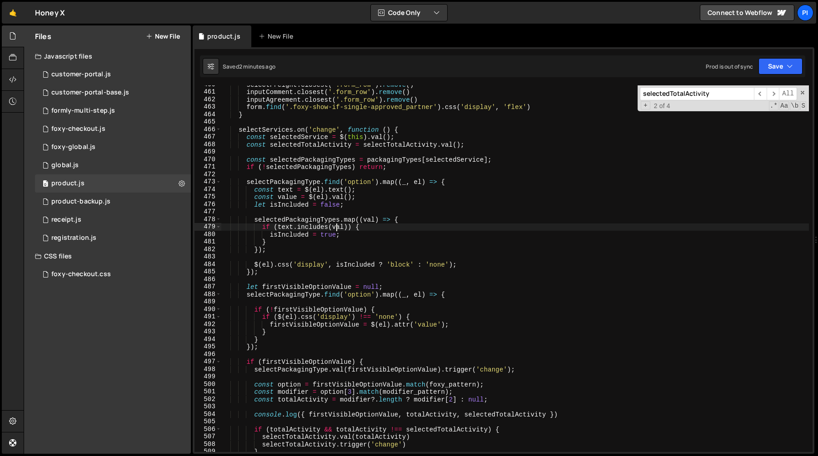
click at [337, 226] on div "selectFreight . closest ( '.form_row' ) . remove ( ) inputComment . closest ( '…" at bounding box center [514, 272] width 587 height 382
click at [245, 158] on div "selectFreight . closest ( '.form_row' ) . remove ( ) inputComment . closest ( '…" at bounding box center [514, 272] width 587 height 382
click at [401, 169] on div "selectFreight . closest ( '.form_row' ) . remove ( ) inputComment . closest ( '…" at bounding box center [514, 272] width 587 height 382
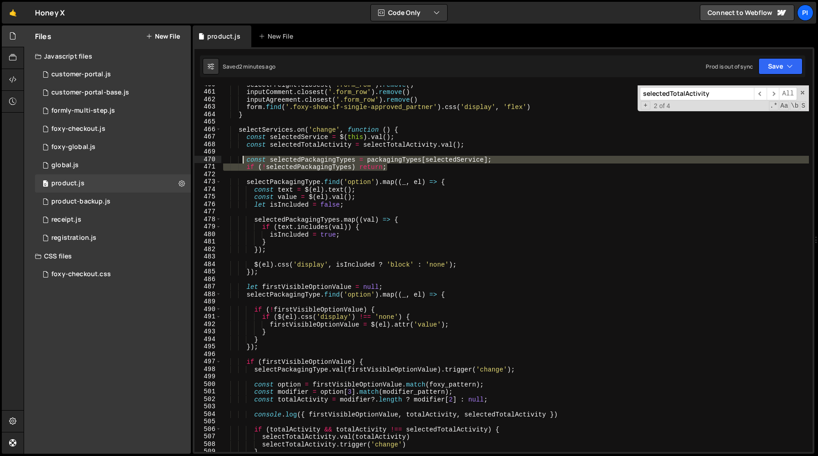
click at [244, 160] on div "selectFreight . closest ( '.form_row' ) . remove ( ) inputComment . closest ( '…" at bounding box center [514, 272] width 587 height 382
click at [244, 158] on div "selectFreight . closest ( '.form_row' ) . remove ( ) inputComment . closest ( '…" at bounding box center [514, 268] width 587 height 367
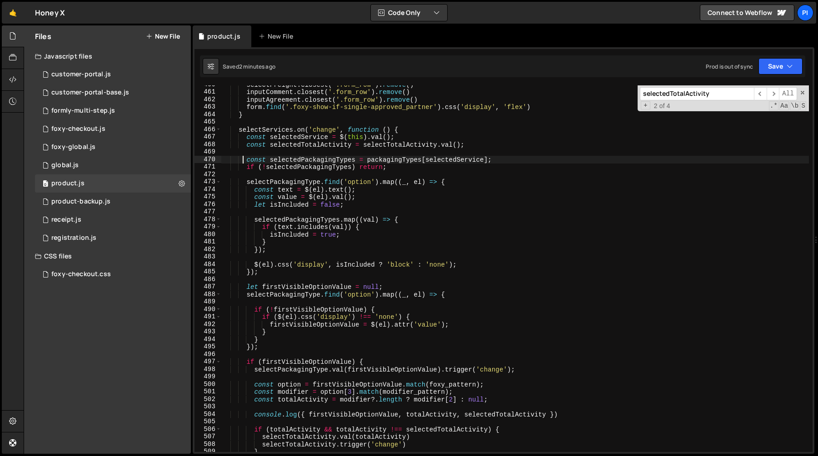
click at [246, 159] on div "selectFreight . closest ( '.form_row' ) . remove ( ) inputComment . closest ( '…" at bounding box center [514, 272] width 587 height 382
click at [391, 169] on div "selectFreight . closest ( '.form_row' ) . remove ( ) inputComment . closest ( '…" at bounding box center [514, 272] width 587 height 382
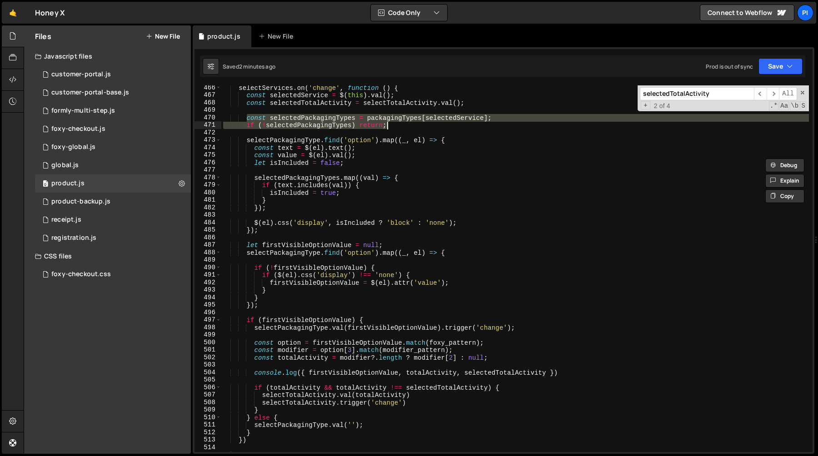
scroll to position [3689, 0]
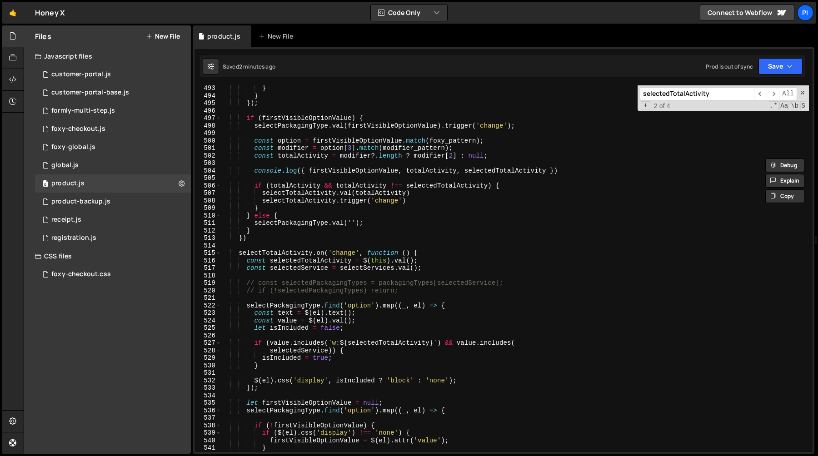
click at [278, 284] on div "} } }) ; if ( firstVisibleOptionValue ) { selectPackagingType . val ( firstVisi…" at bounding box center [514, 276] width 587 height 382
click at [320, 285] on div "} } }) ; if ( firstVisibleOptionValue ) { selectPackagingType . val ( firstVisi…" at bounding box center [514, 276] width 587 height 382
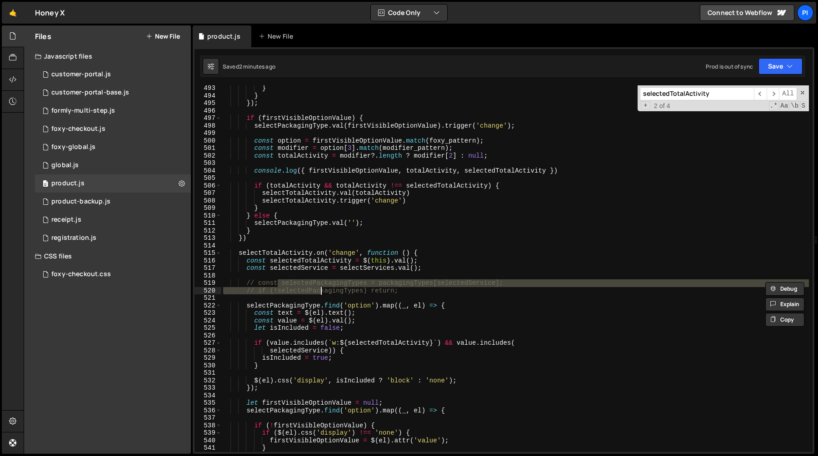
click at [322, 289] on div "} } }) ; if ( firstVisibleOptionValue ) { selectPackagingType . val ( firstVisi…" at bounding box center [514, 276] width 587 height 382
click at [405, 293] on div "} } }) ; if ( firstVisibleOptionValue ) { selectPackagingType . val ( firstVisi…" at bounding box center [514, 276] width 587 height 382
type textarea "if (!selectedPackagingTypes) return;"
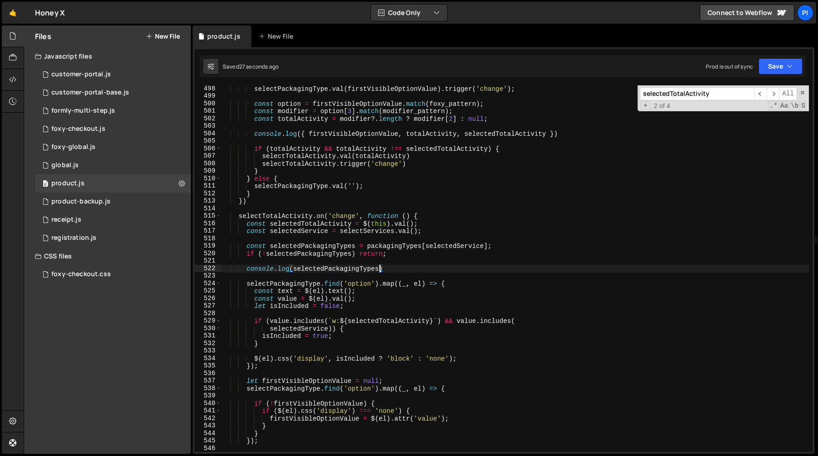
scroll to position [3740, 0]
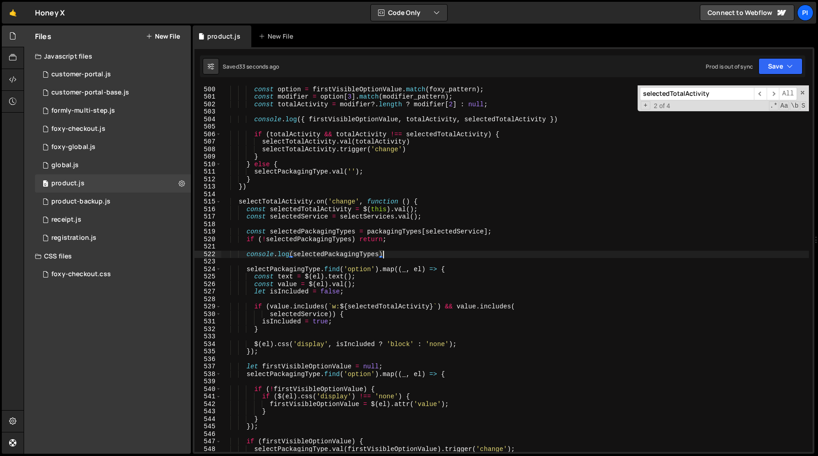
click at [400, 254] on div "const option = firstVisibleOptionValue . match ( foxy_pattern ) ; const modifie…" at bounding box center [514, 269] width 587 height 382
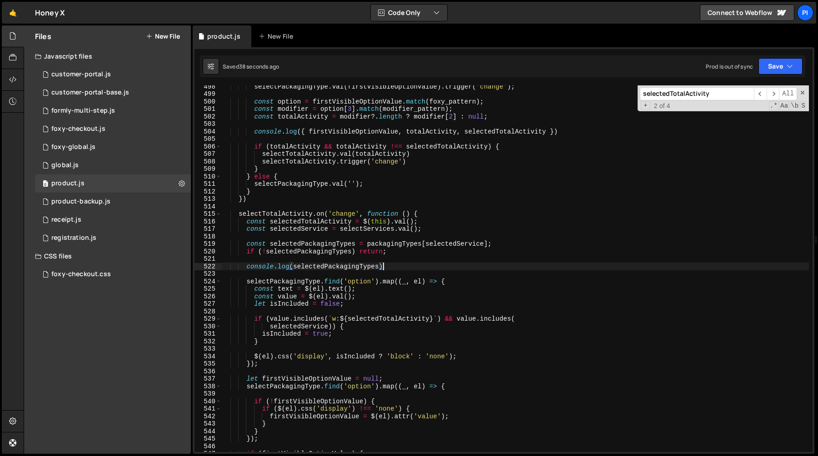
scroll to position [3727, 0]
click at [458, 320] on div "selectPackagingType . val ( firstVisibleOptionValue ) . trigger ( 'change' ) ; …" at bounding box center [514, 275] width 587 height 382
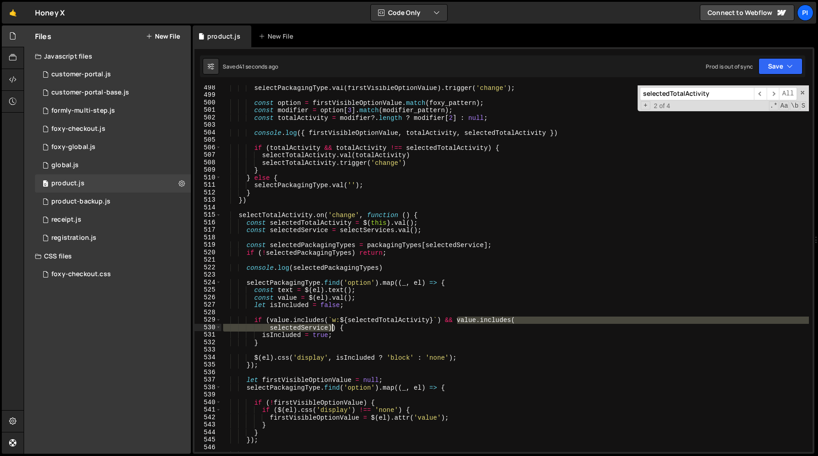
click at [331, 328] on div "selectPackagingType . val ( firstVisibleOptionValue ) . trigger ( 'change' ) ; …" at bounding box center [514, 275] width 587 height 382
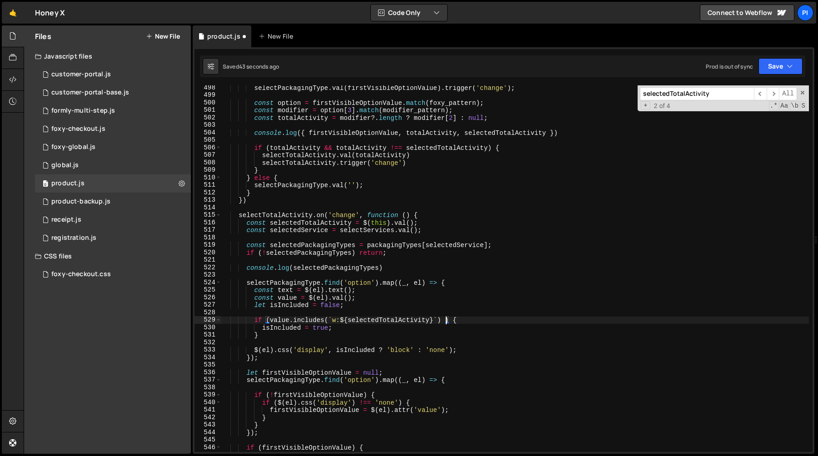
type textarea "if (value.includes(`w:${selectedTotalActivity}`)) {"
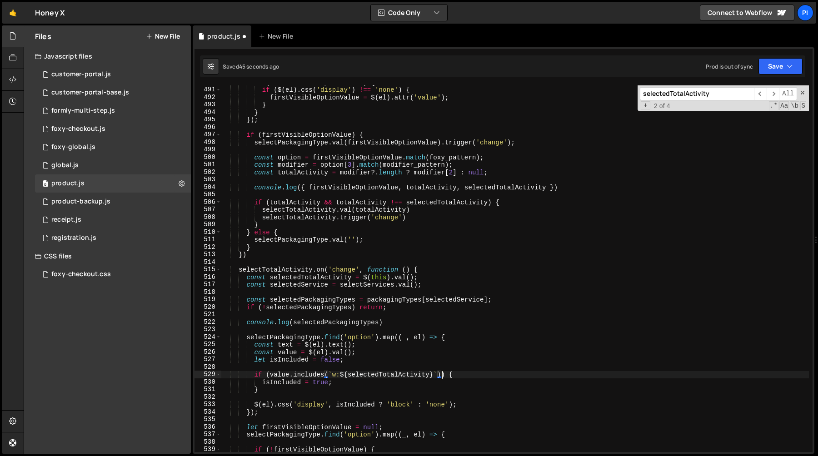
scroll to position [3672, 0]
click at [257, 369] on div "if ( ! firstVisibleOptionValue ) { if ( $ ( el ) . css ( 'display' ) !== 'none'…" at bounding box center [514, 270] width 587 height 382
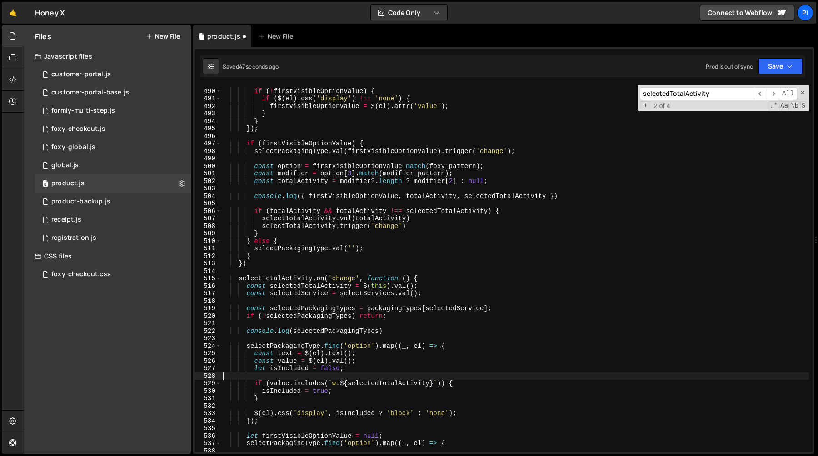
scroll to position [3662, 0]
click at [442, 385] on div "if ( ! firstVisibleOptionValue ) { if ( $ ( el ) . css ( 'display' ) !== 'none'…" at bounding box center [514, 273] width 587 height 382
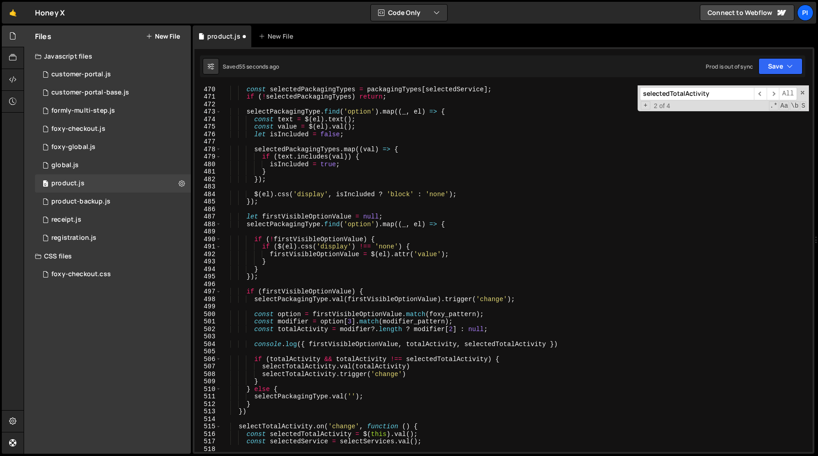
scroll to position [3517, 0]
click at [252, 146] on div "const selectedPackagingTypes = packagingTypes [ selectedService ] ; if ( ! sele…" at bounding box center [514, 275] width 587 height 382
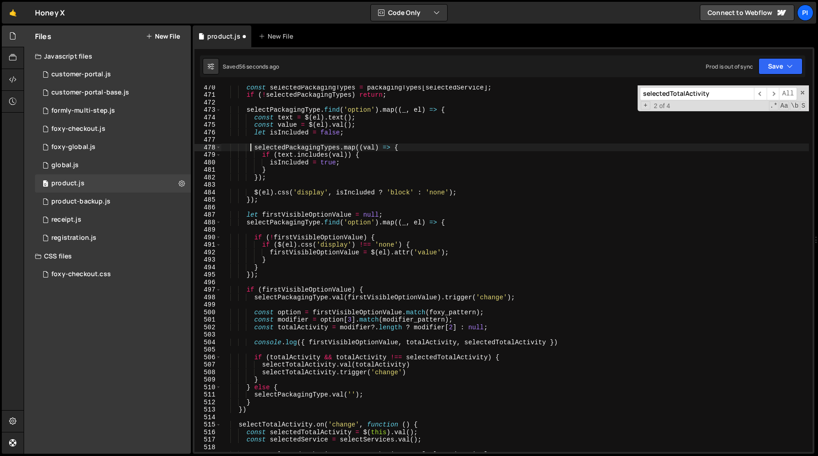
click at [282, 183] on div "const selectedPackagingTypes = packagingTypes [ selectedService ] ; if ( ! sele…" at bounding box center [514, 275] width 587 height 382
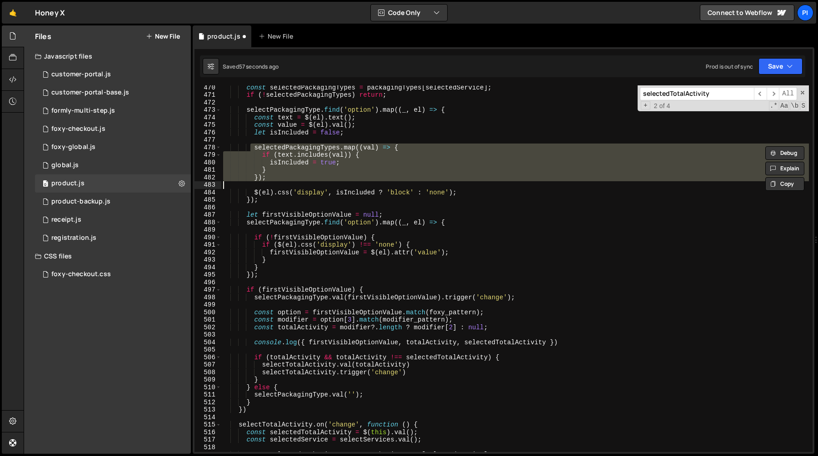
type textarea "} });"
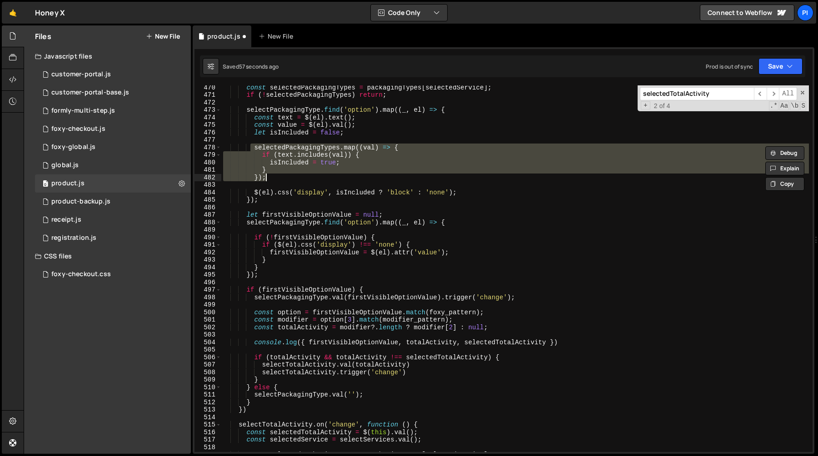
click at [284, 177] on div "const selectedPackagingTypes = packagingTypes [ selectedService ] ; if ( ! sele…" at bounding box center [514, 275] width 587 height 382
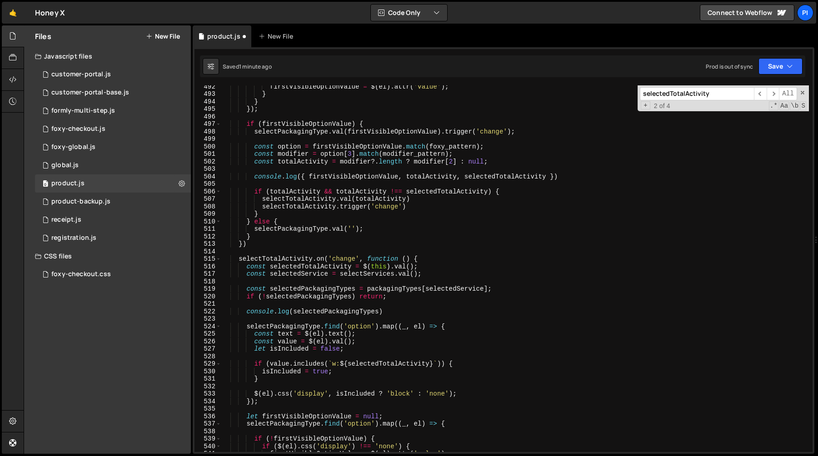
scroll to position [3707, 0]
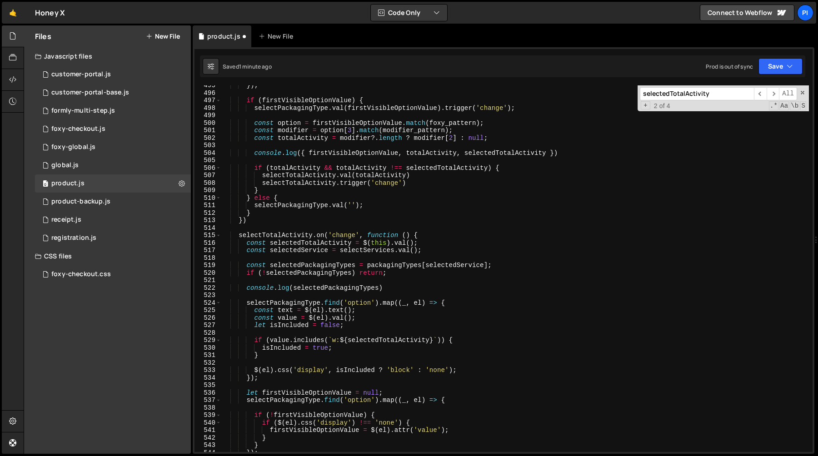
click at [310, 333] on div "}) ; if ( firstVisibleOptionValue ) { selectPackagingType . val ( firstVisibleO…" at bounding box center [514, 273] width 587 height 382
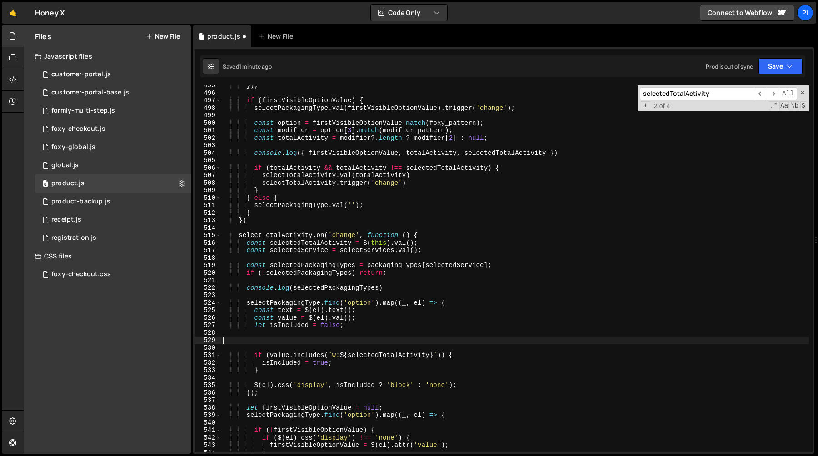
paste textarea "});"
type textarea "});"
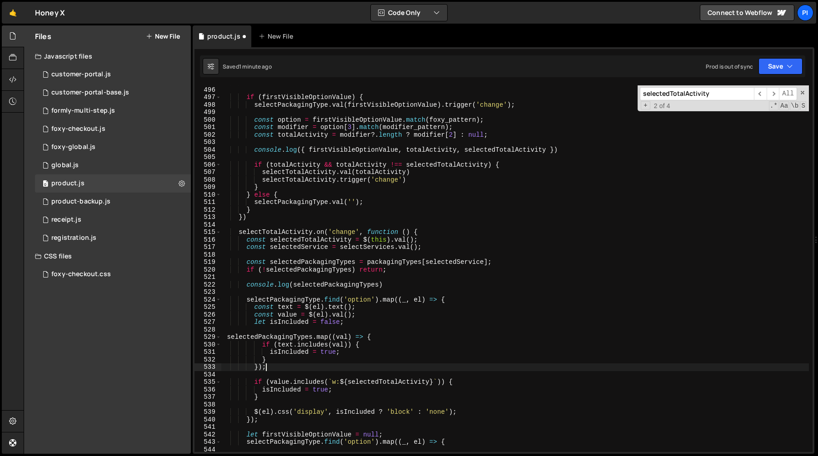
scroll to position [3715, 0]
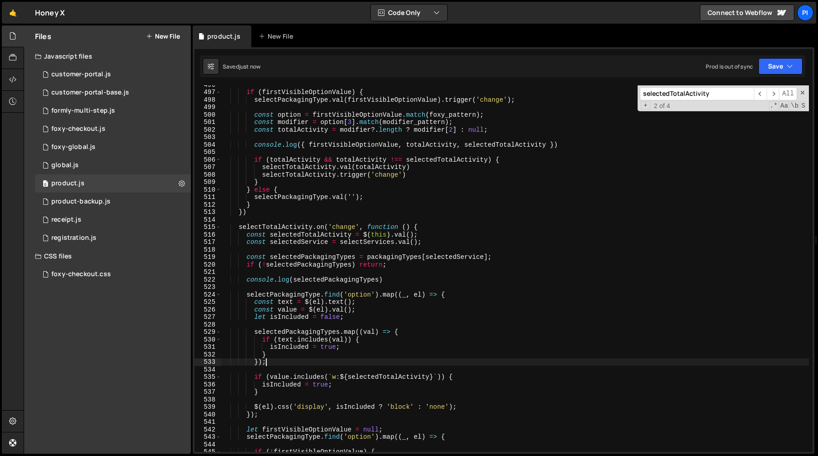
click at [278, 325] on div "if ( firstVisibleOptionValue ) { selectPackagingType . val ( firstVisibleOption…" at bounding box center [514, 272] width 587 height 382
click at [265, 328] on div "if ( firstVisibleOptionValue ) { selectPackagingType . val ( firstVisibleOption…" at bounding box center [514, 272] width 587 height 382
click at [280, 333] on div "if ( firstVisibleOptionValue ) { selectPackagingType . val ( firstVisibleOption…" at bounding box center [514, 272] width 587 height 382
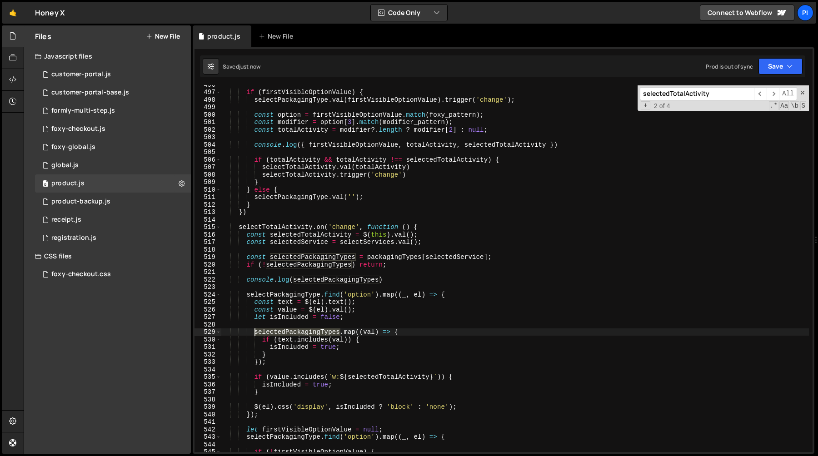
click at [280, 333] on div "if ( firstVisibleOptionValue ) { selectPackagingType . val ( firstVisibleOption…" at bounding box center [514, 272] width 587 height 382
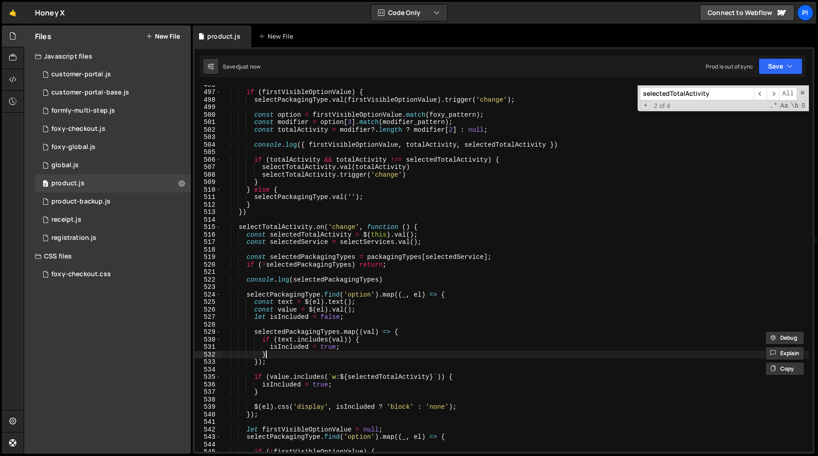
click at [347, 358] on div "if ( firstVisibleOptionValue ) { selectPackagingType . val ( firstVisibleOption…" at bounding box center [514, 272] width 587 height 382
type textarea "}"
click at [273, 322] on div "if ( firstVisibleOptionValue ) { selectPackagingType . val ( firstVisibleOption…" at bounding box center [514, 272] width 587 height 382
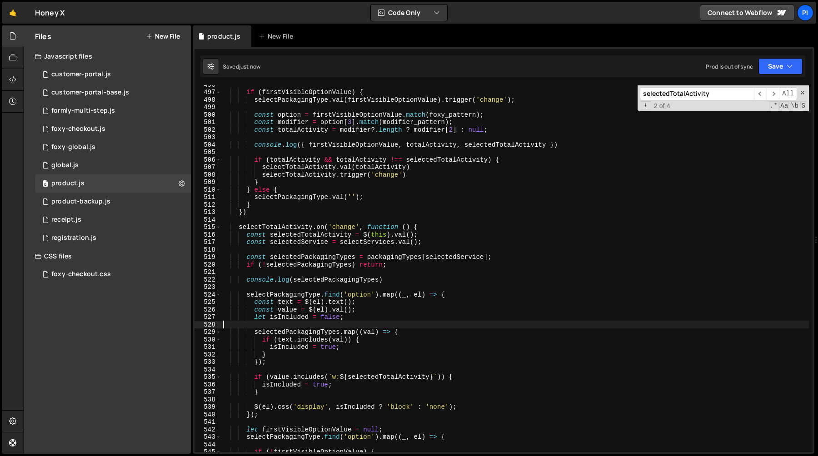
click at [278, 332] on div "if ( firstVisibleOptionValue ) { selectPackagingType . val ( firstVisibleOption…" at bounding box center [514, 272] width 587 height 382
click at [333, 354] on div "if ( firstVisibleOptionValue ) { selectPackagingType . val ( firstVisibleOption…" at bounding box center [514, 272] width 587 height 382
click at [283, 336] on div "if ( firstVisibleOptionValue ) { selectPackagingType . val ( firstVisibleOption…" at bounding box center [514, 272] width 587 height 382
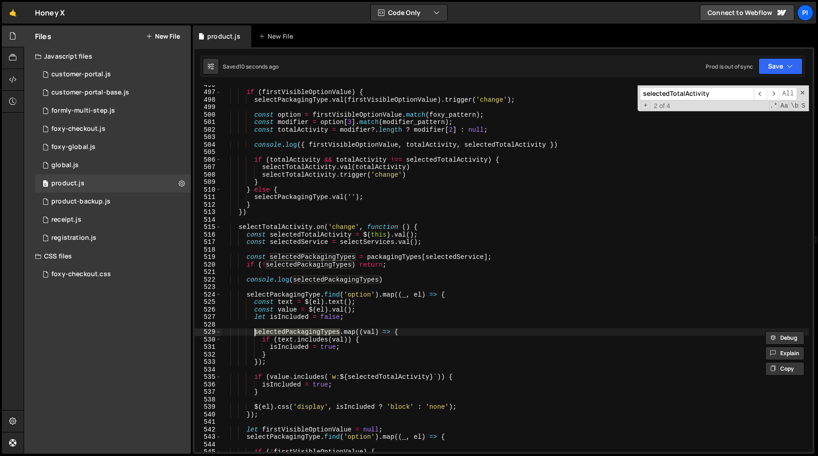
click at [285, 339] on div "if ( firstVisibleOptionValue ) { selectPackagingType . val ( firstVisibleOption…" at bounding box center [514, 272] width 587 height 382
type textarea "if (text.includes(val)) {"
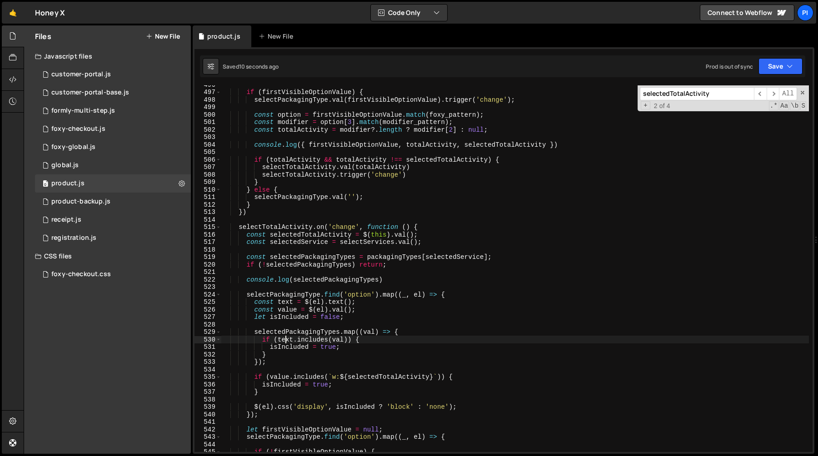
click at [285, 339] on div "if ( firstVisibleOptionValue ) { selectPackagingType . val ( firstVisibleOption…" at bounding box center [514, 272] width 587 height 382
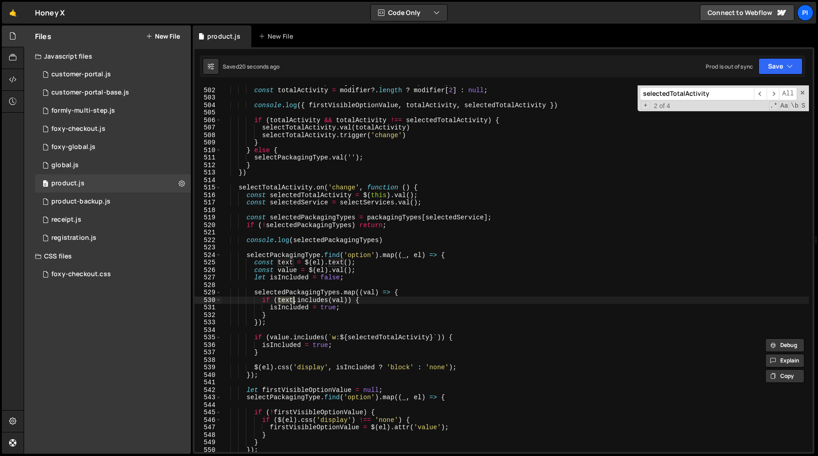
scroll to position [3762, 0]
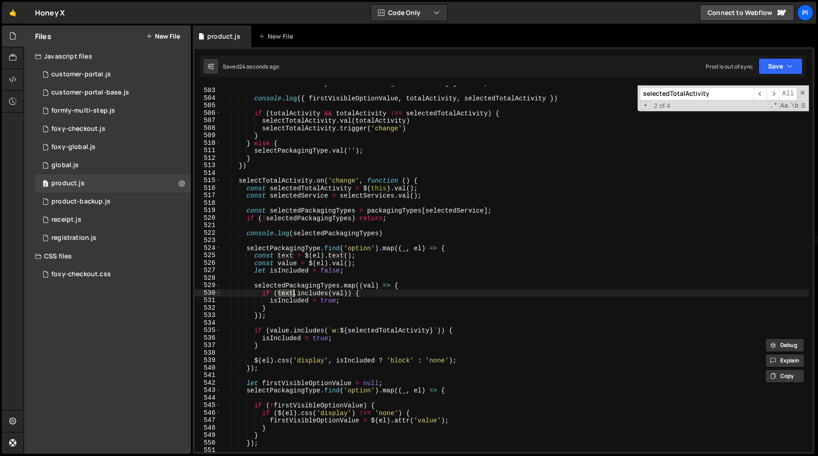
click at [283, 326] on div "const totalActivity = modifier ?. length ? modifier [ 2 ] : null ; console . lo…" at bounding box center [514, 271] width 587 height 382
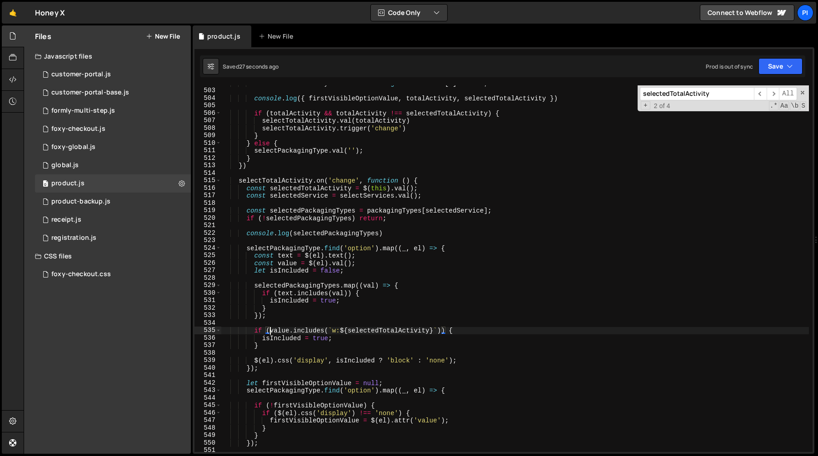
click at [270, 331] on div "const totalActivity = modifier ?. length ? modifier [ 2 ] : null ; console . lo…" at bounding box center [514, 271] width 587 height 382
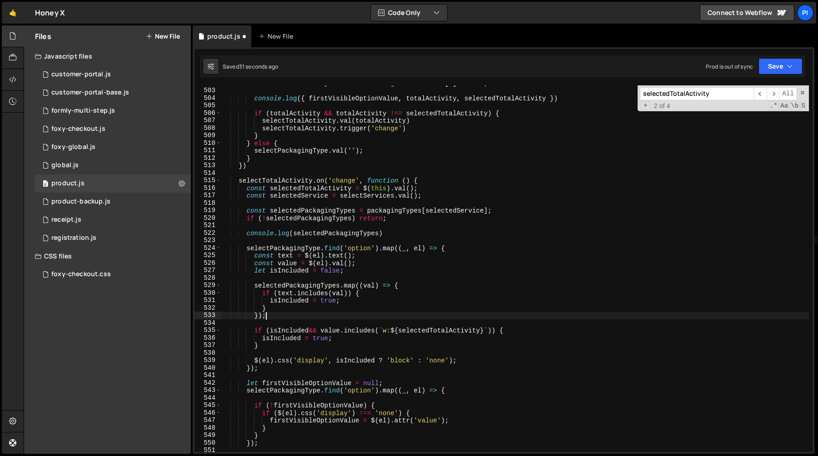
click at [325, 319] on div "const totalActivity = modifier ?. length ? modifier [ 2 ] : null ; console . lo…" at bounding box center [514, 271] width 587 height 382
click at [322, 333] on div "const totalActivity = modifier ?. length ? modifier [ 2 ] : null ; console . lo…" at bounding box center [514, 271] width 587 height 382
click at [315, 331] on div "const totalActivity = modifier ?. length ? modifier [ 2 ] : null ; console . lo…" at bounding box center [514, 271] width 587 height 382
click at [330, 331] on div "const totalActivity = modifier ?. length ? modifier [ 2 ] : null ; console . lo…" at bounding box center [514, 271] width 587 height 382
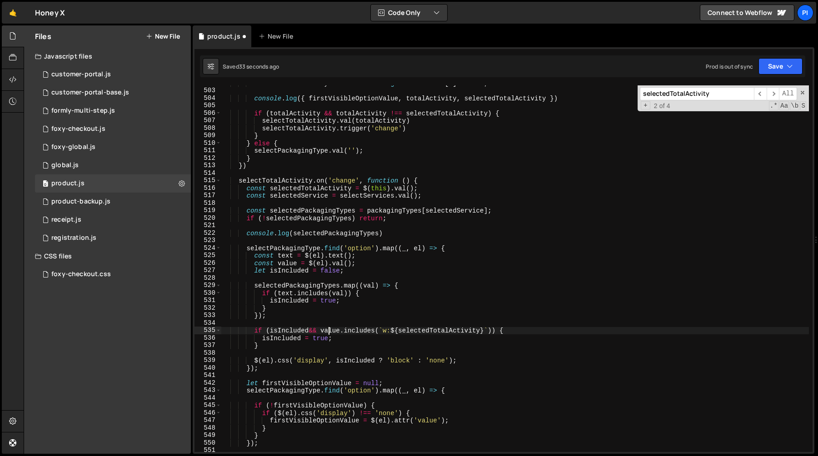
click at [319, 329] on div "const totalActivity = modifier ?. length ? modifier [ 2 ] : null ; console . lo…" at bounding box center [514, 271] width 587 height 382
type textarea "if (value.includes(`w:${selectedTotalActivity}`)) {"
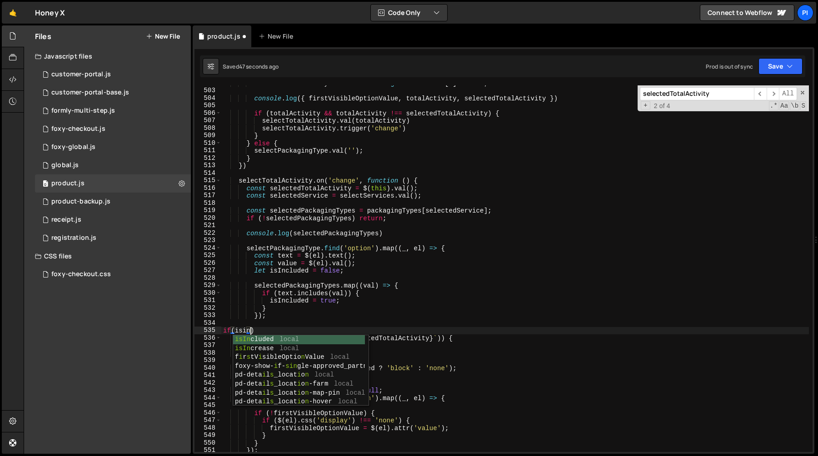
scroll to position [0, 1]
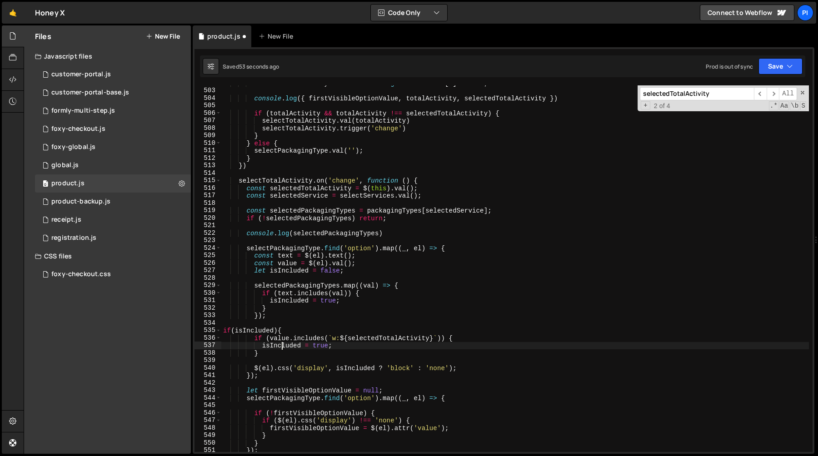
type textarea "}"
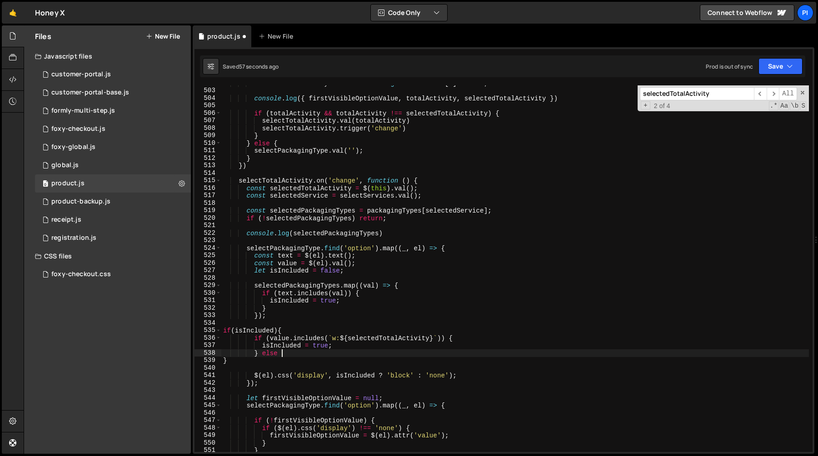
type textarea "} else {"
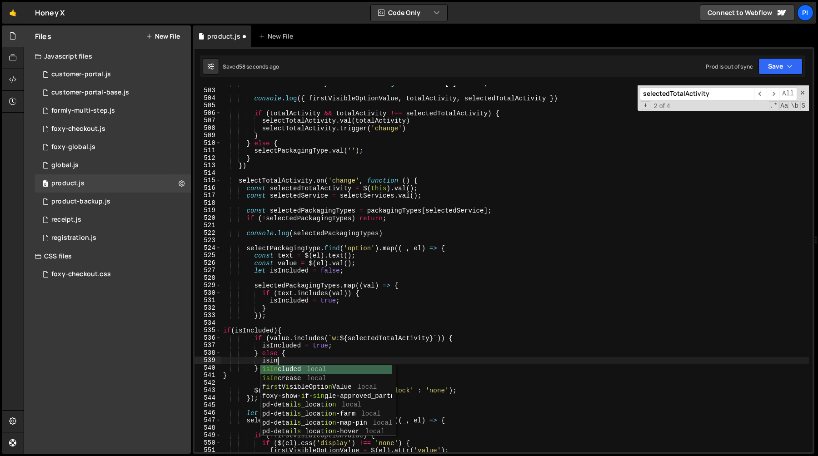
scroll to position [0, 4]
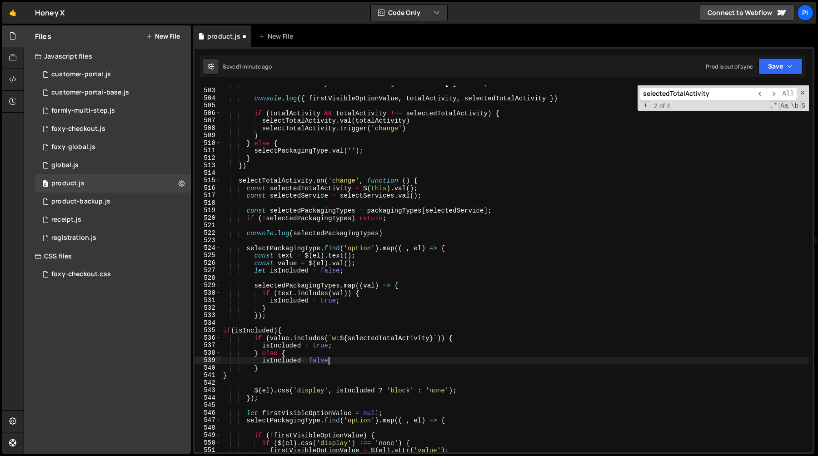
click at [336, 314] on div "const totalActivity = modifier ?. length ? modifier [ 2 ] : null ; console . lo…" at bounding box center [514, 271] width 587 height 382
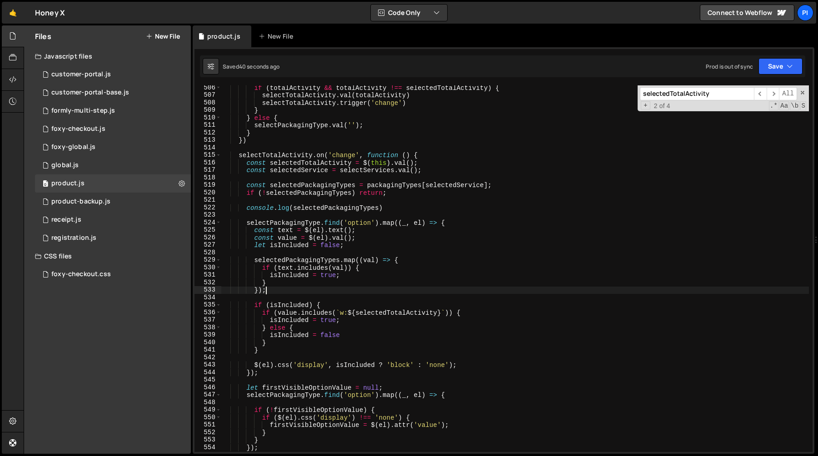
scroll to position [3732, 0]
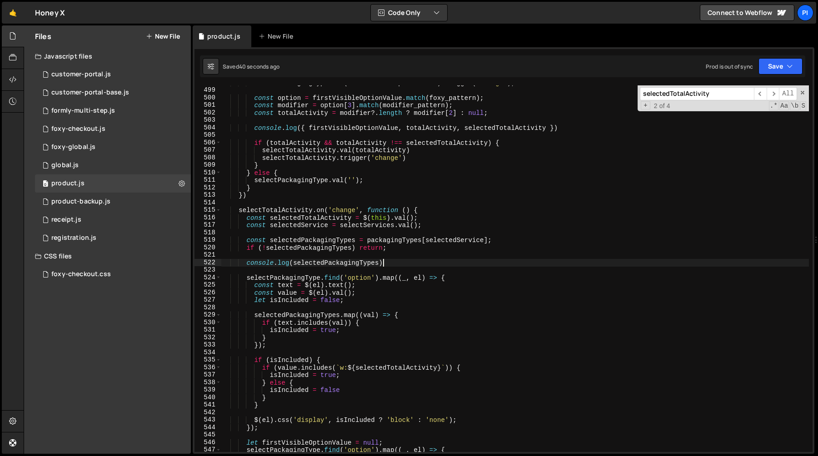
click at [388, 266] on div "selectPackagingType . val ( firstVisibleOptionValue ) . trigger ( 'change' ) ; …" at bounding box center [514, 270] width 587 height 382
type textarea "console.log(selectedPackagingTypes)"
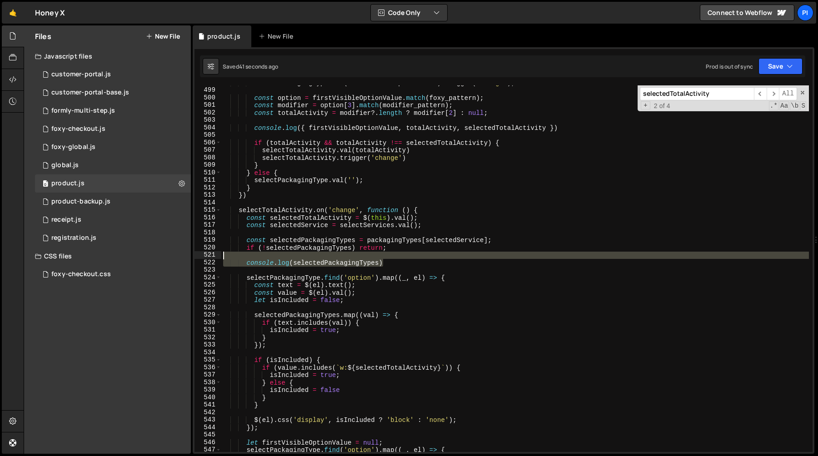
scroll to position [0, 0]
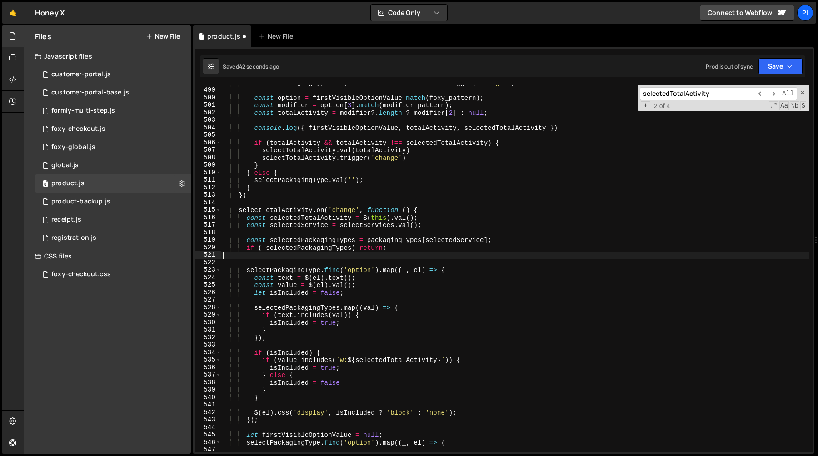
drag, startPoint x: 388, startPoint y: 266, endPoint x: 387, endPoint y: 255, distance: 11.0
click at [387, 255] on div "selectPackagingType . val ( firstVisibleOptionValue ) . trigger ( 'change' ) ; …" at bounding box center [514, 270] width 587 height 382
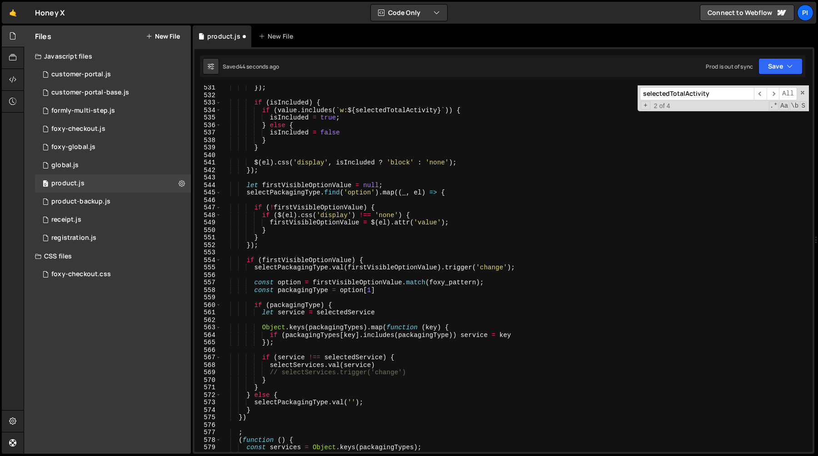
scroll to position [3972, 0]
click at [428, 378] on div "} }) ; if ( isIncluded ) { if ( value . includes ( ` w: ${ selectedTotalActivit…" at bounding box center [514, 270] width 587 height 382
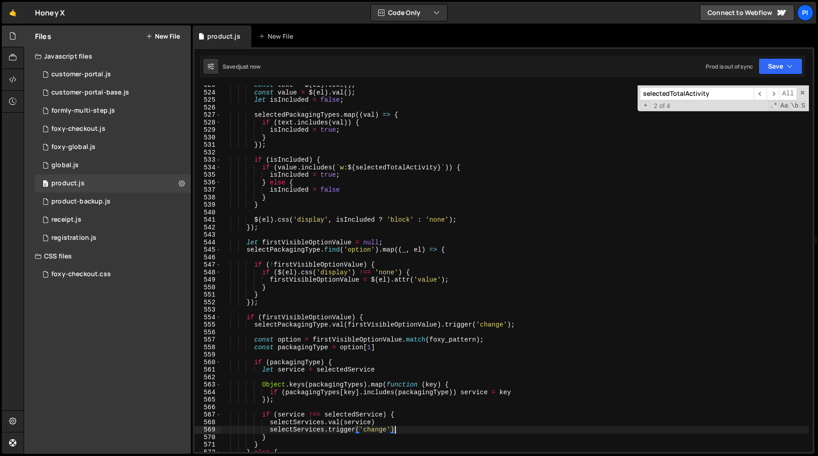
scroll to position [3916, 0]
click at [290, 321] on div "const text = $ ( el ) . text ( ) ; const value = $ ( el ) . val ( ) ; let isInc…" at bounding box center [514, 273] width 587 height 382
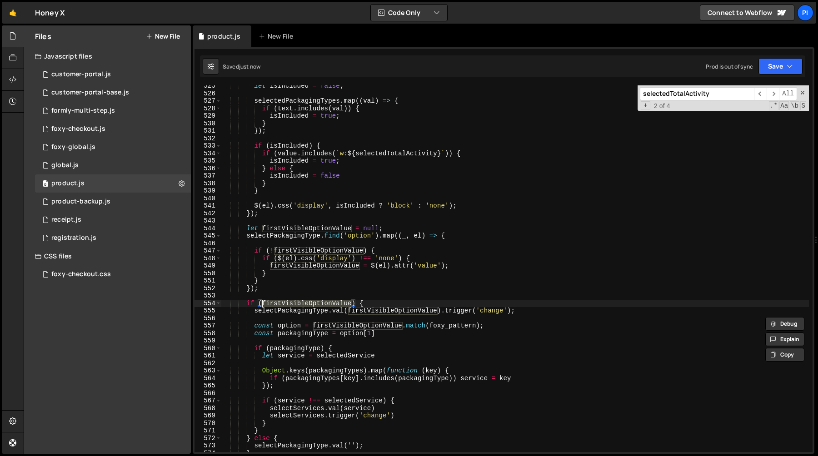
scroll to position [3972, 0]
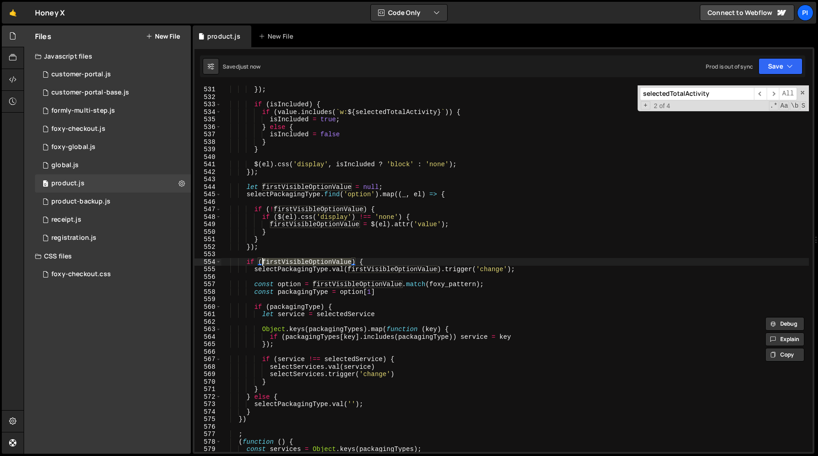
click at [296, 396] on div "} }) ; if ( isIncluded ) { if ( value . includes ( ` w: ${ selectedTotalActivit…" at bounding box center [514, 269] width 587 height 382
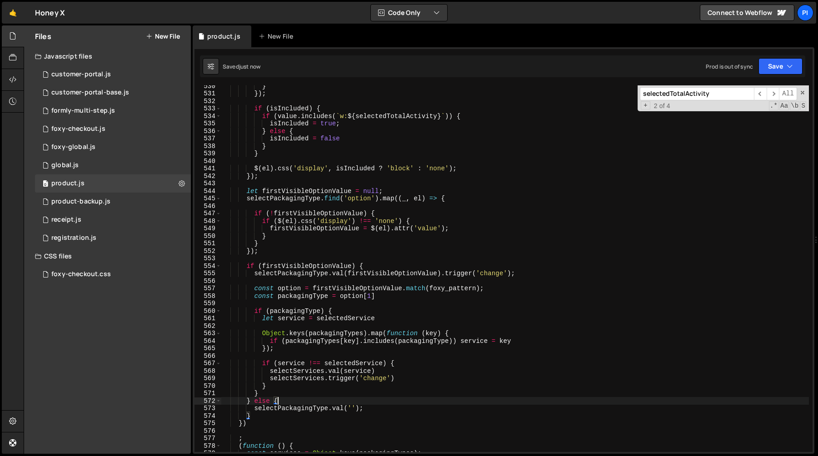
scroll to position [3966, 0]
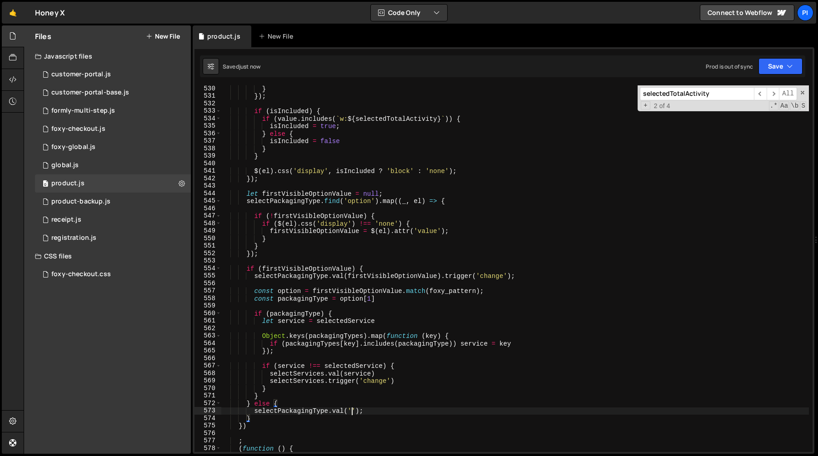
click at [353, 412] on div "} }) ; if ( isIncluded ) { if ( value . includes ( ` w: ${ selectedTotalActivit…" at bounding box center [514, 276] width 587 height 382
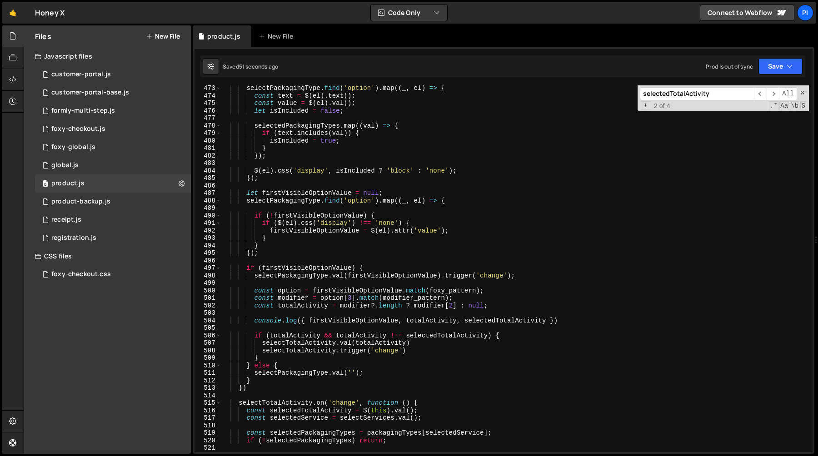
scroll to position [3550, 0]
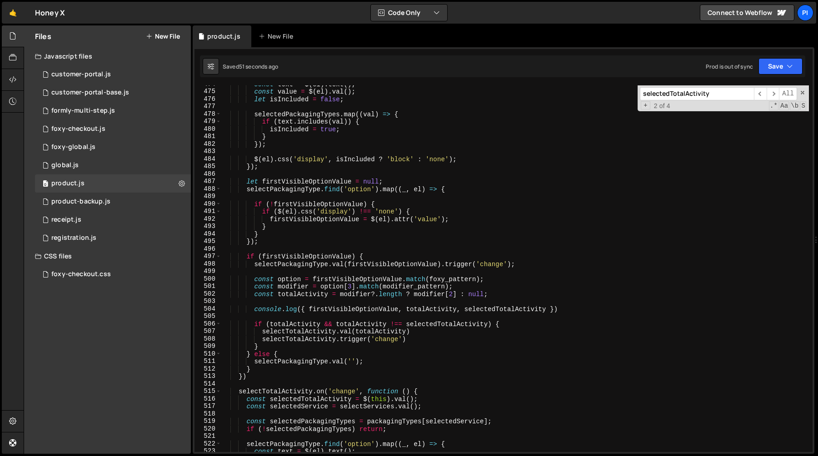
click at [285, 353] on div "const text = $ ( el ) . text ( ) ; const value = $ ( el ) . val ( ) ; let isInc…" at bounding box center [514, 271] width 587 height 382
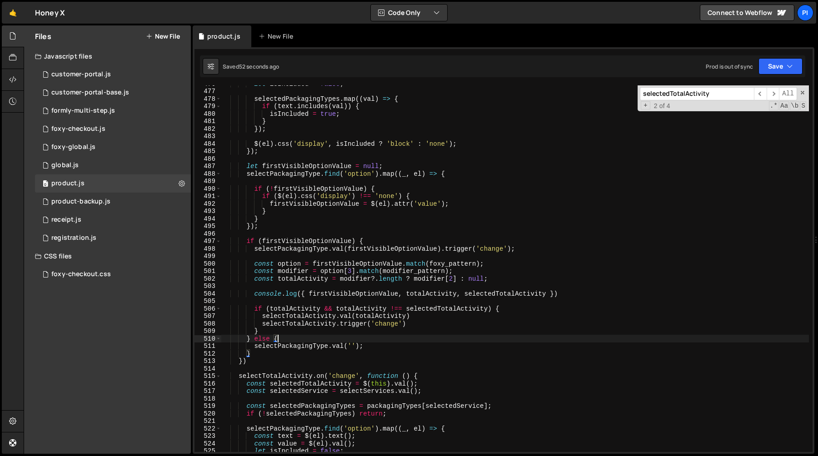
click at [265, 351] on div "let isIncluded = false ; selectedPackagingTypes . map (( val ) => { if ( text .…" at bounding box center [514, 271] width 587 height 382
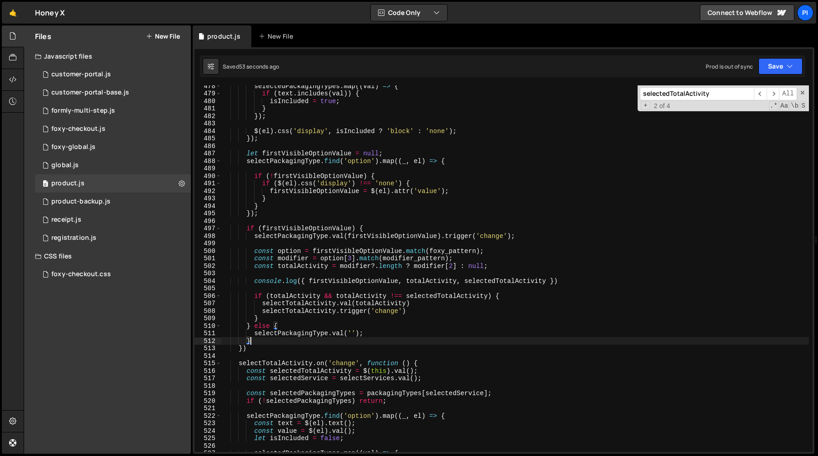
scroll to position [3579, 0]
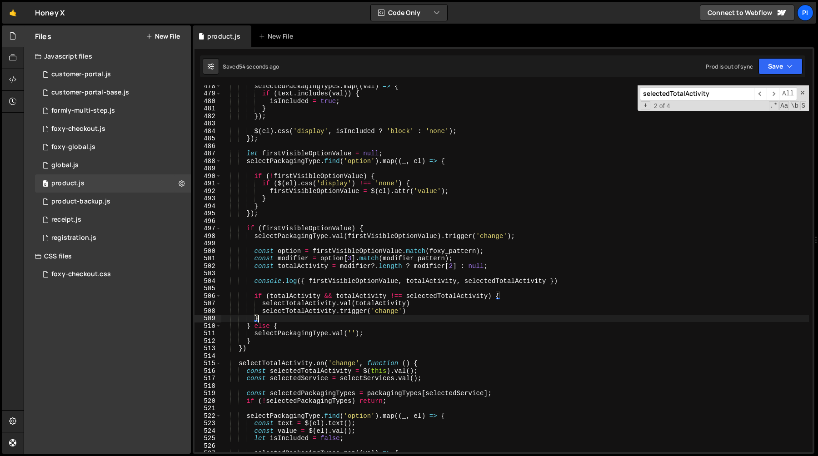
click at [298, 318] on div "selectedPackagingTypes . map (( val ) => { if ( text . includes ( val )) { isIn…" at bounding box center [514, 273] width 587 height 382
click at [287, 327] on div "selectedPackagingTypes . map (( val ) => { if ( text . includes ( val )) { isIn…" at bounding box center [514, 273] width 587 height 382
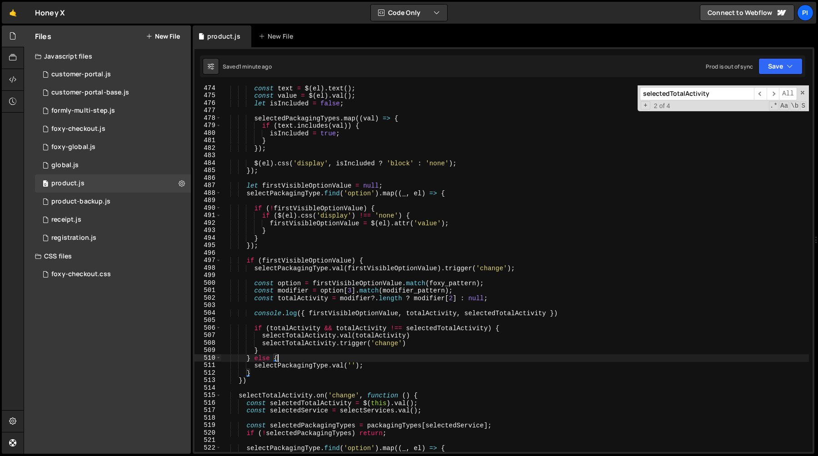
scroll to position [3546, 0]
click at [285, 370] on div "const text = $ ( el ) . text ( ) ; const value = $ ( el ) . val ( ) ; let isInc…" at bounding box center [514, 276] width 587 height 382
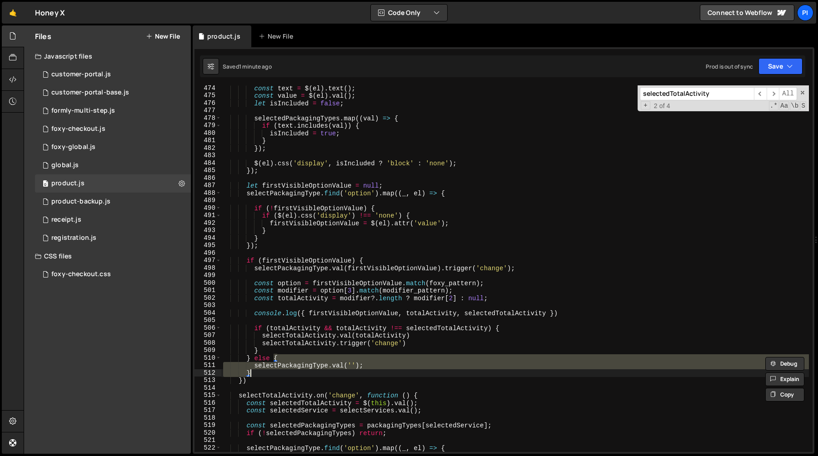
click at [287, 364] on div "const text = $ ( el ) . text ( ) ; const value = $ ( el ) . val ( ) ; let isInc…" at bounding box center [514, 268] width 587 height 367
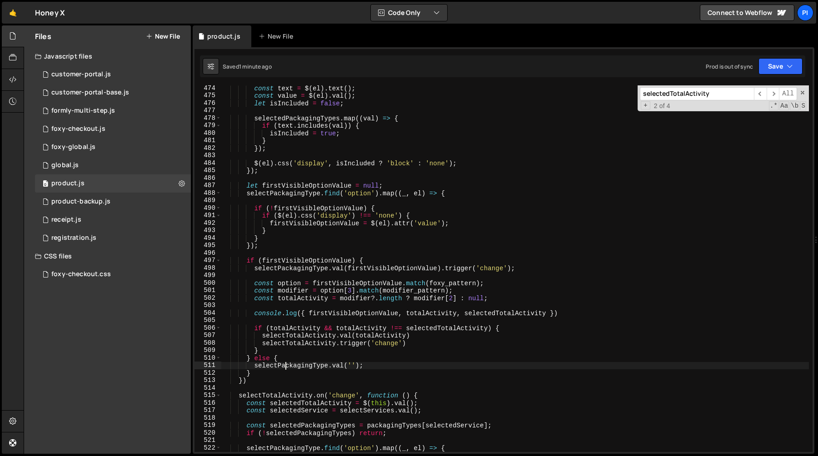
click at [287, 364] on div "const text = $ ( el ) . text ( ) ; const value = $ ( el ) . val ( ) ; let isInc…" at bounding box center [514, 276] width 587 height 382
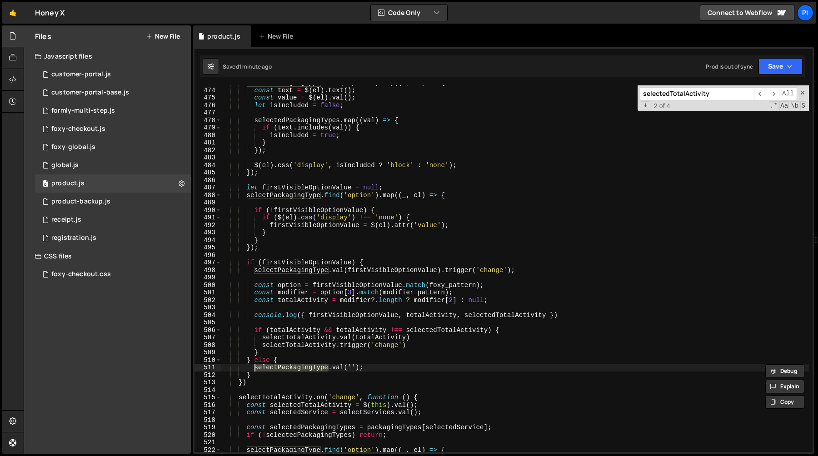
scroll to position [3582, 0]
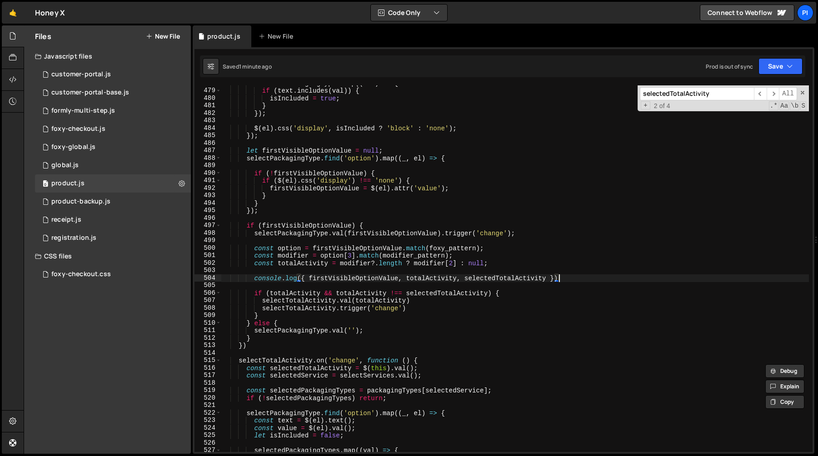
click at [579, 278] on div "selectedPackagingTypes . map (( val ) => { if ( text . includes ( val )) { isIn…" at bounding box center [514, 271] width 587 height 382
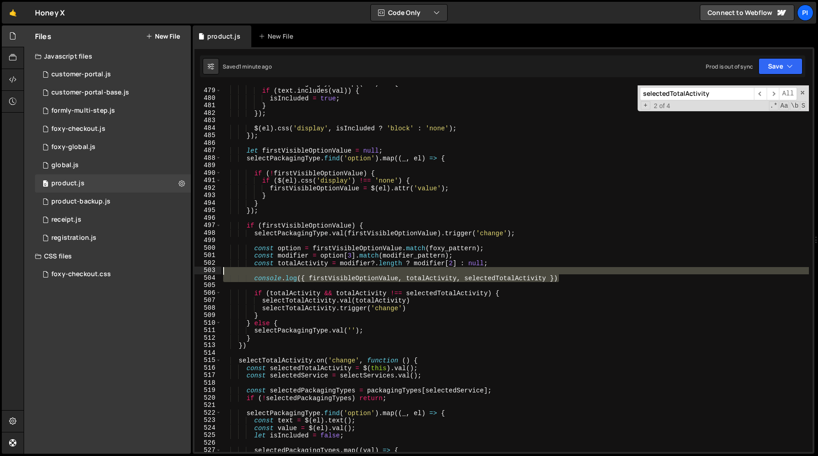
drag, startPoint x: 579, startPoint y: 278, endPoint x: 567, endPoint y: 273, distance: 13.2
click at [567, 273] on div "selectedPackagingTypes . map (( val ) => { if ( text . includes ( val )) { isIn…" at bounding box center [514, 271] width 587 height 382
type textarea "console.log({ firstVisibleOptionValue, totalActivity, selectedTotalActivity })"
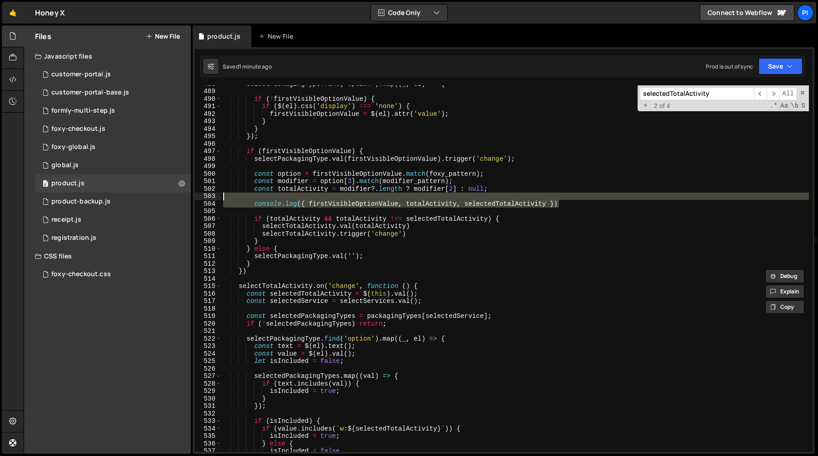
scroll to position [3656, 0]
click at [586, 211] on div "selectPackagingType . find ( 'option' ) . map (( _ , el ) => { if ( ! firstVisi…" at bounding box center [514, 271] width 587 height 382
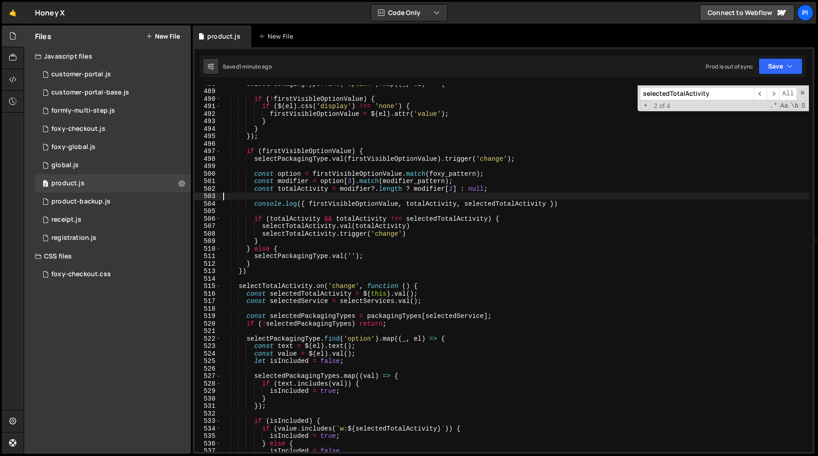
click at [576, 199] on div "selectPackagingType . find ( 'option' ) . map (( _ , el ) => { if ( ! firstVisi…" at bounding box center [514, 271] width 587 height 382
click at [579, 210] on div "selectPackagingType . find ( 'option' ) . map (( _ , el ) => { if ( ! firstVisi…" at bounding box center [514, 271] width 587 height 382
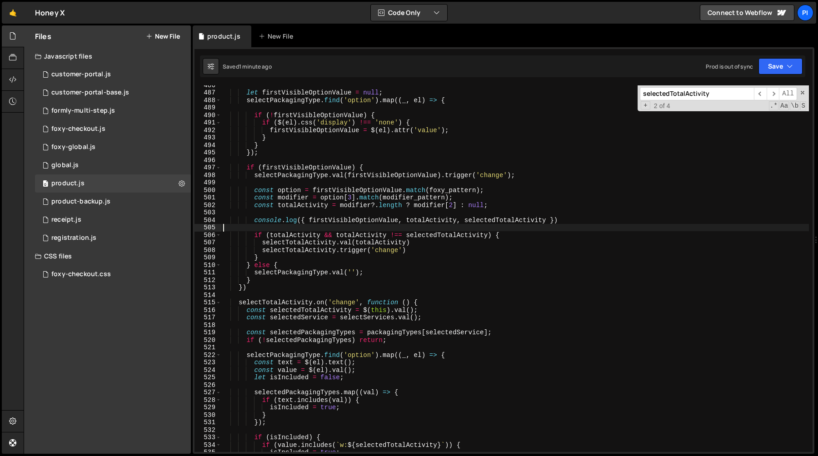
scroll to position [3639, 0]
click at [575, 219] on div "let firstVisibleOptionValue = null ; selectPackagingType . find ( 'option' ) . …" at bounding box center [514, 272] width 587 height 382
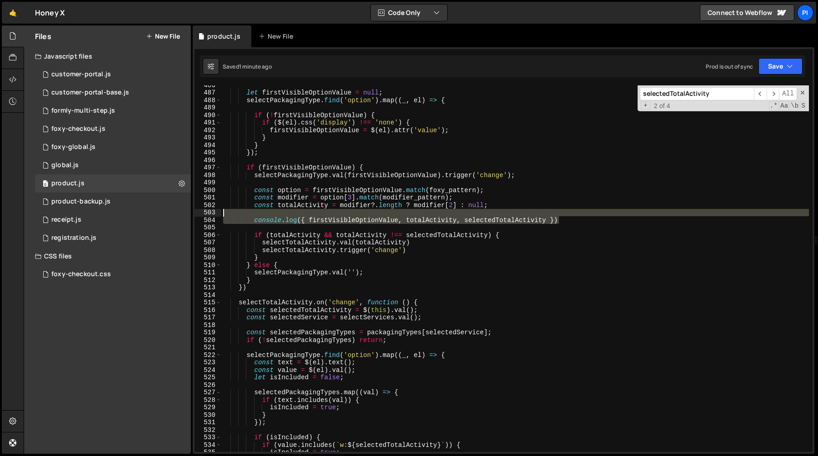
drag, startPoint x: 575, startPoint y: 219, endPoint x: 570, endPoint y: 215, distance: 6.8
click at [570, 215] on div "let firstVisibleOptionValue = null ; selectPackagingType . find ( 'option' ) . …" at bounding box center [514, 272] width 587 height 382
type textarea "console.log({ firstVisibleOptionValue, totalActivity, selectedTotalActivity })"
click at [570, 210] on div "let firstVisibleOptionValue = null ; selectPackagingType . find ( 'option' ) . …" at bounding box center [514, 268] width 587 height 367
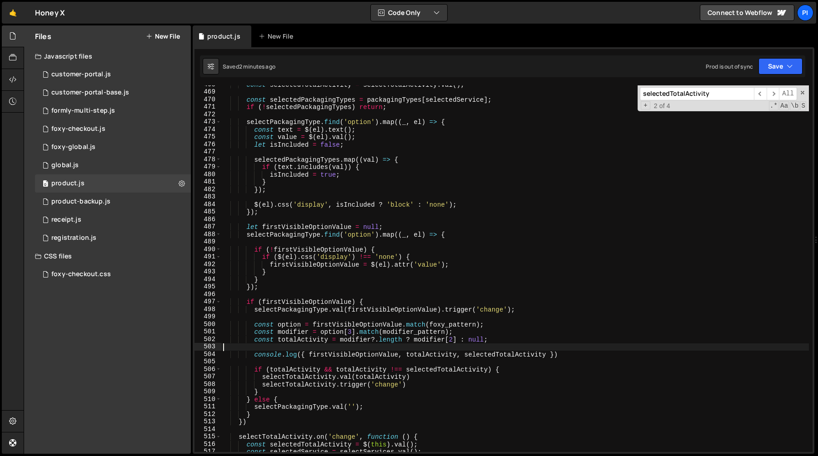
scroll to position [3491, 0]
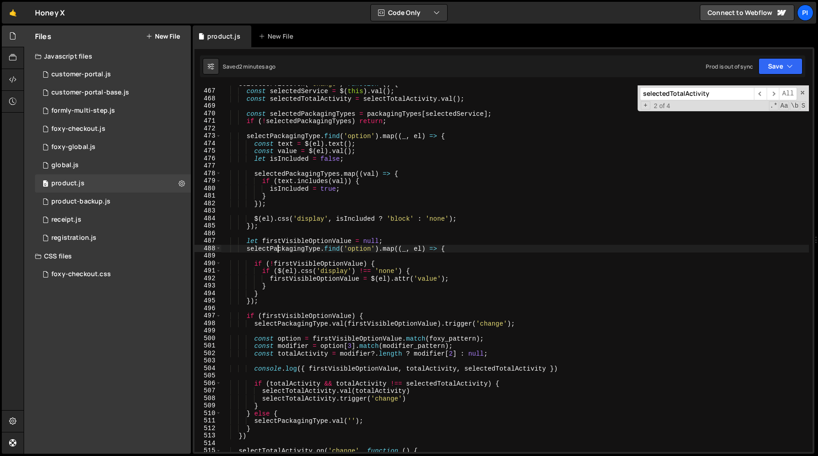
click at [278, 251] on div "selectServices . on ( 'change' , function ( ) { const selectedService = $ ( thi…" at bounding box center [514, 271] width 587 height 382
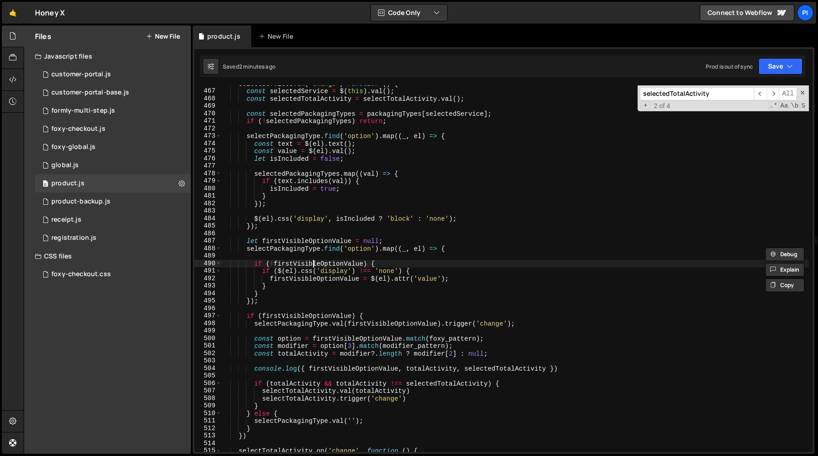
click at [312, 261] on div "selectServices . on ( 'change' , function ( ) { const selectedService = $ ( thi…" at bounding box center [514, 271] width 587 height 382
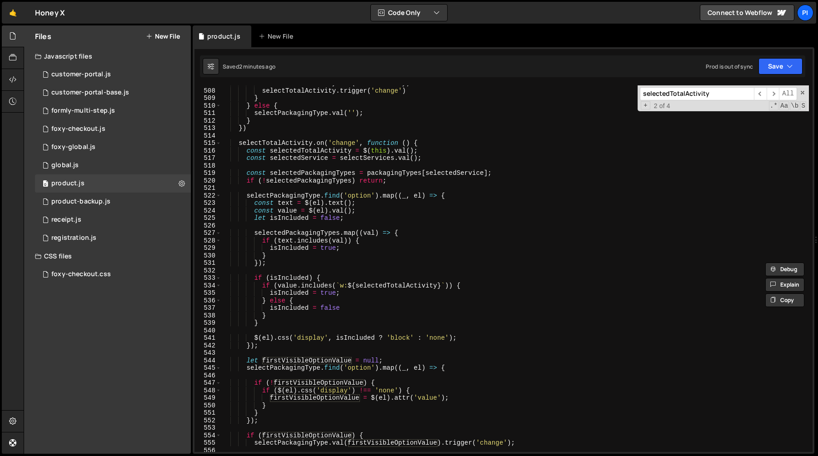
scroll to position [3810, 0]
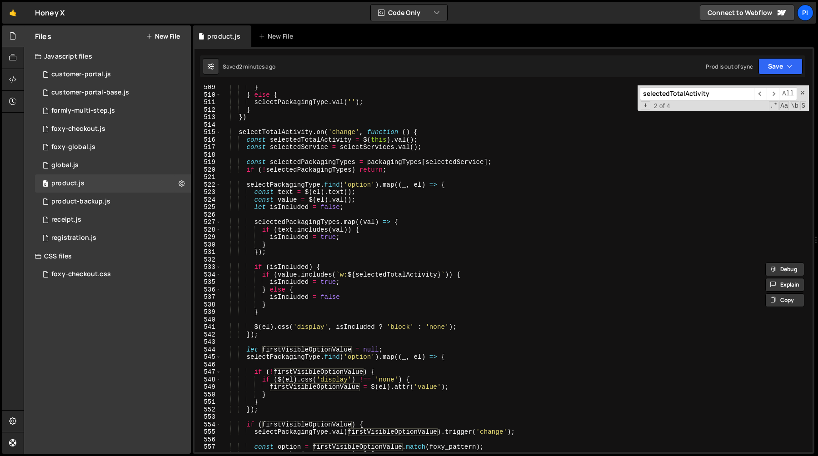
click at [348, 221] on div "} } else { selectPackagingType . val ( '' ) ; } }) selectTotalActivity . on ( '…" at bounding box center [514, 275] width 587 height 382
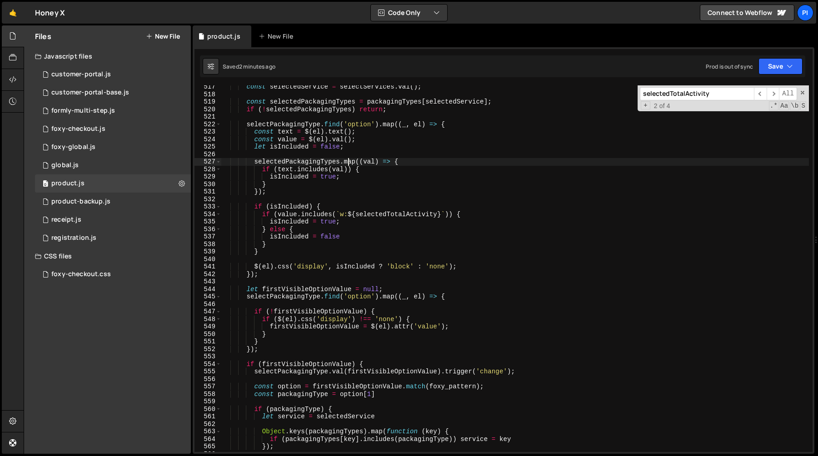
scroll to position [3875, 0]
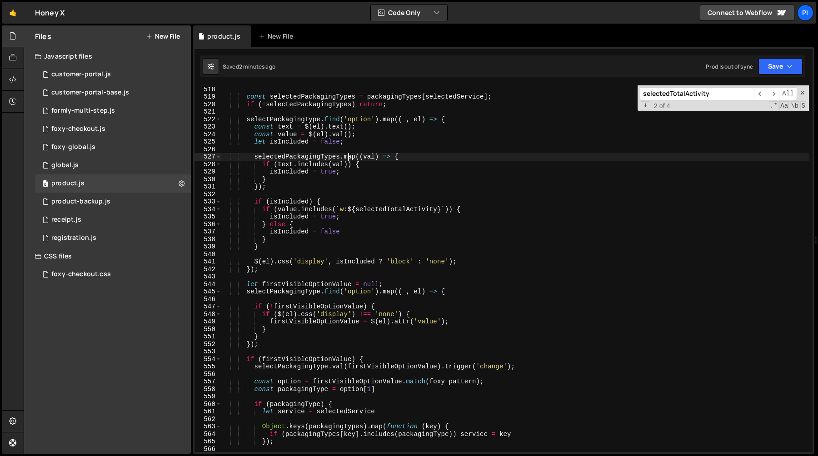
click at [293, 284] on div "const selectedService = selectServices . val ( ) ; const selectedPackagingTypes…" at bounding box center [514, 269] width 587 height 382
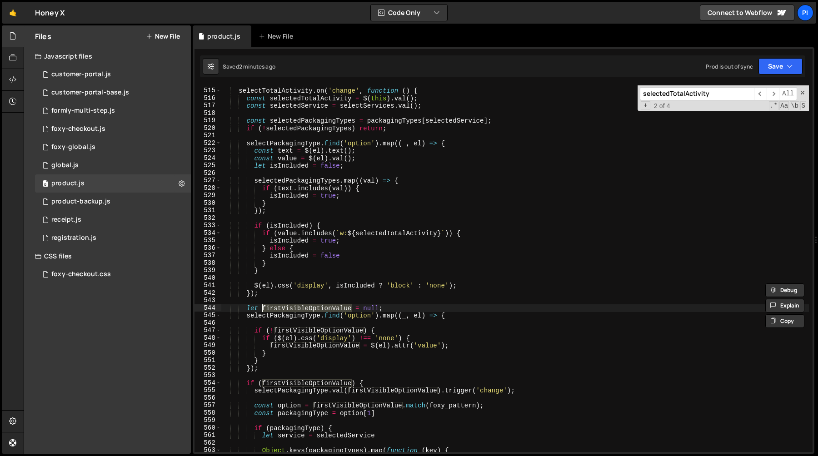
scroll to position [3858, 0]
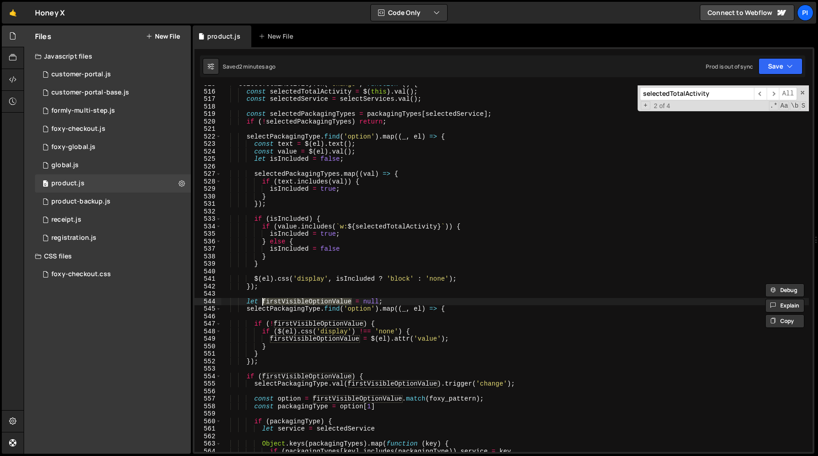
click at [316, 303] on div "selectTotalActivity . on ( 'change' , function ( ) { const selectedTotalActivit…" at bounding box center [514, 268] width 587 height 367
click at [316, 303] on div "selectTotalActivity . on ( 'change' , function ( ) { const selectedTotalActivit…" at bounding box center [514, 271] width 587 height 382
click at [380, 303] on div "selectTotalActivity . on ( 'change' , function ( ) { const selectedTotalActivit…" at bounding box center [514, 271] width 587 height 382
click at [313, 303] on div "selectTotalActivity . on ( 'change' , function ( ) { const selectedTotalActivit…" at bounding box center [514, 271] width 587 height 382
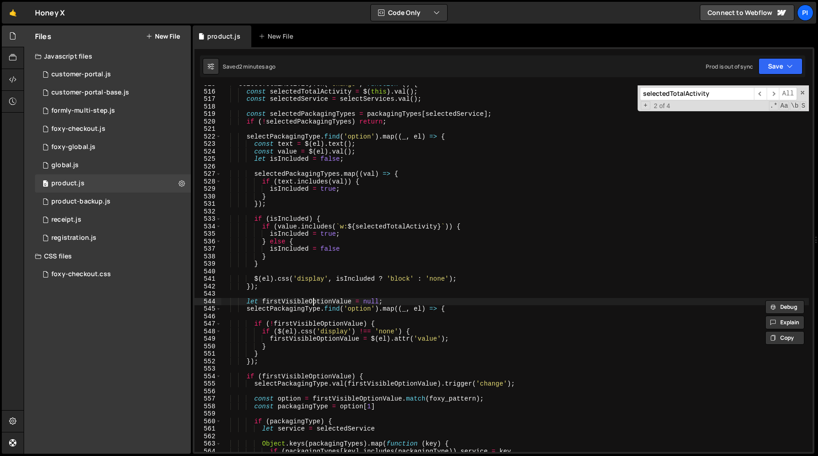
click at [313, 303] on div "selectTotalActivity . on ( 'change' , function ( ) { const selectedTotalActivit…" at bounding box center [514, 271] width 587 height 382
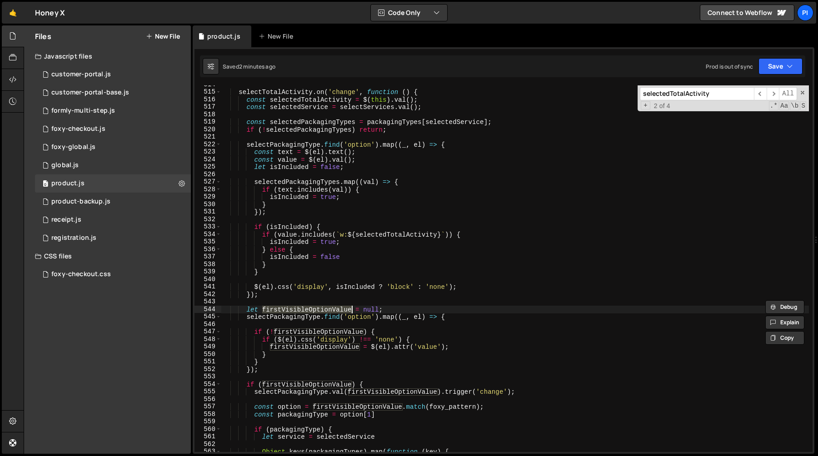
click at [268, 318] on div "selectTotalActivity . on ( 'change' , function ( ) { const selectedTotalActivit…" at bounding box center [514, 272] width 587 height 382
type textarea "selectPackagingType.find('option').map((_, el) => {"
click at [268, 318] on div "selectTotalActivity . on ( 'change' , function ( ) { const selectedTotalActivit…" at bounding box center [514, 272] width 587 height 382
click at [256, 325] on div "selectTotalActivity . on ( 'change' , function ( ) { const selectedTotalActivit…" at bounding box center [514, 272] width 587 height 382
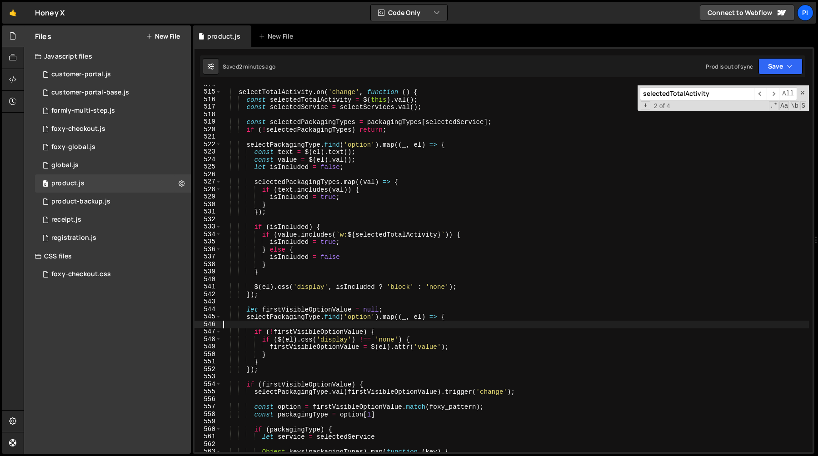
type textarea "selectPackagingType.find('option').map((_, el) => {"
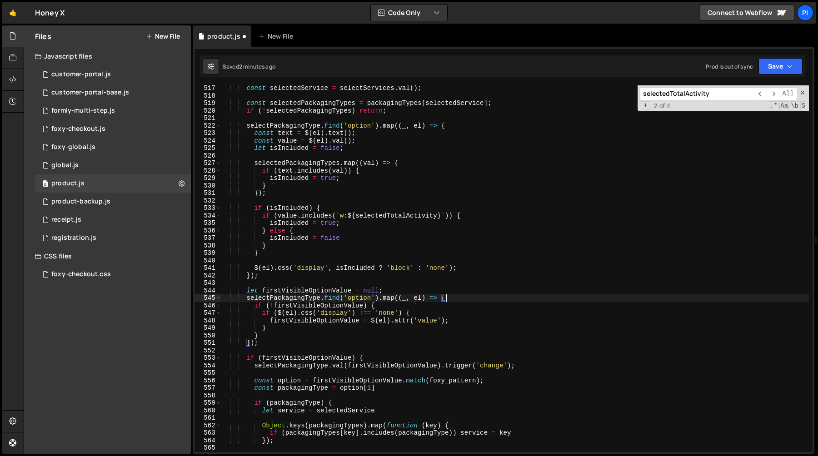
scroll to position [3874, 0]
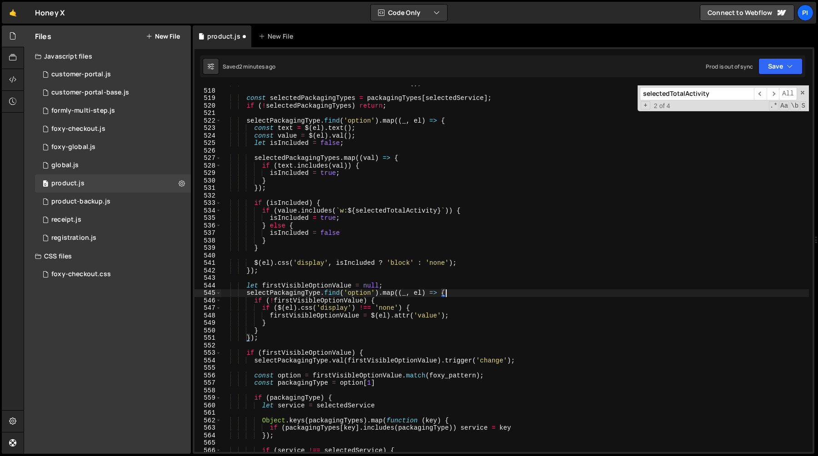
click at [275, 345] on div "const selectedService = selectServices . val ( ) ; const selectedPackagingTypes…" at bounding box center [514, 271] width 587 height 382
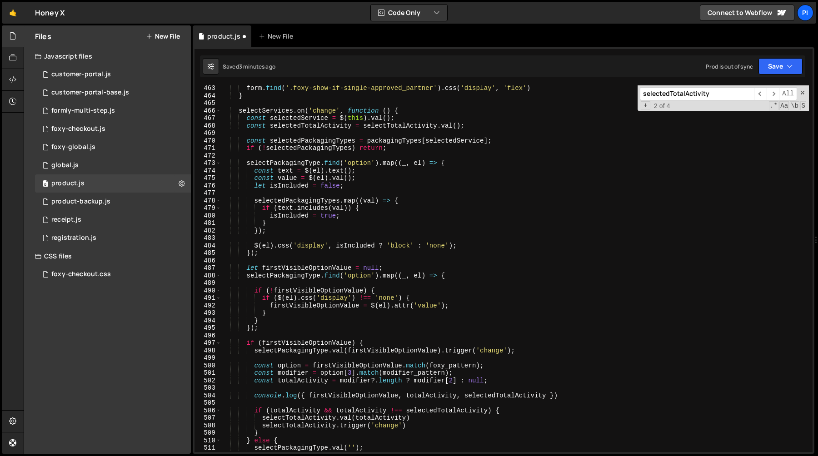
scroll to position [3460, 0]
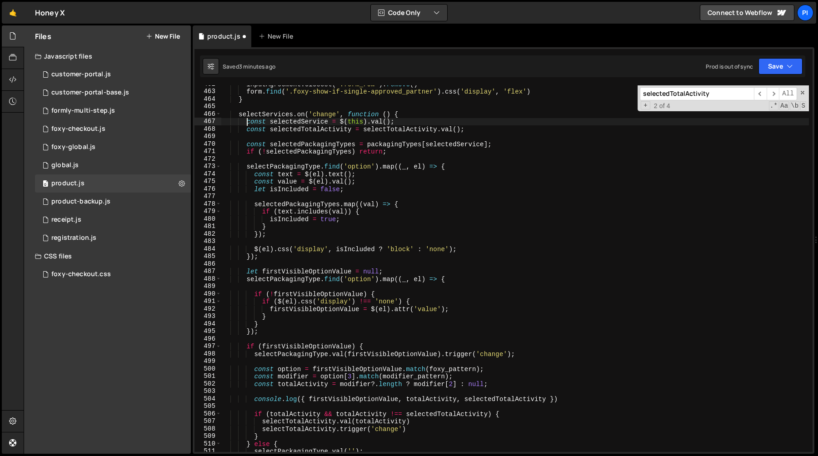
click at [246, 124] on div "inputAgreement . closest ( '.form_row' ) . remove ( ) form . find ( '.foxy-show…" at bounding box center [514, 271] width 587 height 382
click at [244, 149] on div "inputAgreement . closest ( '.form_row' ) . remove ( ) form . find ( '.foxy-show…" at bounding box center [514, 271] width 587 height 382
click at [244, 168] on div "inputAgreement . closest ( '.form_row' ) . remove ( ) form . find ( '.foxy-show…" at bounding box center [514, 271] width 587 height 382
click at [247, 169] on div "inputAgreement . closest ( '.form_row' ) . remove ( ) form . find ( '.foxy-show…" at bounding box center [514, 271] width 587 height 382
click at [269, 257] on div "inputAgreement . closest ( '.form_row' ) . remove ( ) form . find ( '.foxy-show…" at bounding box center [514, 271] width 587 height 382
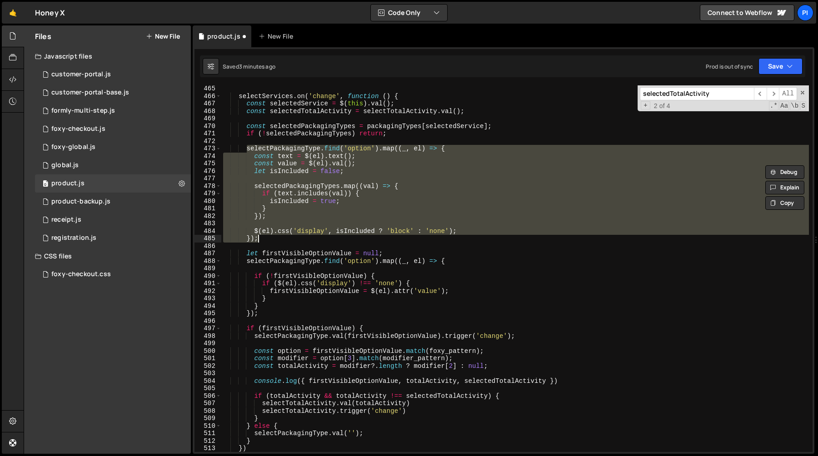
scroll to position [3482, 0]
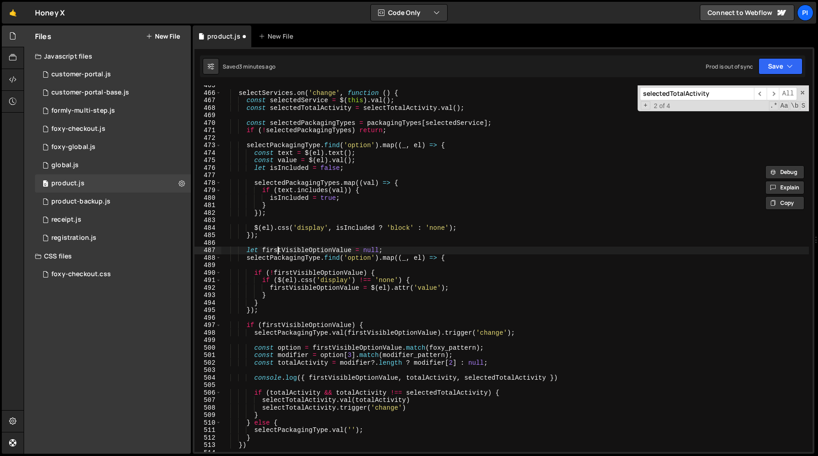
click at [279, 251] on div "selectServices . on ( 'change' , function ( ) { const selectedService = $ ( thi…" at bounding box center [514, 273] width 587 height 382
click at [352, 253] on div "selectServices . on ( 'change' , function ( ) { const selectedService = $ ( thi…" at bounding box center [514, 268] width 587 height 367
click at [392, 253] on div "selectServices . on ( 'change' , function ( ) { const selectedService = $ ( thi…" at bounding box center [514, 273] width 587 height 382
click at [286, 248] on div "selectServices . on ( 'change' , function ( ) { const selectedService = $ ( thi…" at bounding box center [514, 273] width 587 height 382
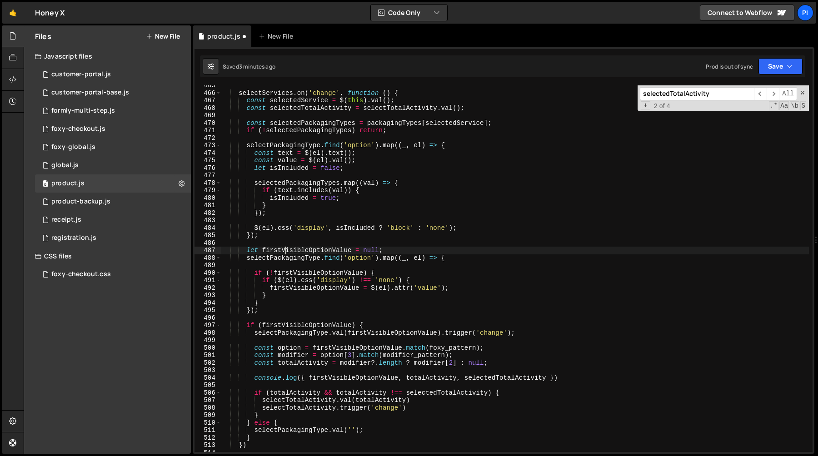
click at [286, 248] on div "selectServices . on ( 'change' , function ( ) { const selectedService = $ ( thi…" at bounding box center [514, 273] width 587 height 382
click at [249, 249] on div "selectServices . on ( 'change' , function ( ) { const selectedService = $ ( thi…" at bounding box center [514, 273] width 587 height 382
click at [273, 261] on div "selectServices . on ( 'change' , function ( ) { const selectedService = $ ( thi…" at bounding box center [514, 273] width 587 height 382
type textarea "selectPackagingType.find('option').map((_, el) => {"
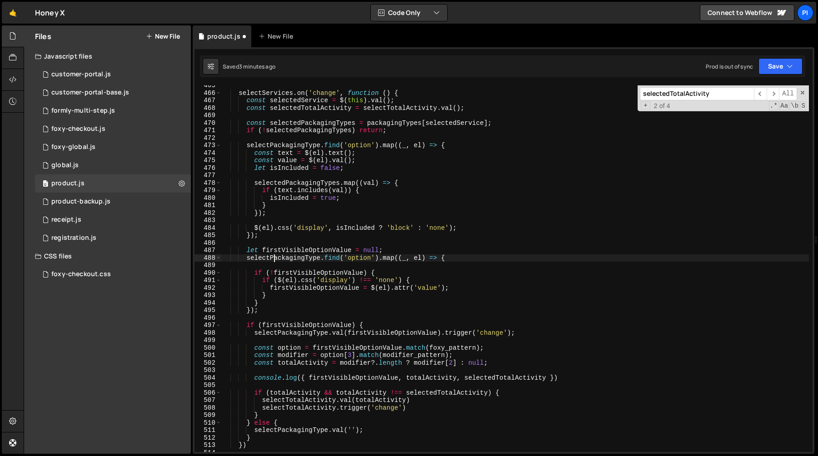
click at [273, 268] on div "selectServices . on ( 'change' , function ( ) { const selectedService = $ ( thi…" at bounding box center [514, 273] width 587 height 382
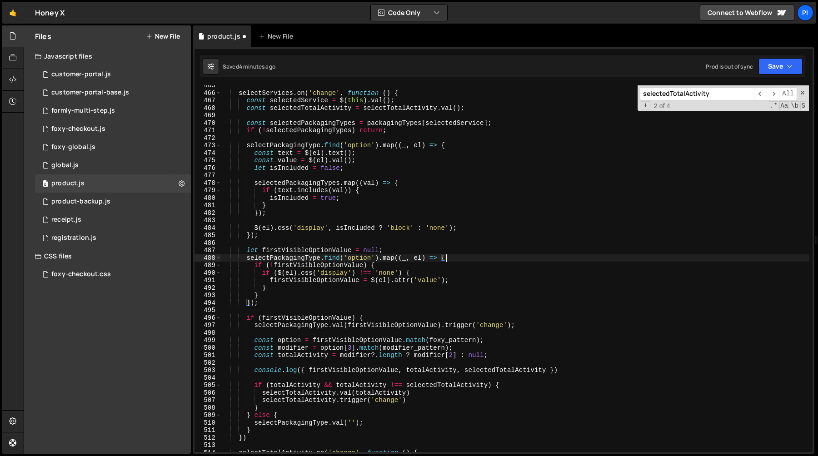
click at [303, 252] on div "selectServices . on ( 'change' , function ( ) { const selectedService = $ ( thi…" at bounding box center [514, 273] width 587 height 382
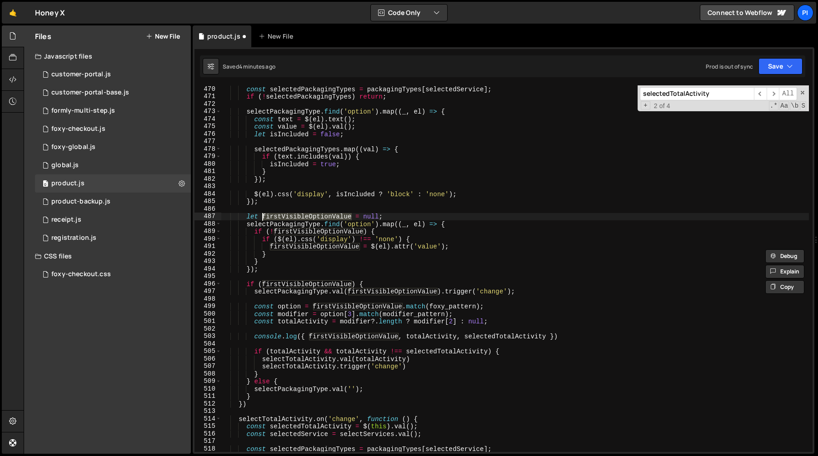
scroll to position [3528, 0]
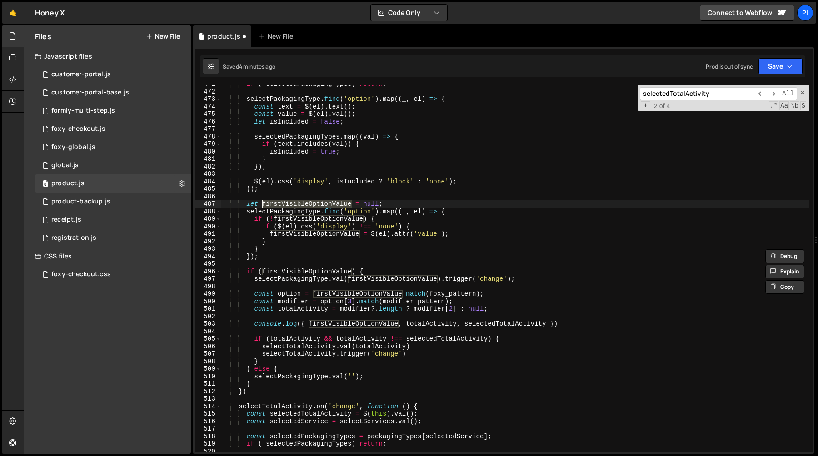
click at [568, 321] on div "if ( ! selectedPackagingTypes ) return ; selectPackagingType . find ( 'option' …" at bounding box center [514, 271] width 587 height 382
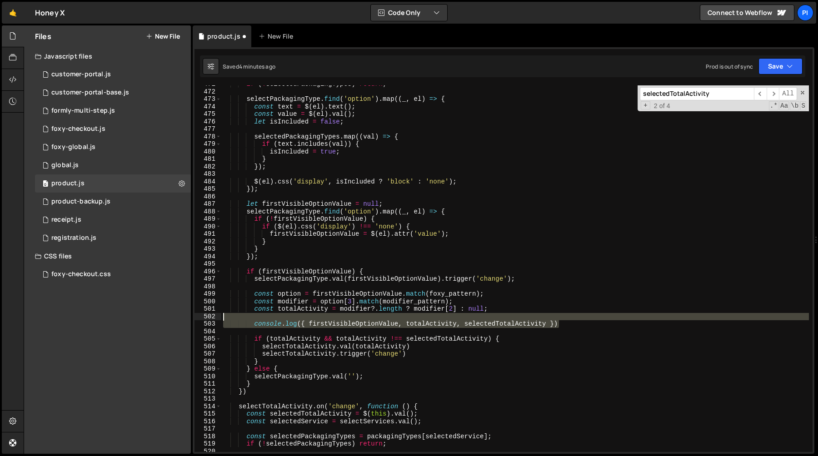
click at [566, 319] on div "if ( ! selectedPackagingTypes ) return ; selectPackagingType . find ( 'option' …" at bounding box center [514, 271] width 587 height 382
click at [555, 305] on div "if ( ! selectedPackagingTypes ) return ; selectPackagingType . find ( 'option' …" at bounding box center [514, 271] width 587 height 382
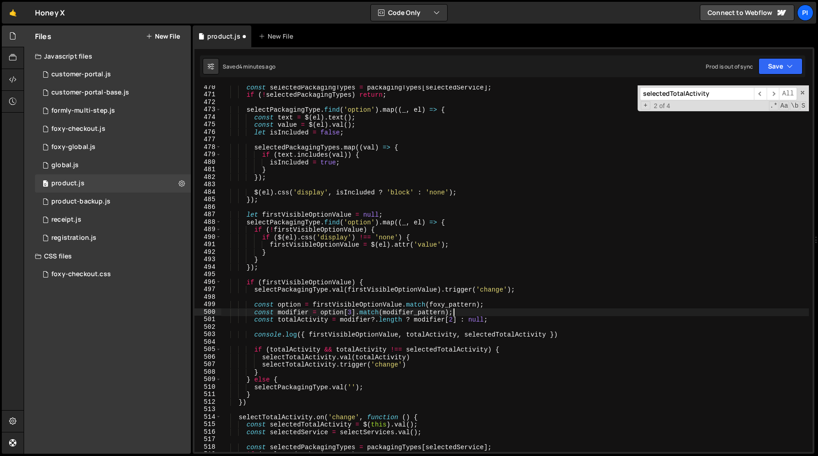
scroll to position [3518, 0]
click at [253, 389] on div "const selectedPackagingTypes = packagingTypes [ selectedService ] ; if ( ! sele…" at bounding box center [514, 275] width 587 height 382
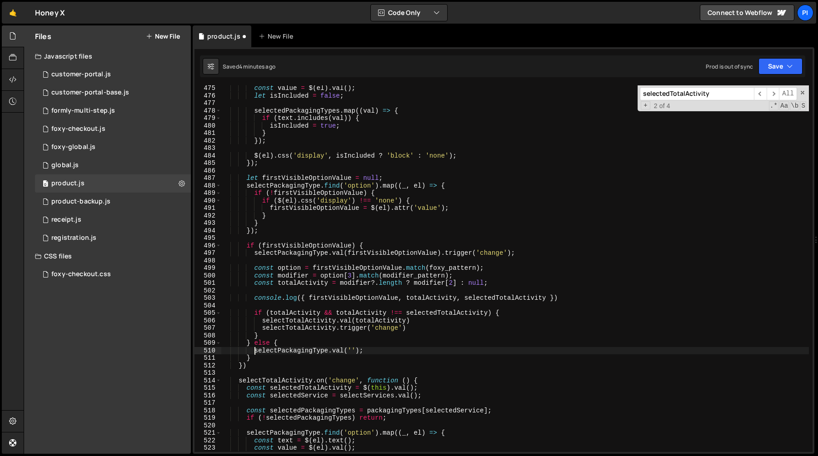
scroll to position [3554, 0]
click at [373, 350] on div "const value = $ ( el ) . val ( ) ; let isIncluded = false ; selectedPackagingTy…" at bounding box center [514, 276] width 587 height 382
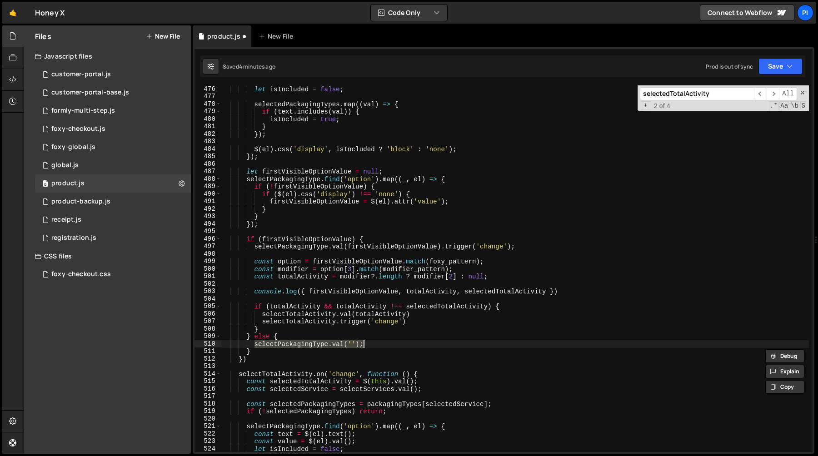
scroll to position [3563, 0]
paste textarea "}"
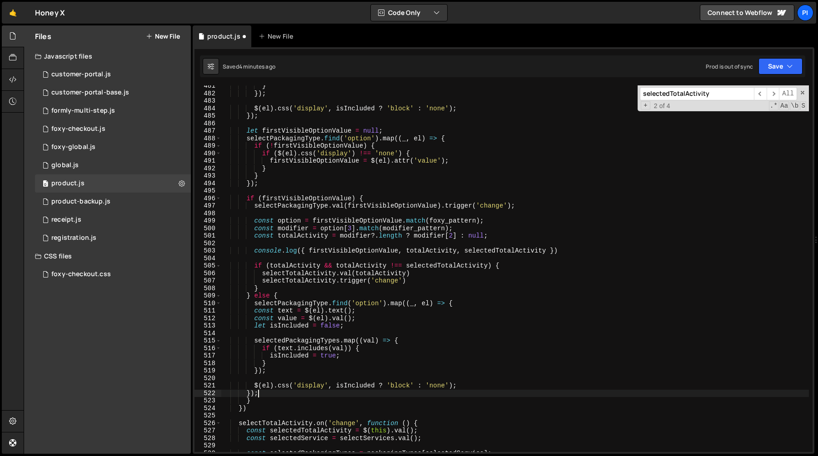
scroll to position [3601, 0]
click at [290, 304] on div "} }) ; $ ( el ) . css ( 'display' , isIncluded ? 'block' : 'none' ) ; }) ; let …" at bounding box center [514, 274] width 587 height 382
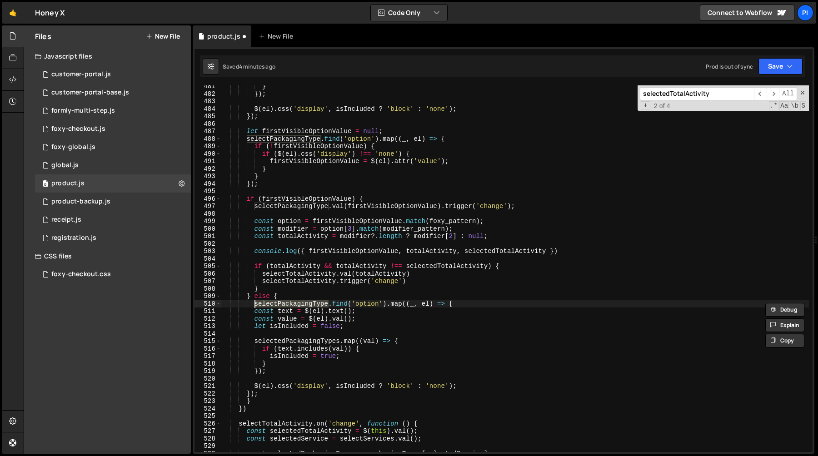
click at [290, 304] on div "} }) ; $ ( el ) . css ( 'display' , isIncluded ? 'block' : 'none' ) ; }) ; let …" at bounding box center [514, 274] width 587 height 382
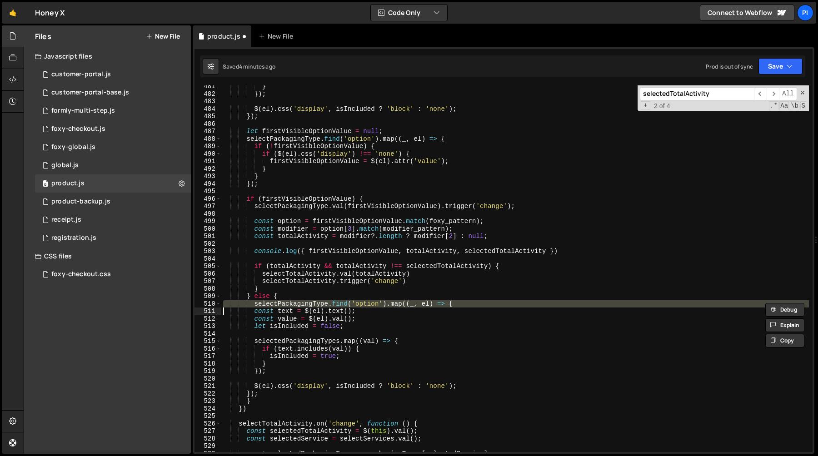
type textarea "const text = $(el).text();"
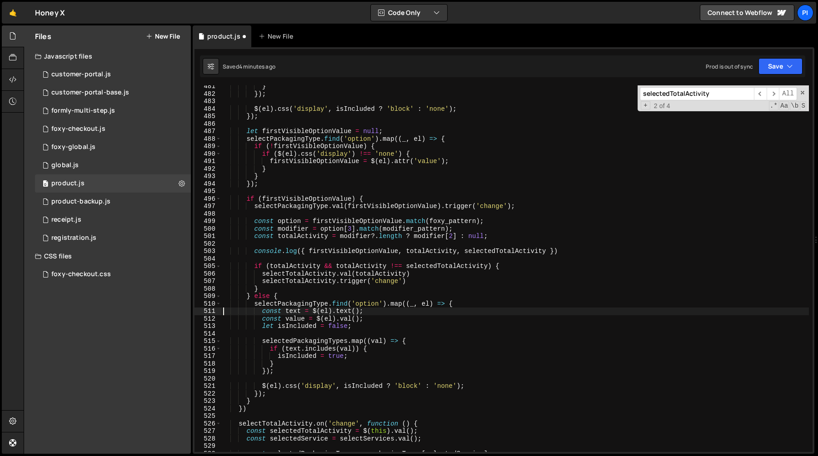
click at [304, 331] on div "} }) ; $ ( el ) . css ( 'display' , isIncluded ? 'block' : 'none' ) ; }) ; let …" at bounding box center [514, 274] width 587 height 382
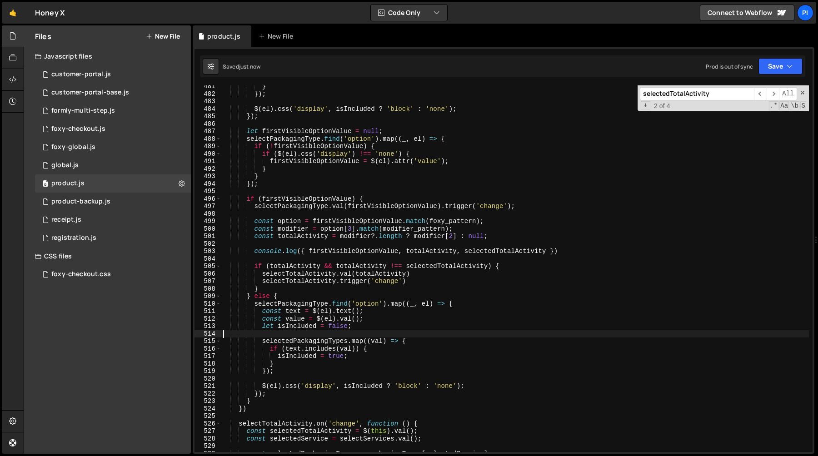
click at [304, 325] on div "} }) ; $ ( el ) . css ( 'display' , isIncluded ? 'block' : 'none' ) ; }) ; let …" at bounding box center [514, 274] width 587 height 382
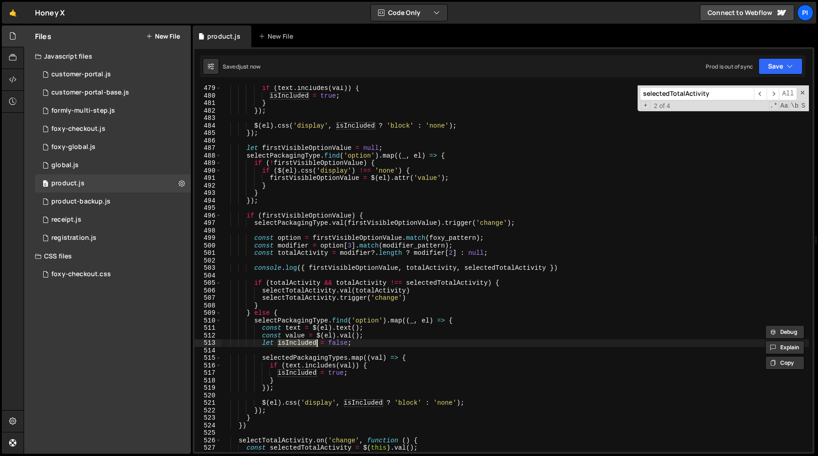
scroll to position [3594, 0]
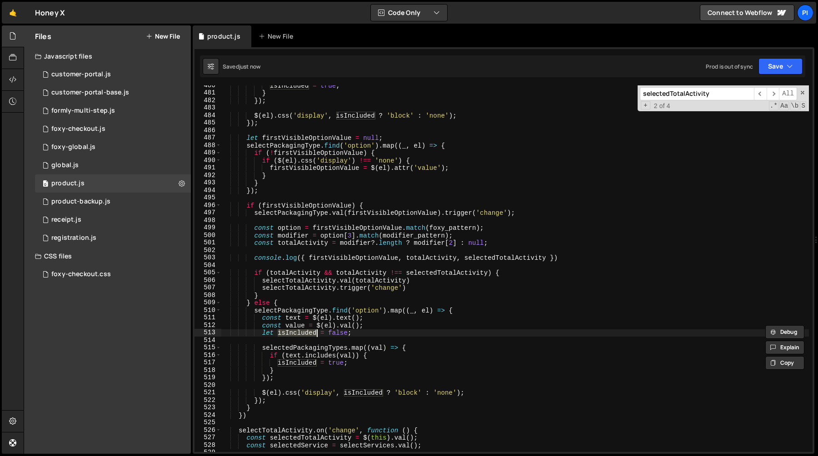
click at [353, 333] on div "isIncluded = true ; } }) ; $ ( el ) . css ( 'display' , isIncluded ? 'block' : …" at bounding box center [514, 273] width 587 height 382
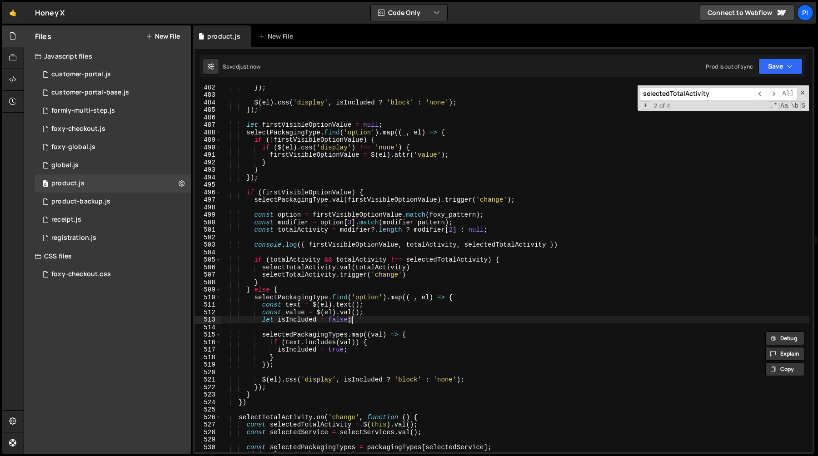
scroll to position [3610, 0]
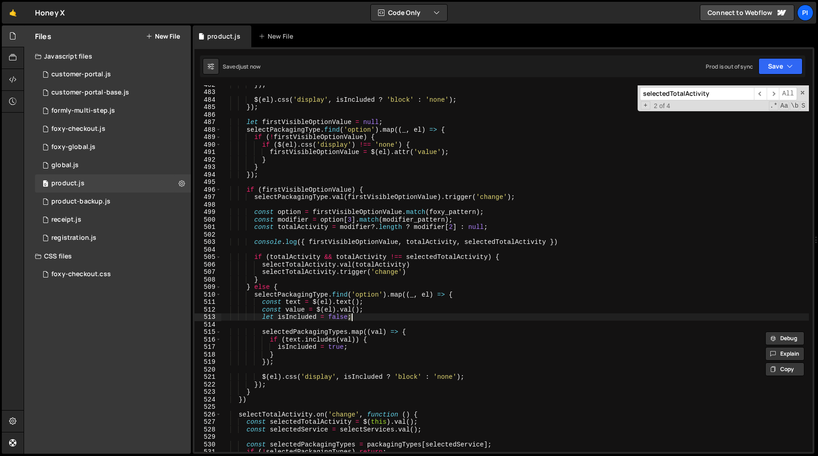
click at [370, 312] on div "}) ; $ ( el ) . css ( 'display' , isIncluded ? 'block' : 'none' ) ; }) ; let fi…" at bounding box center [514, 272] width 587 height 382
click at [370, 303] on div "}) ; $ ( el ) . css ( 'display' , isIncluded ? 'block' : 'none' ) ; }) ; let fi…" at bounding box center [514, 272] width 587 height 382
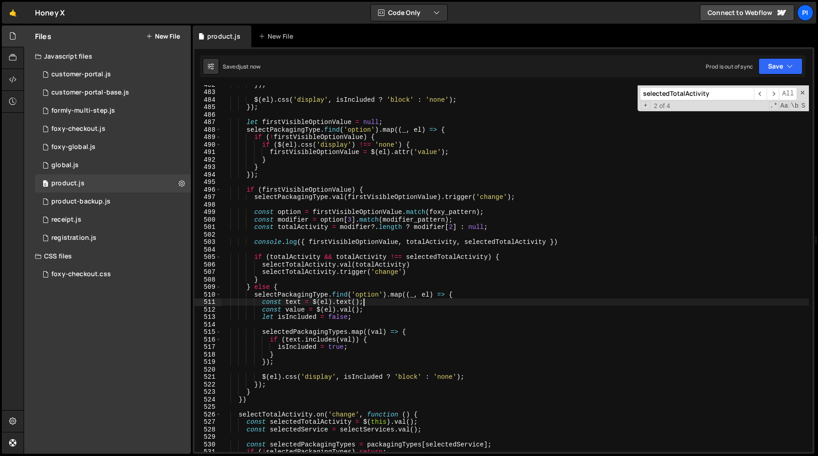
click at [368, 315] on div "}) ; $ ( el ) . css ( 'display' , isIncluded ? 'block' : 'none' ) ; }) ; let fi…" at bounding box center [514, 272] width 587 height 382
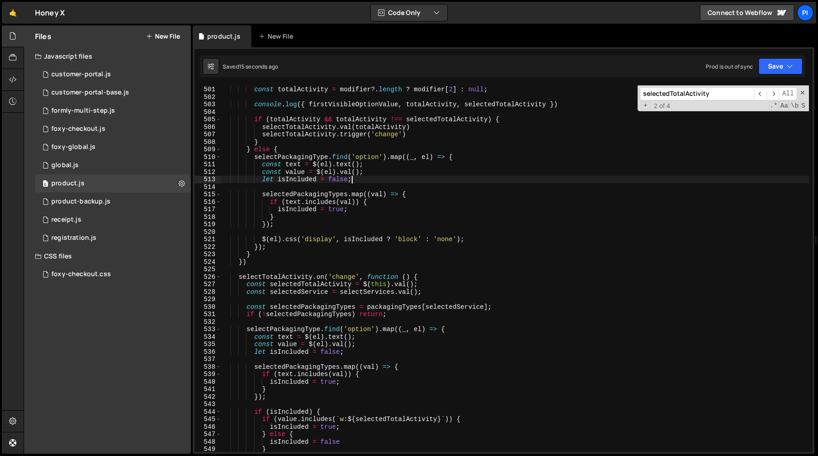
scroll to position [3767, 0]
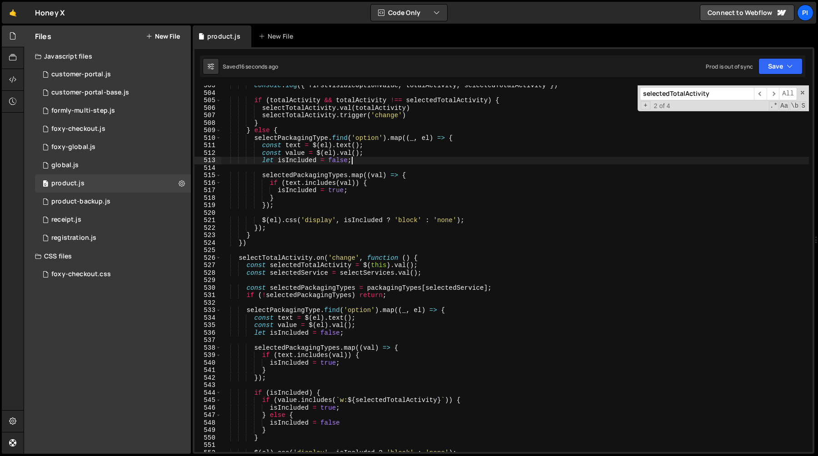
click at [255, 395] on div "console . log ({ firstVisibleOptionValue , totalActivity , selectedTotalActivit…" at bounding box center [514, 273] width 587 height 382
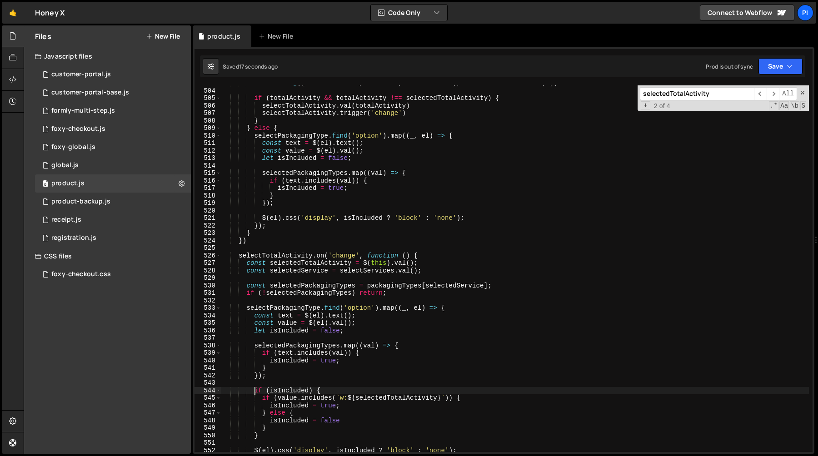
scroll to position [3776, 0]
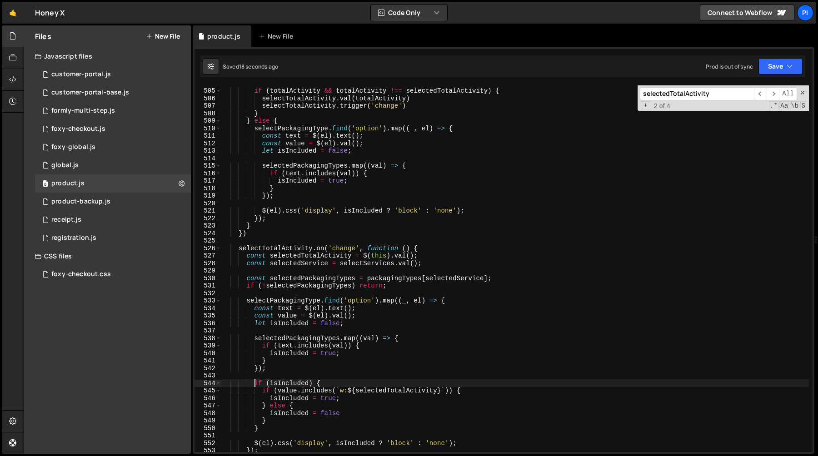
click at [273, 427] on div "if ( totalActivity && totalActivity !== selectedTotalActivity ) { selectTotalAc…" at bounding box center [514, 271] width 587 height 382
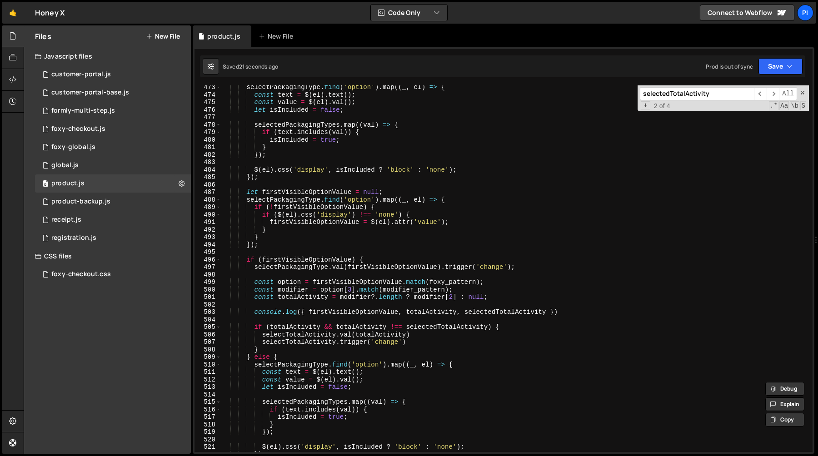
scroll to position [3523, 0]
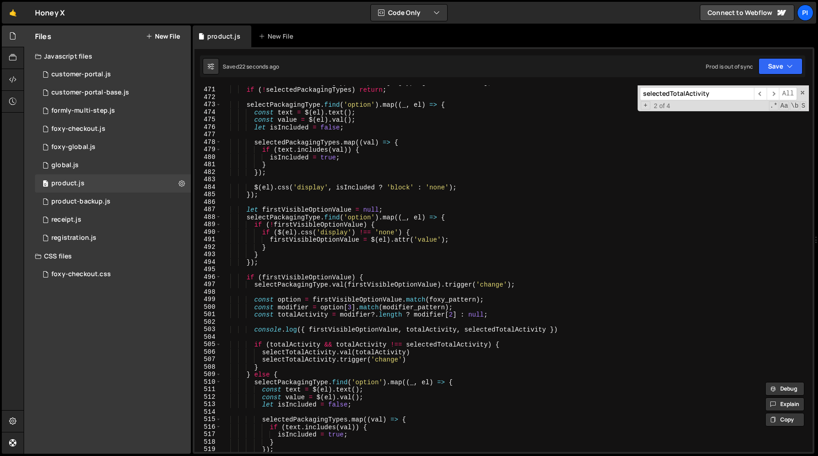
click at [280, 171] on div "const selectedPackagingTypes = packagingTypes [ selectedService ] ; if ( ! sele…" at bounding box center [514, 270] width 587 height 382
type textarea "});"
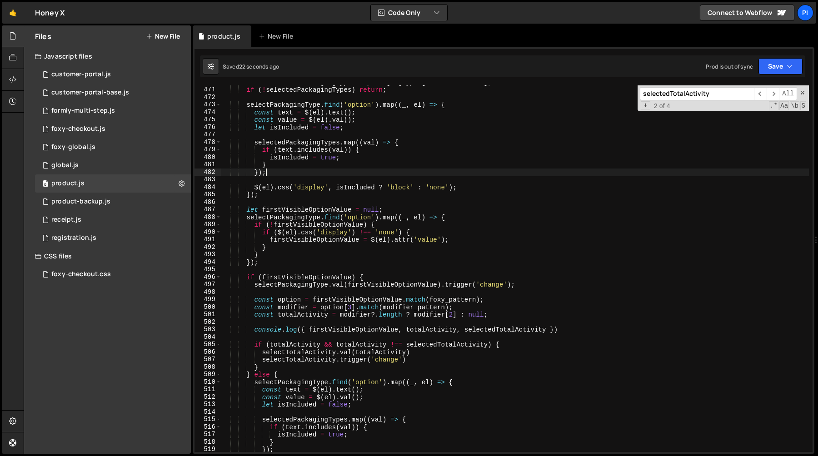
scroll to position [0, 1]
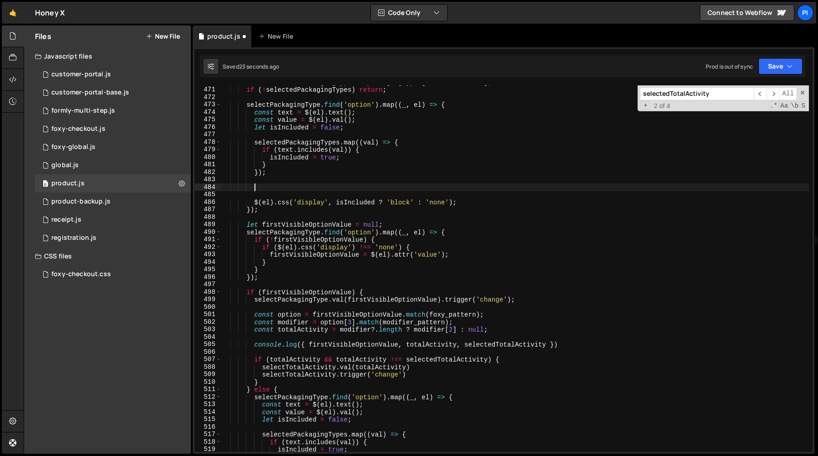
paste textarea "}"
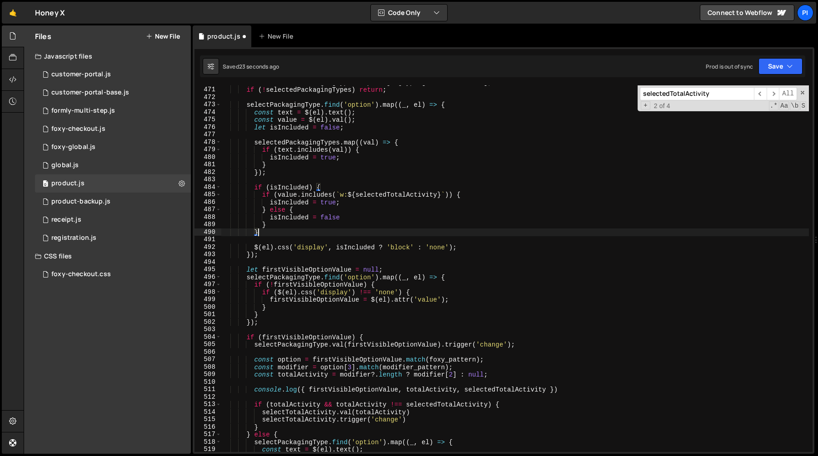
scroll to position [3511, 0]
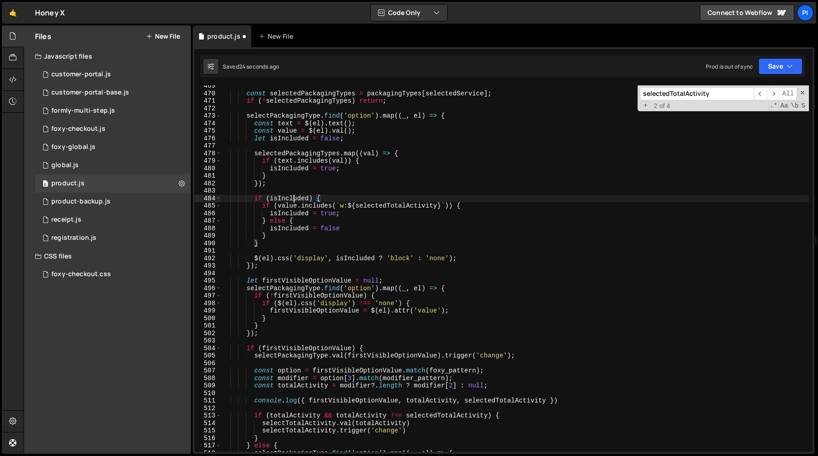
click at [292, 200] on div "const selectedPackagingTypes = packagingTypes [ selectedService ] ; if ( ! sele…" at bounding box center [514, 273] width 587 height 382
type textarea "if (isIncluded) {"
click at [292, 200] on div "const selectedPackagingTypes = packagingTypes [ selectedService ] ; if ( ! sele…" at bounding box center [514, 273] width 587 height 382
click at [340, 190] on div "const selectedPackagingTypes = packagingTypes [ selectedService ] ; if ( ! sele…" at bounding box center [514, 273] width 587 height 382
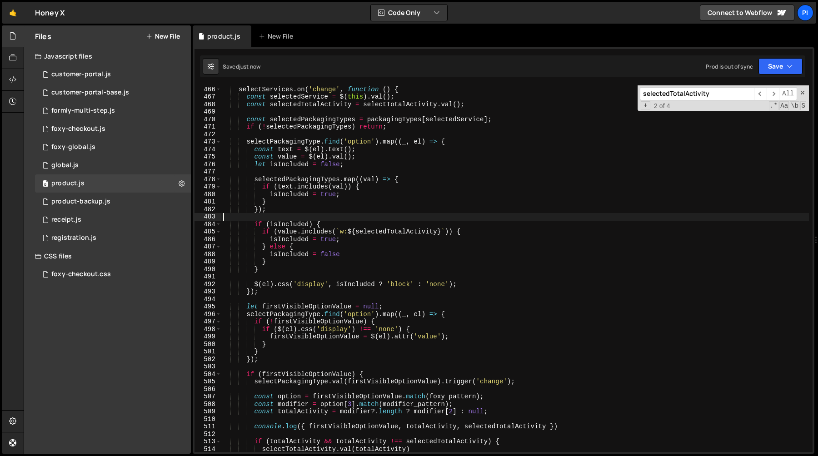
scroll to position [3480, 0]
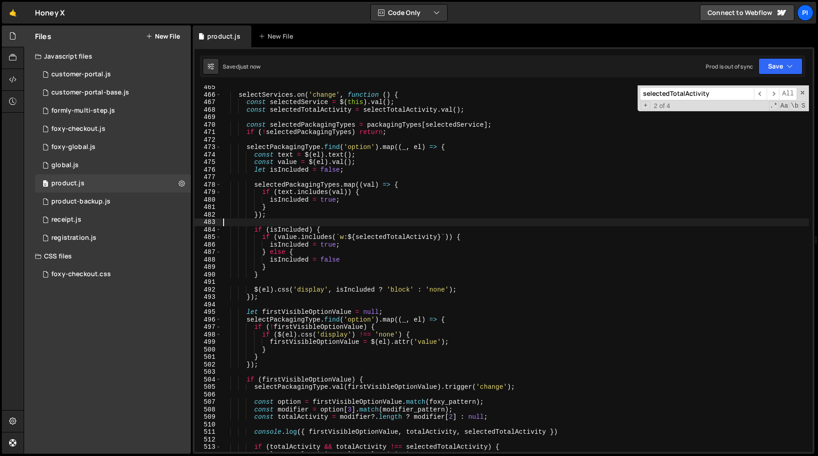
click at [368, 239] on div "selectServices . on ( 'change' , function ( ) { const selectedService = $ ( thi…" at bounding box center [514, 275] width 587 height 382
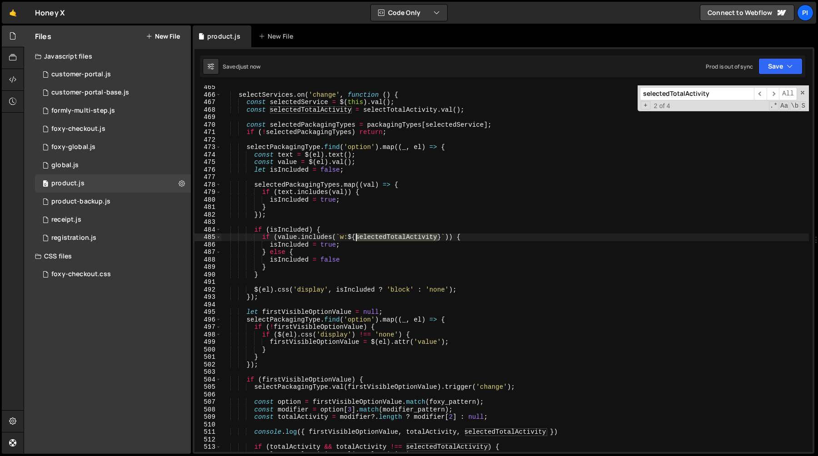
click at [368, 239] on div "selectServices . on ( 'change' , function ( ) { const selectedService = $ ( thi…" at bounding box center [514, 275] width 587 height 382
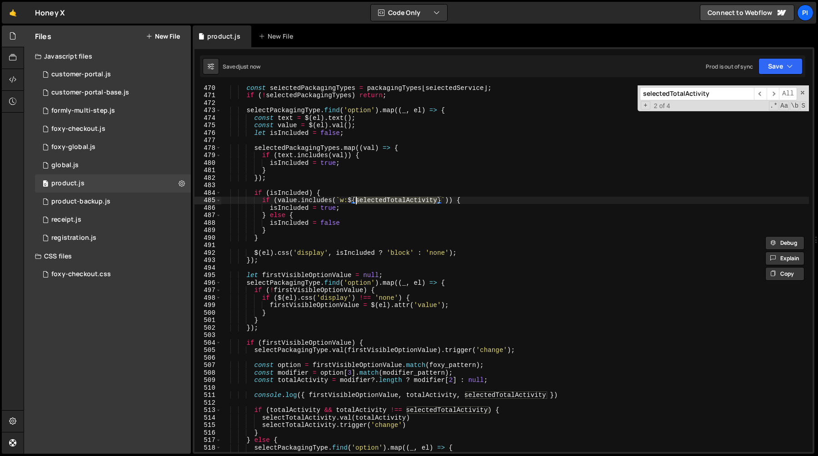
scroll to position [3540, 0]
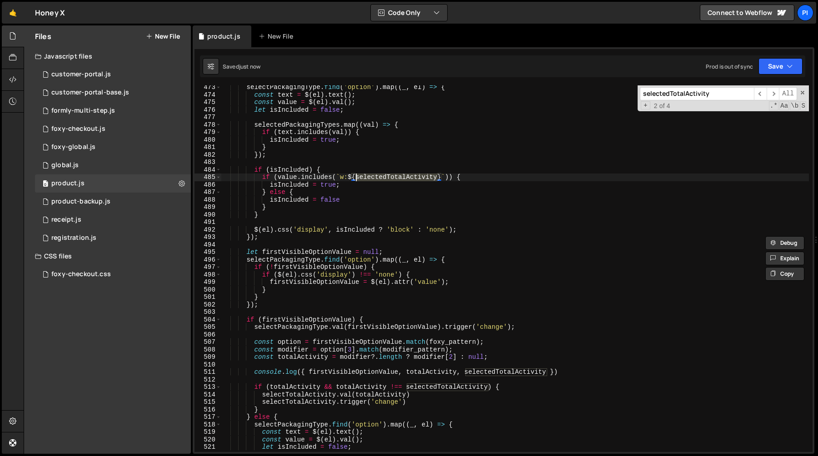
click at [284, 261] on div "selectPackagingType . find ( 'option' ) . map (( _ , el ) => { const text = $ (…" at bounding box center [514, 275] width 587 height 382
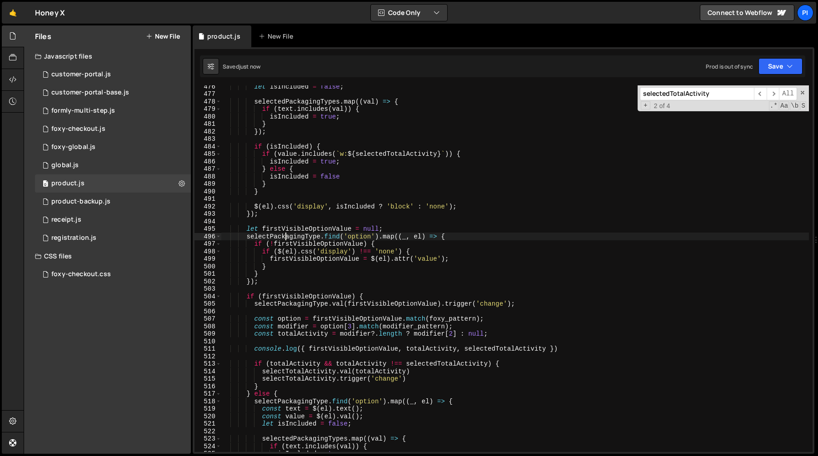
scroll to position [3599, 0]
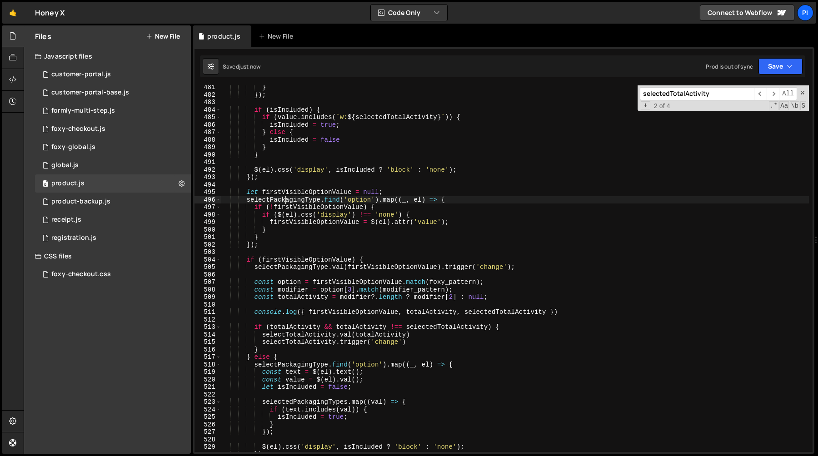
click at [298, 259] on div "} }) ; if ( isIncluded ) { if ( value . includes ( ` w: ${ selectedTotalActivit…" at bounding box center [514, 275] width 587 height 382
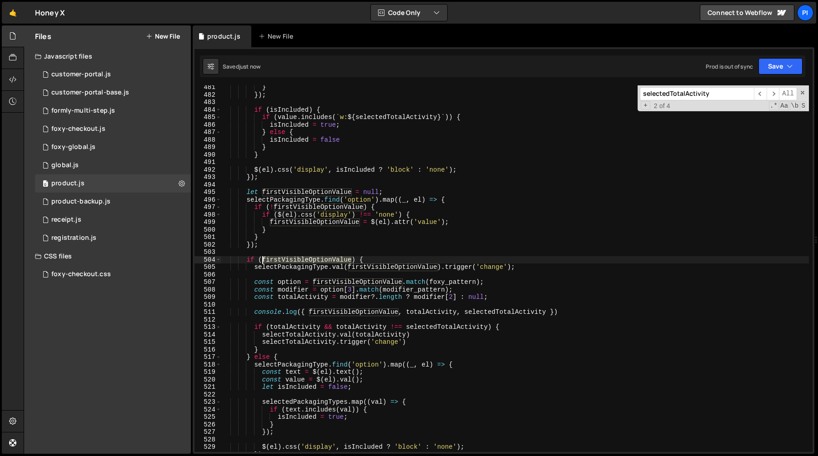
click at [298, 259] on div "} }) ; if ( isIncluded ) { if ( value . includes ( ` w: ${ selectedTotalActivit…" at bounding box center [514, 275] width 587 height 382
click at [576, 312] on div "} }) ; if ( isIncluded ) { if ( value . includes ( ` w: ${ selectedTotalActivit…" at bounding box center [514, 275] width 587 height 382
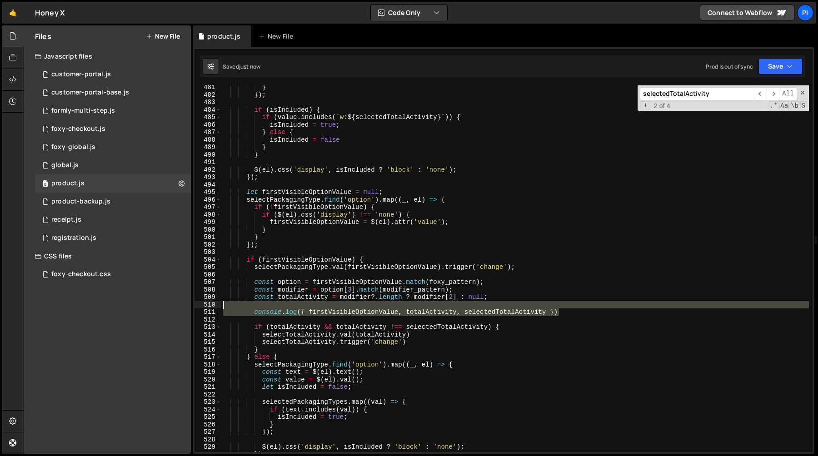
drag, startPoint x: 576, startPoint y: 312, endPoint x: 571, endPoint y: 308, distance: 6.4
click at [571, 308] on div "} }) ; if ( isIncluded ) { if ( value . includes ( ` w: ${ selectedTotalActivit…" at bounding box center [514, 275] width 587 height 382
click at [424, 341] on div "} }) ; if ( isIncluded ) { if ( value . includes ( ` w: ${ selectedTotalActivit…" at bounding box center [514, 275] width 587 height 382
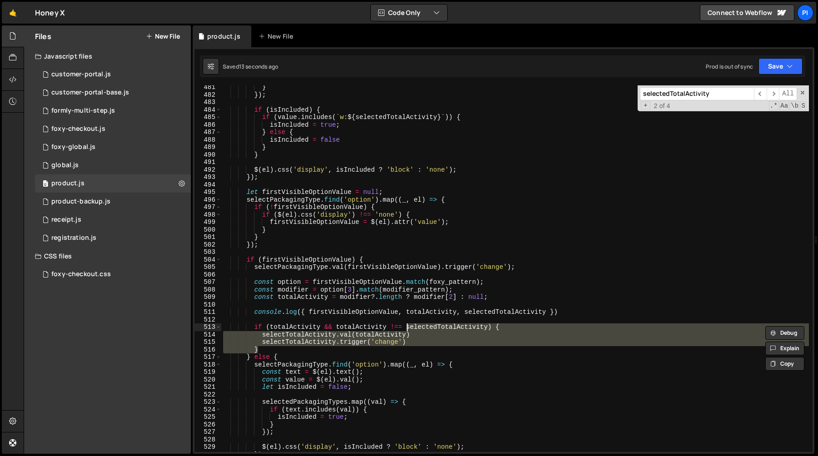
type textarea "// if (totalActivity && totalActivity !== selectedTotalActivity) { // selectTot…"
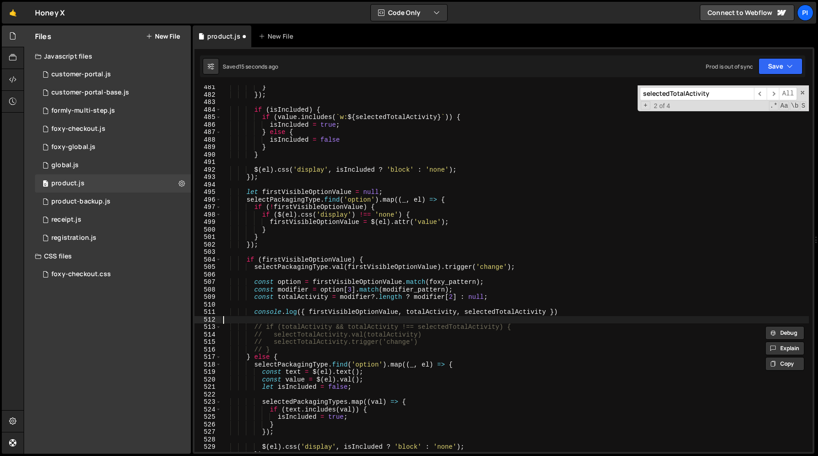
type textarea "console.log({ firstVisibleOptionValue, totalActivity, selectedTotalActivity })"
type textarea "// console.log({ firstVisibleOptionValue, totalActivity, selectedTotalActivity …"
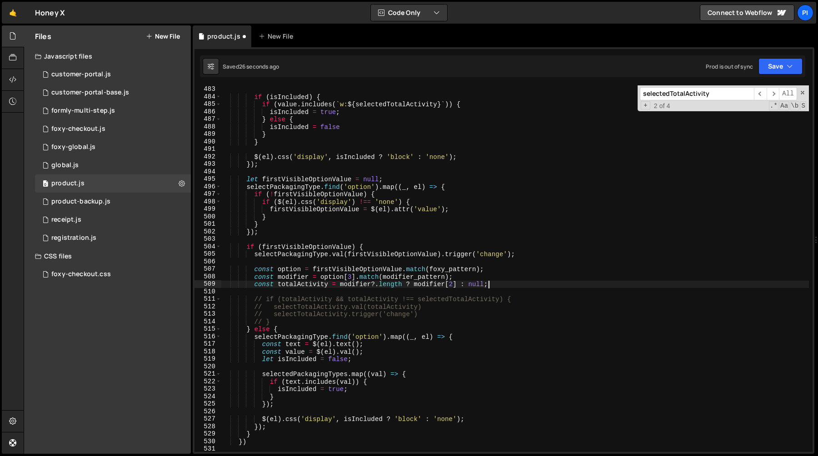
scroll to position [3623, 0]
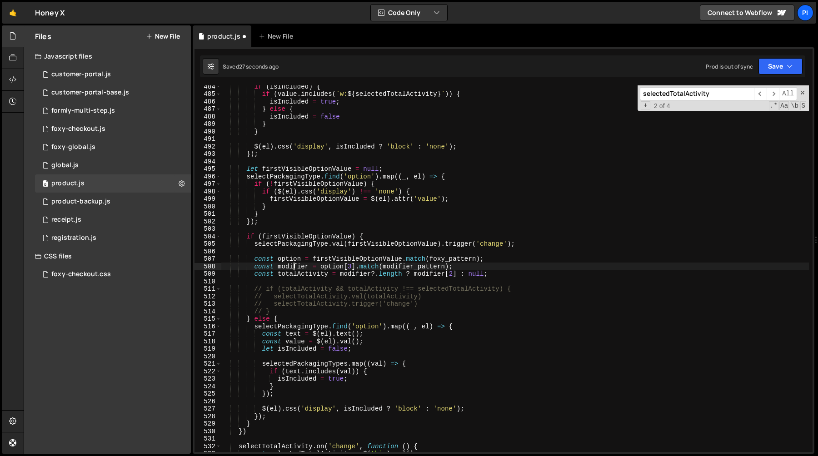
click at [294, 263] on div "if ( isIncluded ) { if ( value . includes ( ` w: ${ selectedTotalActivity } ` )…" at bounding box center [514, 274] width 587 height 382
type textarea "const modifier = option[3].match(modifier_pattern);"
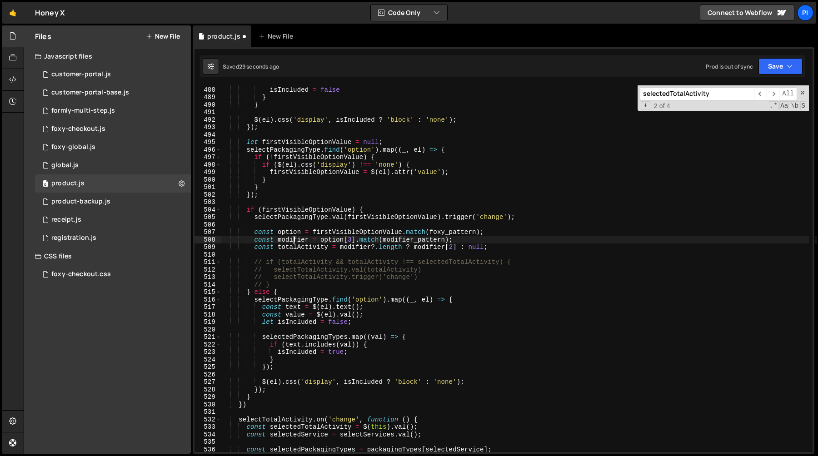
click at [285, 257] on div "} else { isIncluded = false } } $ ( el ) . css ( 'display' , isIncluded ? 'bloc…" at bounding box center [514, 270] width 587 height 382
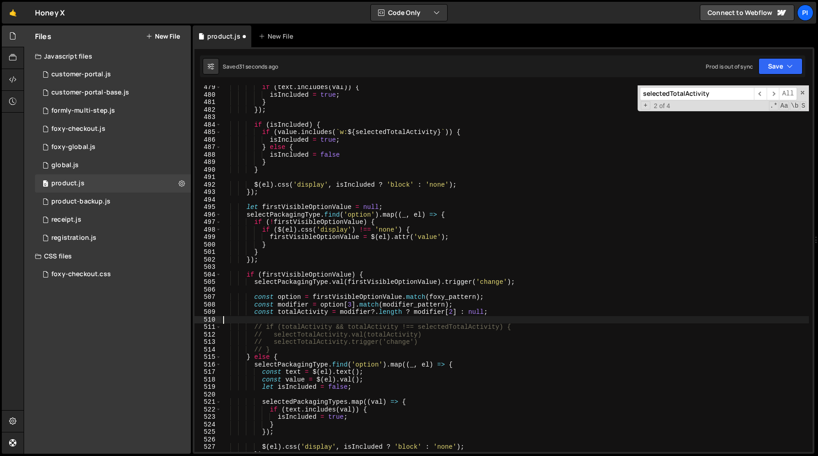
scroll to position [3584, 0]
click at [382, 298] on div "if ( text . includes ( val )) { isIncluded = true ; } }) ; if ( isIncluded ) { …" at bounding box center [514, 275] width 587 height 382
click at [395, 316] on div "if ( text . includes ( val )) { isIncluded = true ; } }) ; if ( isIncluded ) { …" at bounding box center [514, 275] width 587 height 382
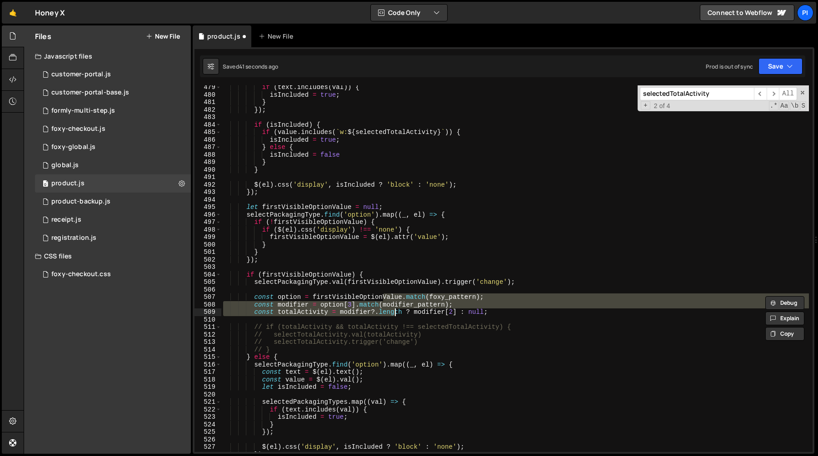
type textarea "// const modifier = option[3].match(modifier_pattern); // const totalActivity =…"
click at [360, 323] on div "if ( text . includes ( val )) { isIncluded = true ; } }) ; if ( isIncluded ) { …" at bounding box center [514, 275] width 587 height 382
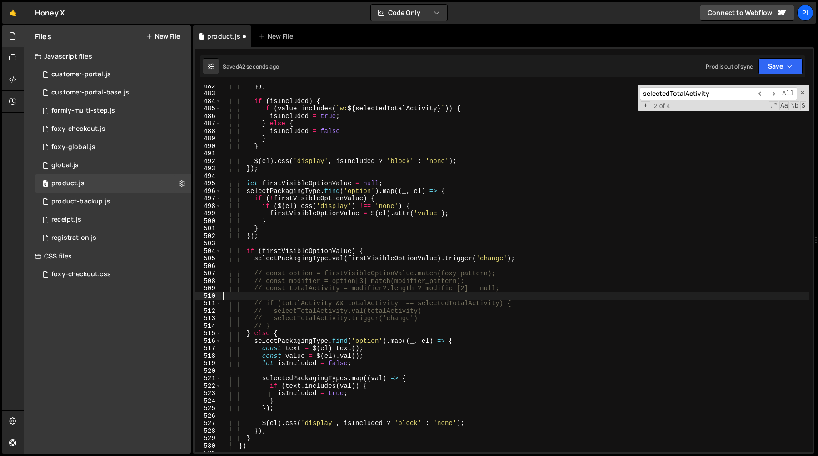
scroll to position [3634, 0]
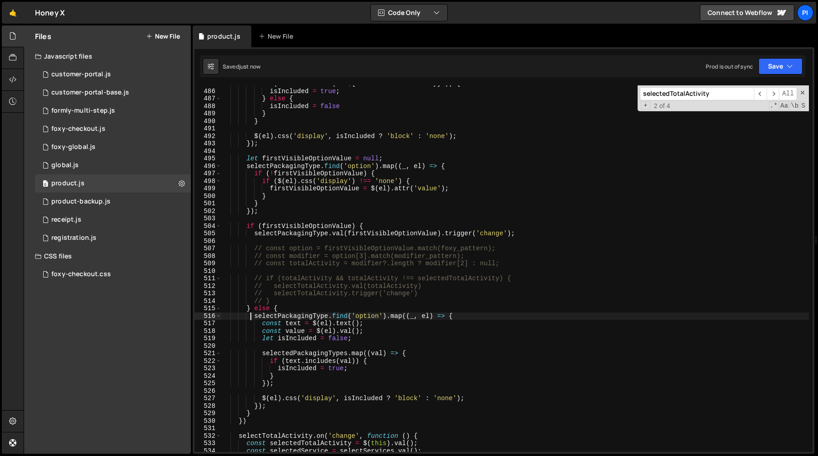
click at [252, 319] on div "if ( value . includes ( ` w: ${ selectedTotalActivity } ` )) { isIncluded = tru…" at bounding box center [514, 271] width 587 height 382
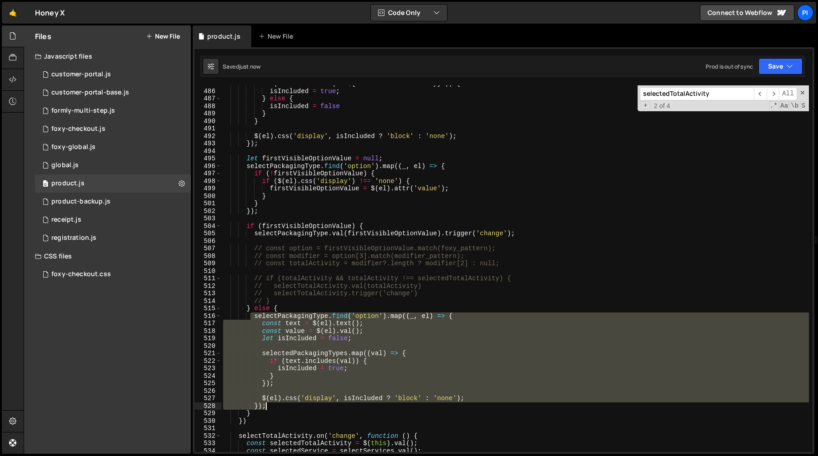
click at [270, 410] on div "if ( value . includes ( ` w: ${ selectedTotalActivity } ` )) { isIncluded = tru…" at bounding box center [514, 271] width 587 height 382
click at [285, 408] on div "if ( value . includes ( ` w: ${ selectedTotalActivity } ` )) { isIncluded = tru…" at bounding box center [514, 268] width 587 height 367
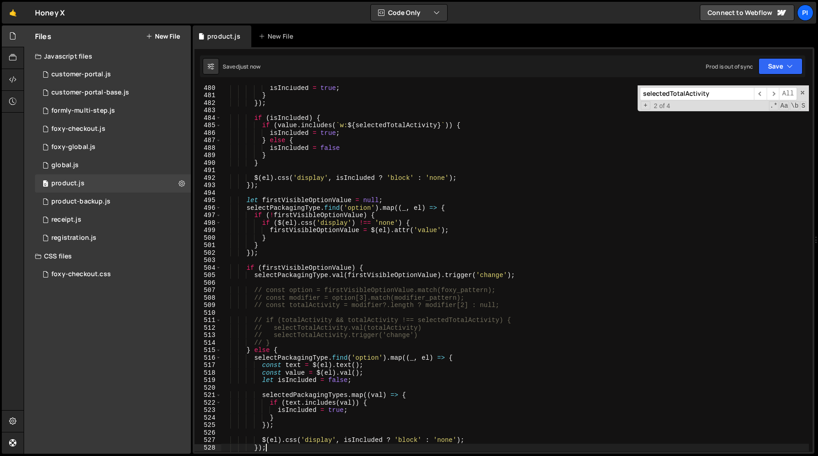
scroll to position [3592, 0]
click at [246, 199] on div "isIncluded = true ; } }) ; if ( isIncluded ) { if ( value . includes ( ` w: ${ …" at bounding box center [514, 275] width 587 height 382
click at [271, 258] on div "isIncluded = true ; } }) ; if ( isIncluded ) { if ( value . includes ( ` w: ${ …" at bounding box center [514, 275] width 587 height 382
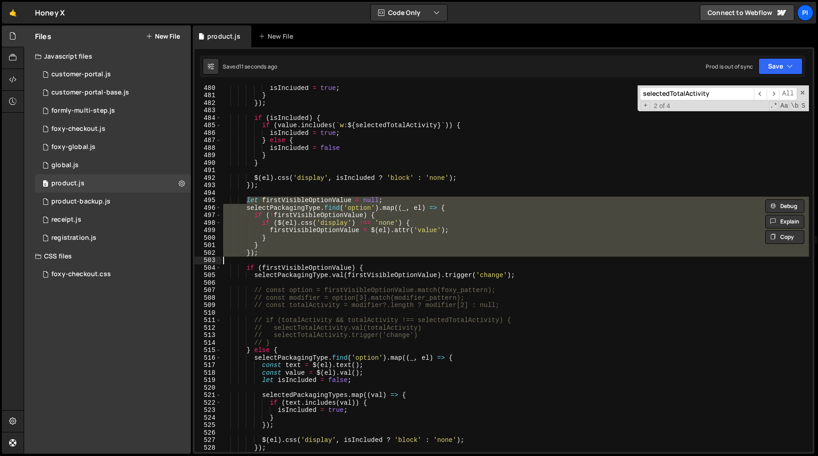
click at [271, 253] on div "isIncluded = true ; } }) ; if ( isIncluded ) { if ( value . includes ( ` w: ${ …" at bounding box center [514, 268] width 587 height 367
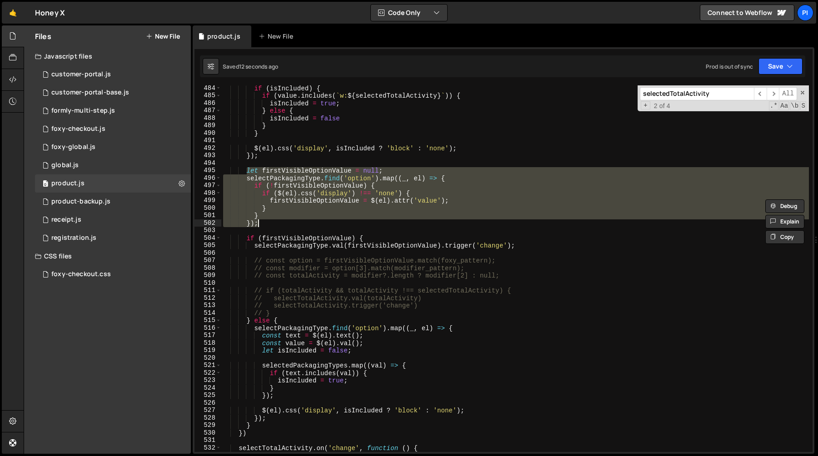
scroll to position [3649, 0]
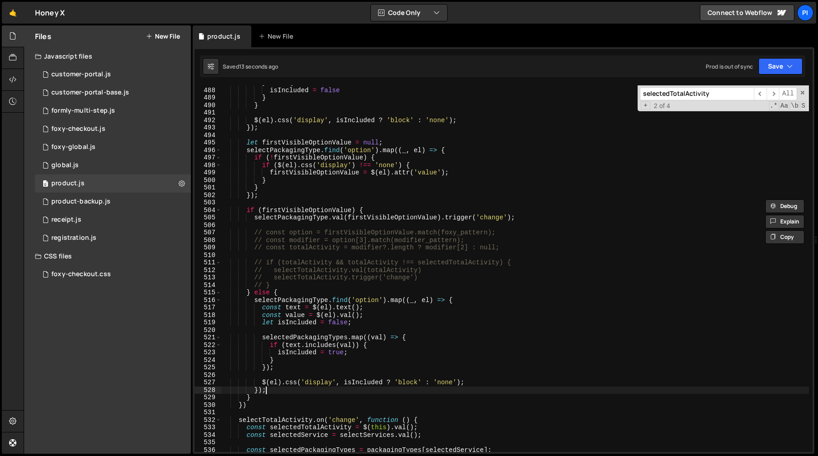
click at [280, 390] on div "} else { isIncluded = false } } $ ( el ) . css ( 'display' , isIncluded ? 'bloc…" at bounding box center [514, 270] width 587 height 382
type textarea "});"
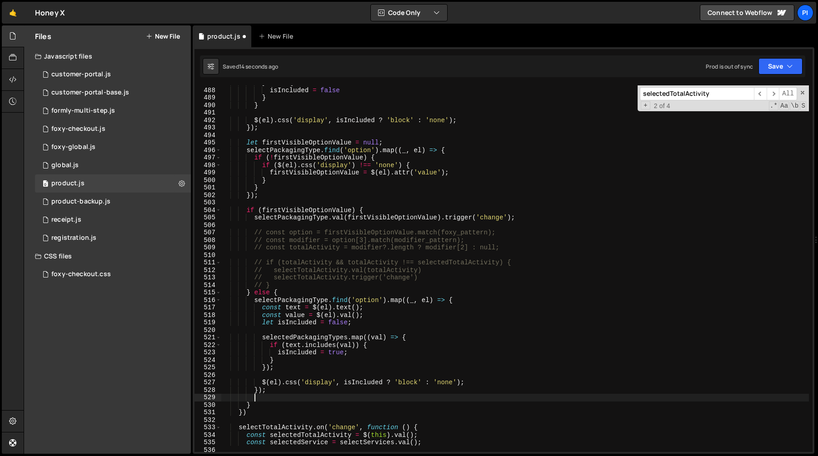
scroll to position [0, 1]
paste textarea "});"
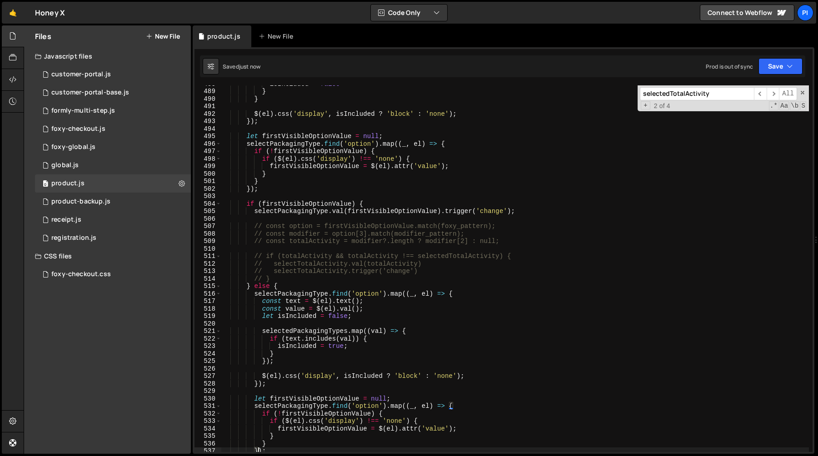
scroll to position [3648, 0]
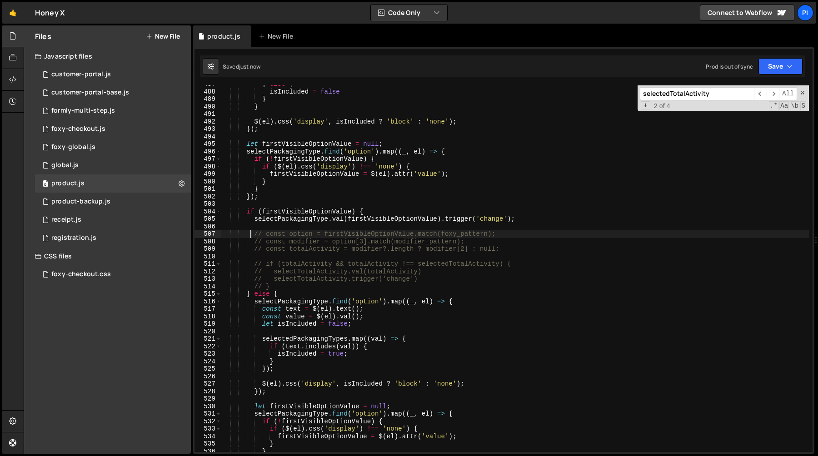
click at [251, 235] on div "} else { isIncluded = false } } $ ( el ) . css ( 'display' , isIncluded ? 'bloc…" at bounding box center [514, 271] width 587 height 382
click at [430, 280] on div "} else { isIncluded = false } } $ ( el ) . css ( 'display' , isIncluded ? 'bloc…" at bounding box center [514, 271] width 587 height 382
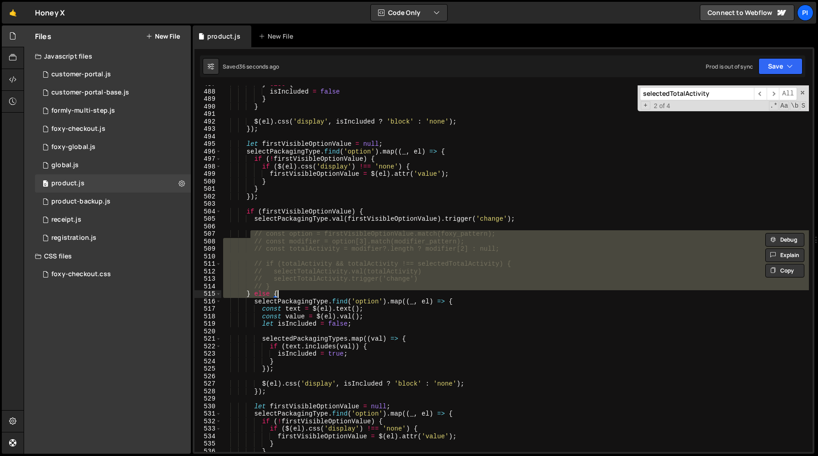
click at [401, 292] on div "} else { isIncluded = false } } $ ( el ) . css ( 'display' , isIncluded ? 'bloc…" at bounding box center [514, 271] width 587 height 382
click at [380, 290] on div "} else { isIncluded = false } } $ ( el ) . css ( 'display' , isIncluded ? 'bloc…" at bounding box center [514, 268] width 587 height 367
click at [373, 288] on div "} else { isIncluded = false } } $ ( el ) . css ( 'display' , isIncluded ? 'bloc…" at bounding box center [514, 268] width 587 height 367
type textarea "// selectTotalActivity.trigger('change') // }"
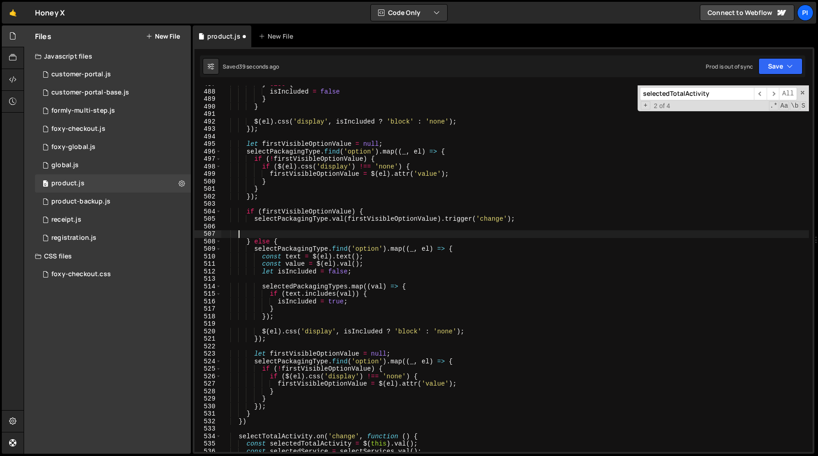
scroll to position [0, 0]
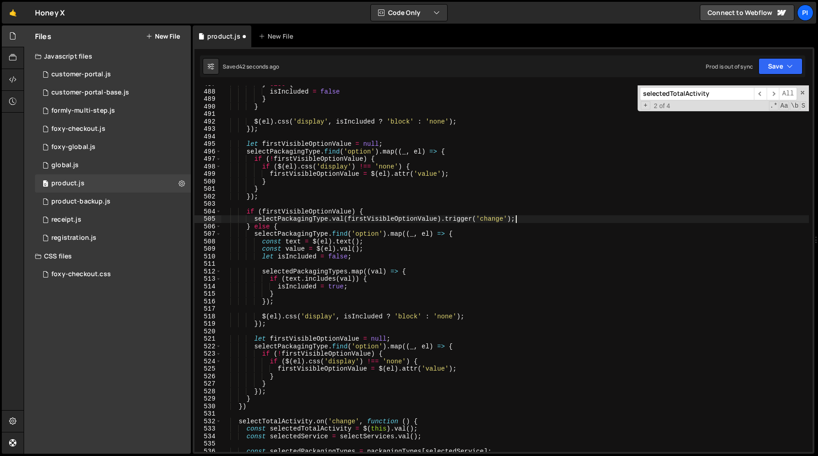
click at [253, 235] on div "} else { isIncluded = false } } $ ( el ) . css ( 'display' , isIncluded ? 'bloc…" at bounding box center [514, 271] width 587 height 382
click at [275, 391] on div "} else { isIncluded = false } } $ ( el ) . css ( 'display' , isIncluded ? 'bloc…" at bounding box center [514, 271] width 587 height 382
type textarea "});"
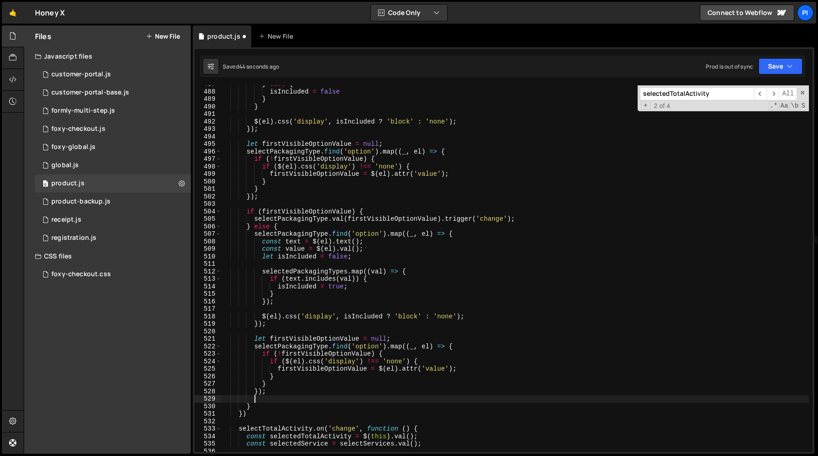
paste textarea "// }"
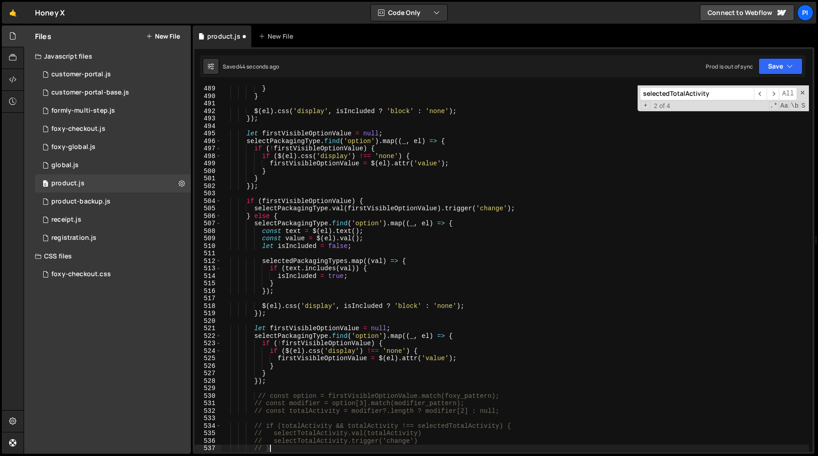
scroll to position [3659, 0]
click at [258, 396] on div "} } $ ( el ) . css ( 'display' , isIncluded ? 'block' : 'none' ) ; }) ; let fir…" at bounding box center [514, 276] width 587 height 382
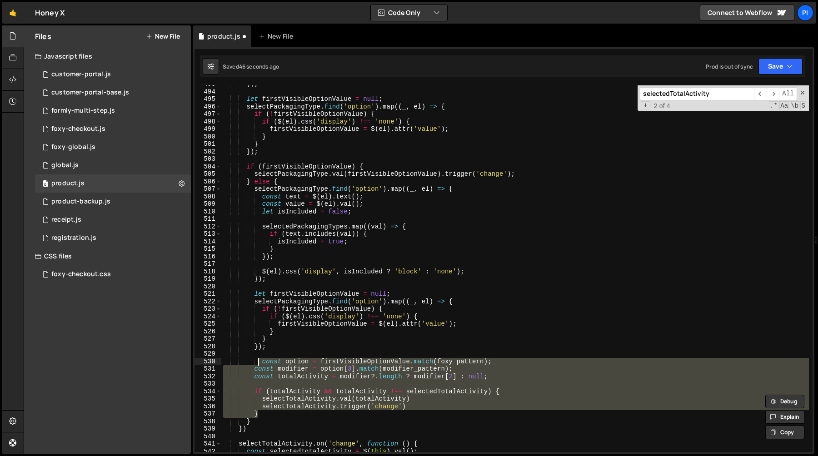
click at [299, 342] on div "}) ; let firstVisibleOptionValue = null ; selectPackagingType . find ( 'option'…" at bounding box center [514, 271] width 587 height 382
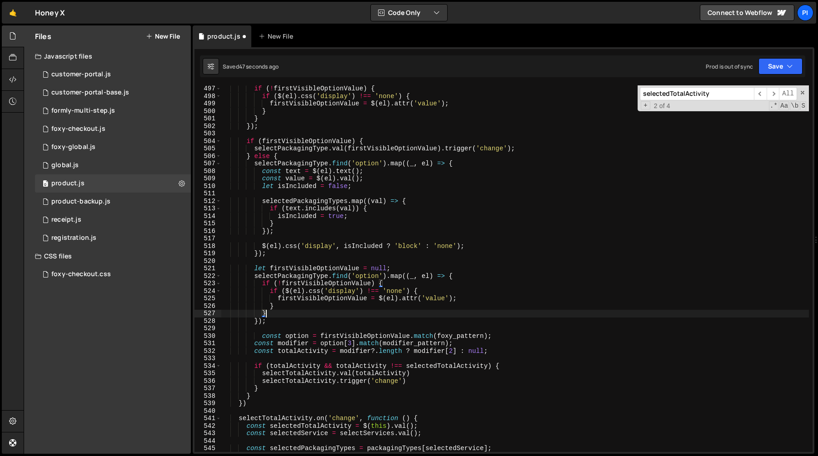
scroll to position [3718, 0]
click at [371, 335] on div "if ( ! firstVisibleOptionValue ) { if ( $ ( el ) . css ( 'display' ) !== 'none'…" at bounding box center [514, 276] width 587 height 382
type textarea "const option = firstVisibleOptionValue.match(foxy_pattern);"
click at [371, 335] on div "if ( ! firstVisibleOptionValue ) { if ( $ ( el ) . css ( 'display' ) !== 'none'…" at bounding box center [514, 276] width 587 height 382
click at [337, 332] on div "if ( ! firstVisibleOptionValue ) { if ( $ ( el ) . css ( 'display' ) !== 'none'…" at bounding box center [514, 276] width 587 height 382
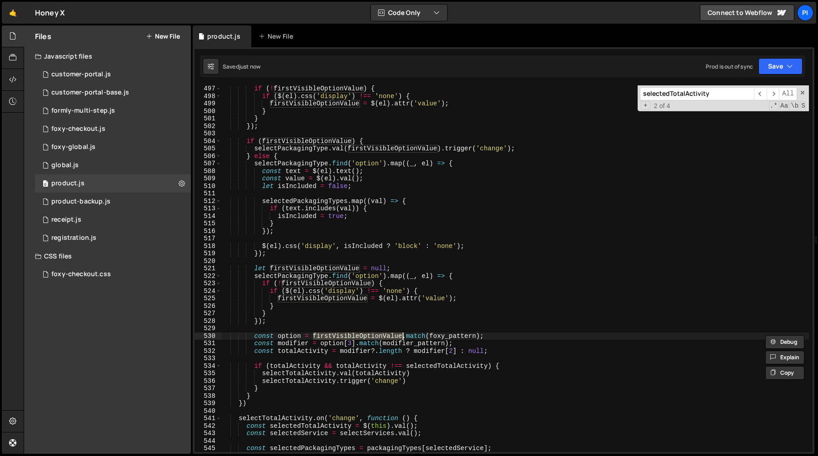
scroll to position [0, 0]
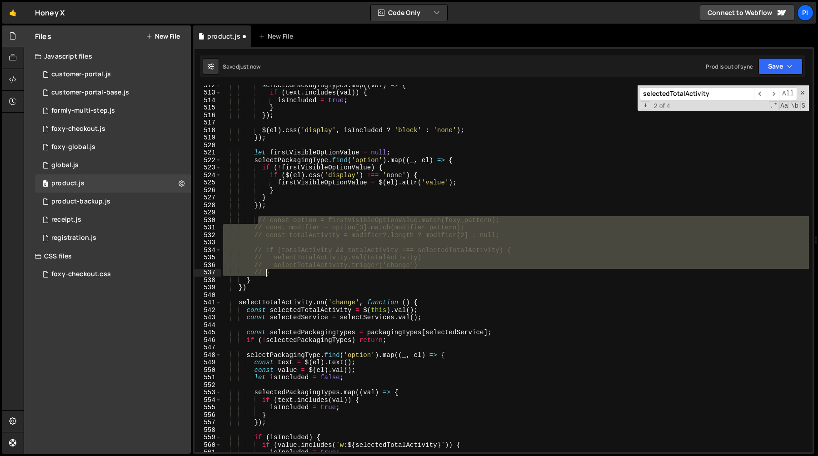
type textarea "// selectTotalActivity.trigger('change') // }"
click at [307, 212] on div "selectedPackagingTypes . map (( val ) => { if ( text . includes ( val )) { isIn…" at bounding box center [514, 272] width 587 height 382
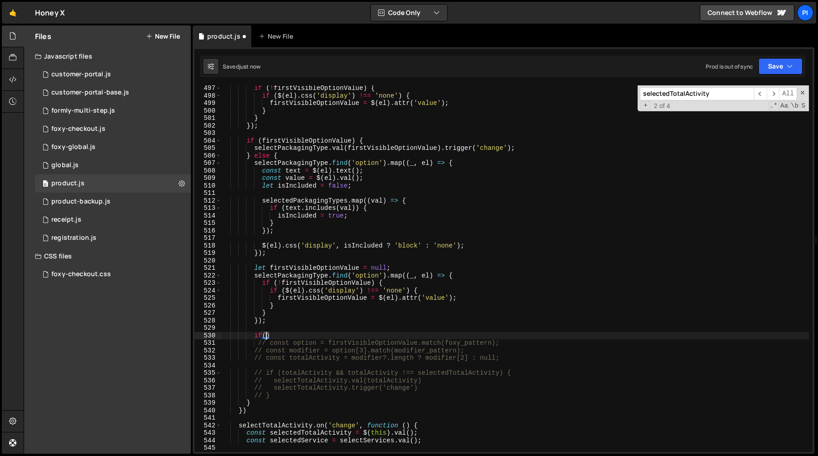
scroll to position [3713, 0]
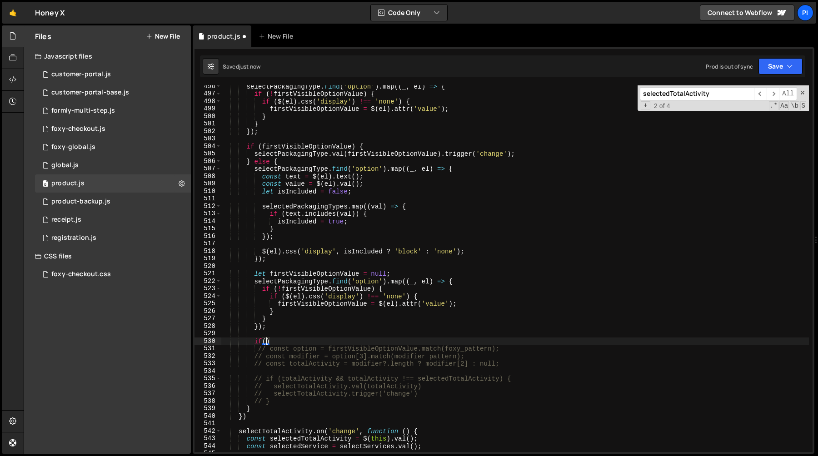
click at [307, 273] on div "selectPackagingType . find ( 'option' ) . map (( _ , el ) => { if ( ! firstVisi…" at bounding box center [514, 274] width 587 height 382
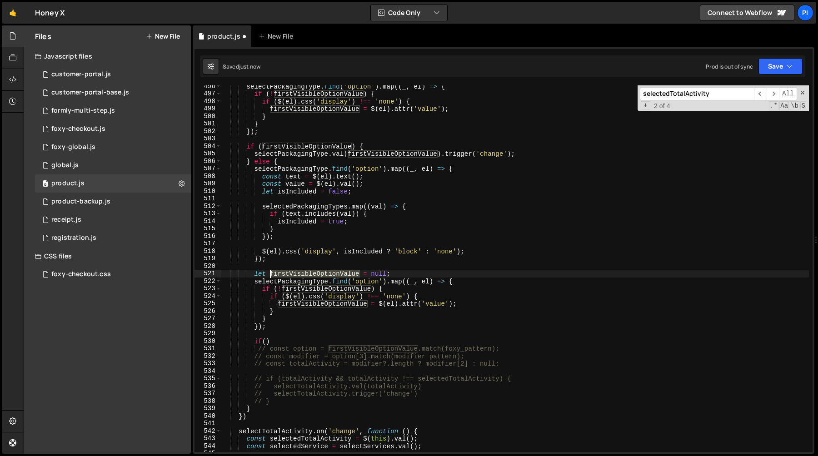
click at [307, 273] on div "selectPackagingType . find ( 'option' ) . map (( _ , el ) => { if ( ! firstVisi…" at bounding box center [514, 274] width 587 height 382
click at [265, 343] on div "selectPackagingType . find ( 'option' ) . map (( _ , el ) => { if ( ! firstVisi…" at bounding box center [514, 274] width 587 height 382
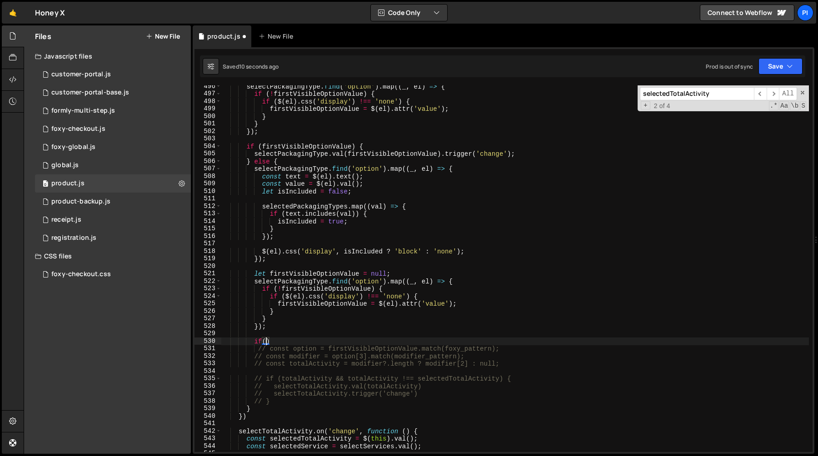
paste textarea "firstVisibleOptionValue"
click at [381, 341] on div "selectPackagingType . find ( 'option' ) . map (( _ , el ) => { if ( ! firstVisi…" at bounding box center [514, 274] width 587 height 382
click at [443, 396] on div "selectPackagingType . find ( 'option' ) . map (( _ , el ) => { if ( ! firstVisi…" at bounding box center [514, 274] width 587 height 382
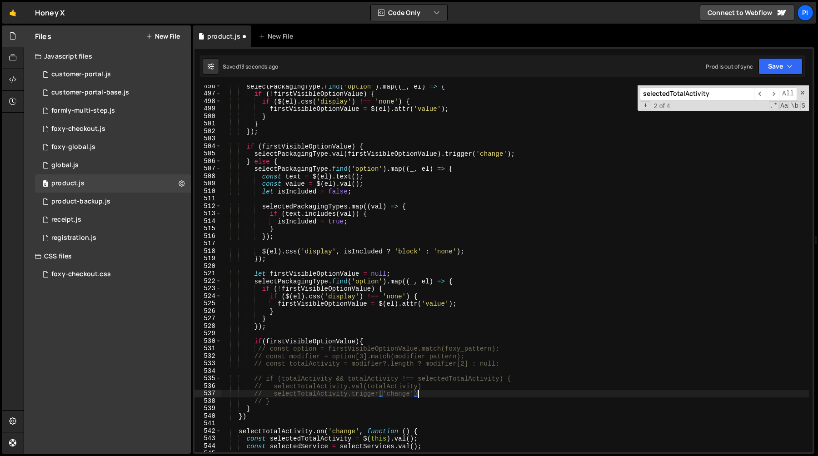
type textarea "// }"
click at [344, 396] on div "selectPackagingType . find ( 'option' ) . map (( _ , el ) => { if ( ! firstVisi…" at bounding box center [514, 274] width 587 height 382
click at [301, 401] on div "selectPackagingType . find ( 'option' ) . map (( _ , el ) => { if ( ! firstVisi…" at bounding box center [514, 274] width 587 height 382
click at [281, 350] on div "selectPackagingType . find ( 'option' ) . map (( _ , el ) => { if ( ! firstVisi…" at bounding box center [514, 274] width 587 height 382
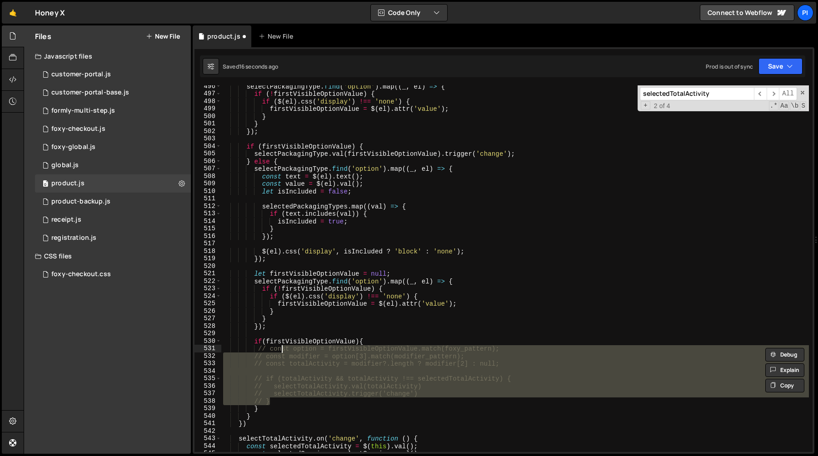
type textarea "const option = firstVisibleOptionValue.match(foxy_pattern); const modifier = op…"
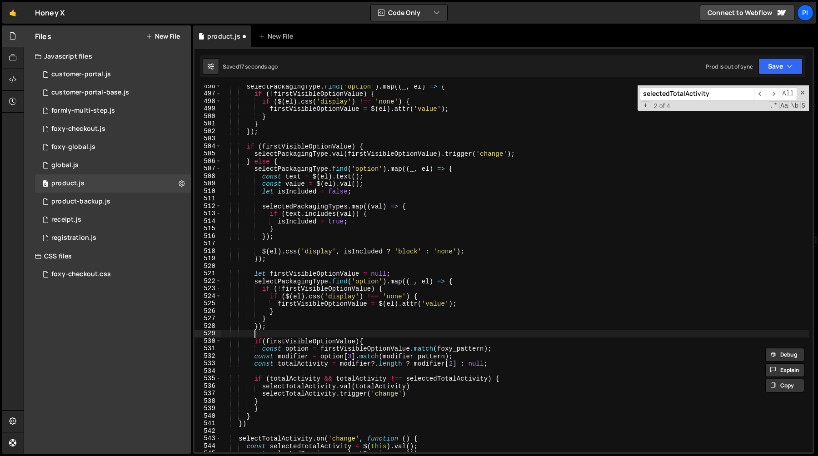
click at [281, 335] on div "selectPackagingType . find ( 'option' ) . map (( _ , el ) => { if ( ! firstVisi…" at bounding box center [514, 274] width 587 height 382
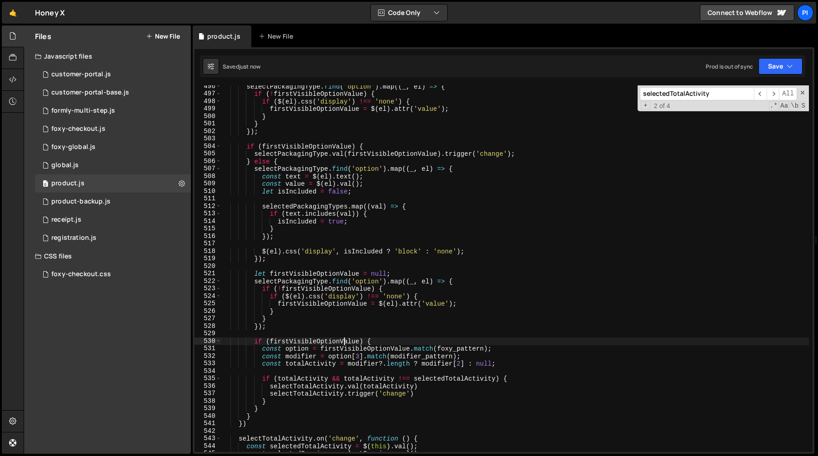
click at [344, 343] on div "selectPackagingType . find ( 'option' ) . map (( _ , el ) => { if ( ! firstVisi…" at bounding box center [514, 274] width 587 height 382
click at [389, 348] on div "selectPackagingType . find ( 'option' ) . map (( _ , el ) => { if ( ! firstVisi…" at bounding box center [514, 274] width 587 height 382
click at [423, 393] on div "selectPackagingType . find ( 'option' ) . map (( _ , el ) => { if ( ! firstVisi…" at bounding box center [514, 274] width 587 height 382
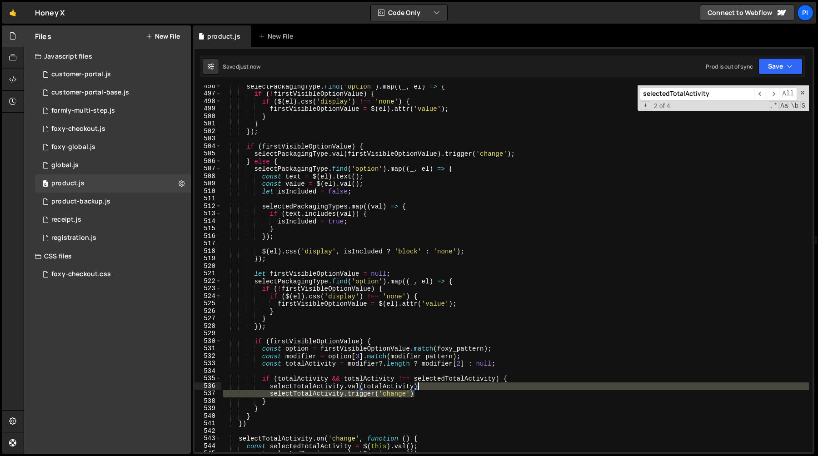
click at [432, 385] on div "selectPackagingType . find ( 'option' ) . map (( _ , el ) => { if ( ! firstVisi…" at bounding box center [514, 274] width 587 height 382
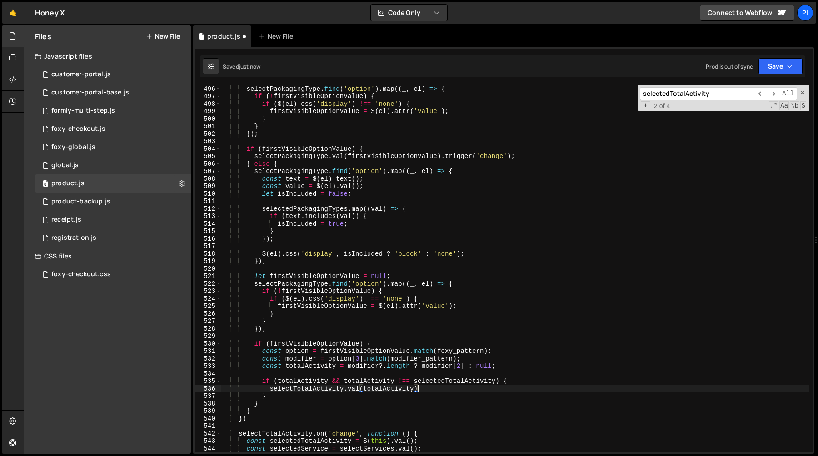
scroll to position [3709, 0]
click at [526, 159] on div "let firstVisibleOptionValue = null ; selectPackagingType . find ( 'option' ) . …" at bounding box center [514, 271] width 587 height 382
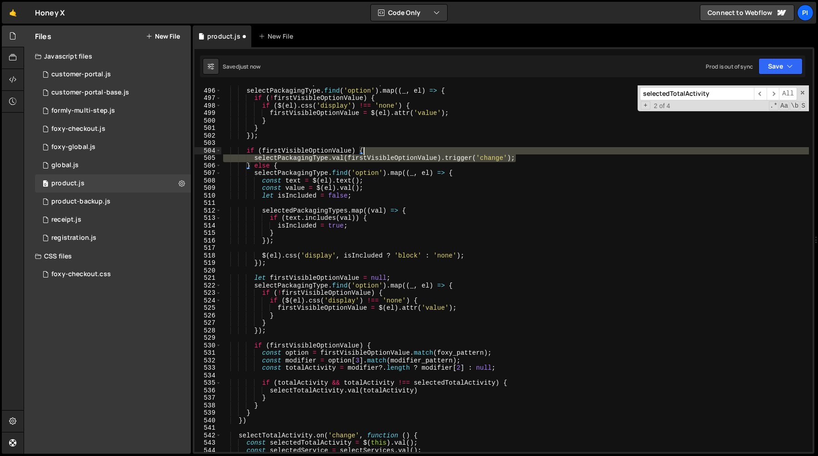
click at [511, 151] on div "let firstVisibleOptionValue = null ; selectPackagingType . find ( 'option' ) . …" at bounding box center [514, 271] width 587 height 382
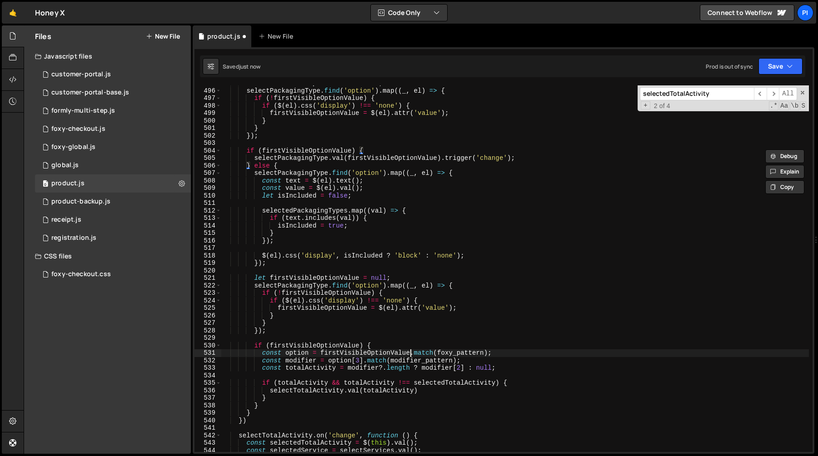
click at [408, 352] on div "let firstVisibleOptionValue = null ; selectPackagingType . find ( 'option' ) . …" at bounding box center [514, 271] width 587 height 382
click at [396, 349] on div "let firstVisibleOptionValue = null ; selectPackagingType . find ( 'option' ) . …" at bounding box center [514, 271] width 587 height 382
type textarea "if (firstVisibleOptionValue) {"
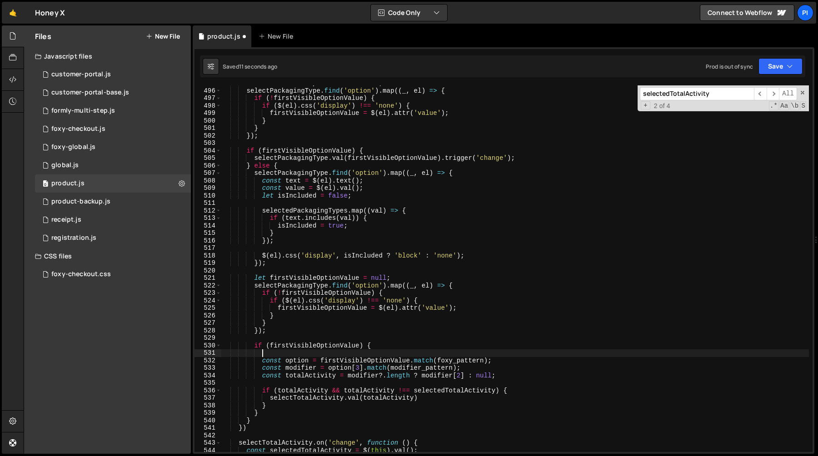
paste textarea "selectPackagingType.val(firstVisibleOptionValue).trigger('change');"
type textarea "selectPackagingType.val(firstVisibleOptionValue).trigger('change');"
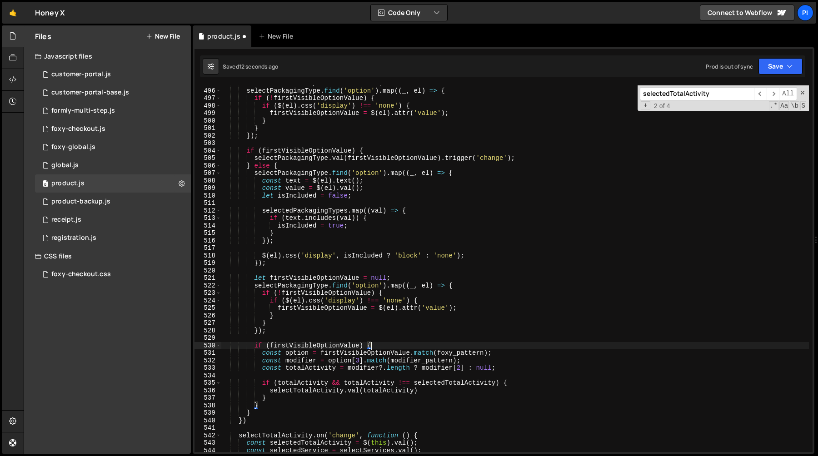
paste textarea "selectPackagingType.val(firstVisibleOptionValue).trigger('change');"
type textarea "selectPackagingType.val(firstVisibleOptionValue).trigger('change');"
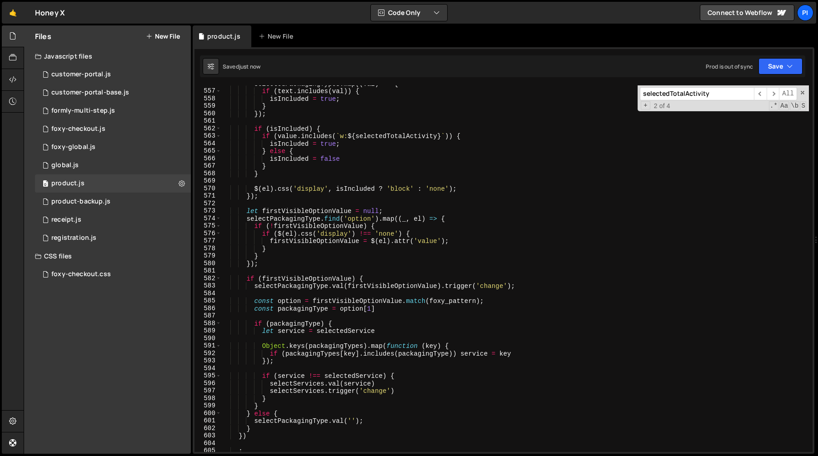
scroll to position [4157, 0]
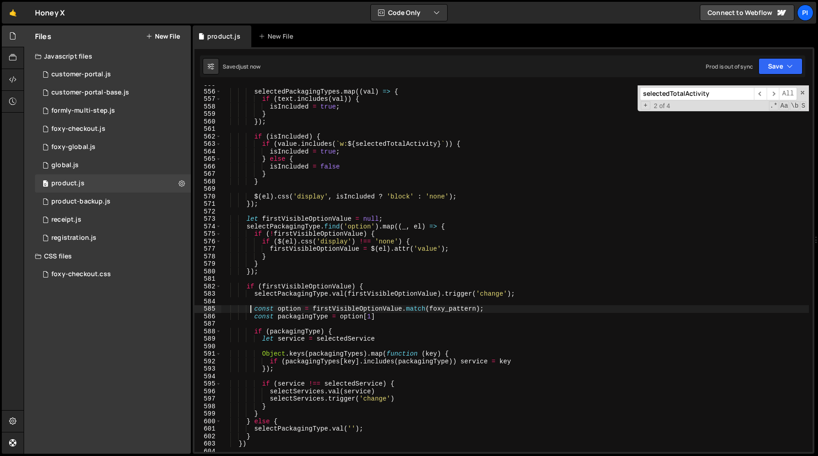
click at [250, 312] on div "selectedPackagingTypes . map (( val ) => { if ( text . includes ( val )) { isIn…" at bounding box center [514, 271] width 587 height 382
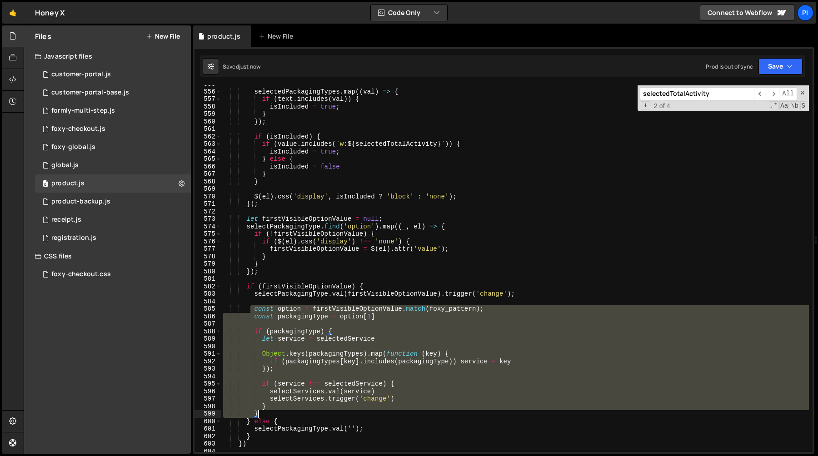
drag, startPoint x: 250, startPoint y: 312, endPoint x: 328, endPoint y: 415, distance: 128.8
click at [328, 415] on div "selectedPackagingTypes . map (( val ) => { if ( text . includes ( val )) { isIn…" at bounding box center [514, 271] width 587 height 382
click at [376, 429] on div "selectedPackagingTypes . map (( val ) => { if ( text . includes ( val )) { isIn…" at bounding box center [514, 271] width 587 height 382
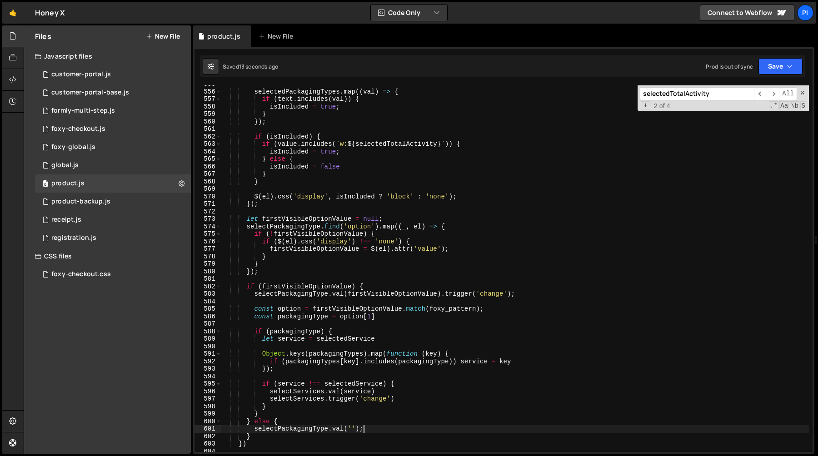
click at [254, 429] on div "selectedPackagingTypes . map (( val ) => { if ( text . includes ( val )) { isIn…" at bounding box center [514, 271] width 587 height 382
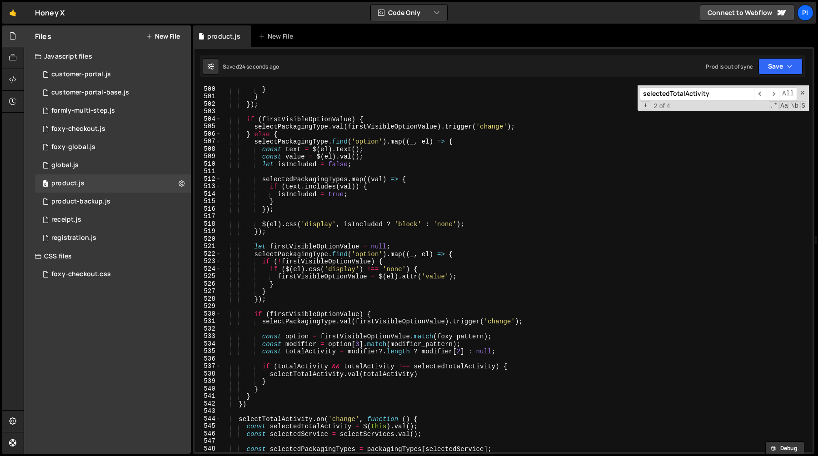
scroll to position [3740, 0]
click at [261, 315] on div "} } }) ; if ( firstVisibleOptionValue ) { selectPackagingType . val ( firstVisi…" at bounding box center [514, 276] width 587 height 382
click at [268, 386] on div "} } }) ; if ( firstVisibleOptionValue ) { selectPackagingType . val ( firstVisi…" at bounding box center [514, 276] width 587 height 382
type textarea "} else {"
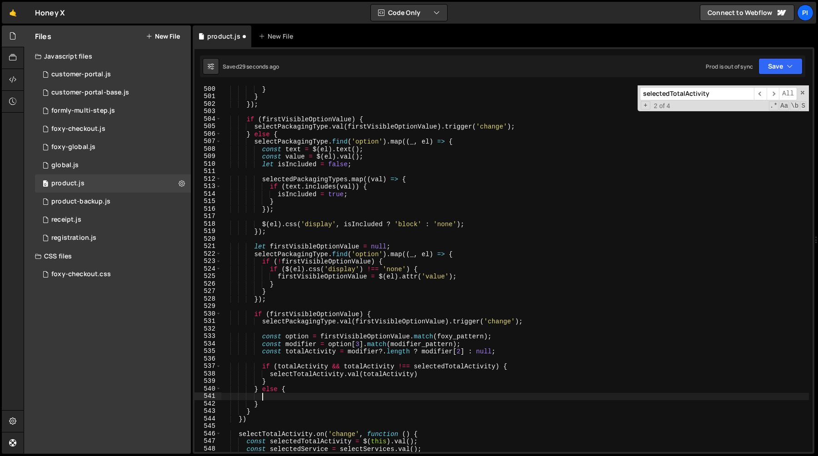
paste textarea "selectPackagingType.val('');"
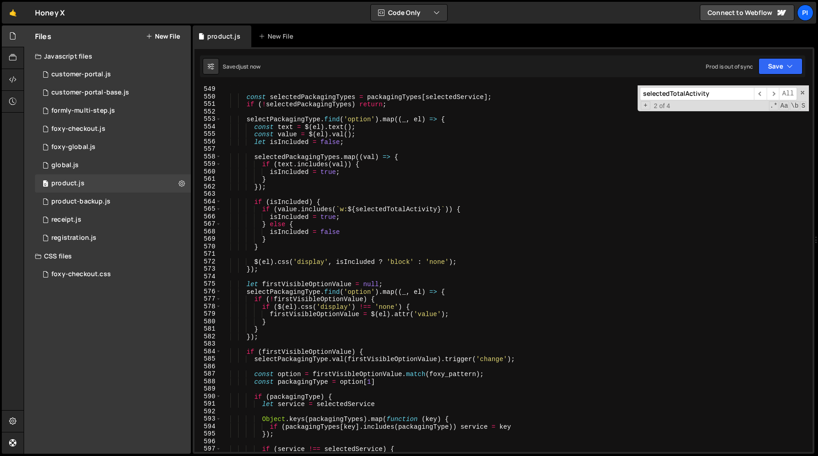
scroll to position [4300, 0]
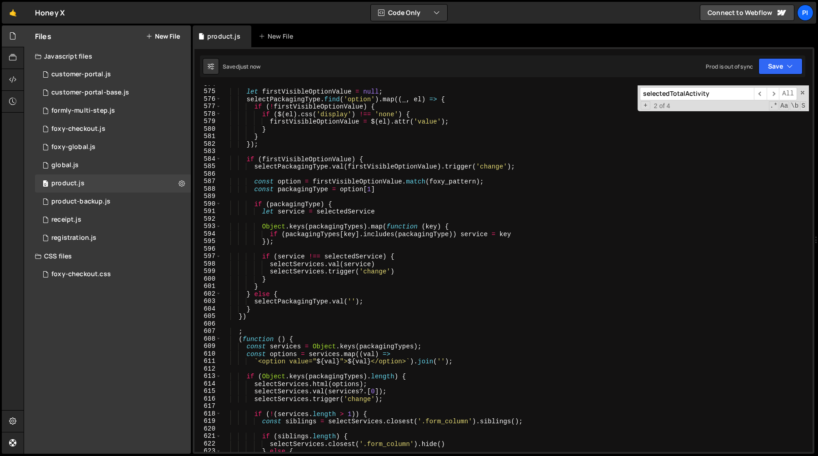
click at [292, 294] on div "let firstVisibleOptionValue = null ; selectPackagingType . find ( 'option' ) . …" at bounding box center [514, 271] width 587 height 382
type textarea "} else {"
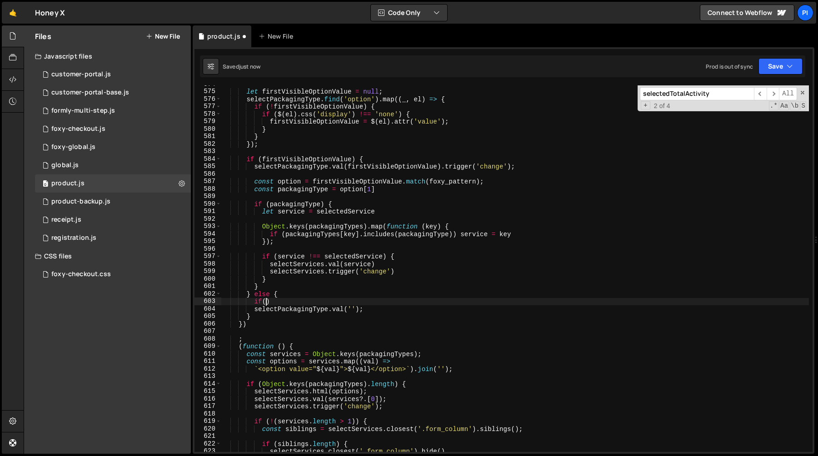
scroll to position [0, 2]
click at [280, 158] on div "let firstVisibleOptionValue = null ; selectPackagingType . find ( 'option' ) . …" at bounding box center [514, 271] width 587 height 382
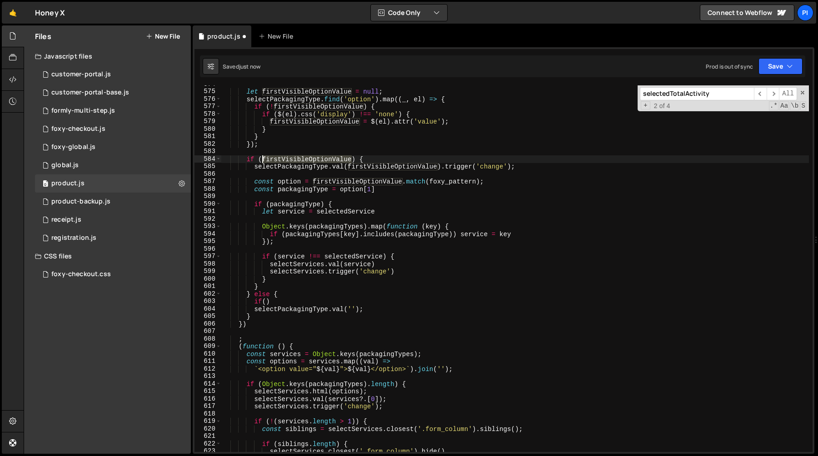
click at [280, 158] on div "let firstVisibleOptionValue = null ; selectPackagingType . find ( 'option' ) . …" at bounding box center [514, 271] width 587 height 382
click at [265, 303] on div "let firstVisibleOptionValue = null ; selectPackagingType . find ( 'option' ) . …" at bounding box center [514, 271] width 587 height 382
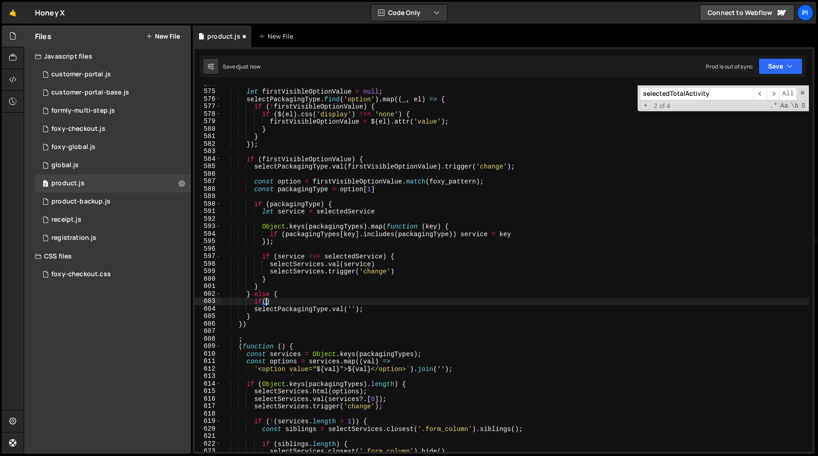
paste textarea "firstVisibleOptionValue"
click at [398, 294] on div "let firstVisibleOptionValue = null ; selectPackagingType . find ( 'option' ) . …" at bounding box center [514, 271] width 587 height 382
click at [386, 303] on div "let firstVisibleOptionValue = null ; selectPackagingType . find ( 'option' ) . …" at bounding box center [514, 271] width 587 height 382
type textarea "if(firstVisibleOptionValue){"
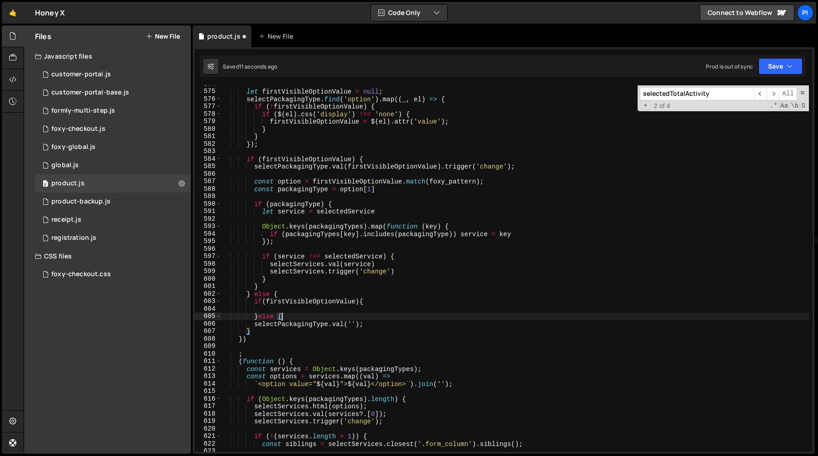
type textarea "selectPackagingType.val('');"
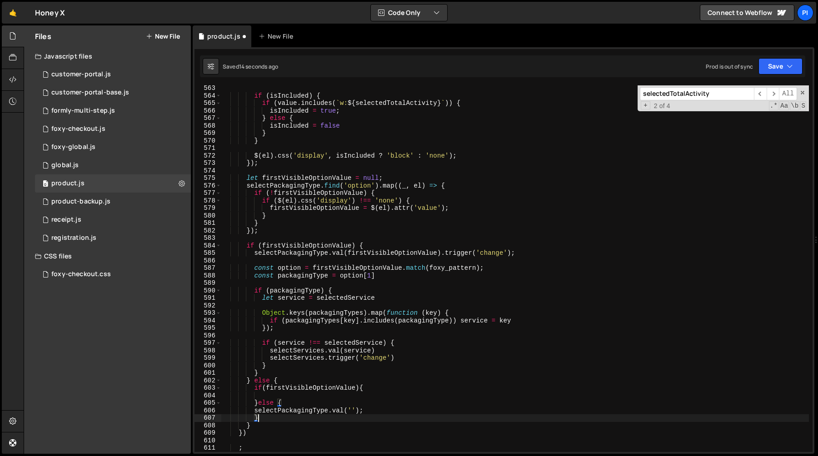
scroll to position [4212, 0]
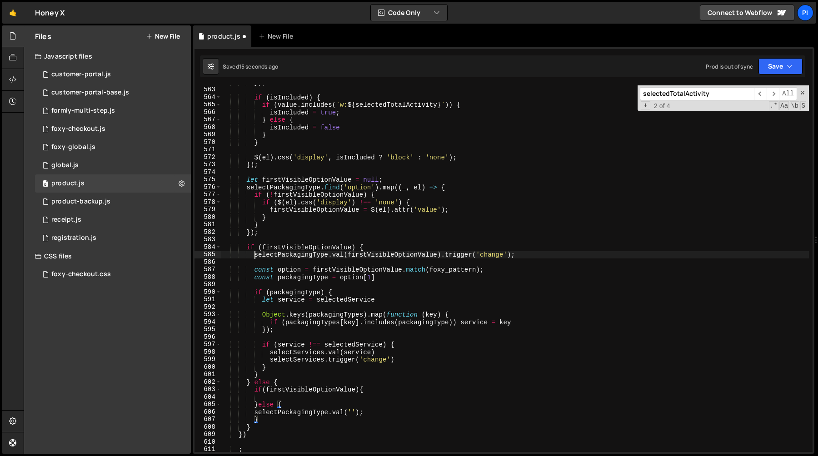
click at [255, 256] on div "}) ; if ( isIncluded ) { if ( value . includes ( ` w: ${ selectedTotalActivity …" at bounding box center [514, 270] width 587 height 382
click at [254, 272] on div "}) ; if ( isIncluded ) { if ( value . includes ( ` w: ${ selectedTotalActivity …" at bounding box center [514, 270] width 587 height 382
click at [261, 378] on div "}) ; if ( isIncluded ) { if ( value . includes ( ` w: ${ selectedTotalActivity …" at bounding box center [514, 270] width 587 height 382
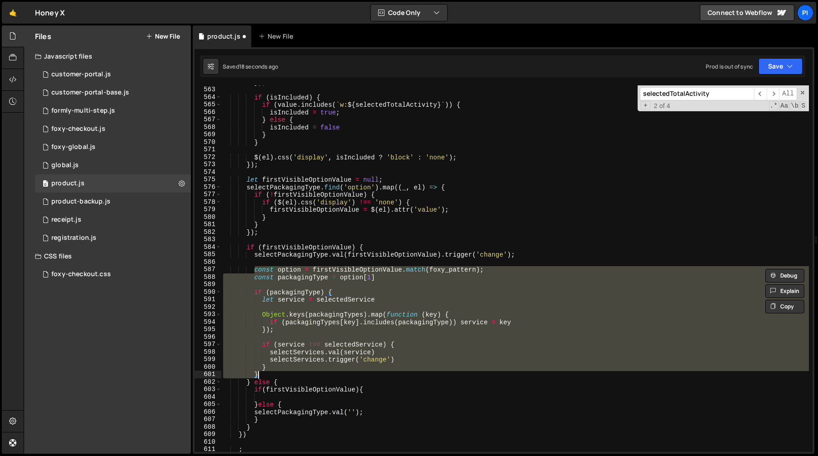
click at [265, 373] on div "}) ; if ( isIncluded ) { if ( value . includes ( ` w: ${ selectedTotalActivity …" at bounding box center [514, 268] width 587 height 367
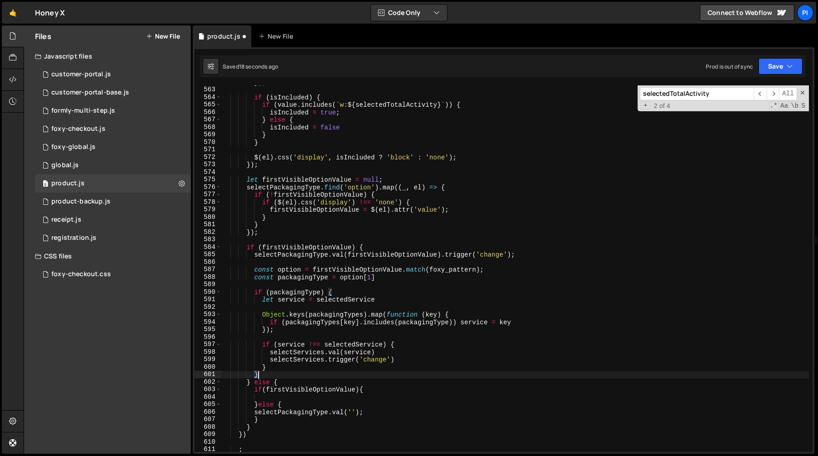
click at [252, 255] on div "}) ; if ( isIncluded ) { if ( value . includes ( ` w: ${ selectedTotalActivity …" at bounding box center [514, 270] width 587 height 382
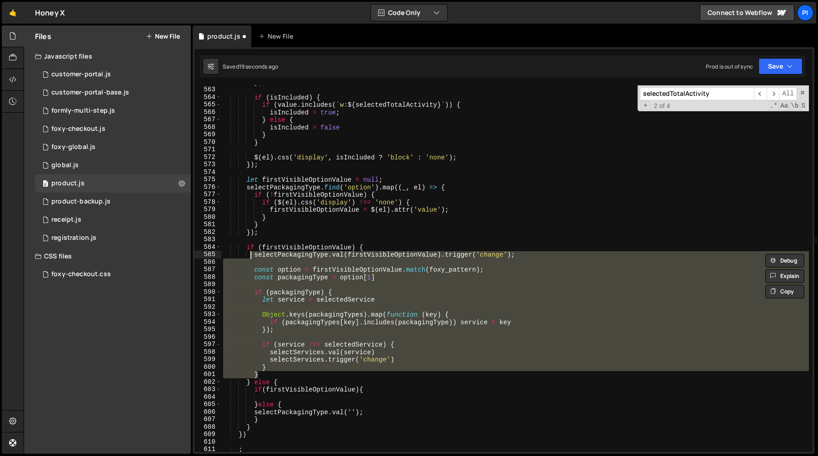
click at [257, 370] on div "}) ; if ( isIncluded ) { if ( value . includes ( ` w: ${ selectedTotalActivity …" at bounding box center [514, 268] width 587 height 367
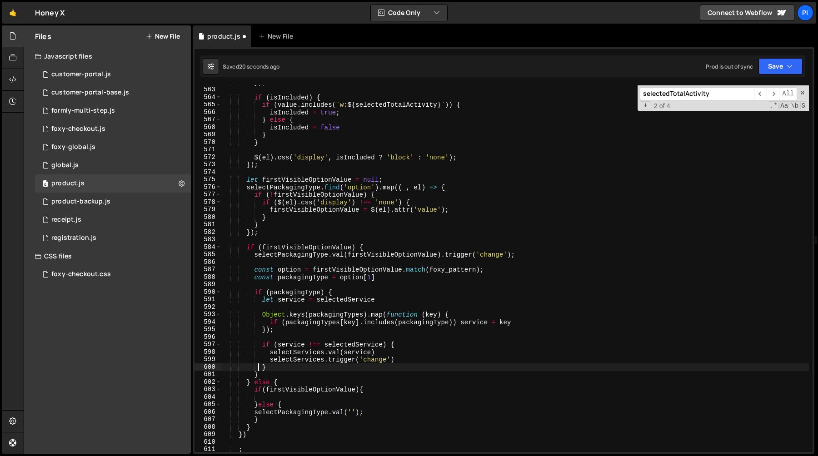
click at [258, 373] on div "}) ; if ( isIncluded ) { if ( value . includes ( ` w: ${ selectedTotalActivity …" at bounding box center [514, 270] width 587 height 382
click at [254, 269] on div "}) ; if ( isIncluded ) { if ( value . includes ( ` w: ${ selectedTotalActivity …" at bounding box center [514, 270] width 587 height 382
type textarea "const option = firstVisibleOptionValue.match(foxy_pattern); const packagingType…"
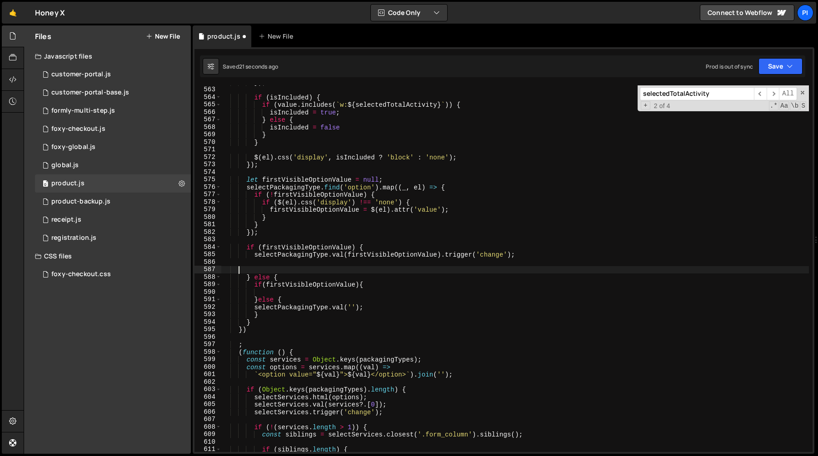
scroll to position [0, 0]
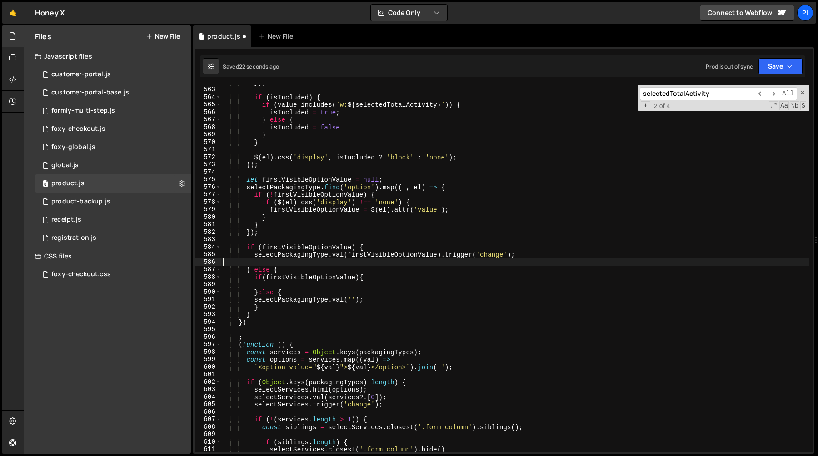
type textarea "selectPackagingType.val(firstVisibleOptionValue).trigger('change');"
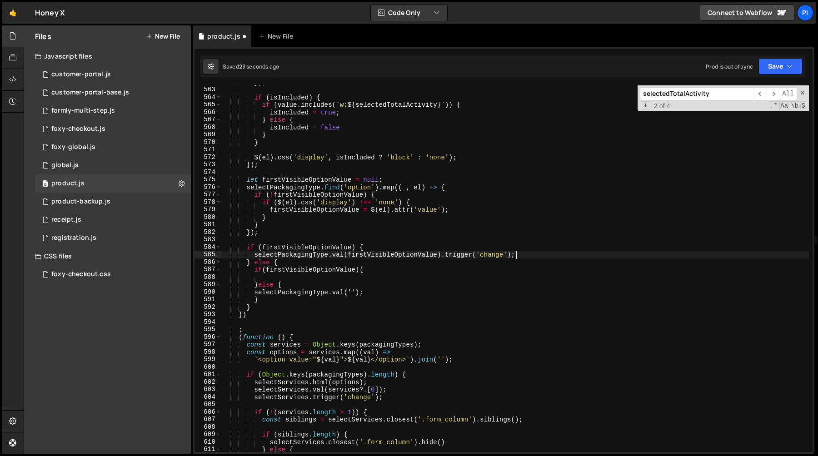
click at [285, 278] on div "}) ; if ( isIncluded ) { if ( value . includes ( ` w: ${ selectedTotalActivity …" at bounding box center [514, 270] width 587 height 382
paste textarea "}"
type textarea "}"
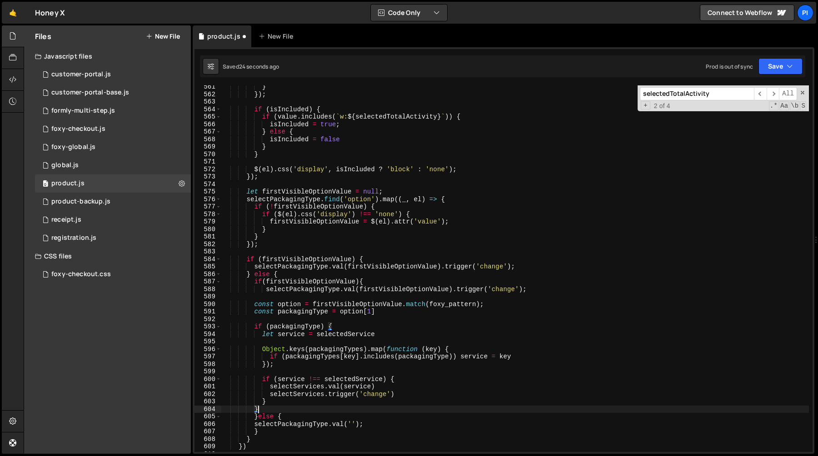
scroll to position [4200, 0]
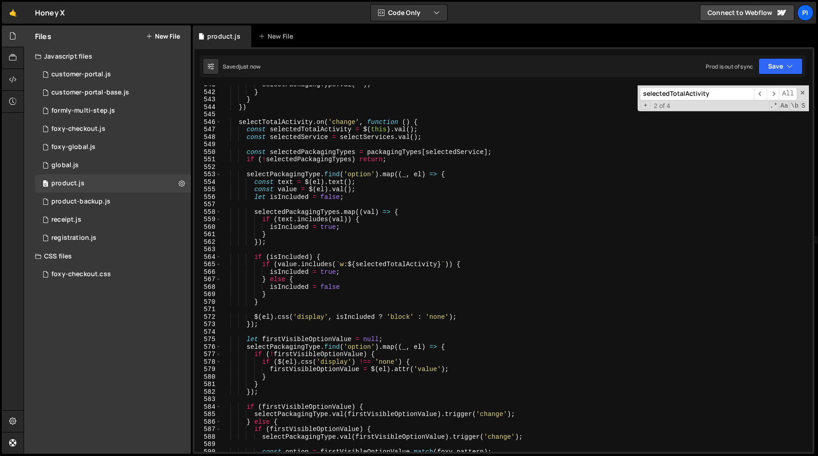
scroll to position [4052, 0]
click at [246, 174] on div "selectPackagingType . val ( '' ) ; } } }) selectTotalActivity . on ( 'change' ,…" at bounding box center [514, 272] width 587 height 382
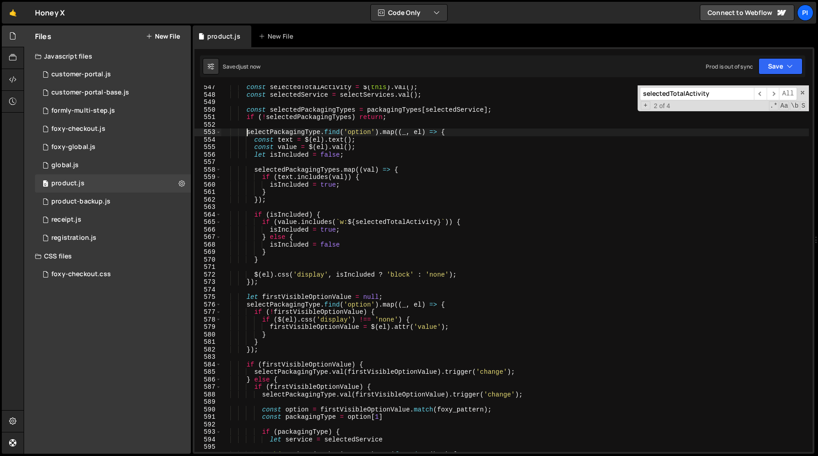
click at [274, 352] on div "const selectedTotalActivity = $ ( this ) . val ( ) ; const selectedService = se…" at bounding box center [514, 275] width 587 height 382
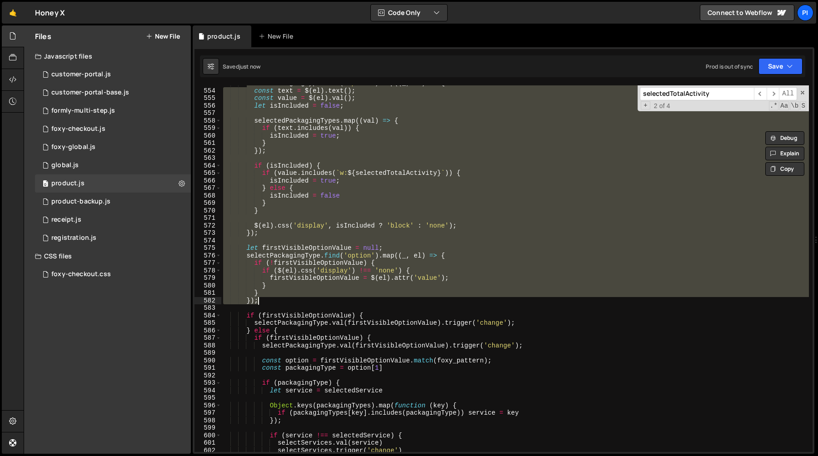
scroll to position [4156, 0]
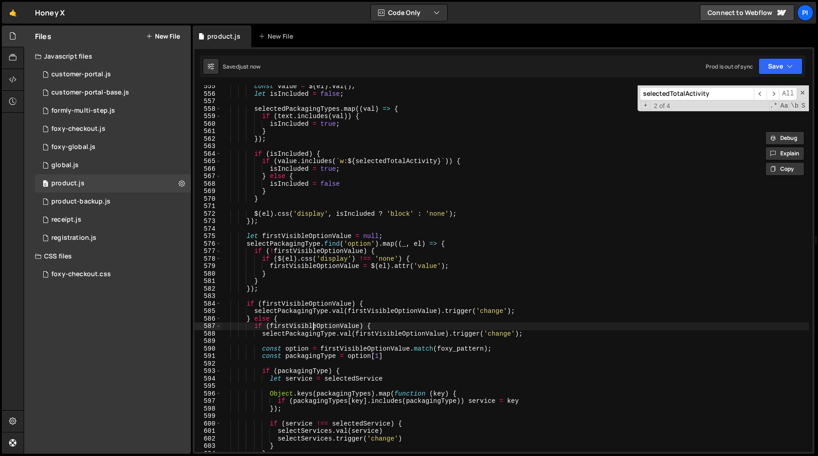
click at [314, 323] on div "const value = $ ( el ) . val ( ) ; let isIncluded = false ; selectedPackagingTy…" at bounding box center [514, 274] width 587 height 382
click at [309, 321] on div "const value = $ ( el ) . val ( ) ; let isIncluded = false ; selectedPackagingTy…" at bounding box center [514, 274] width 587 height 382
type textarea "} else {"
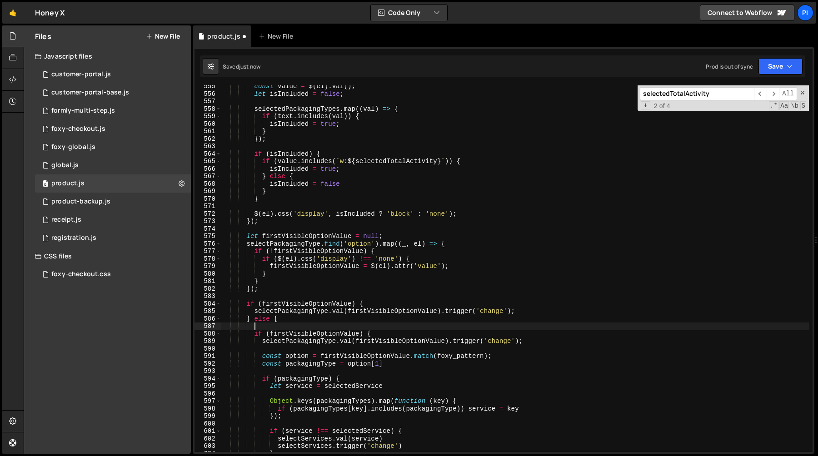
type textarea "});"
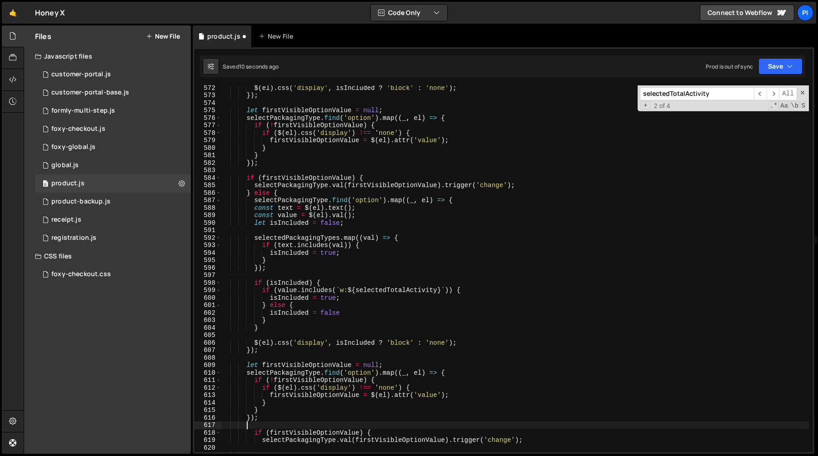
scroll to position [4276, 0]
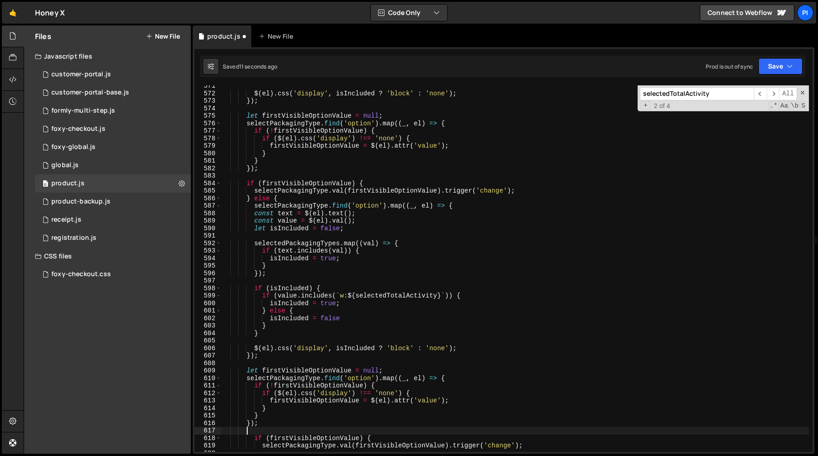
click at [274, 270] on div "$ ( el ) . css ( 'display' , isIncluded ? 'block' : 'none' ) ; }) ; let firstVi…" at bounding box center [514, 273] width 587 height 382
click at [241, 239] on div "$ ( el ) . css ( 'display' , isIncluded ? 'block' : 'none' ) ; }) ; let firstVi…" at bounding box center [514, 273] width 587 height 382
type textarea "[DOMAIN_NAME]((val) => {"
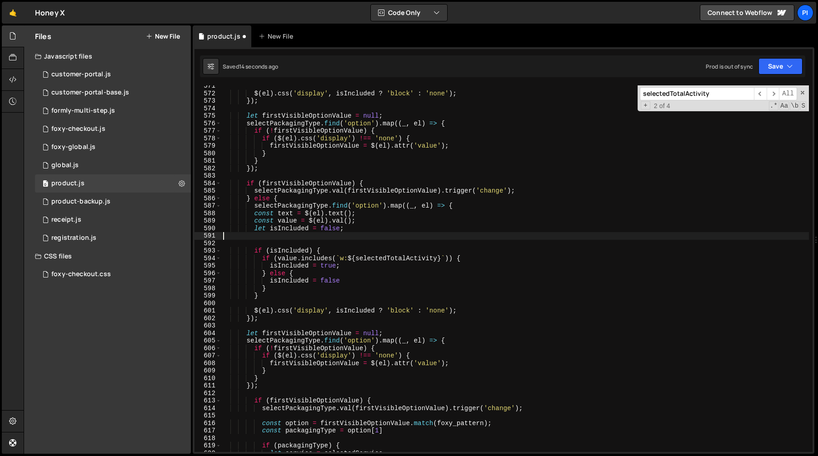
scroll to position [0, 0]
type textarea "let isIncluded = false;"
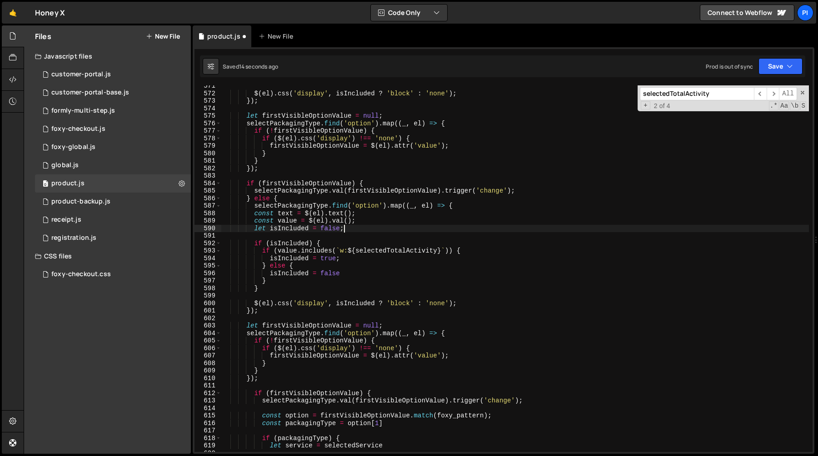
type textarea "if (isIncluded) {"
click at [323, 242] on div "$ ( el ) . css ( 'display' , isIncluded ? 'block' : 'none' ) ; }) ; let firstVi…" at bounding box center [514, 273] width 587 height 382
click at [269, 267] on div "$ ( el ) . css ( 'display' , isIncluded ? 'block' : 'none' ) ; }) ; let firstVi…" at bounding box center [514, 273] width 587 height 382
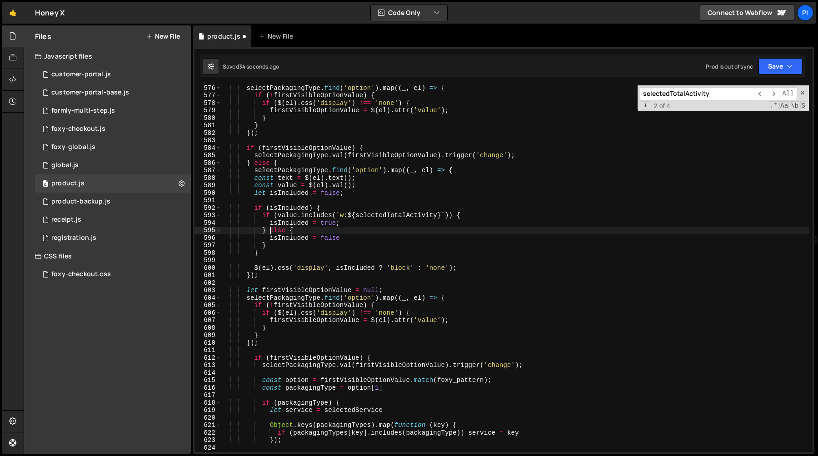
scroll to position [4310, 0]
click at [306, 249] on div "let firstVisibleOptionValue = null ; selectPackagingType . find ( 'option' ) . …" at bounding box center [514, 269] width 587 height 382
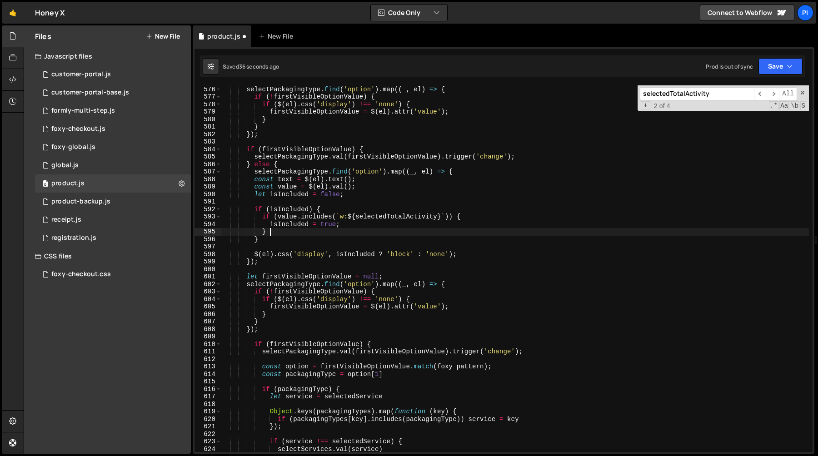
type textarea "}"
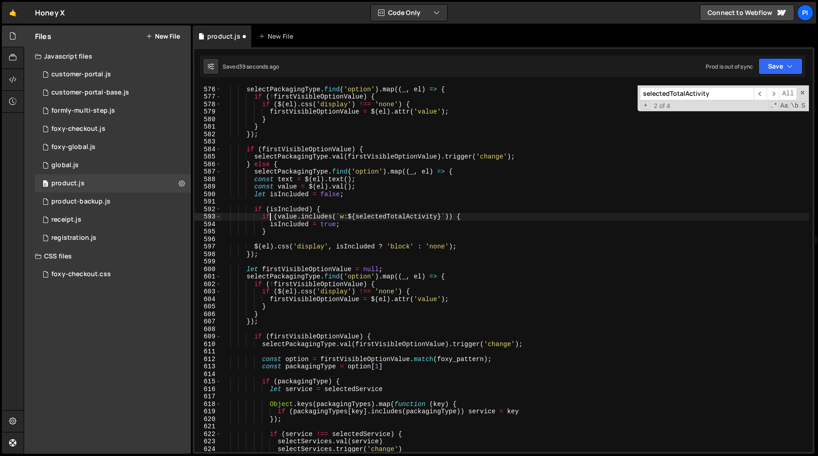
type textarea "if (isIncluded) {"
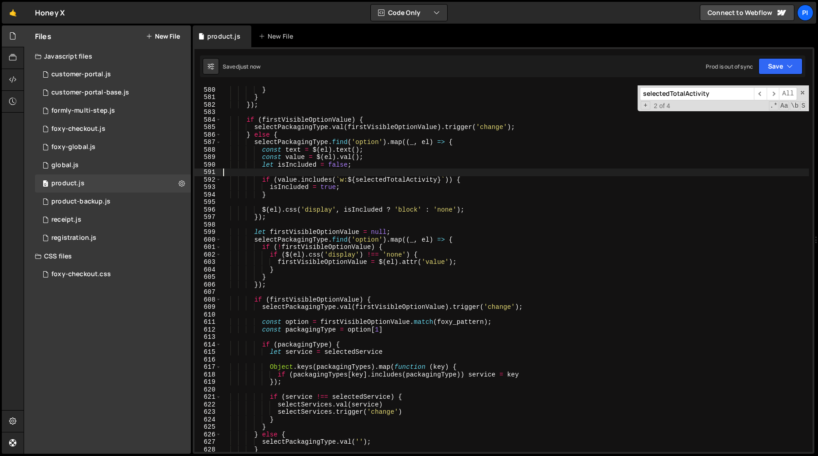
scroll to position [4346, 0]
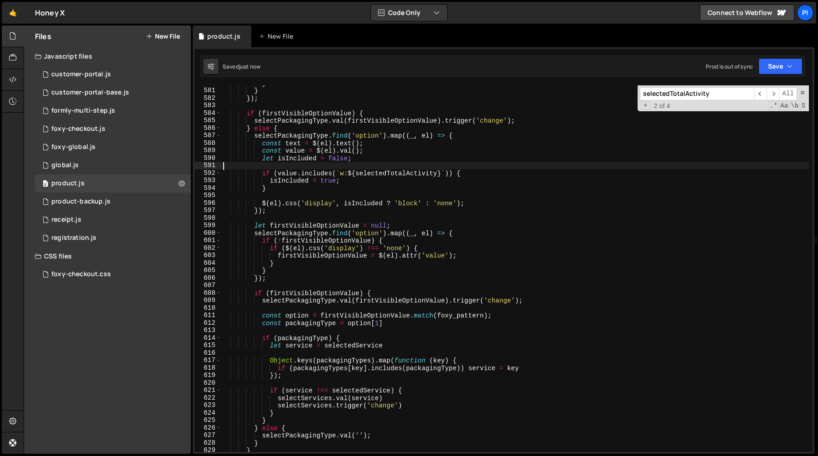
click at [281, 413] on div "} } }) ; if ( firstVisibleOptionValue ) { selectPackagingType . val ( firstVisi…" at bounding box center [514, 271] width 587 height 382
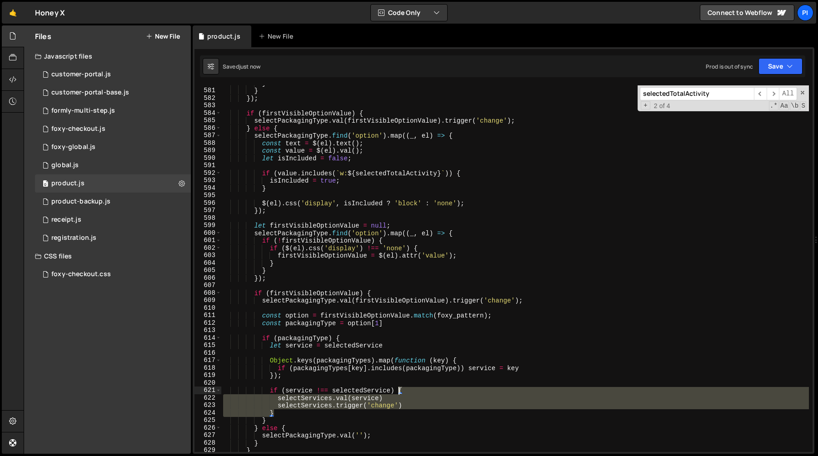
drag, startPoint x: 281, startPoint y: 413, endPoint x: 275, endPoint y: 394, distance: 20.0
click at [275, 394] on div "} } }) ; if ( firstVisibleOptionValue ) { selectPackagingType . val ( firstVisi…" at bounding box center [514, 271] width 587 height 382
click at [429, 407] on div "} } }) ; if ( firstVisibleOptionValue ) { selectPackagingType . val ( firstVisi…" at bounding box center [514, 268] width 587 height 367
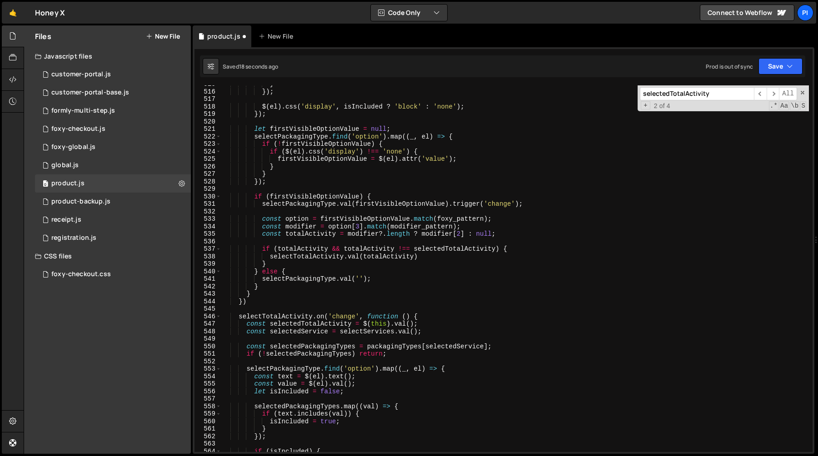
scroll to position [3858, 0]
click at [439, 257] on div "} }) ; $ ( el ) . css ( 'display' , isIncluded ? 'block' : 'none' ) ; }) ; let …" at bounding box center [514, 271] width 587 height 382
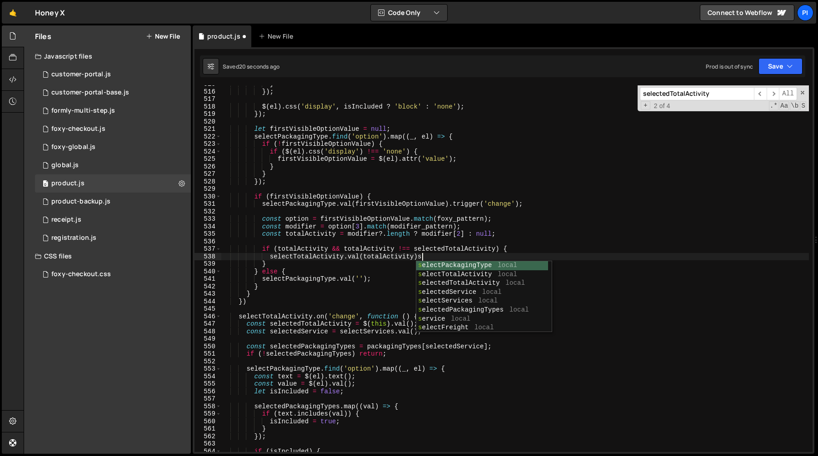
type textarea "selectTotalActivity.val(totalActivity)"
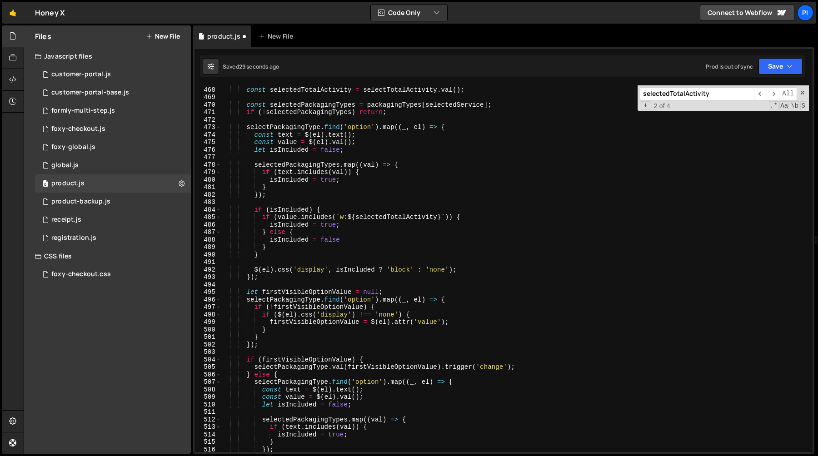
scroll to position [3484, 0]
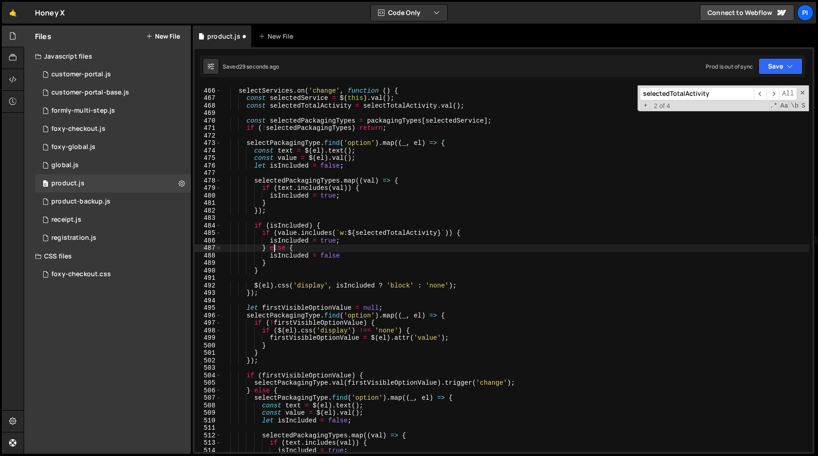
click at [275, 248] on div "selectServices . on ( 'change' , function ( ) { const selectedService = $ ( thi…" at bounding box center [514, 271] width 587 height 382
click at [271, 248] on div "selectServices . on ( 'change' , function ( ) { const selectedService = $ ( thi…" at bounding box center [514, 271] width 587 height 382
click at [331, 248] on div "selectServices . on ( 'change' , function ( ) { const selectedService = $ ( thi…" at bounding box center [514, 271] width 587 height 382
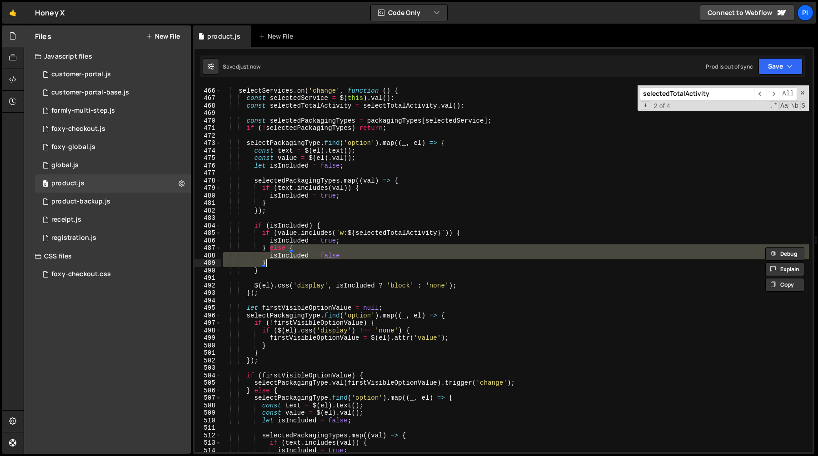
click at [270, 263] on div "selectServices . on ( 'change' , function ( ) { const selectedService = $ ( thi…" at bounding box center [514, 271] width 587 height 382
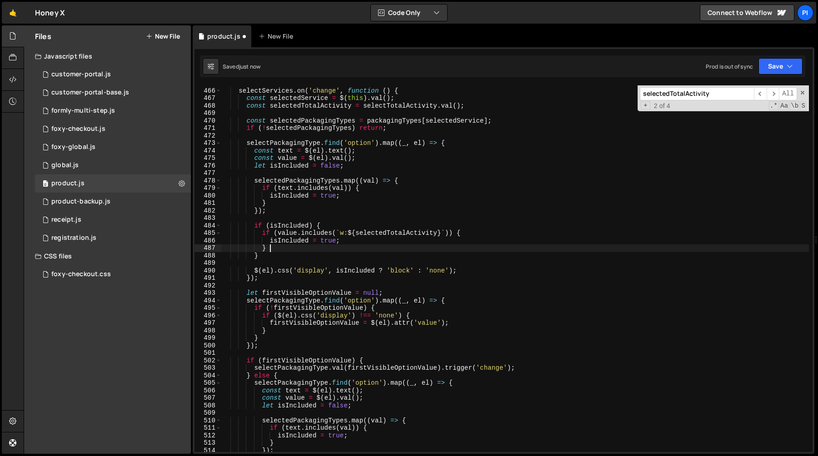
scroll to position [0, 2]
paste textarea
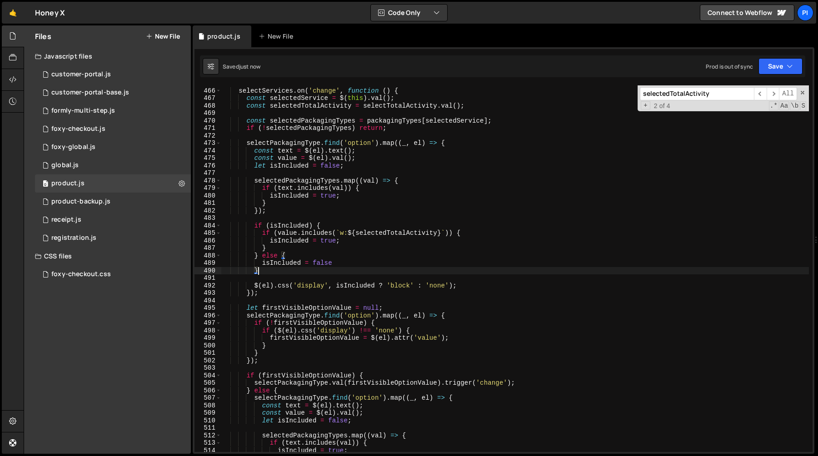
click at [311, 244] on div "selectServices . on ( 'change' , function ( ) { const selectedService = $ ( thi…" at bounding box center [514, 271] width 587 height 382
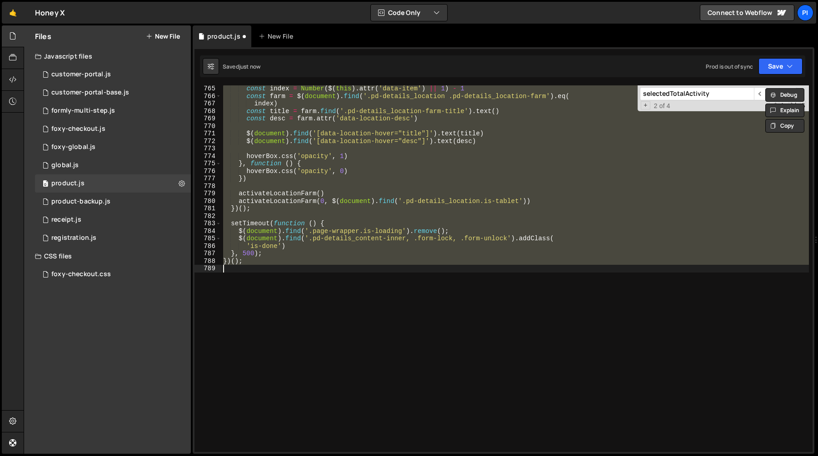
scroll to position [3467, 0]
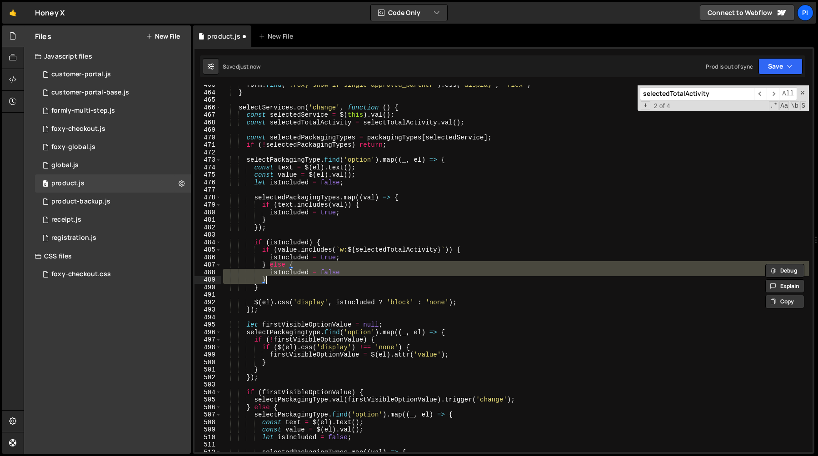
click at [302, 249] on div "form . find ( '.foxy-show-if-single-approved_partner' ) . css ( 'display' , 'fl…" at bounding box center [514, 272] width 587 height 382
type textarea "if (value.includes(`w:${selectedTotalActivity}`)) {"
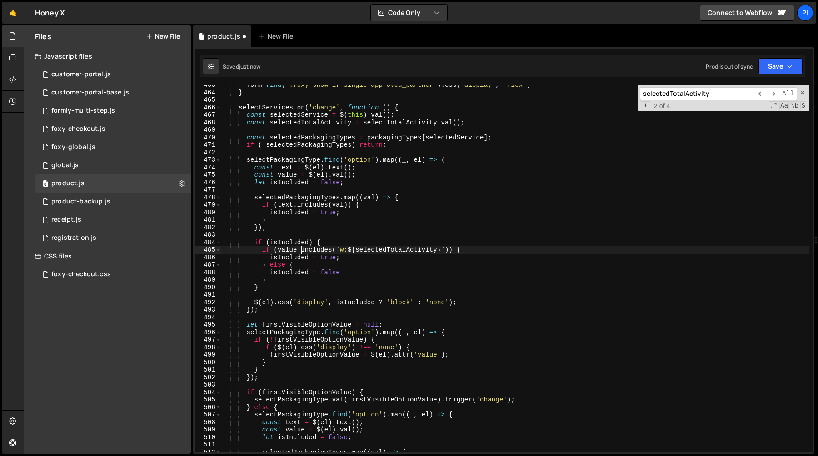
click at [308, 234] on div "form . find ( '.foxy-show-if-single-approved_partner' ) . css ( 'display' , 'fl…" at bounding box center [514, 272] width 587 height 382
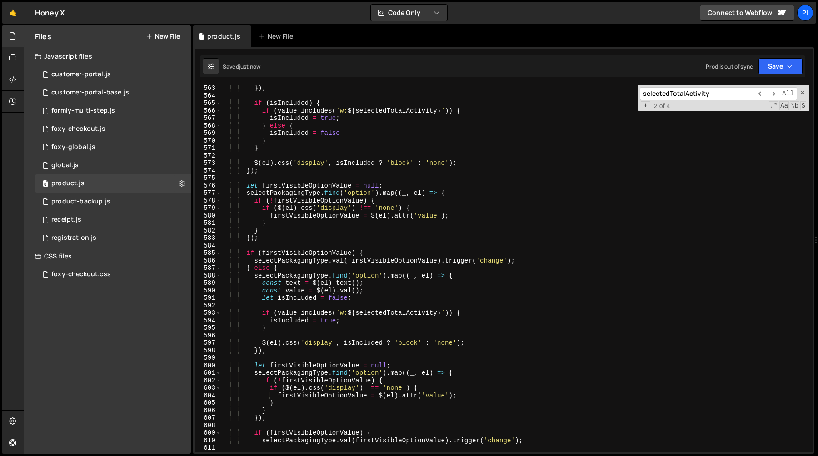
scroll to position [4218, 0]
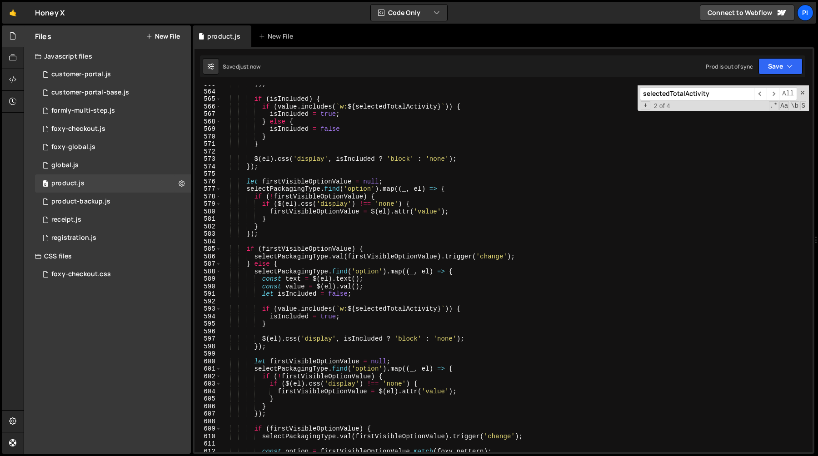
click at [317, 295] on div "}) ; if ( isIncluded ) { if ( value . includes ( ` w: ${ selectedTotalActivity …" at bounding box center [514, 271] width 587 height 382
click at [315, 317] on div "}) ; if ( isIncluded ) { if ( value . includes ( ` w: ${ selectedTotalActivity …" at bounding box center [514, 271] width 587 height 382
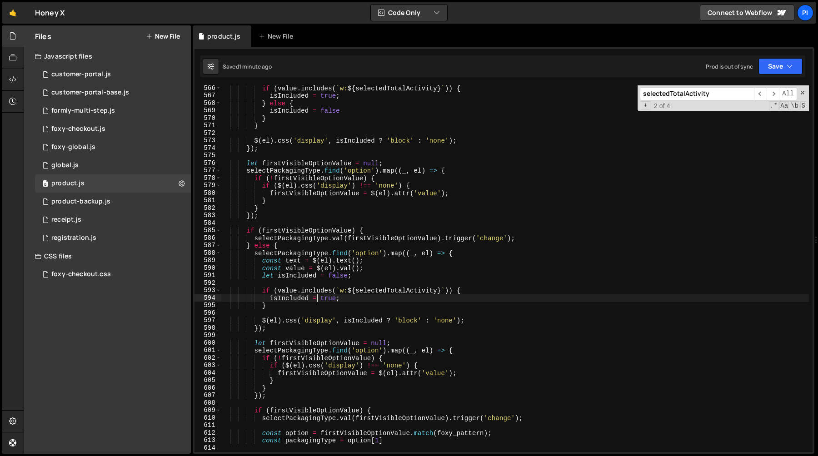
scroll to position [4245, 0]
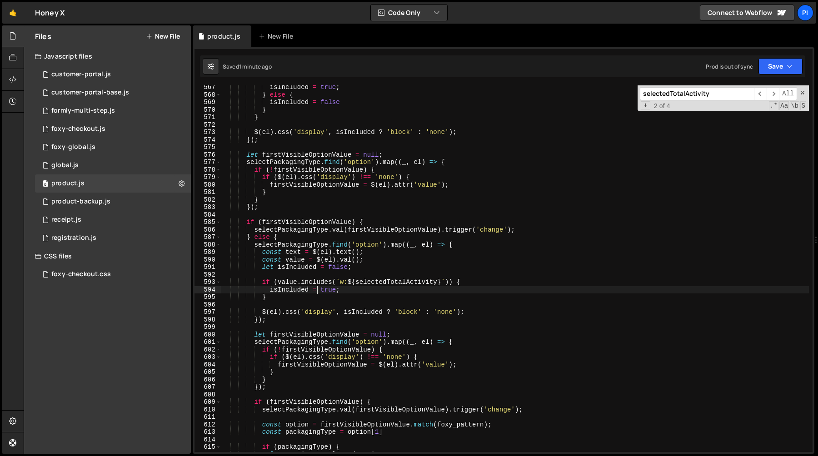
click at [338, 247] on div "isIncluded = true ; } else { isIncluded = false } } $ ( el ) . css ( 'display' …" at bounding box center [514, 275] width 587 height 382
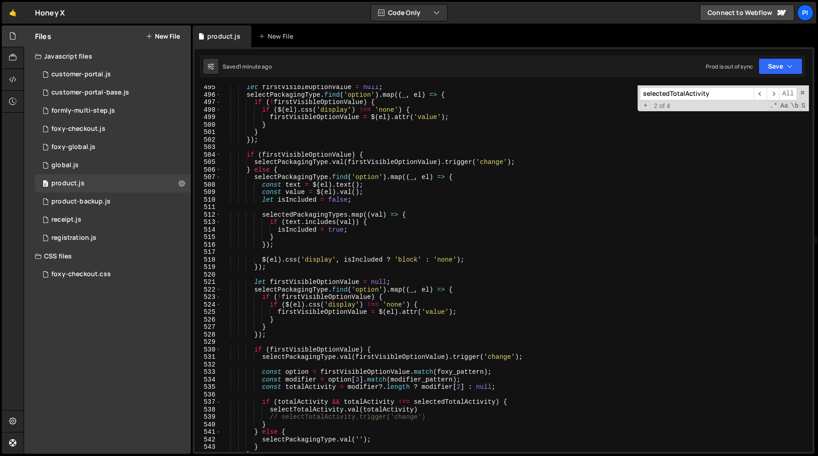
scroll to position [3699, 0]
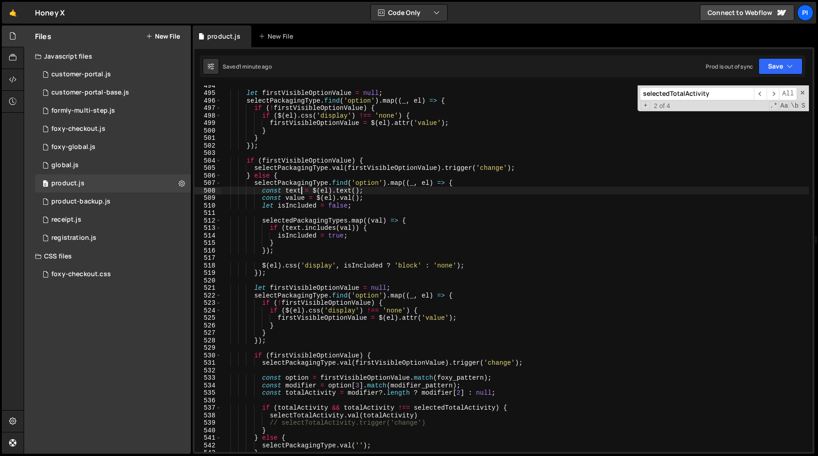
click at [300, 187] on div "let firstVisibleOptionValue = null ; selectPackagingType . find ( 'option' ) . …" at bounding box center [514, 273] width 587 height 382
type textarea "const text = $(el).text();"
click at [316, 262] on div "let firstVisibleOptionValue = null ; selectPackagingType . find ( 'option' ) . …" at bounding box center [514, 273] width 587 height 382
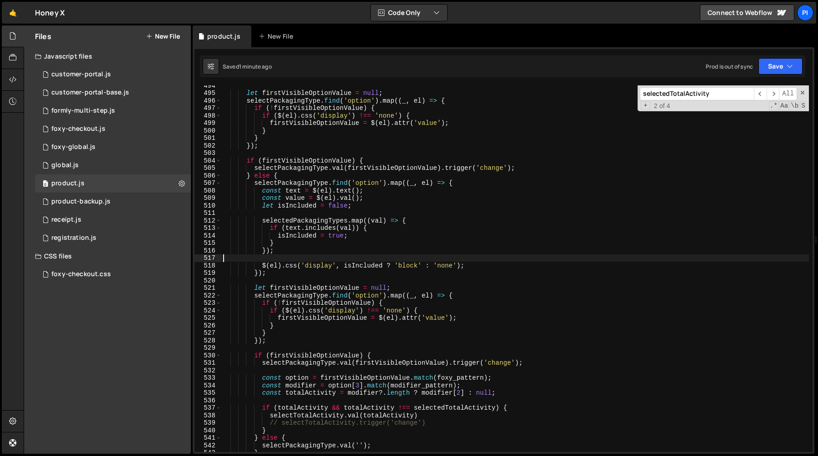
click at [325, 301] on div "let firstVisibleOptionValue = null ; selectPackagingType . find ( 'option' ) . …" at bounding box center [514, 273] width 587 height 382
click at [343, 355] on div "let firstVisibleOptionValue = null ; selectPackagingType . find ( 'option' ) . …" at bounding box center [514, 273] width 587 height 382
click at [328, 334] on div "let firstVisibleOptionValue = null ; selectPackagingType . find ( 'option' ) . …" at bounding box center [514, 273] width 587 height 382
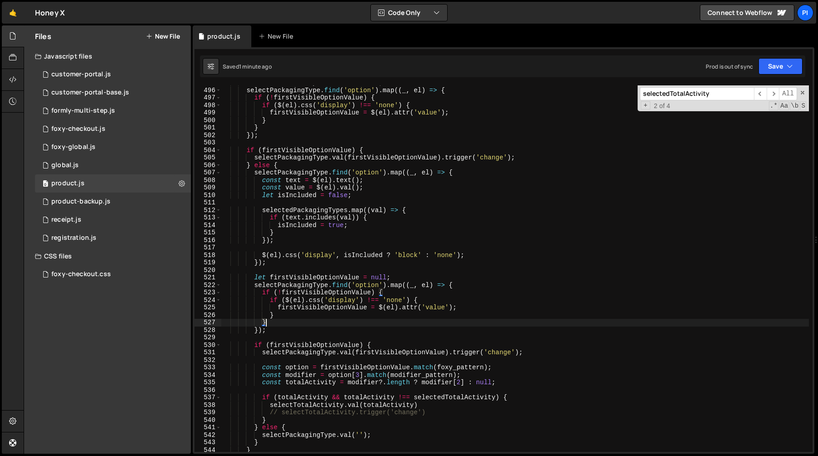
scroll to position [3713, 0]
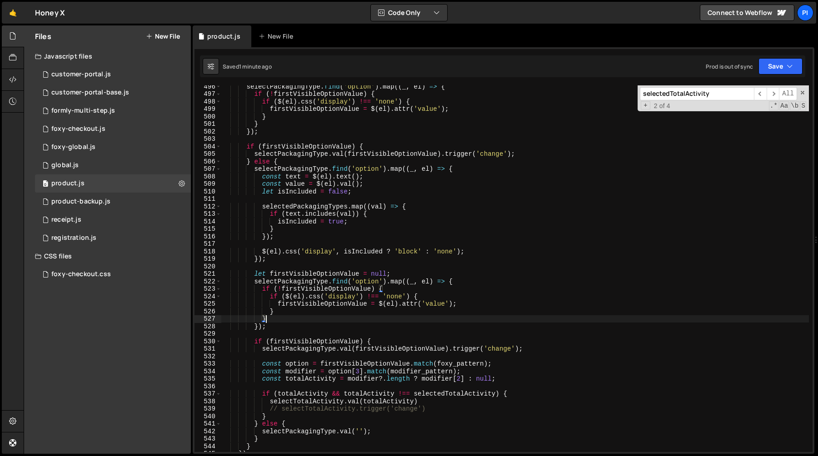
click at [319, 319] on div "selectPackagingType . find ( 'option' ) . map (( _ , el ) => { if ( ! firstVisi…" at bounding box center [514, 274] width 587 height 382
click at [319, 329] on div "selectPackagingType . find ( 'option' ) . map (( _ , el ) => { if ( ! firstVisi…" at bounding box center [514, 274] width 587 height 382
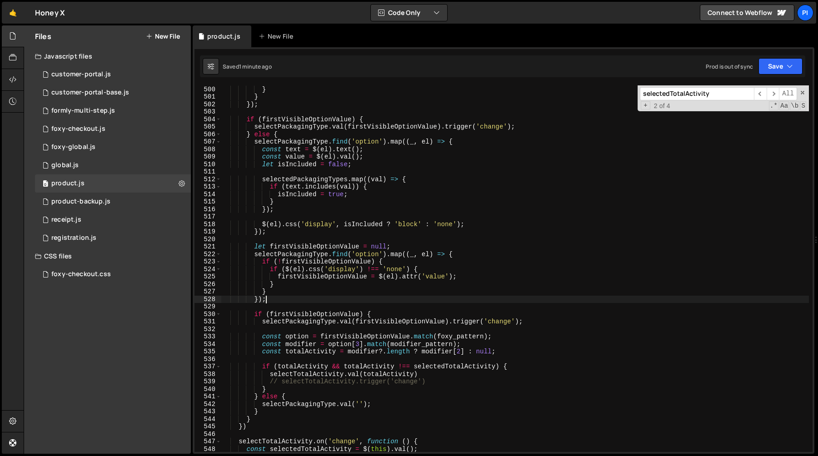
scroll to position [3741, 0]
click at [343, 381] on div "} } }) ; if ( firstVisibleOptionValue ) { selectPackagingType . val ( firstVisi…" at bounding box center [514, 276] width 587 height 382
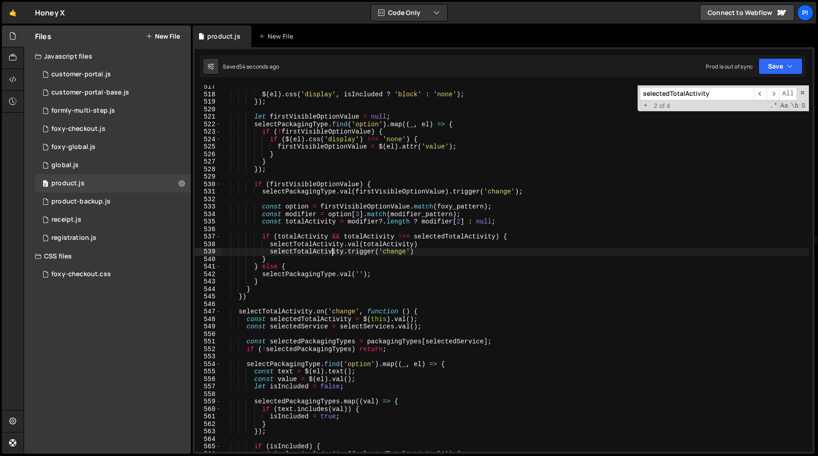
scroll to position [3933, 0]
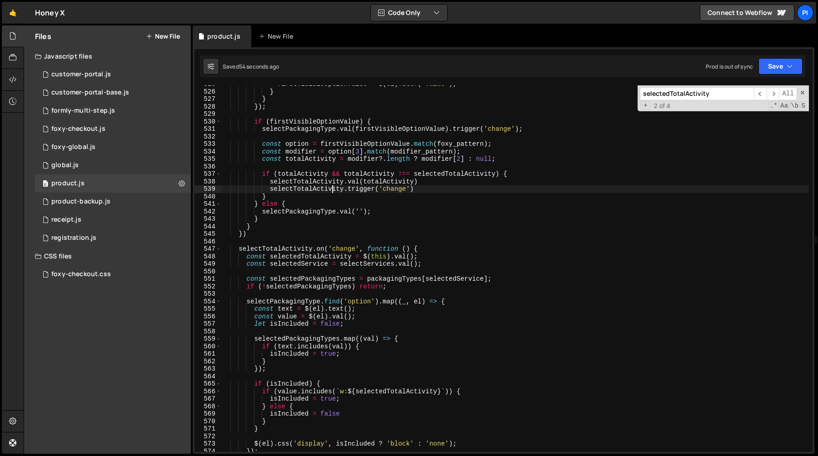
click at [390, 288] on div "firstVisibleOptionValue = $ ( el ) . attr ( 'value' ) ; } } }) ; if ( firstVisi…" at bounding box center [514, 271] width 587 height 382
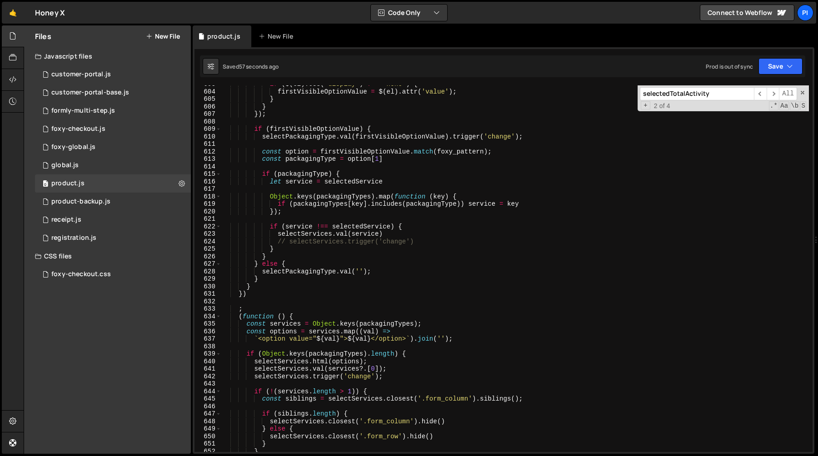
scroll to position [4518, 0]
click at [393, 239] on div "if ( $ ( el ) . css ( 'display' ) !== 'none' ) { firstVisibleOptionValue = $ ( …" at bounding box center [514, 271] width 587 height 382
click at [353, 138] on div "if ( $ ( el ) . css ( 'display' ) !== 'none' ) { firstVisibleOptionValue = $ ( …" at bounding box center [514, 271] width 587 height 382
type textarea "selectPackagingType.val(firstVisibleOptionValue).trigger('change');"
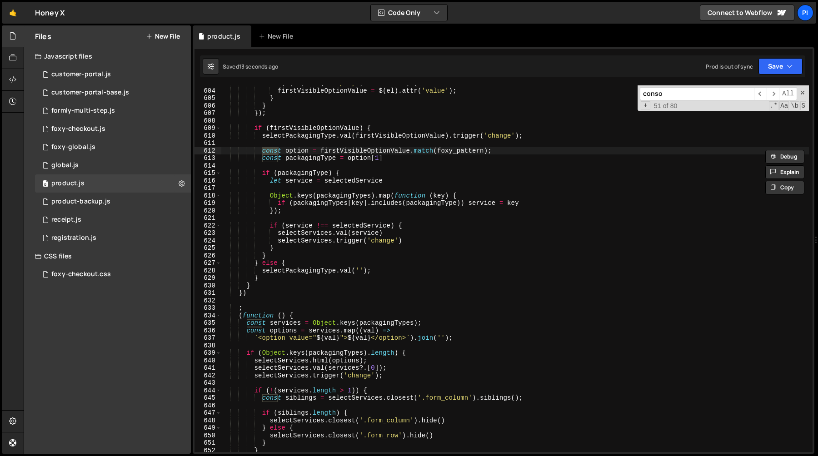
scroll to position [454, 0]
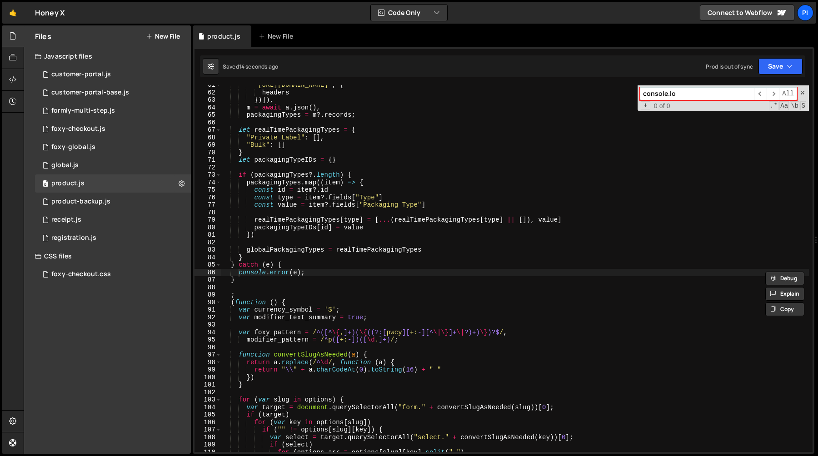
type input "console.log"
click at [783, 69] on button "Save" at bounding box center [780, 66] width 44 height 16
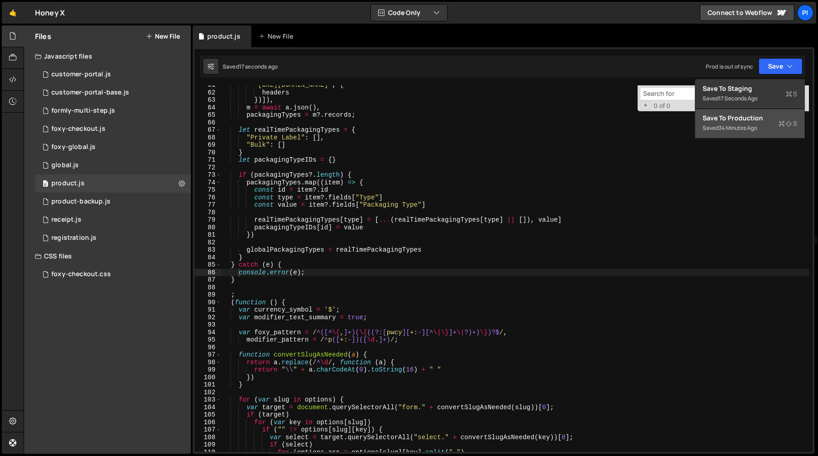
click at [736, 119] on div "Save to Production S" at bounding box center [749, 118] width 94 height 9
